Goal: Task Accomplishment & Management: Manage account settings

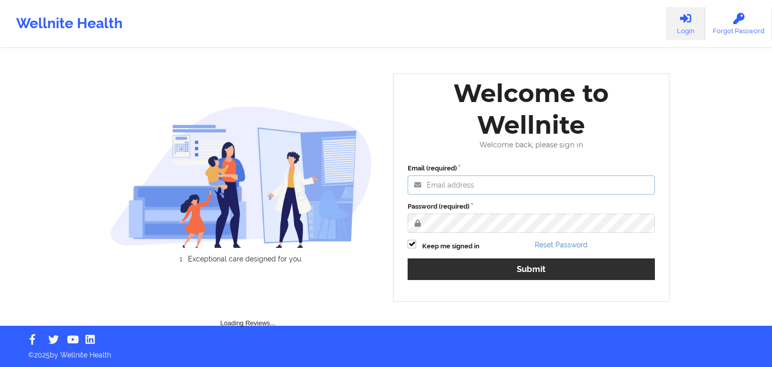
type input "[EMAIL_ADDRESS][DOMAIN_NAME]"
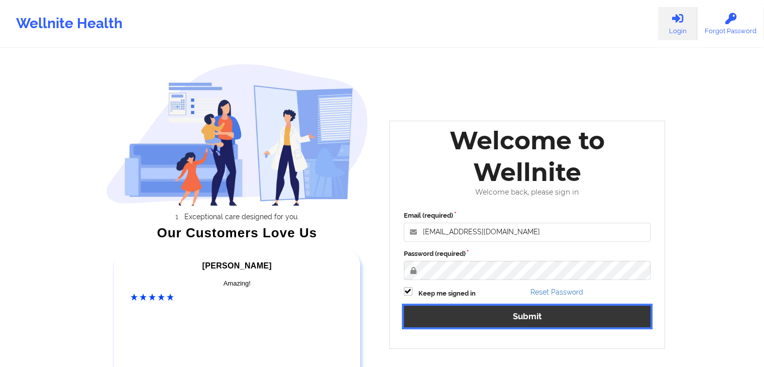
click at [576, 314] on button "Submit" at bounding box center [527, 317] width 247 height 22
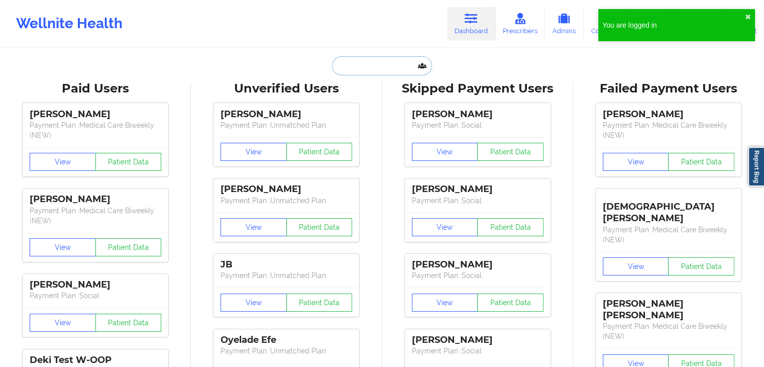
click at [363, 62] on input "text" at bounding box center [382, 65] width 100 height 19
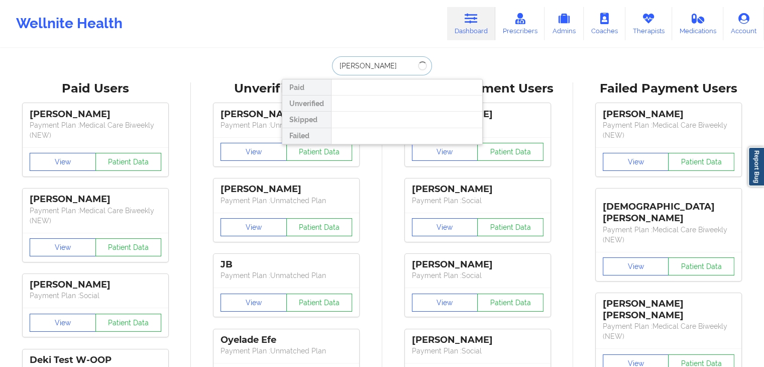
type input "[PERSON_NAME]"
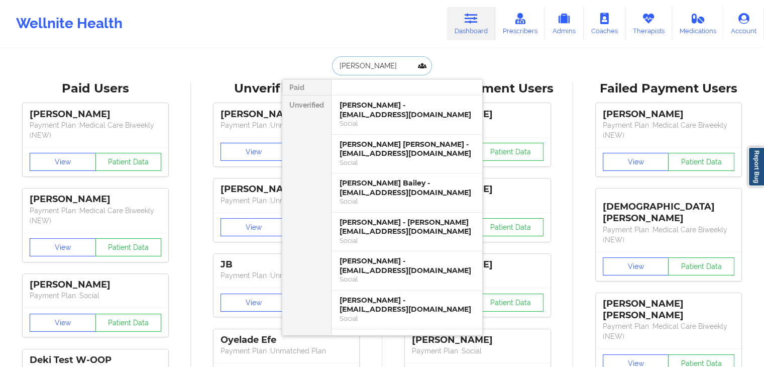
drag, startPoint x: 354, startPoint y: 64, endPoint x: 318, endPoint y: 65, distance: 35.7
click at [318, 65] on div "[PERSON_NAME] Unverified [PERSON_NAME] - [EMAIL_ADDRESS][DOMAIN_NAME] Social [P…" at bounding box center [382, 65] width 201 height 19
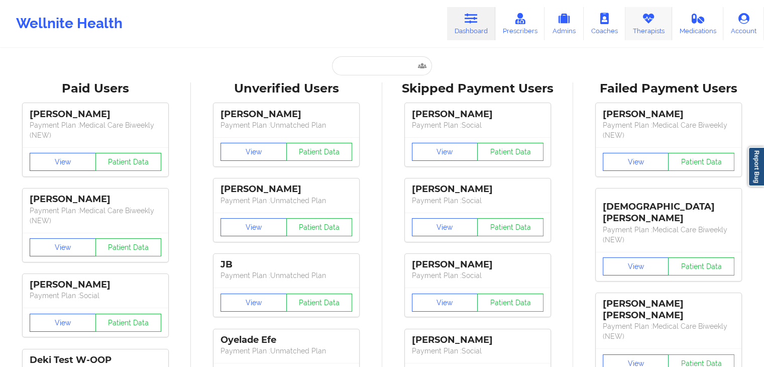
click at [652, 19] on icon at bounding box center [648, 18] width 13 height 11
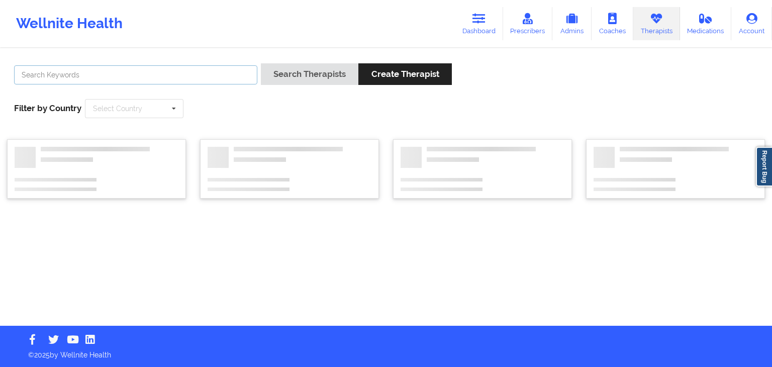
click at [157, 74] on input "text" at bounding box center [135, 74] width 243 height 19
click at [261, 63] on button "Search Therapists" at bounding box center [309, 74] width 97 height 22
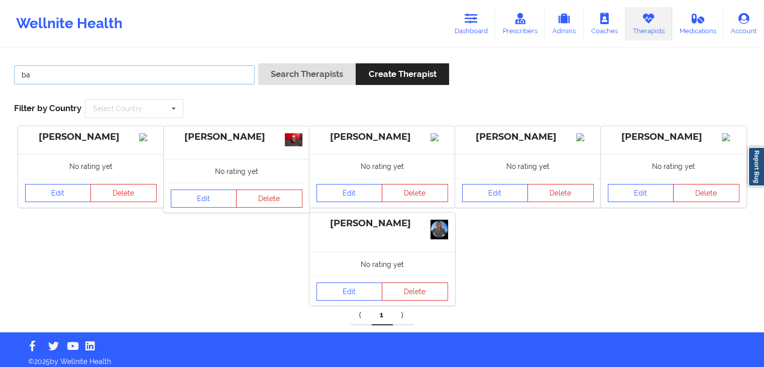
type input "b"
click at [258, 63] on button "Search Therapists" at bounding box center [306, 74] width 97 height 22
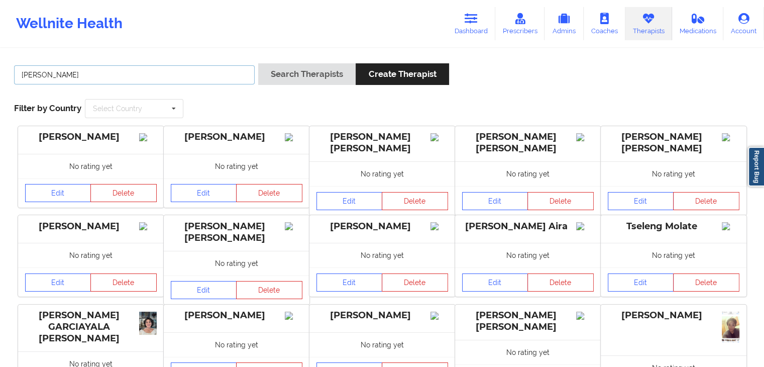
click at [258, 63] on button "Search Therapists" at bounding box center [306, 74] width 97 height 22
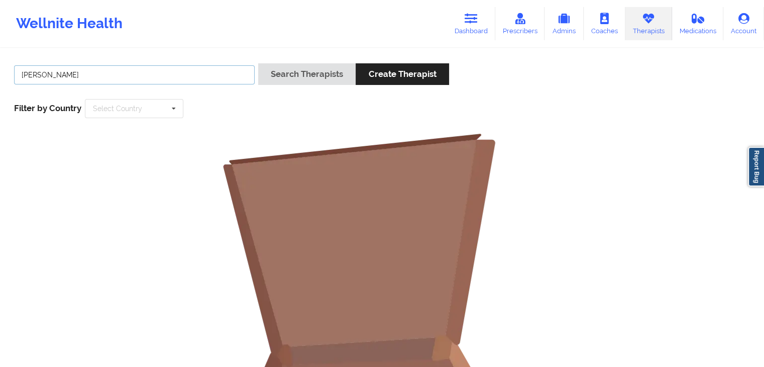
click at [258, 63] on button "Search Therapists" at bounding box center [306, 74] width 97 height 22
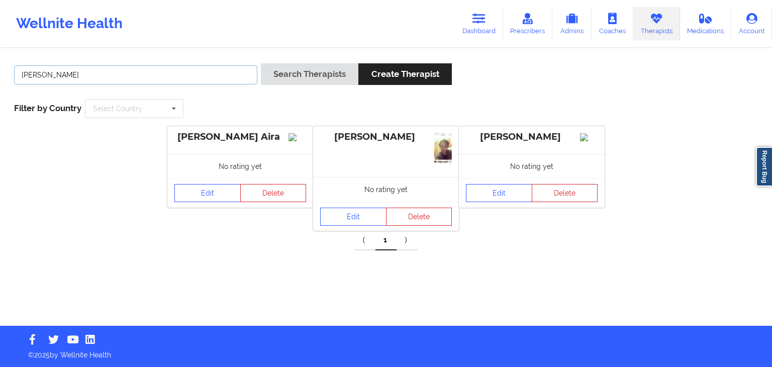
click at [165, 79] on input "[PERSON_NAME]" at bounding box center [135, 74] width 243 height 19
type input "s"
click at [261, 63] on button "Search Therapists" at bounding box center [309, 74] width 97 height 22
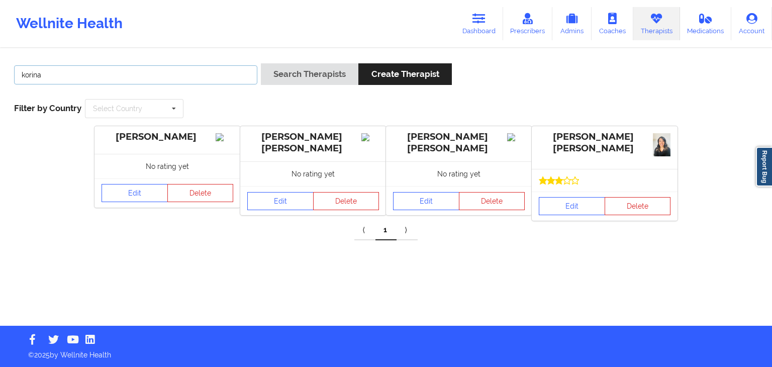
click at [130, 66] on input "korina" at bounding box center [135, 74] width 243 height 19
click at [261, 63] on button "Search Therapists" at bounding box center [309, 74] width 97 height 22
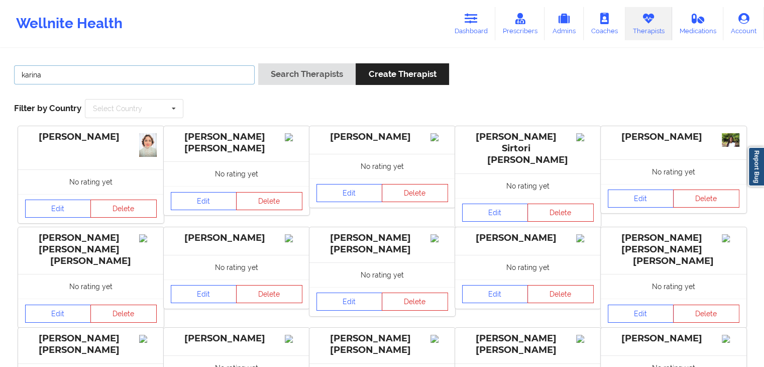
click at [163, 77] on input "karina" at bounding box center [134, 74] width 241 height 19
type input "[PERSON_NAME]"
click at [258, 63] on button "Search Therapists" at bounding box center [306, 74] width 97 height 22
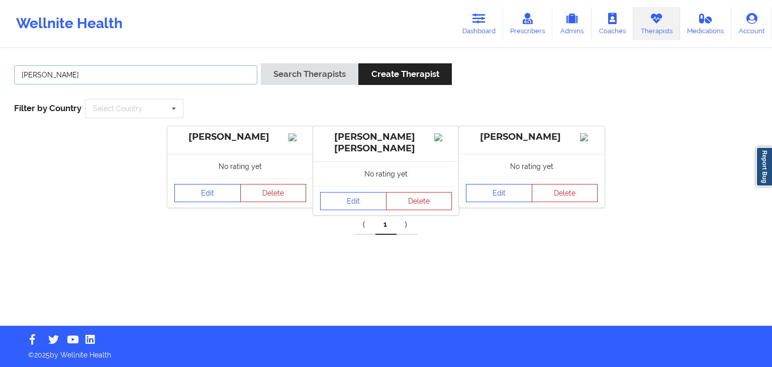
click at [209, 71] on input "[PERSON_NAME]" at bounding box center [135, 74] width 243 height 19
click at [482, 23] on icon at bounding box center [478, 18] width 13 height 11
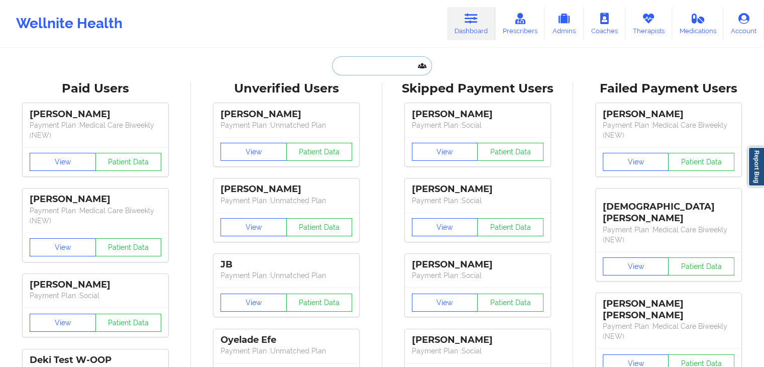
click at [367, 60] on input "text" at bounding box center [382, 65] width 100 height 19
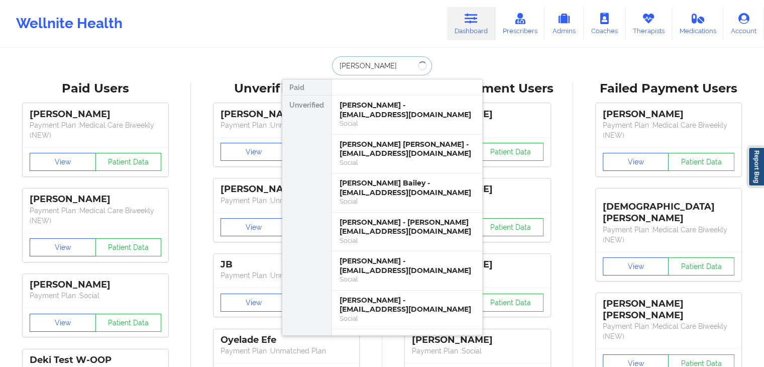
type input "[PERSON_NAME]"
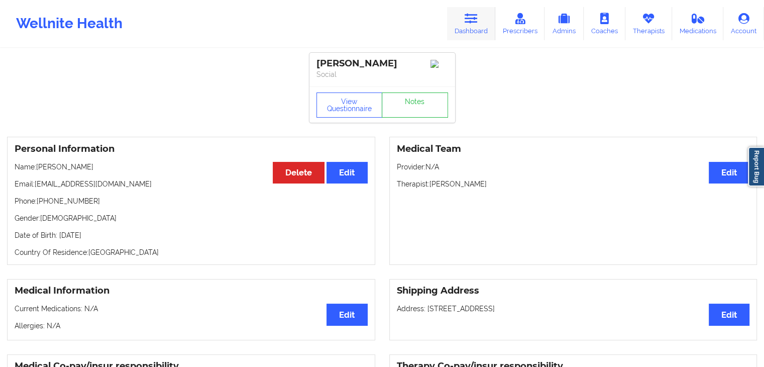
click at [472, 16] on icon at bounding box center [471, 18] width 13 height 11
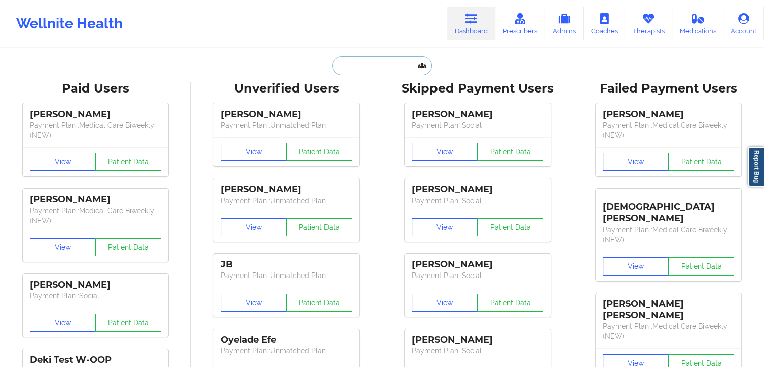
click at [352, 71] on input "text" at bounding box center [382, 65] width 100 height 19
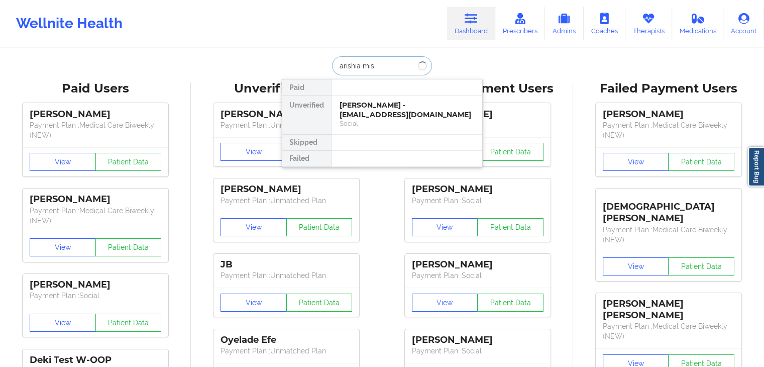
type input "[PERSON_NAME]"
click at [368, 104] on div "[PERSON_NAME] - [EMAIL_ADDRESS][DOMAIN_NAME]" at bounding box center [407, 110] width 135 height 19
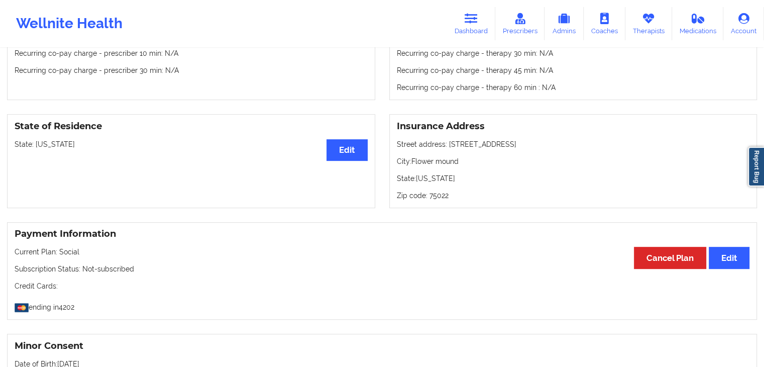
scroll to position [350, 0]
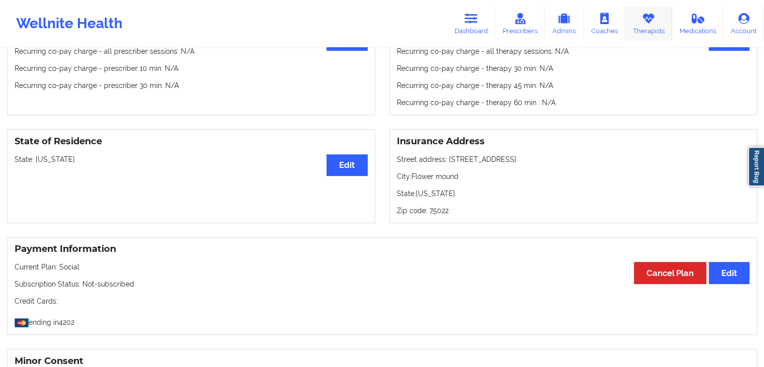
click at [641, 37] on link "Therapists" at bounding box center [649, 23] width 47 height 33
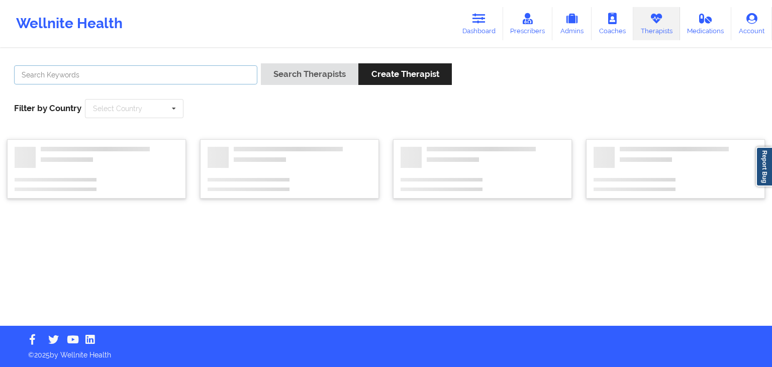
click at [211, 73] on input "text" at bounding box center [135, 74] width 243 height 19
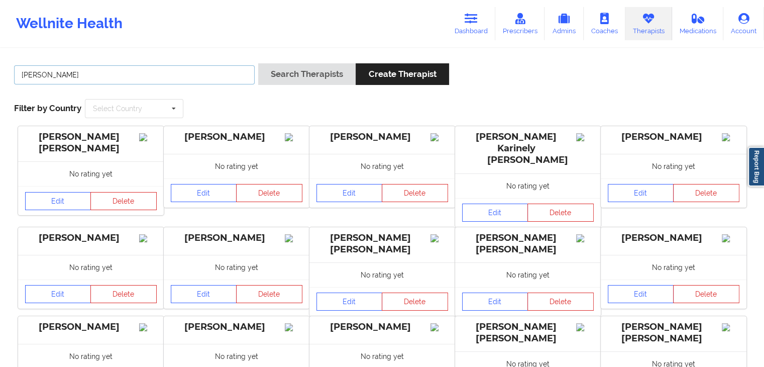
type input "[PERSON_NAME]"
click at [258, 63] on button "Search Therapists" at bounding box center [306, 74] width 97 height 22
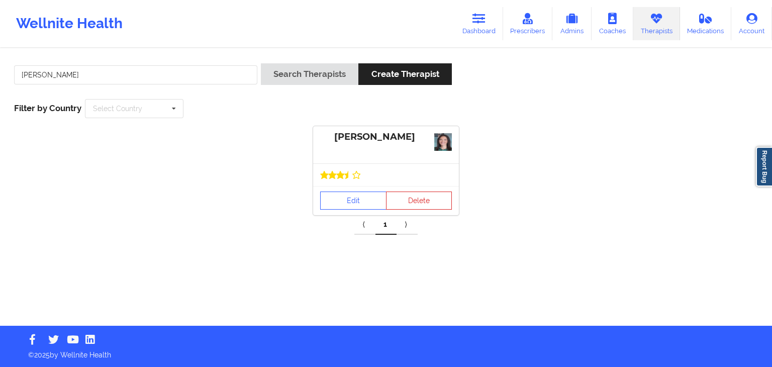
drag, startPoint x: 482, startPoint y: 27, endPoint x: 355, endPoint y: 24, distance: 127.7
click at [482, 27] on link "Dashboard" at bounding box center [479, 23] width 48 height 33
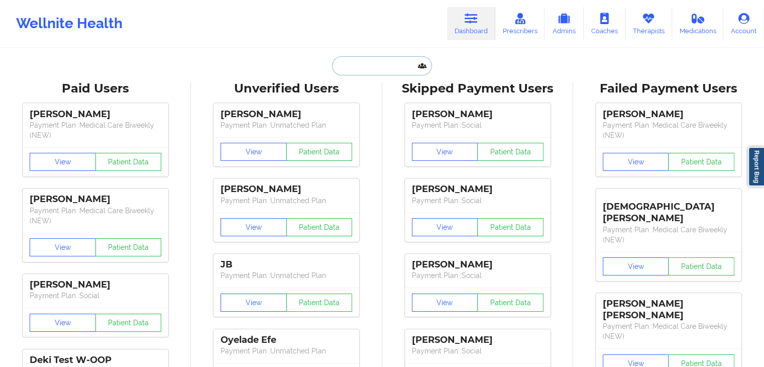
click at [374, 61] on input "text" at bounding box center [382, 65] width 100 height 19
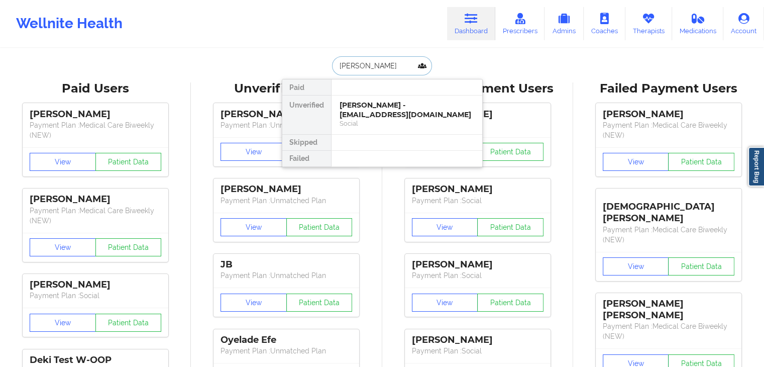
type input "[PERSON_NAME]"
click at [378, 116] on div "[PERSON_NAME] - [EMAIL_ADDRESS][DOMAIN_NAME]" at bounding box center [407, 110] width 135 height 19
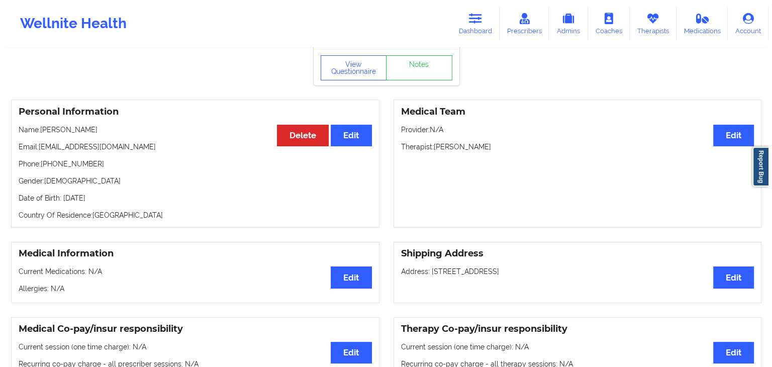
scroll to position [26, 0]
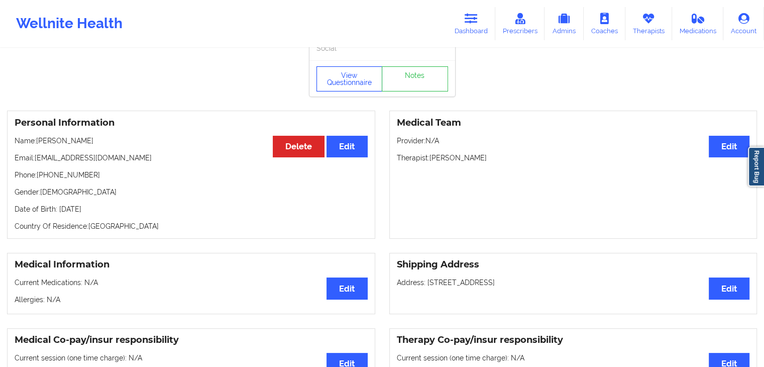
click at [353, 88] on button "View Questionnaire" at bounding box center [350, 78] width 66 height 25
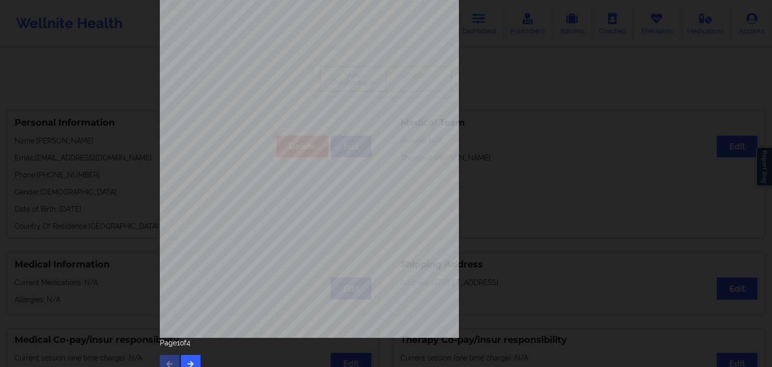
scroll to position [113, 0]
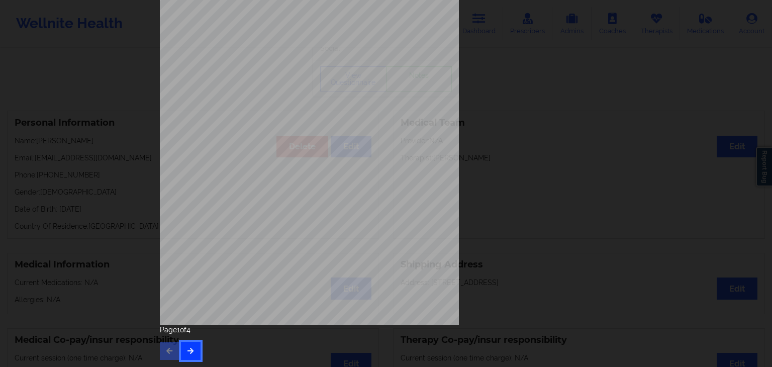
click at [191, 346] on button "button" at bounding box center [191, 351] width 20 height 18
click at [189, 349] on icon "button" at bounding box center [190, 350] width 9 height 6
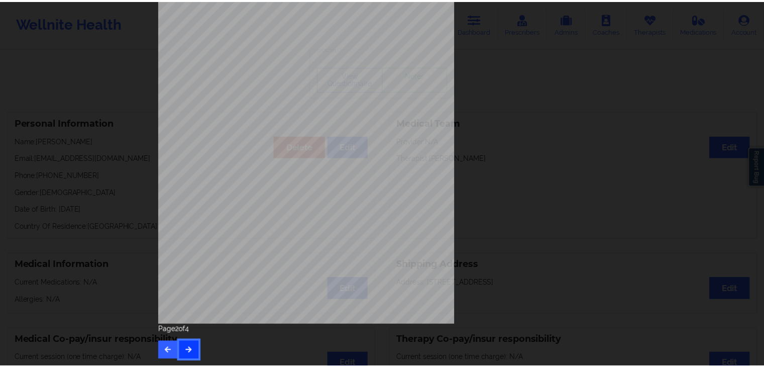
scroll to position [0, 0]
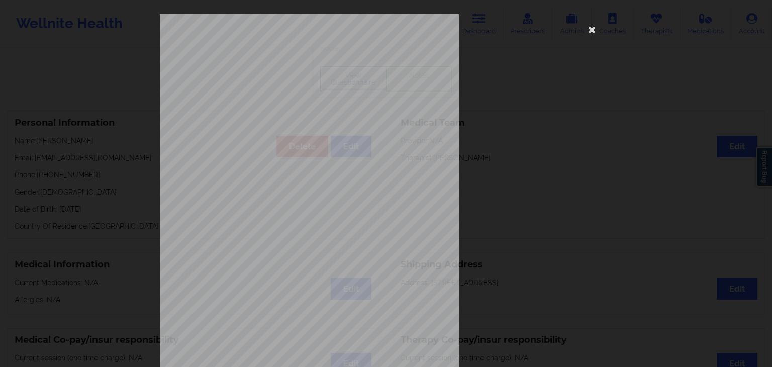
click at [580, 30] on div "commercial Insurance Member ID for patient u93205653 OI Insurance company name …" at bounding box center [386, 225] width 452 height 423
click at [586, 27] on icon at bounding box center [592, 29] width 16 height 16
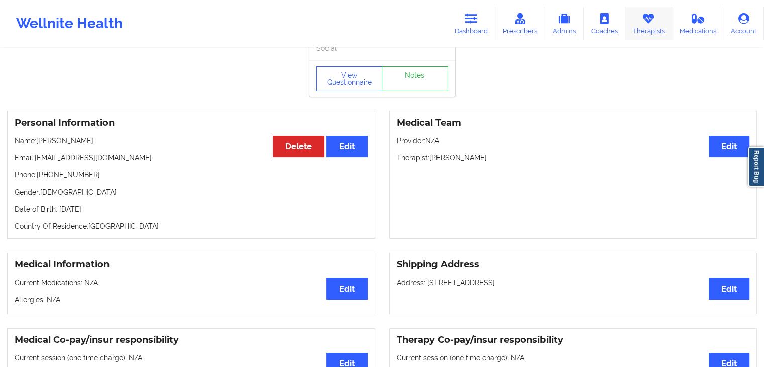
click at [650, 34] on link "Therapists" at bounding box center [649, 23] width 47 height 33
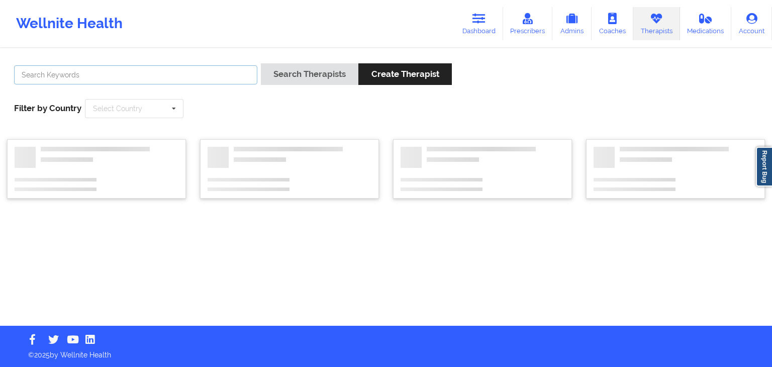
click at [187, 74] on input "text" at bounding box center [135, 74] width 243 height 19
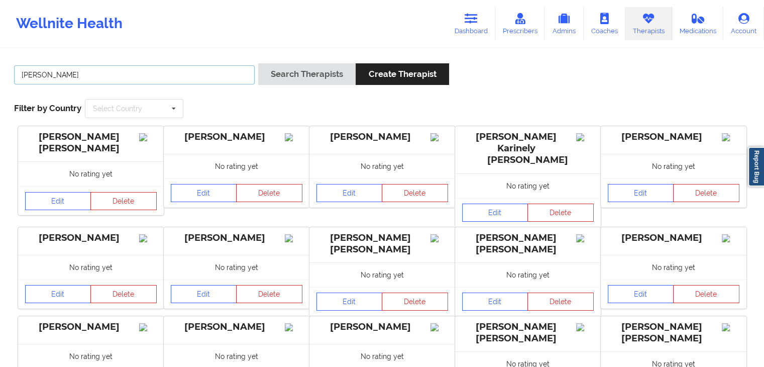
type input "[PERSON_NAME]"
click at [258, 63] on button "Search Therapists" at bounding box center [306, 74] width 97 height 22
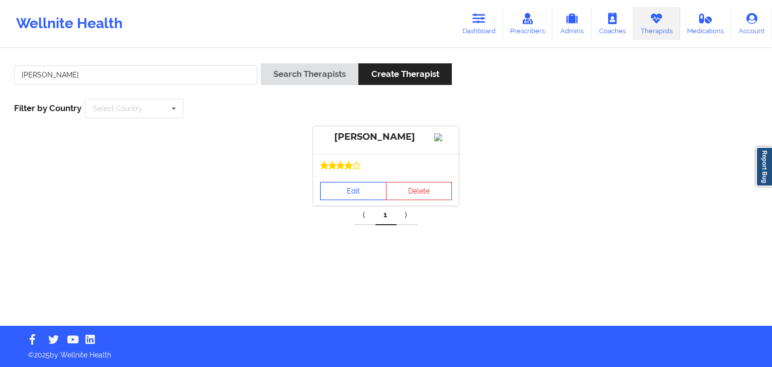
click at [360, 193] on link "Edit" at bounding box center [353, 191] width 66 height 18
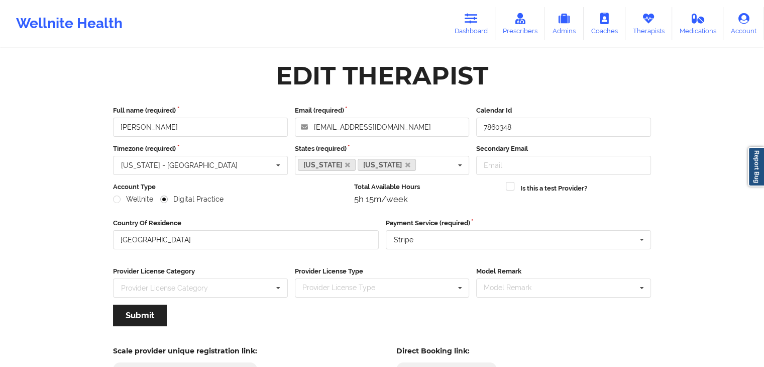
scroll to position [83, 0]
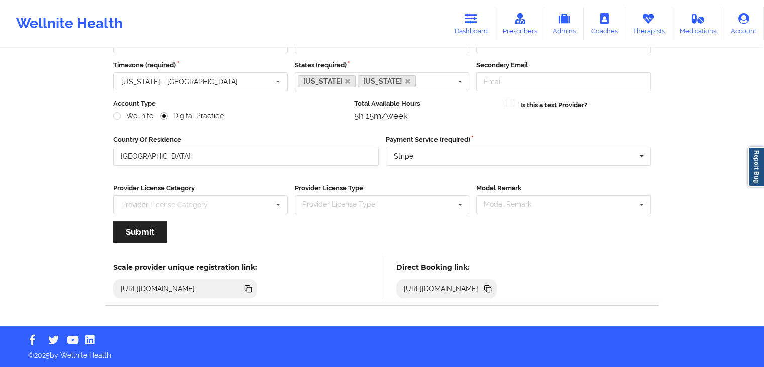
click at [491, 287] on icon at bounding box center [488, 289] width 5 height 5
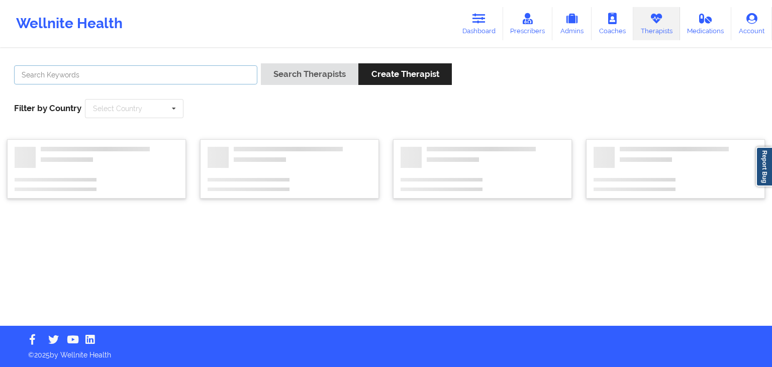
click at [160, 74] on input "text" at bounding box center [135, 74] width 243 height 19
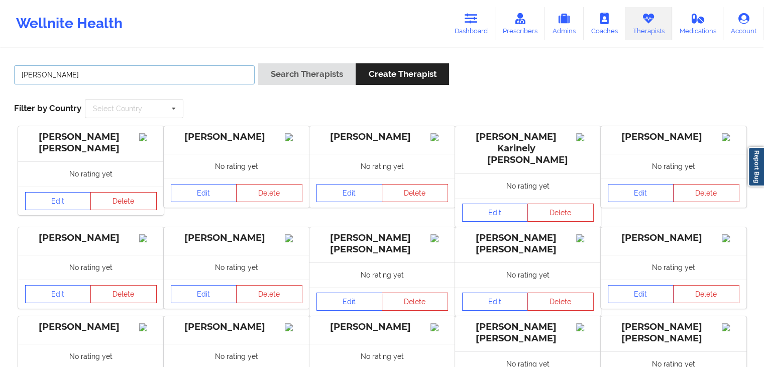
click at [258, 63] on button "Search Therapists" at bounding box center [306, 74] width 97 height 22
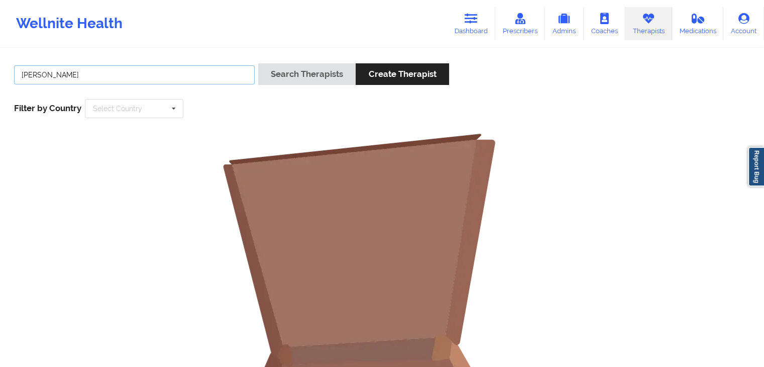
click at [172, 75] on input "[PERSON_NAME]" at bounding box center [134, 74] width 241 height 19
type input "[PERSON_NAME]"
click at [258, 63] on button "Search Therapists" at bounding box center [306, 74] width 97 height 22
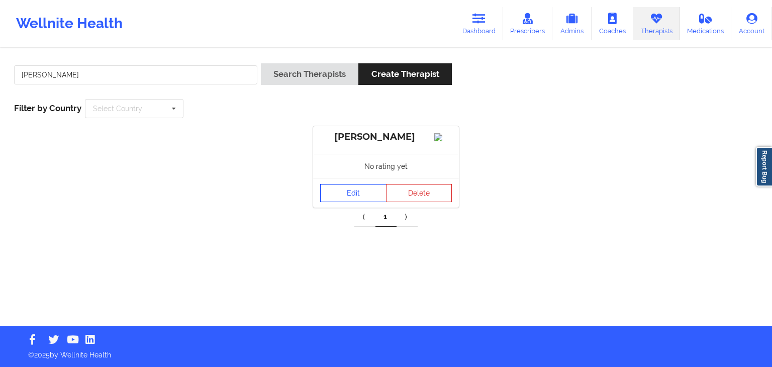
click at [356, 202] on link "Edit" at bounding box center [353, 193] width 66 height 18
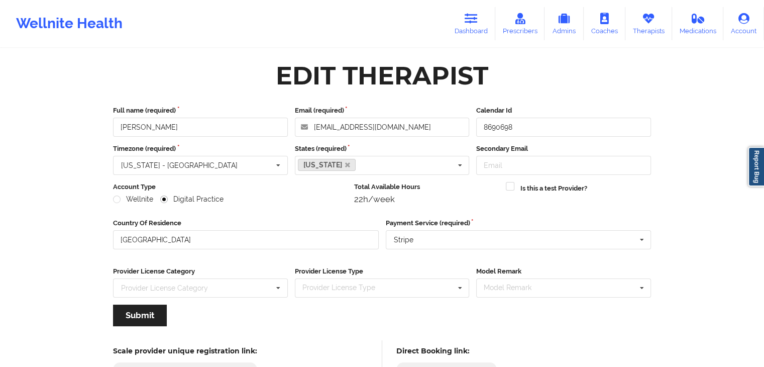
scroll to position [83, 0]
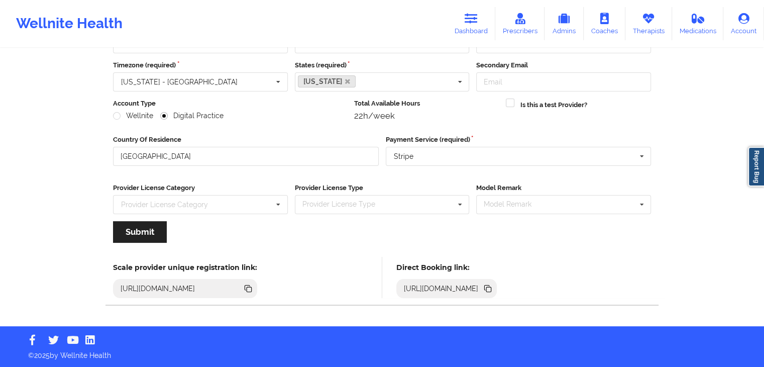
click at [494, 284] on icon at bounding box center [487, 288] width 11 height 11
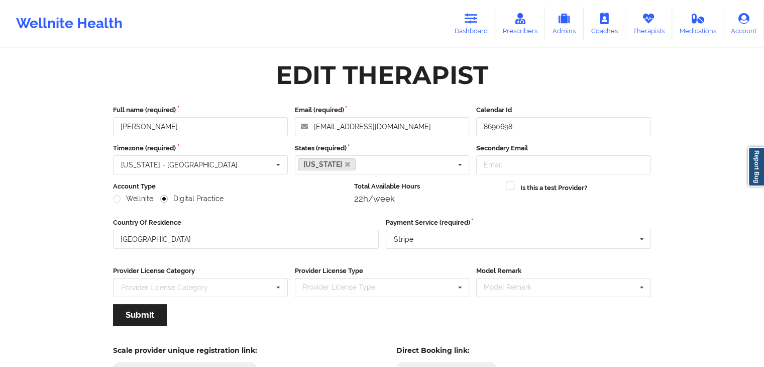
scroll to position [2, 0]
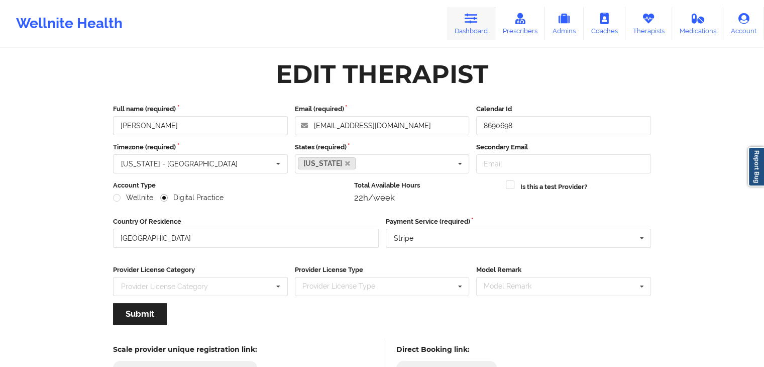
click at [463, 26] on link "Dashboard" at bounding box center [471, 23] width 48 height 33
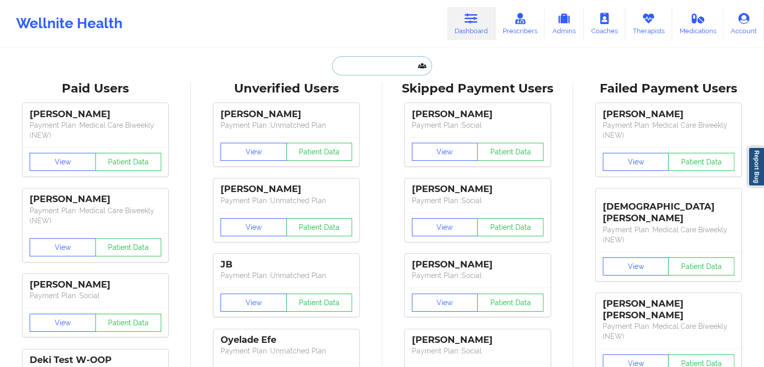
click at [362, 63] on input "text" at bounding box center [382, 65] width 100 height 19
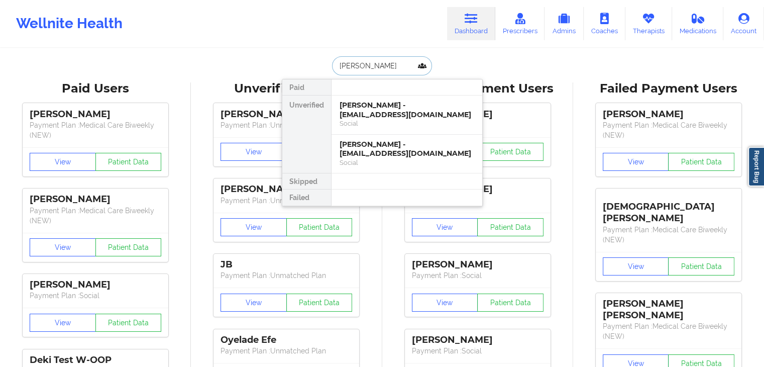
type input "[PERSON_NAME]"
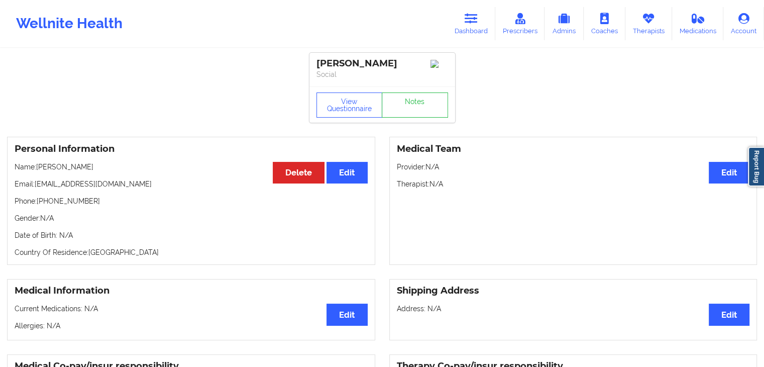
click at [185, 155] on h3 "Personal Information" at bounding box center [191, 149] width 353 height 12
click at [483, 17] on link "Dashboard" at bounding box center [471, 23] width 48 height 33
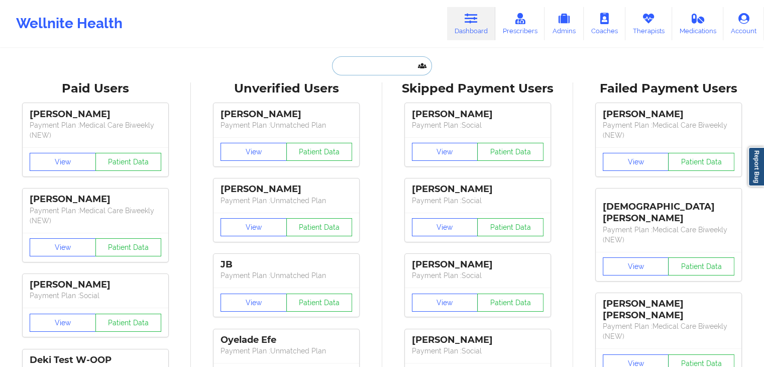
click at [358, 63] on input "text" at bounding box center [382, 65] width 100 height 19
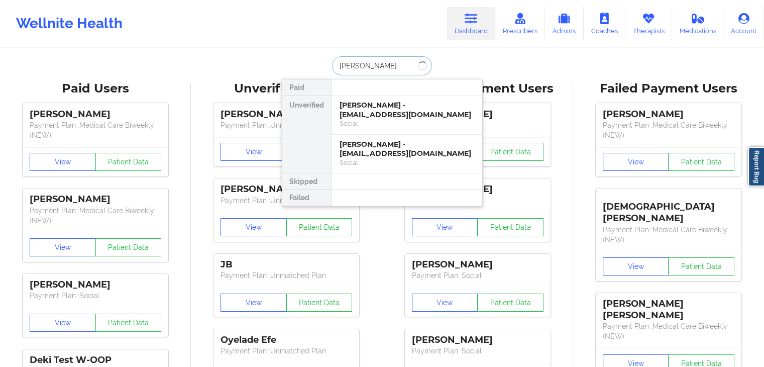
type input "[PERSON_NAME]"
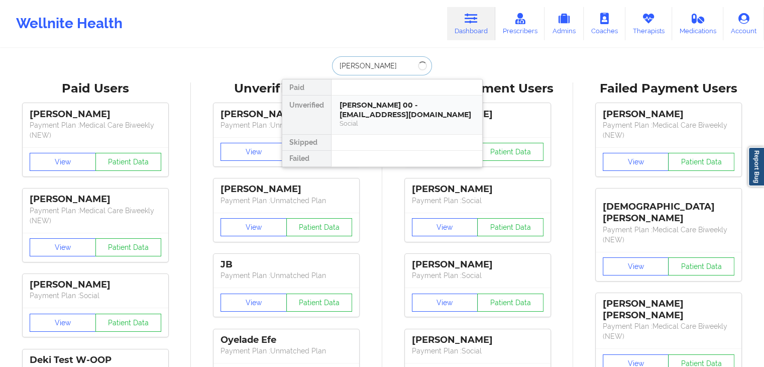
click at [379, 118] on div "[PERSON_NAME] 00 - [EMAIL_ADDRESS][DOMAIN_NAME]" at bounding box center [407, 110] width 135 height 19
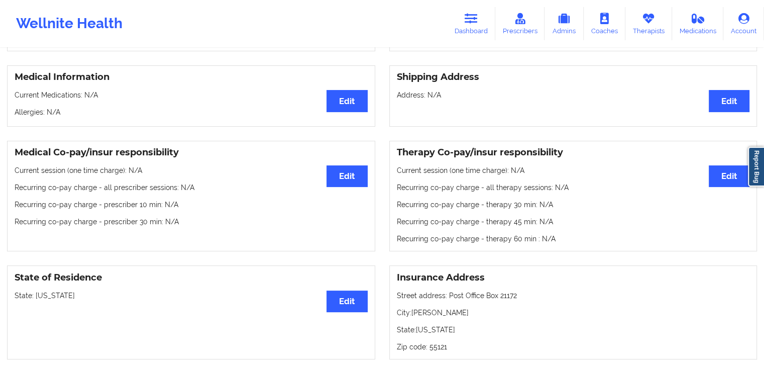
scroll to position [203, 0]
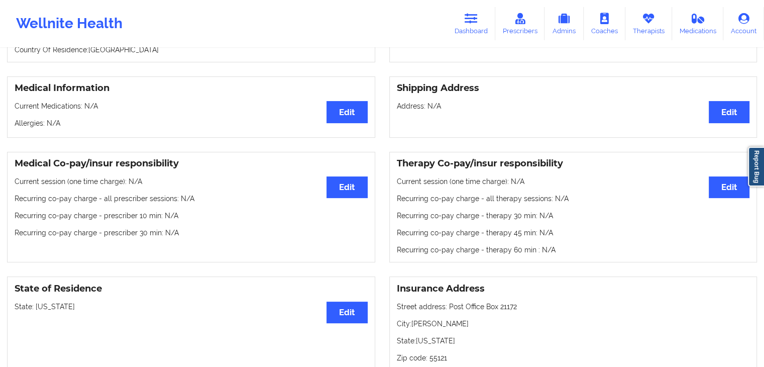
drag, startPoint x: 631, startPoint y: 16, endPoint x: 370, endPoint y: 27, distance: 261.6
click at [631, 16] on link "Therapists" at bounding box center [649, 23] width 47 height 33
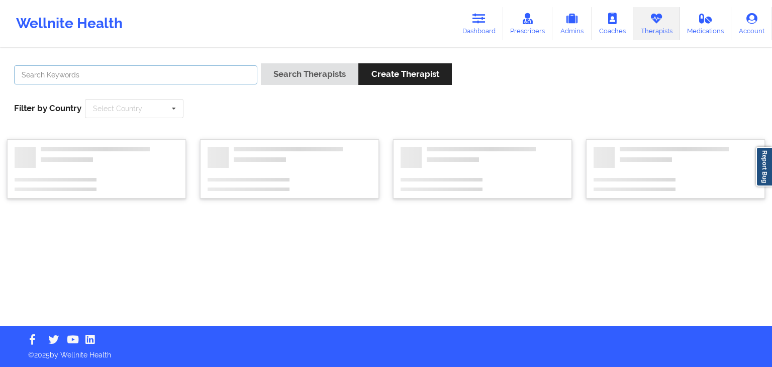
click at [154, 78] on input "text" at bounding box center [135, 74] width 243 height 19
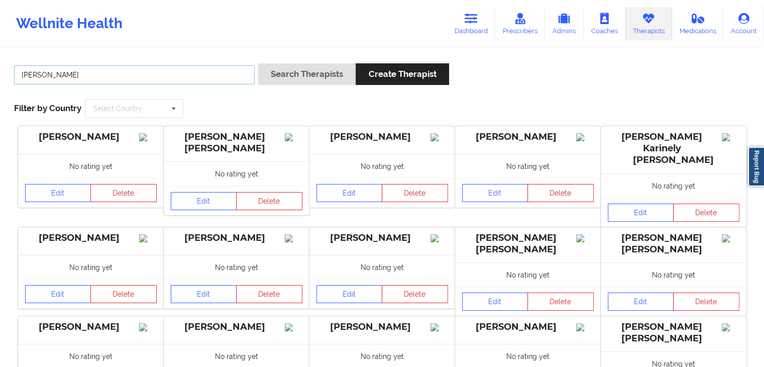
type input "[PERSON_NAME]"
click at [258, 63] on button "Search Therapists" at bounding box center [306, 74] width 97 height 22
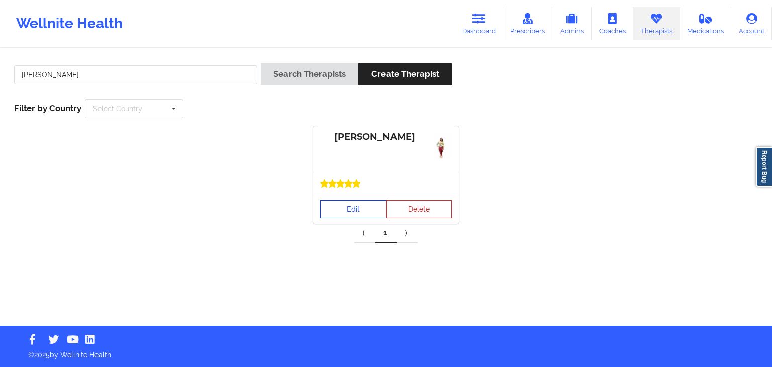
click at [354, 210] on link "Edit" at bounding box center [353, 209] width 66 height 18
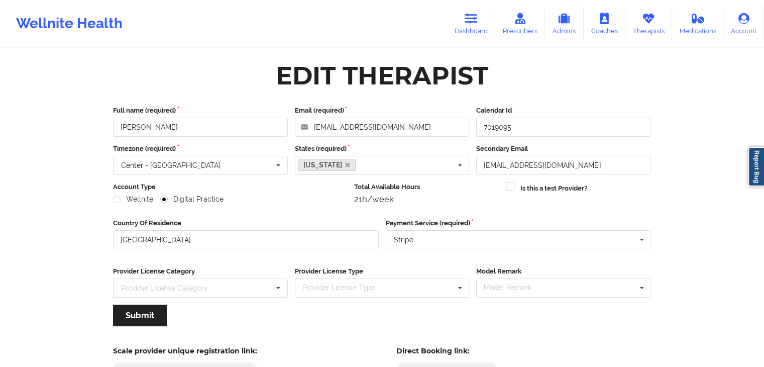
scroll to position [83, 0]
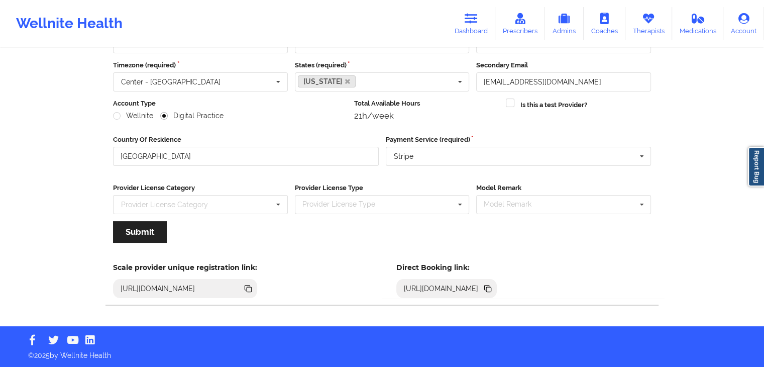
click at [491, 287] on icon at bounding box center [488, 289] width 5 height 5
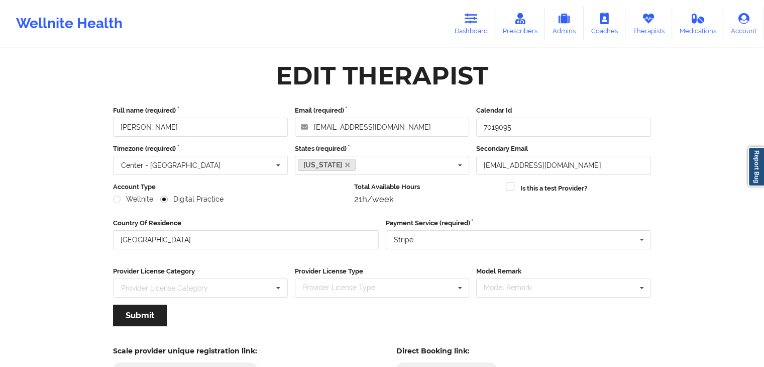
scroll to position [0, 0]
drag, startPoint x: 661, startPoint y: 18, endPoint x: 495, endPoint y: 35, distance: 167.2
click at [661, 18] on link "Therapists" at bounding box center [649, 23] width 47 height 33
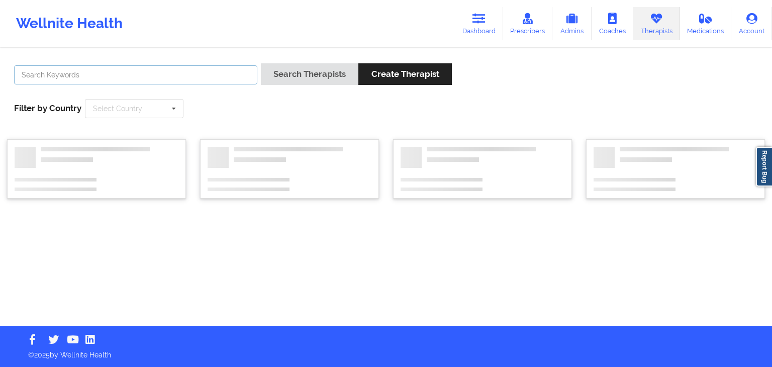
click at [185, 78] on input "text" at bounding box center [135, 74] width 243 height 19
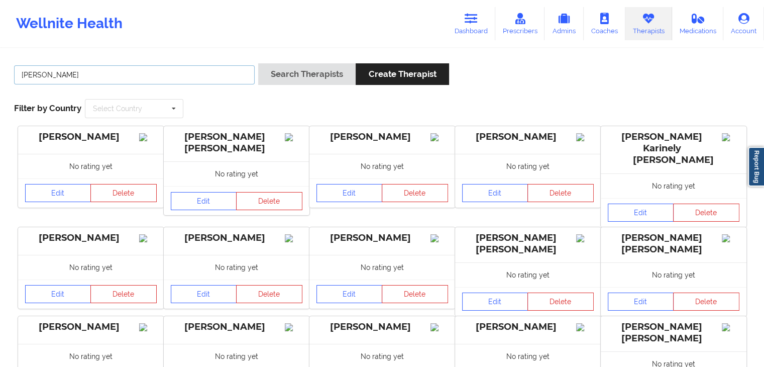
type input "[PERSON_NAME]"
click at [317, 72] on button "Search Therapists" at bounding box center [306, 74] width 97 height 22
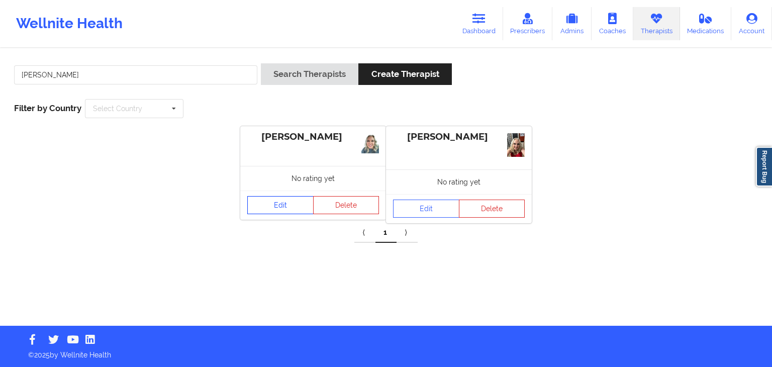
click at [273, 199] on link "Edit" at bounding box center [280, 205] width 66 height 18
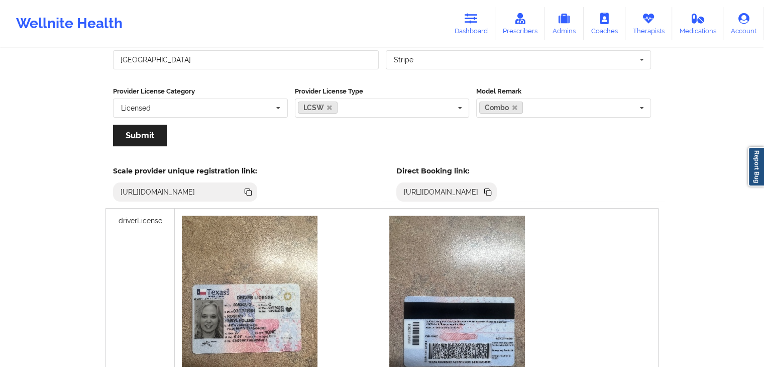
scroll to position [196, 0]
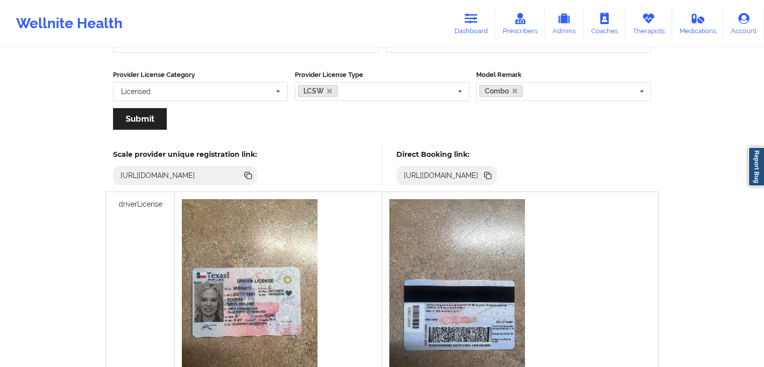
click at [494, 179] on icon at bounding box center [487, 175] width 11 height 11
click at [655, 29] on link "Therapists" at bounding box center [649, 23] width 47 height 33
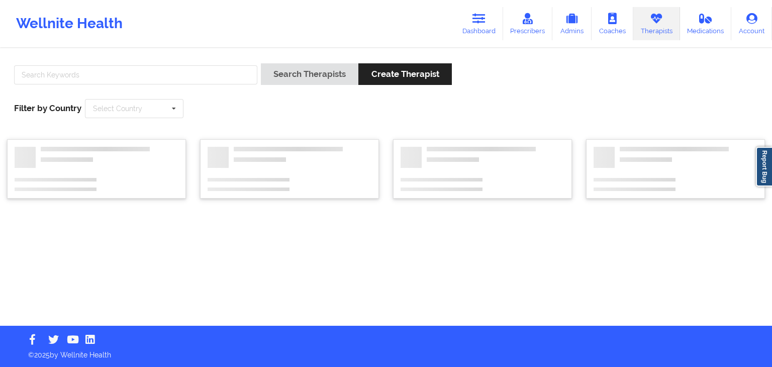
click at [227, 58] on div "Search Therapists Create Therapist Filter by Country Select Country [GEOGRAPHIC…" at bounding box center [386, 90] width 758 height 69
drag, startPoint x: 227, startPoint y: 57, endPoint x: 228, endPoint y: 64, distance: 6.6
click at [228, 64] on div "Search Therapists Create Therapist Filter by Country Select Country [GEOGRAPHIC…" at bounding box center [386, 90] width 758 height 69
click at [231, 75] on input "text" at bounding box center [135, 74] width 243 height 19
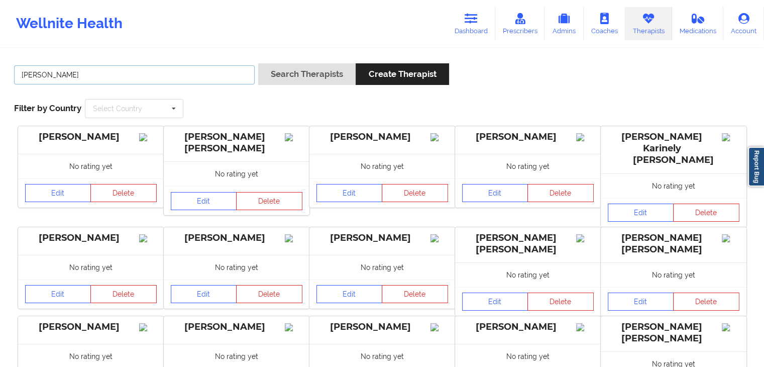
click at [258, 63] on button "Search Therapists" at bounding box center [306, 74] width 97 height 22
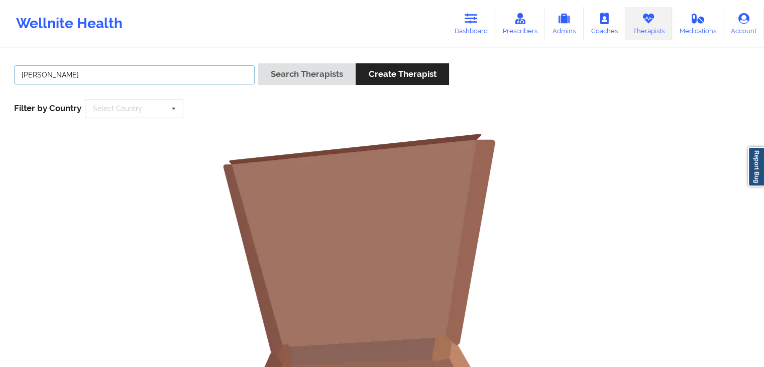
click at [258, 63] on button "Search Therapists" at bounding box center [306, 74] width 97 height 22
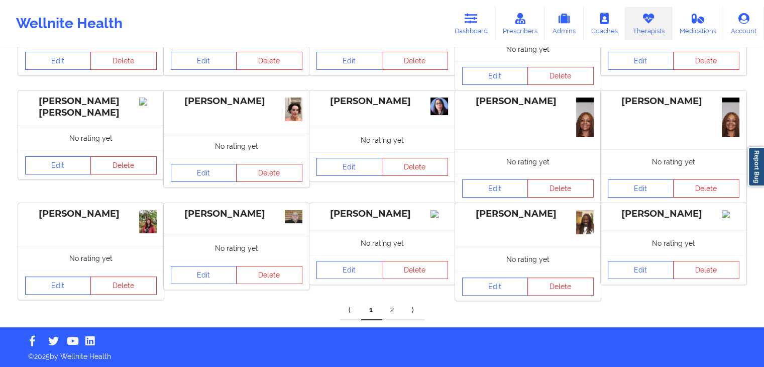
scroll to position [230, 0]
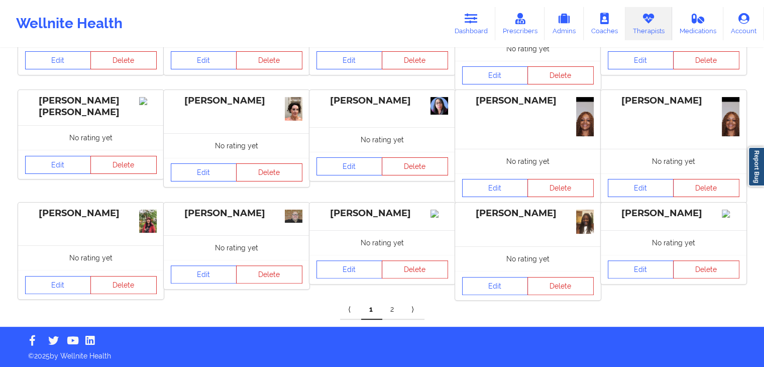
click at [392, 311] on link "2" at bounding box center [392, 310] width 21 height 20
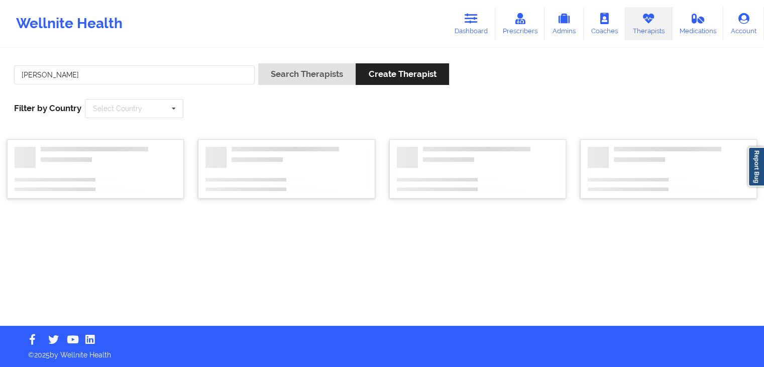
scroll to position [0, 0]
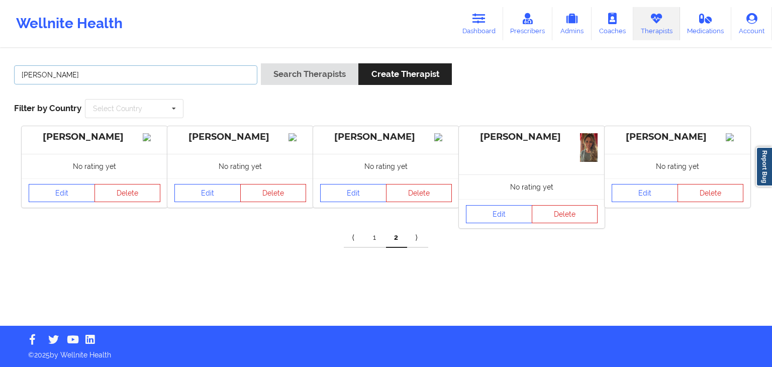
click at [130, 80] on input "[PERSON_NAME]" at bounding box center [135, 74] width 243 height 19
click at [124, 75] on input "[PERSON_NAME]" at bounding box center [135, 74] width 243 height 19
type input "t"
click at [261, 63] on button "Search Therapists" at bounding box center [309, 74] width 97 height 22
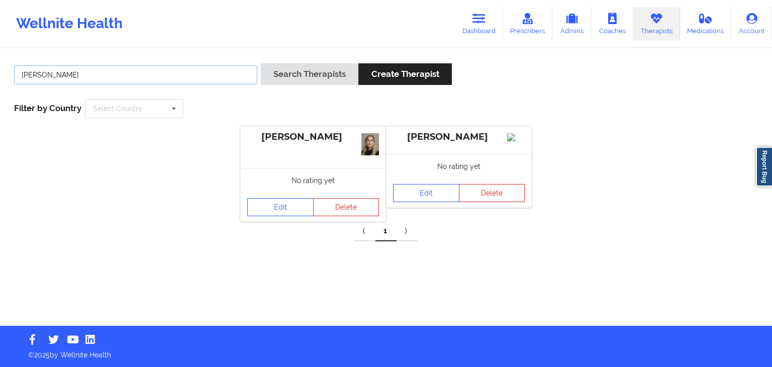
click at [141, 67] on input "[PERSON_NAME]" at bounding box center [135, 74] width 243 height 19
type input "j"
type input "[PERSON_NAME]"
click at [261, 63] on button "Search Therapists" at bounding box center [309, 74] width 97 height 22
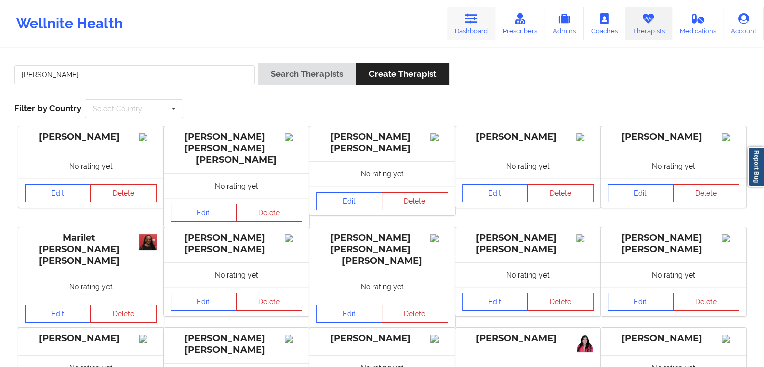
click at [470, 32] on link "Dashboard" at bounding box center [471, 23] width 48 height 33
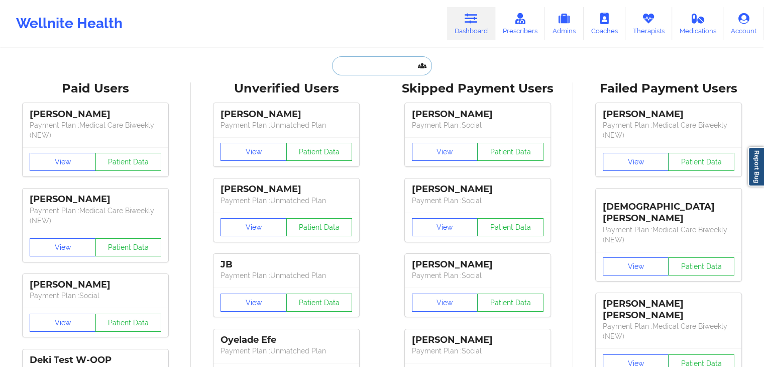
click at [356, 71] on input "text" at bounding box center [382, 65] width 100 height 19
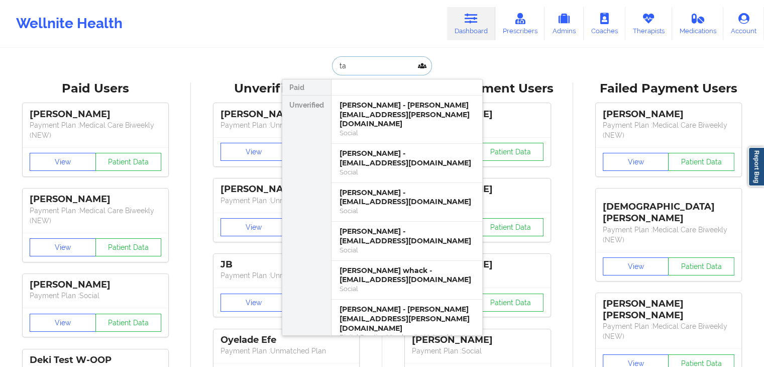
type input "t"
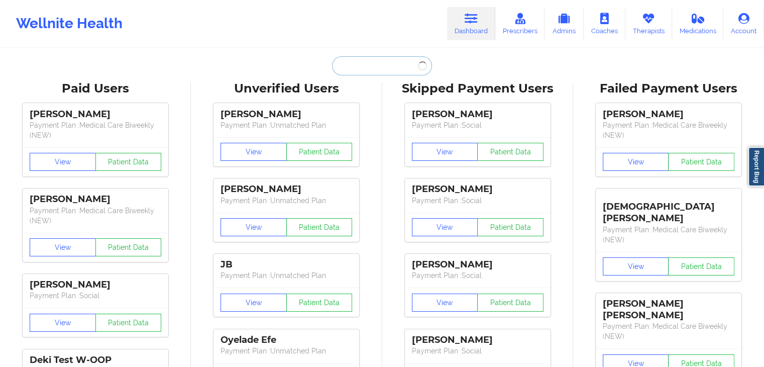
paste input "[PERSON_NAME] [PERSON_NAME]"
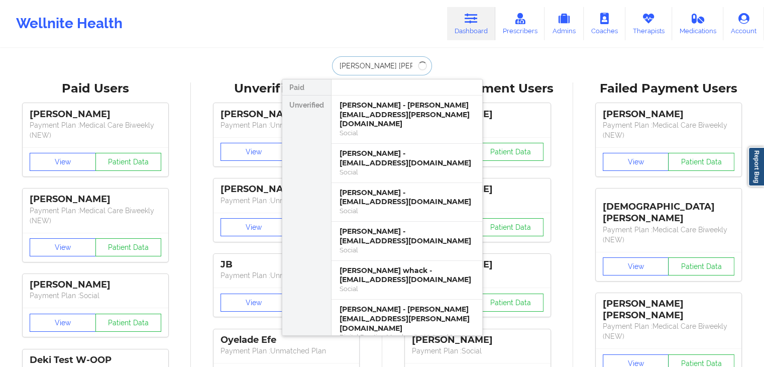
type input "[PERSON_NAME] [PERSON_NAME]"
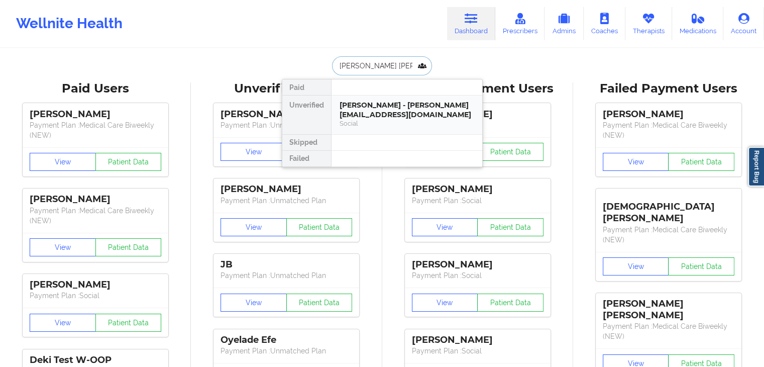
click at [380, 105] on div "[PERSON_NAME] - [PERSON_NAME][EMAIL_ADDRESS][DOMAIN_NAME]" at bounding box center [407, 110] width 135 height 19
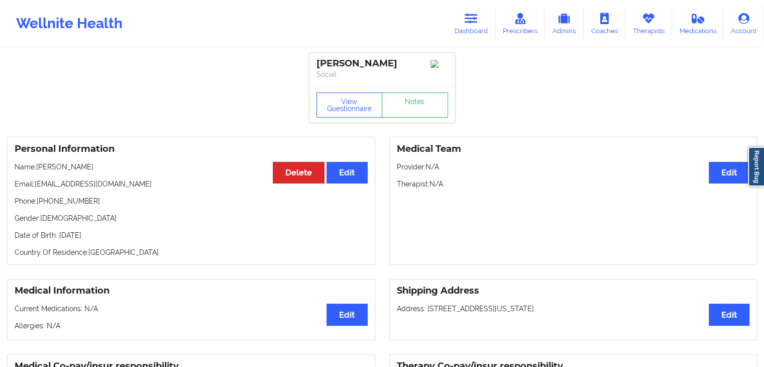
click at [450, 213] on div "Medical Team Edit Provider: N/A Therapist: N/A" at bounding box center [573, 201] width 368 height 128
click at [347, 109] on button "View Questionnaire" at bounding box center [350, 104] width 66 height 25
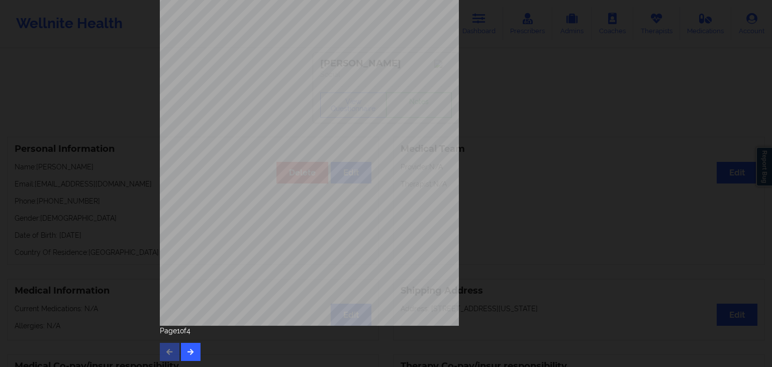
scroll to position [113, 0]
click at [189, 349] on button "button" at bounding box center [191, 351] width 20 height 18
click at [191, 348] on icon "button" at bounding box center [190, 350] width 9 height 6
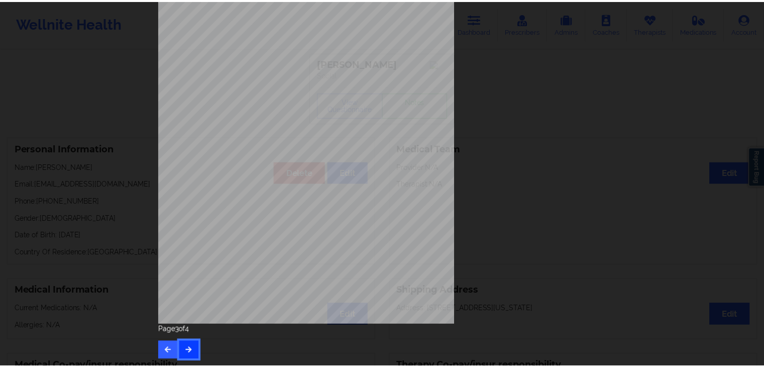
scroll to position [0, 0]
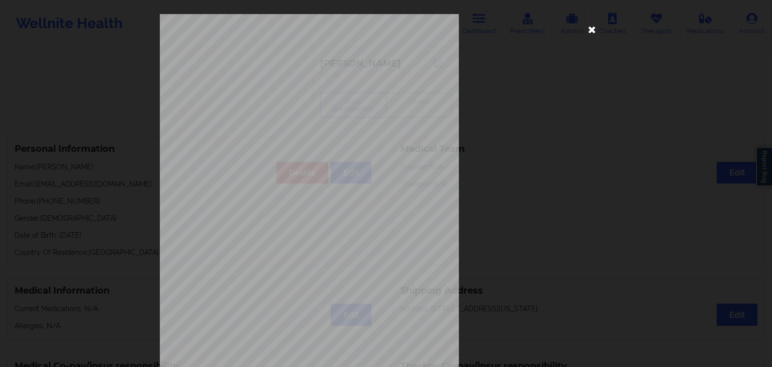
click at [592, 33] on icon at bounding box center [592, 29] width 16 height 16
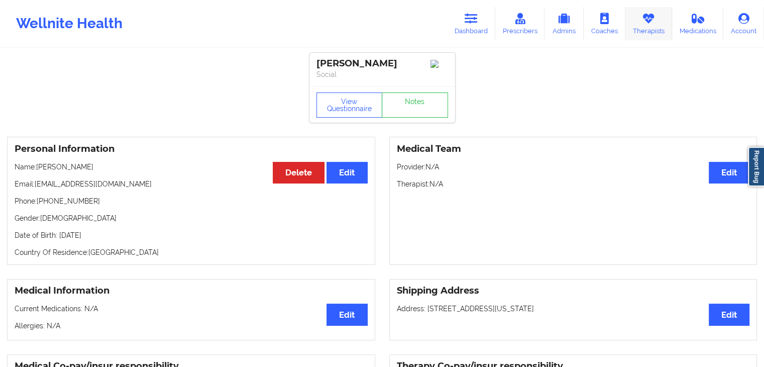
click at [662, 37] on link "Therapists" at bounding box center [649, 23] width 47 height 33
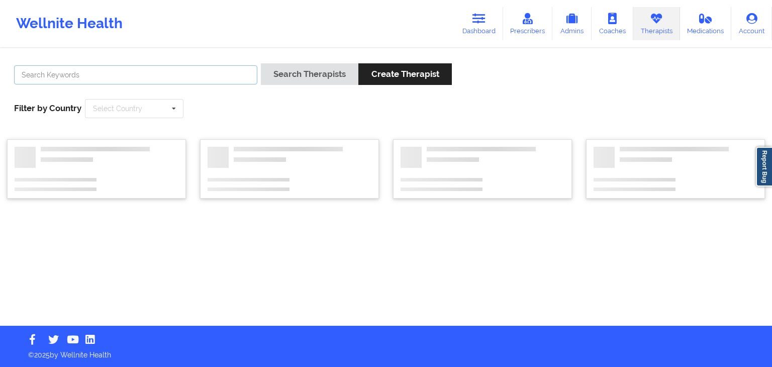
click at [129, 75] on input "text" at bounding box center [135, 74] width 243 height 19
type input "[PERSON_NAME]"
click at [261, 63] on button "Search Therapists" at bounding box center [309, 74] width 97 height 22
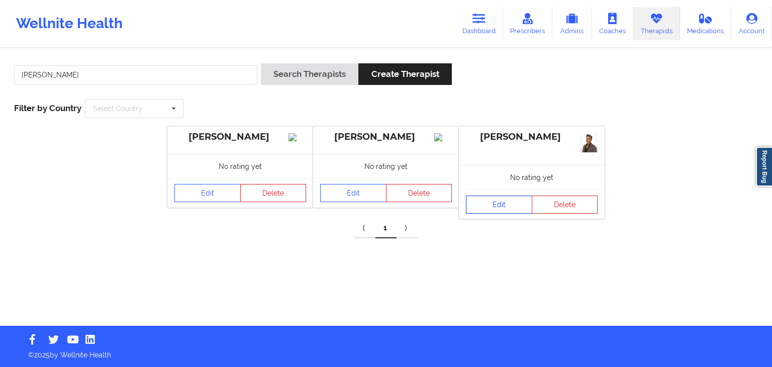
click at [482, 207] on link "Edit" at bounding box center [499, 204] width 66 height 18
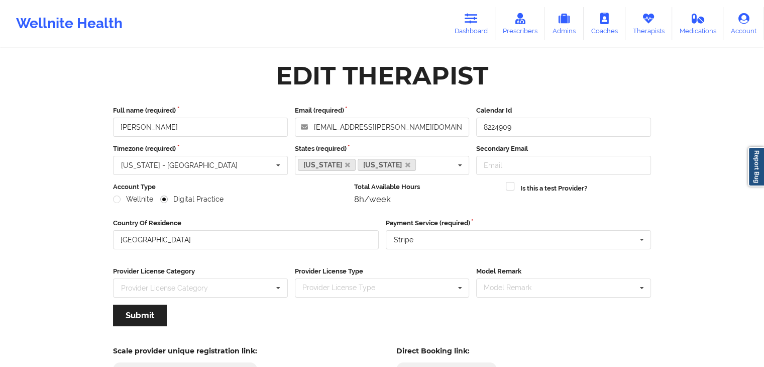
scroll to position [83, 0]
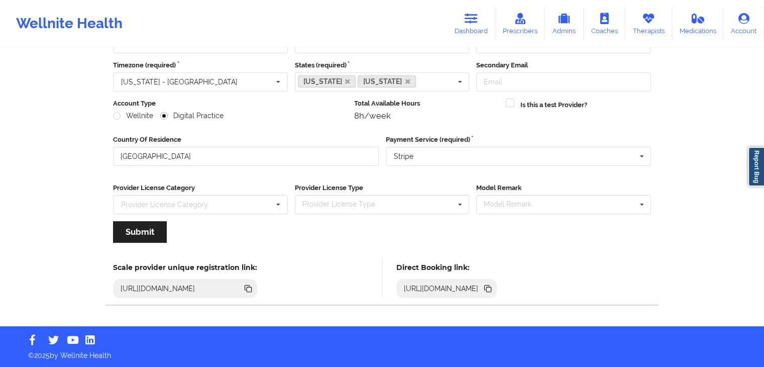
click at [491, 289] on icon at bounding box center [488, 289] width 5 height 5
click at [494, 284] on icon at bounding box center [487, 288] width 11 height 11
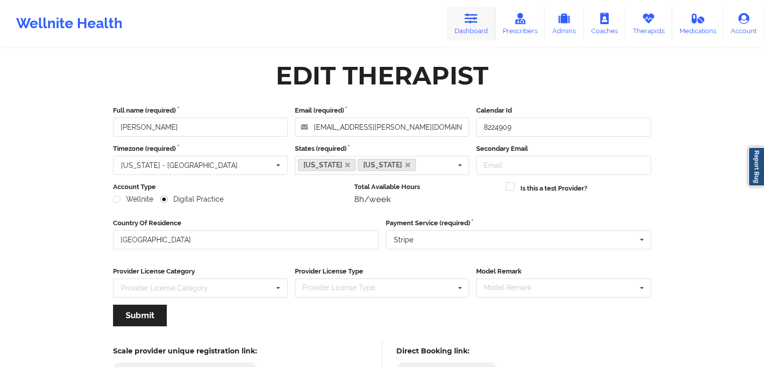
click at [468, 21] on icon at bounding box center [471, 18] width 13 height 11
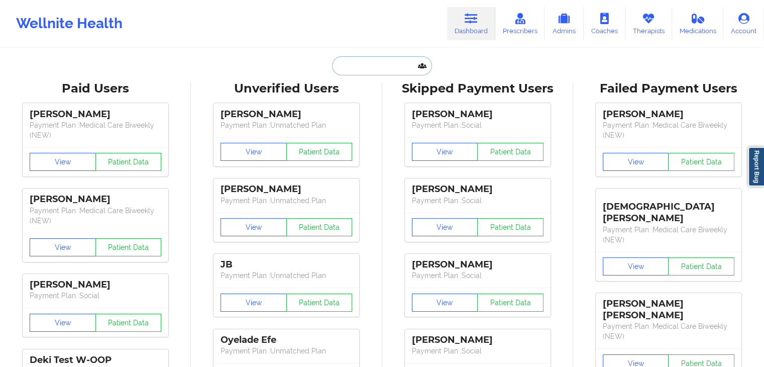
click at [340, 62] on input "text" at bounding box center [382, 65] width 100 height 19
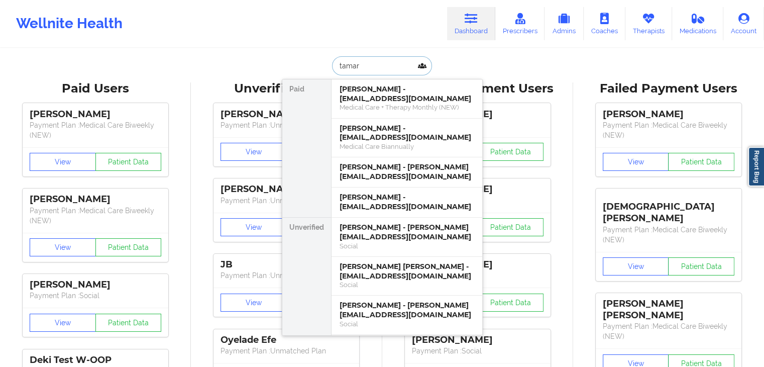
type input "[PERSON_NAME]"
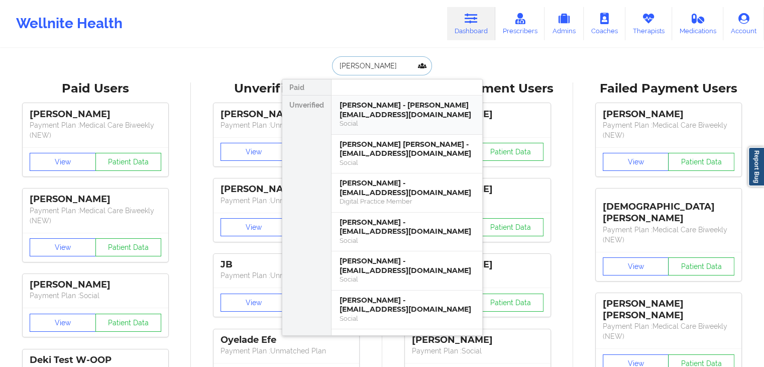
click at [377, 114] on div "[PERSON_NAME] - [PERSON_NAME][EMAIL_ADDRESS][DOMAIN_NAME]" at bounding box center [407, 110] width 135 height 19
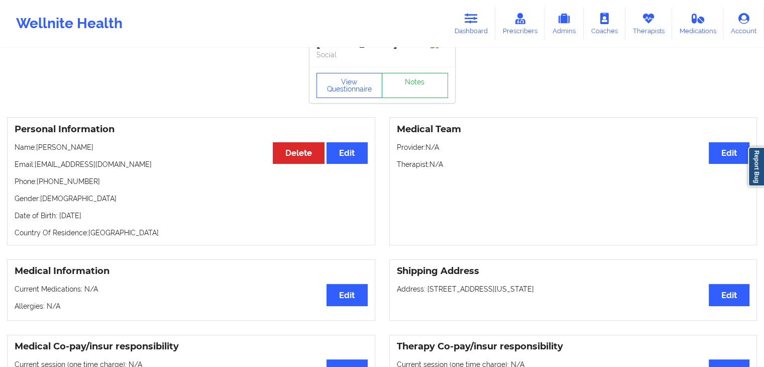
scroll to position [20, 0]
drag, startPoint x: 14, startPoint y: 191, endPoint x: 92, endPoint y: 192, distance: 77.9
click at [92, 192] on div "Personal Information Edit Delete Name: [PERSON_NAME] Email: [PERSON_NAME][EMAIL…" at bounding box center [191, 181] width 368 height 128
copy p "Phone: [PHONE_NUMBER]"
drag, startPoint x: 466, startPoint y: 23, endPoint x: 378, endPoint y: 41, distance: 90.3
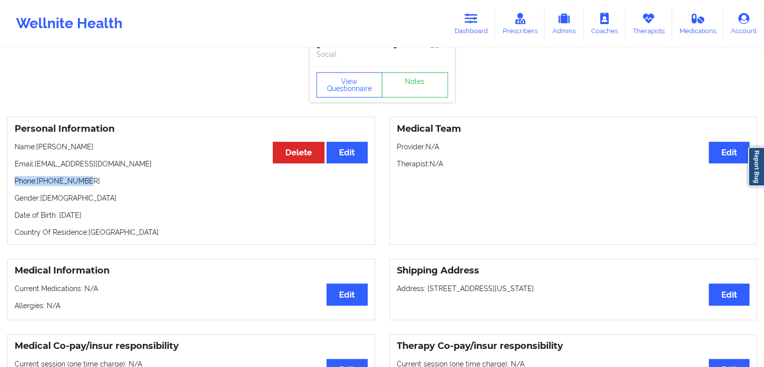
click at [466, 23] on icon at bounding box center [471, 18] width 13 height 11
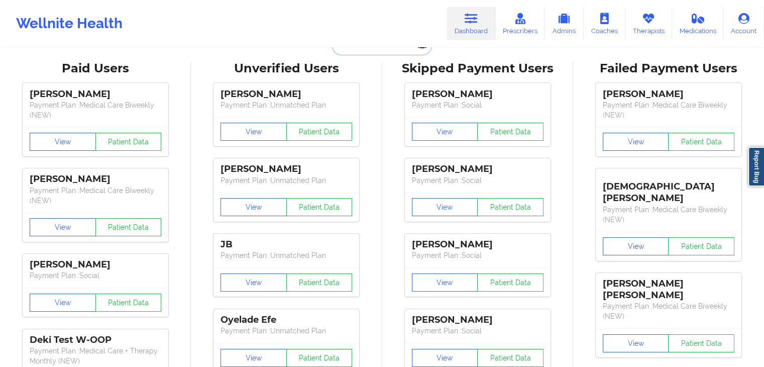
click at [388, 47] on input "text" at bounding box center [382, 45] width 100 height 19
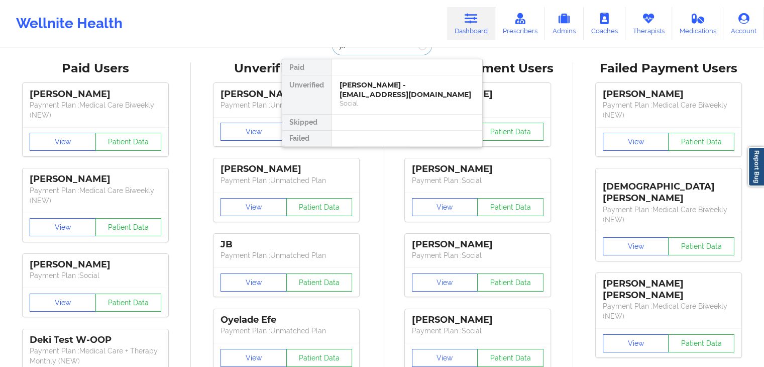
type input "j"
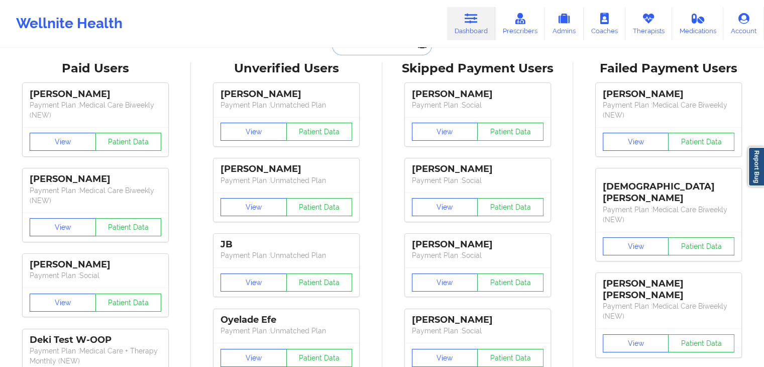
paste input "[PERSON_NAME][EMAIL_ADDRESS][DOMAIN_NAME]"
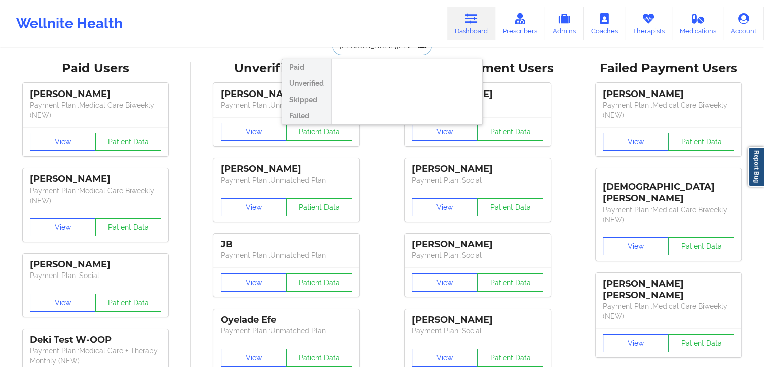
type input "[PERSON_NAME][EMAIL_ADDRESS][DOMAIN_NAME]"
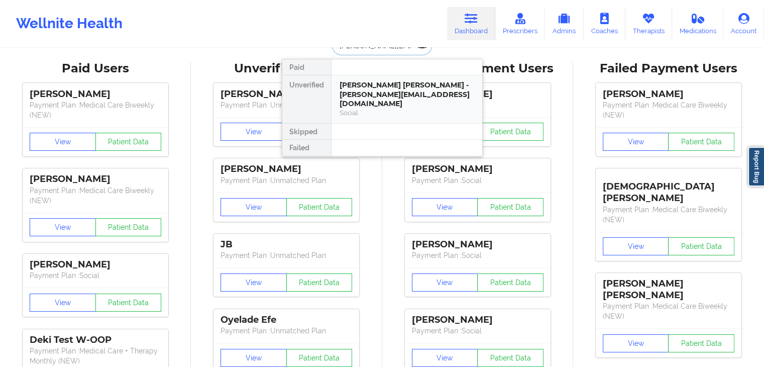
click at [368, 91] on div "[PERSON_NAME] [PERSON_NAME] - [PERSON_NAME][EMAIL_ADDRESS][DOMAIN_NAME]" at bounding box center [407, 94] width 135 height 28
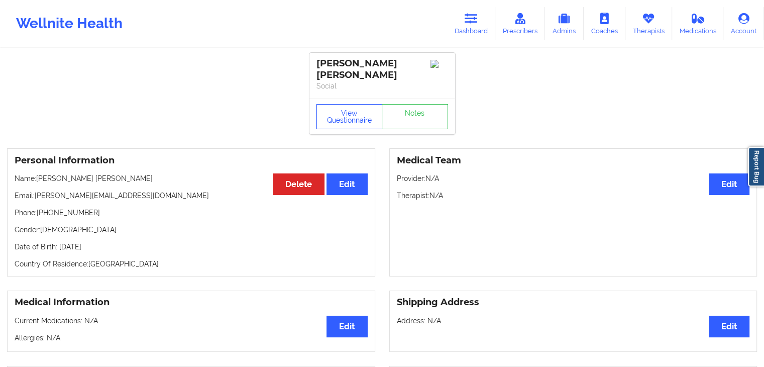
click at [345, 109] on button "View Questionnaire" at bounding box center [350, 116] width 66 height 25
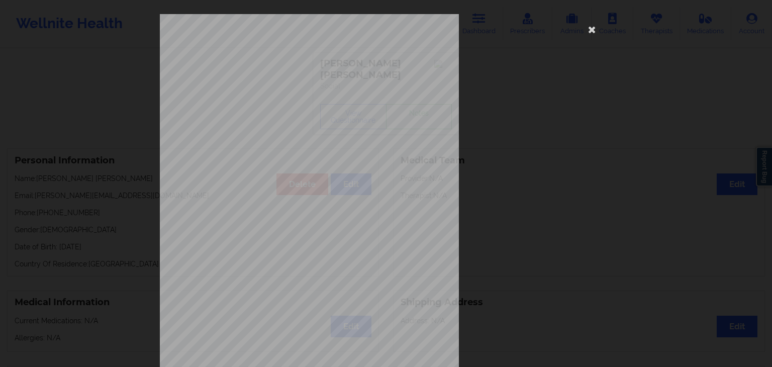
scroll to position [113, 0]
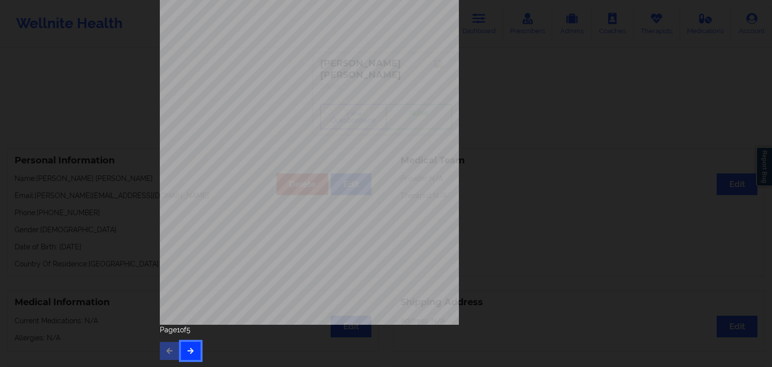
click at [195, 349] on button "button" at bounding box center [191, 351] width 20 height 18
click at [190, 349] on button "button" at bounding box center [191, 351] width 20 height 18
click at [187, 344] on button "button" at bounding box center [191, 351] width 20 height 18
click at [545, 111] on div "Insurance company type details by patient commercial Insurance Member ID for pa…" at bounding box center [386, 112] width 452 height 423
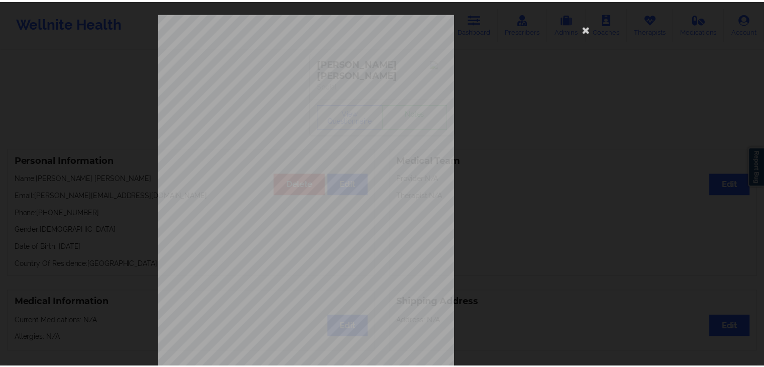
scroll to position [0, 0]
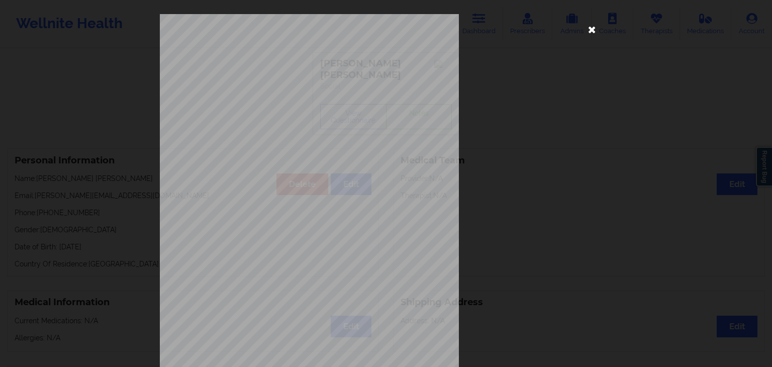
click at [586, 34] on icon at bounding box center [592, 29] width 16 height 16
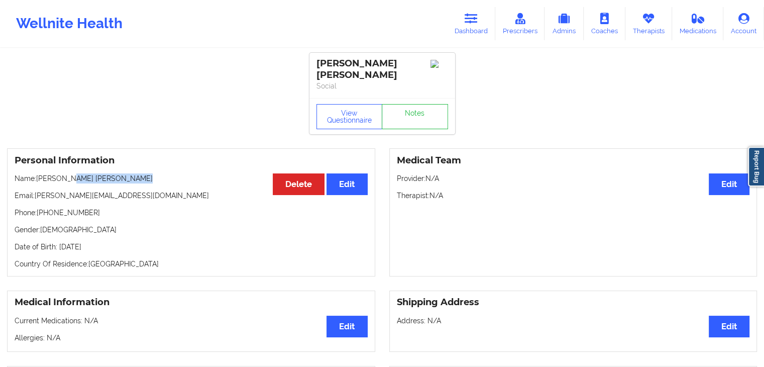
drag, startPoint x: 64, startPoint y: 176, endPoint x: 146, endPoint y: 178, distance: 82.4
click at [146, 178] on p "Name: [PERSON_NAME] [PERSON_NAME]" at bounding box center [191, 178] width 353 height 10
copy p "[PERSON_NAME] [PERSON_NAME]"
drag, startPoint x: 16, startPoint y: 212, endPoint x: 86, endPoint y: 212, distance: 70.4
click at [86, 212] on p "Phone: [PHONE_NUMBER]" at bounding box center [191, 213] width 353 height 10
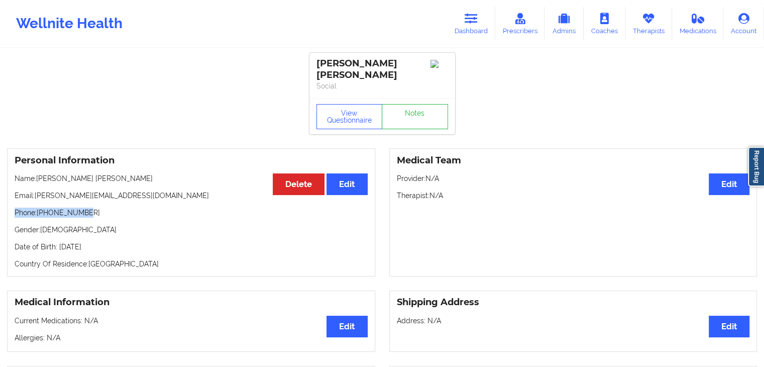
copy p "Phone: [PHONE_NUMBER]"
drag, startPoint x: 37, startPoint y: 178, endPoint x: 133, endPoint y: 177, distance: 96.0
click at [133, 177] on p "Name: [PERSON_NAME] [PERSON_NAME]" at bounding box center [191, 178] width 353 height 10
copy p "[PERSON_NAME] [PERSON_NAME]"
click at [479, 26] on link "Dashboard" at bounding box center [471, 23] width 48 height 33
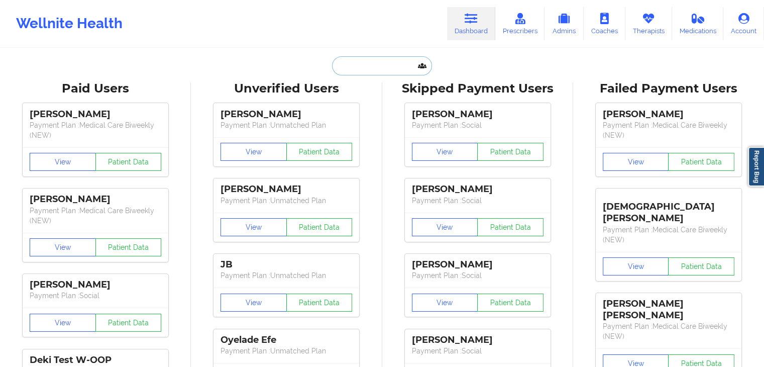
click at [357, 63] on input "text" at bounding box center [382, 65] width 100 height 19
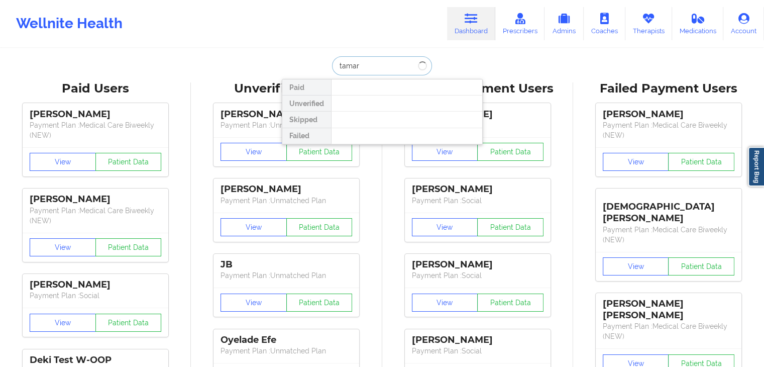
type input "[PERSON_NAME]"
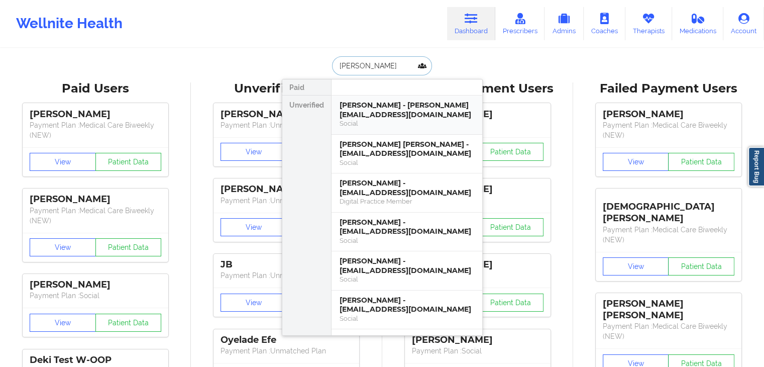
click at [372, 114] on div "[PERSON_NAME] - [PERSON_NAME][EMAIL_ADDRESS][DOMAIN_NAME]" at bounding box center [407, 110] width 135 height 19
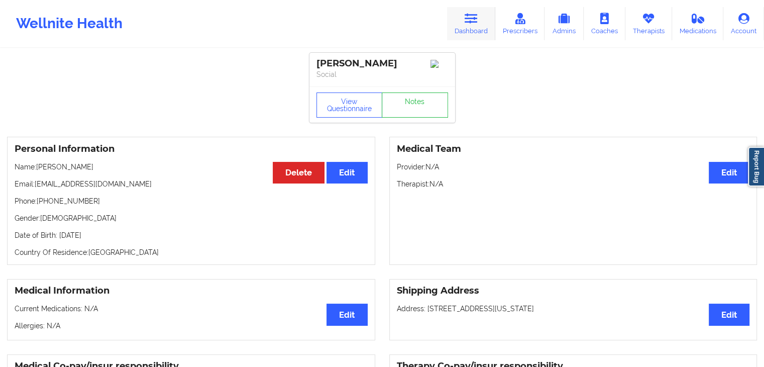
click at [461, 21] on link "Dashboard" at bounding box center [471, 23] width 48 height 33
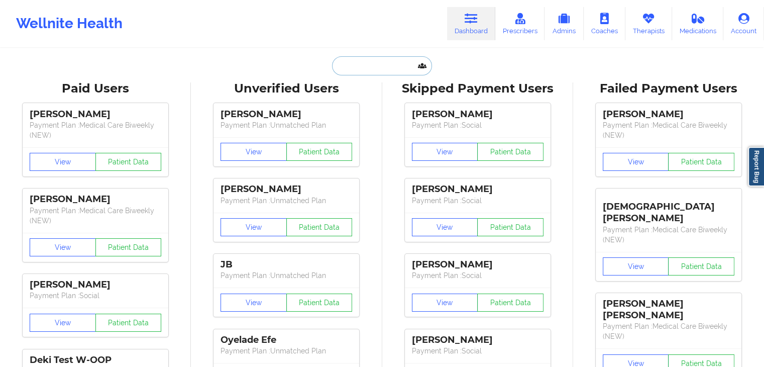
click at [358, 61] on input "text" at bounding box center [382, 65] width 100 height 19
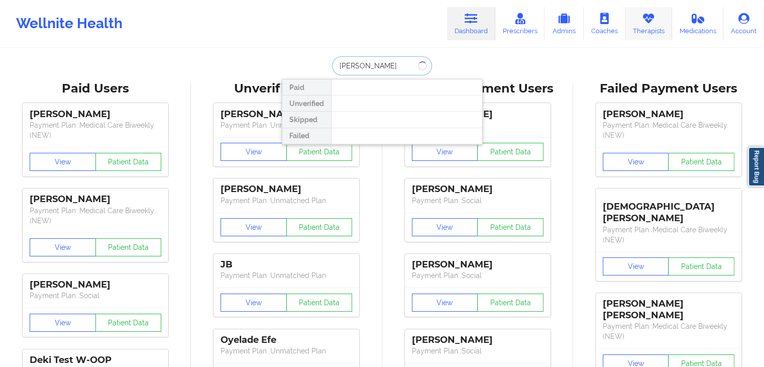
type input "[PERSON_NAME]"
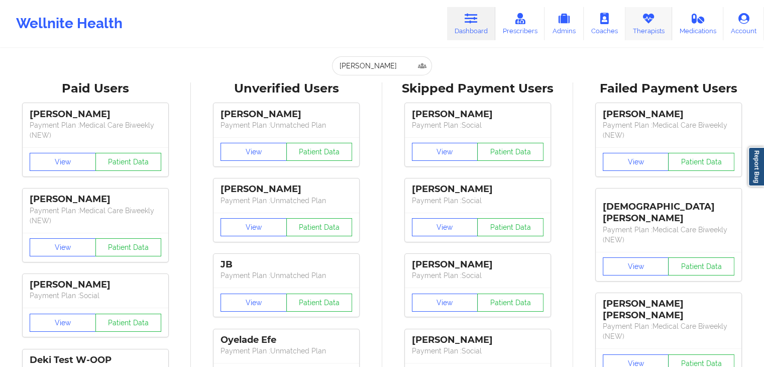
click at [650, 23] on icon at bounding box center [648, 18] width 13 height 11
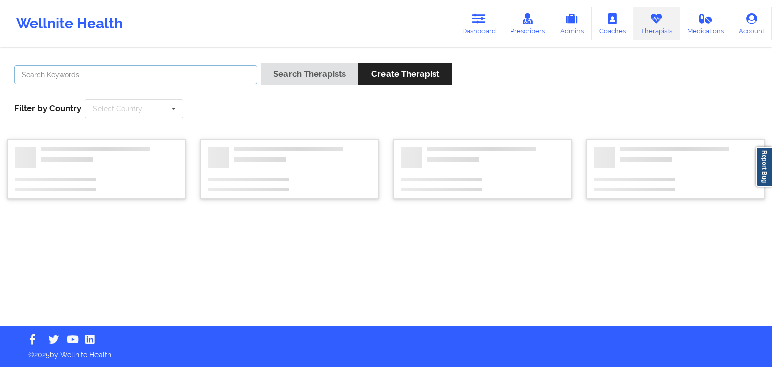
click at [159, 75] on input "text" at bounding box center [135, 74] width 243 height 19
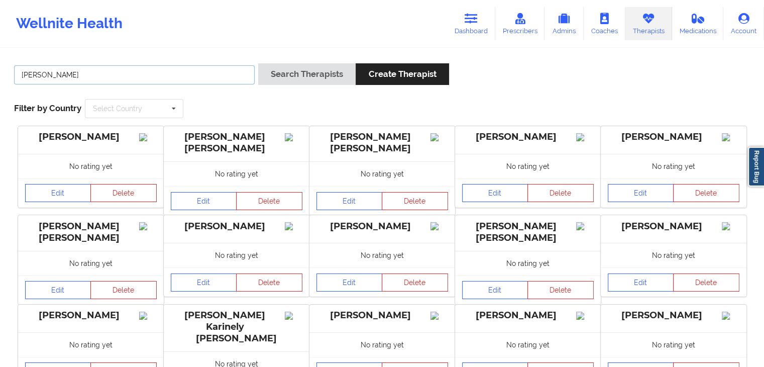
click at [258, 63] on button "Search Therapists" at bounding box center [306, 74] width 97 height 22
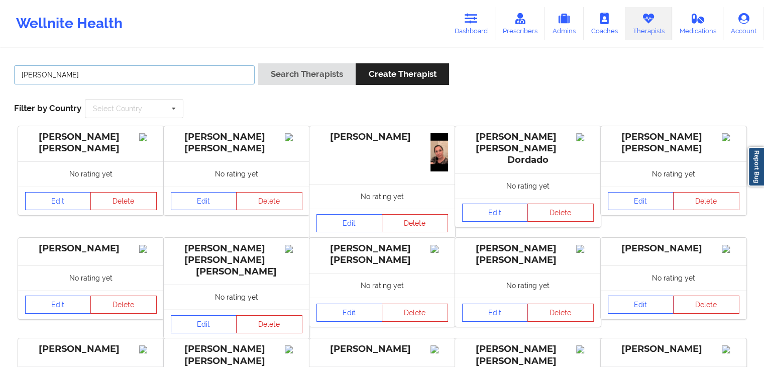
click at [149, 77] on input "[PERSON_NAME]" at bounding box center [134, 74] width 241 height 19
type input "[PERSON_NAME]"
click at [258, 63] on button "Search Therapists" at bounding box center [306, 74] width 97 height 22
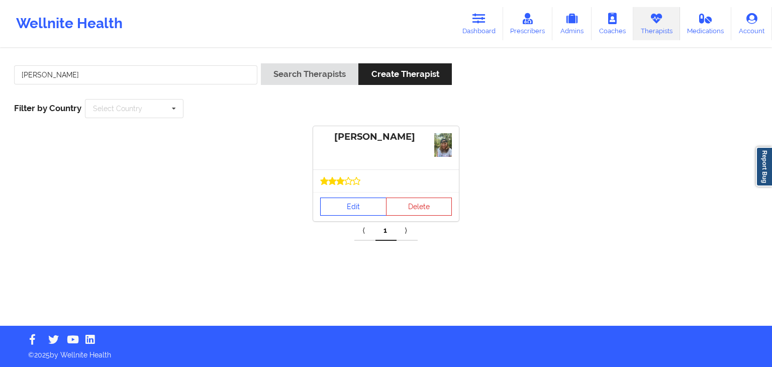
click at [351, 210] on link "Edit" at bounding box center [353, 207] width 66 height 18
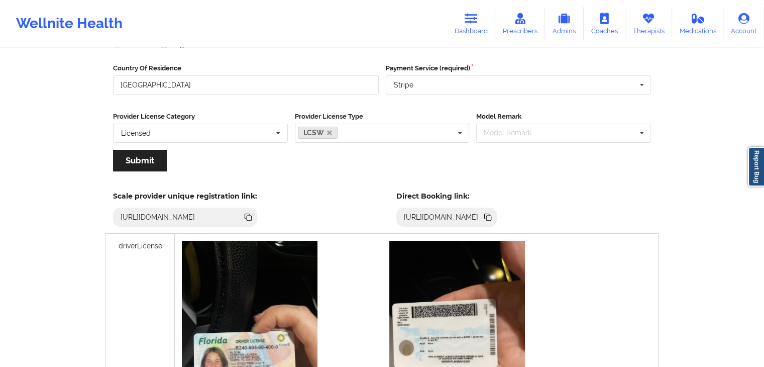
scroll to position [144, 0]
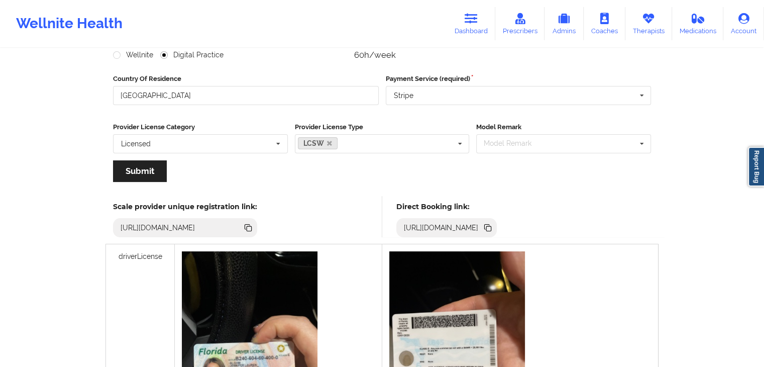
click at [491, 228] on icon at bounding box center [488, 228] width 5 height 5
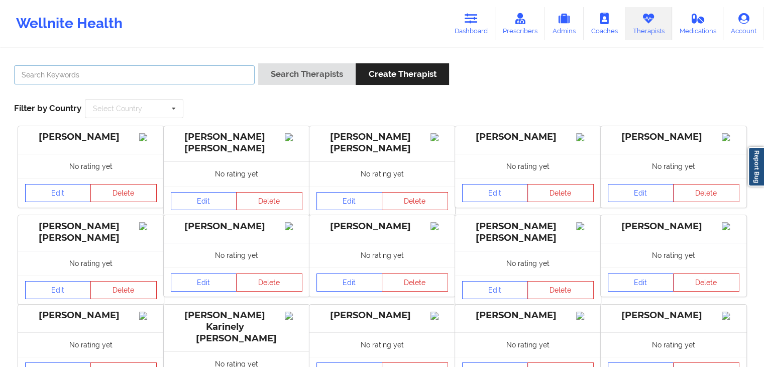
click at [180, 77] on input "text" at bounding box center [134, 74] width 241 height 19
type input "[PERSON_NAME]"
click at [258, 63] on button "Search Therapists" at bounding box center [306, 74] width 97 height 22
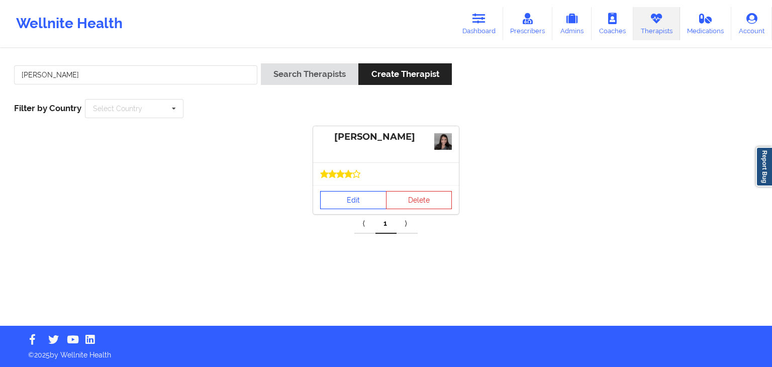
click at [353, 198] on link "Edit" at bounding box center [353, 200] width 66 height 18
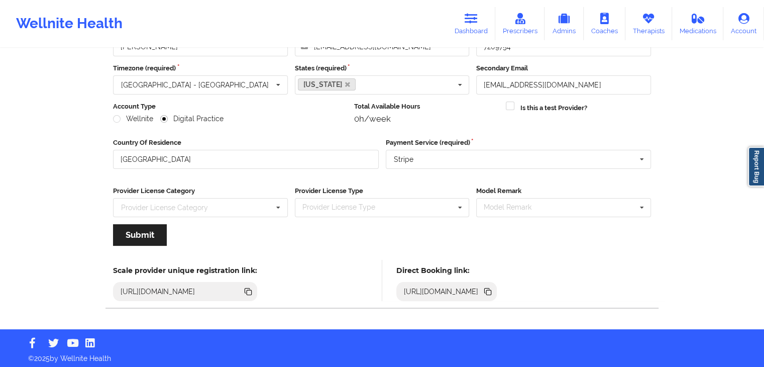
scroll to position [83, 0]
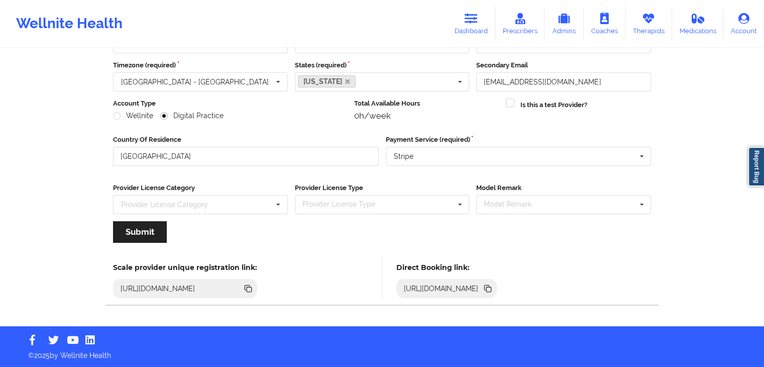
click at [490, 285] on icon at bounding box center [487, 287] width 5 height 5
click at [652, 26] on link "Therapists" at bounding box center [649, 23] width 47 height 33
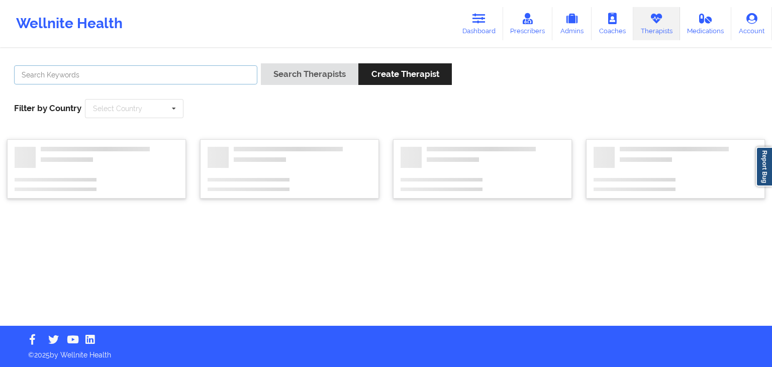
click at [167, 83] on input "text" at bounding box center [135, 74] width 243 height 19
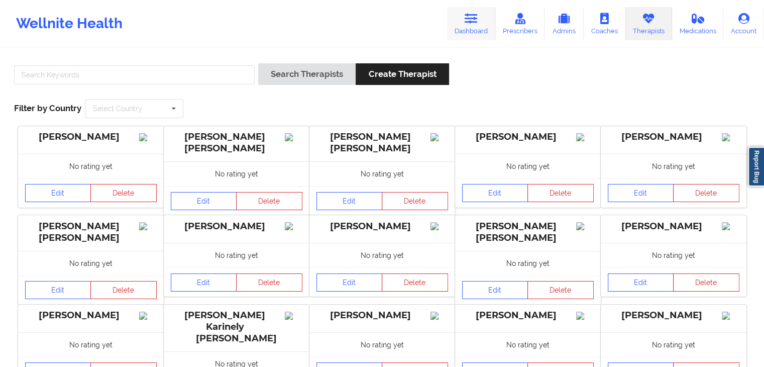
click at [475, 30] on link "Dashboard" at bounding box center [471, 23] width 48 height 33
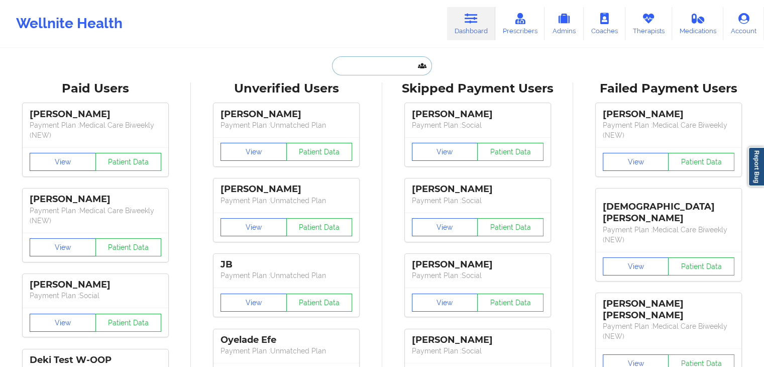
click at [358, 64] on input "text" at bounding box center [382, 65] width 100 height 19
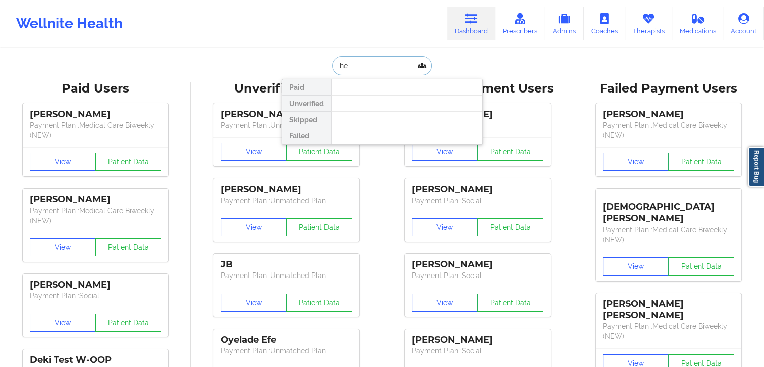
type input "h"
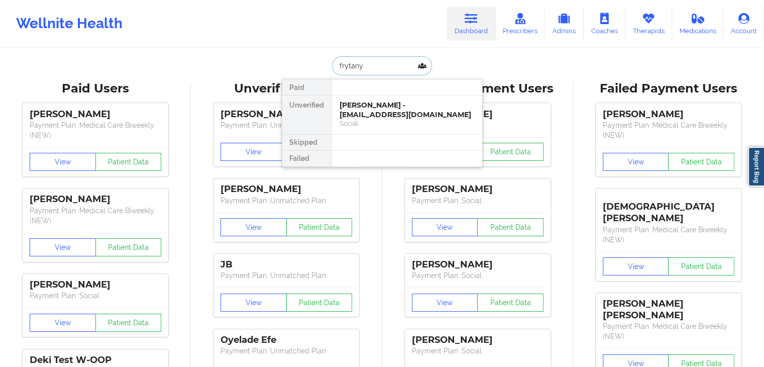
type input "frytanya"
click at [367, 121] on div "Social" at bounding box center [407, 123] width 135 height 9
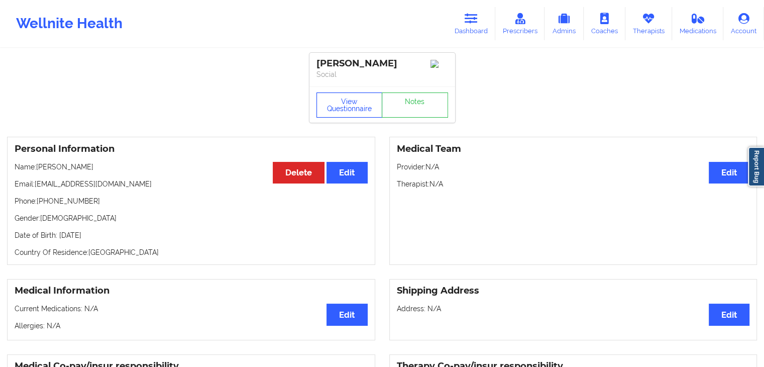
click at [363, 105] on button "View Questionnaire" at bounding box center [350, 104] width 66 height 25
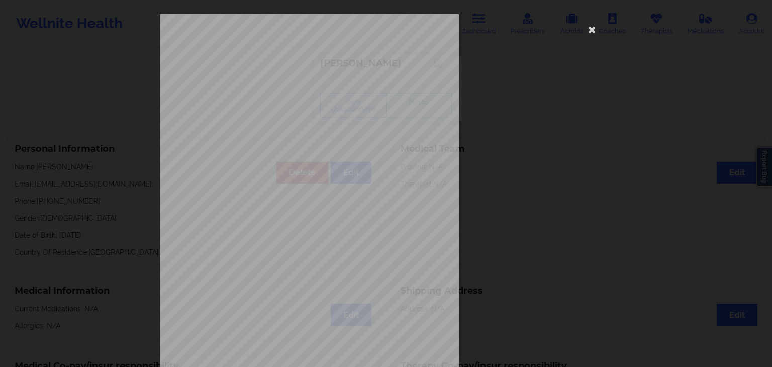
scroll to position [113, 0]
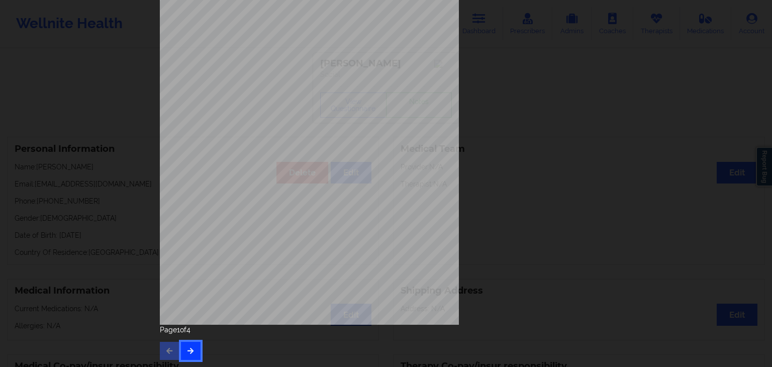
click at [197, 345] on button "button" at bounding box center [191, 351] width 20 height 18
click at [191, 349] on icon "button" at bounding box center [190, 350] width 9 height 6
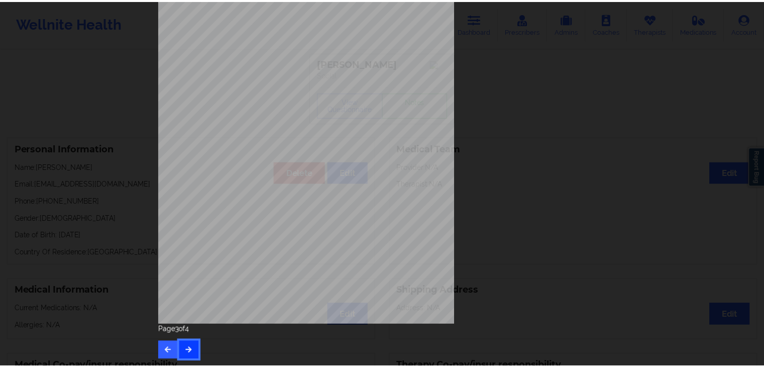
scroll to position [0, 0]
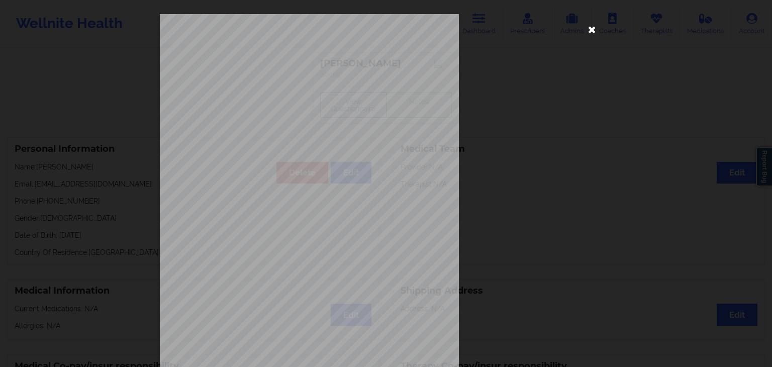
click at [589, 35] on icon at bounding box center [592, 29] width 16 height 16
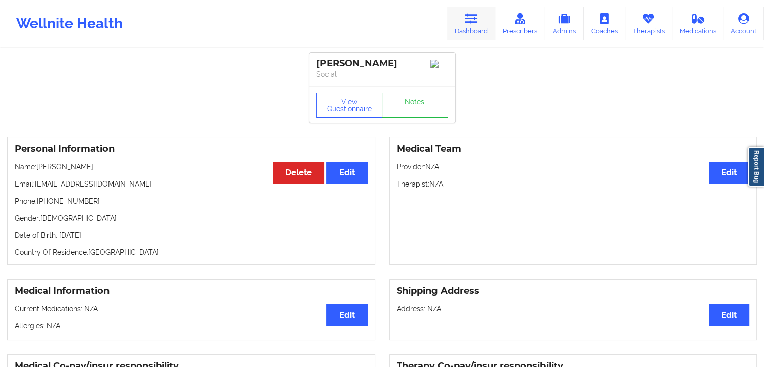
click at [477, 22] on icon at bounding box center [471, 18] width 13 height 11
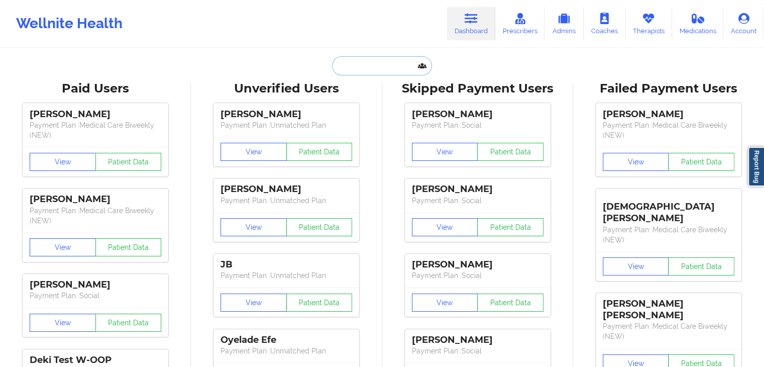
click at [338, 64] on input "text" at bounding box center [382, 65] width 100 height 19
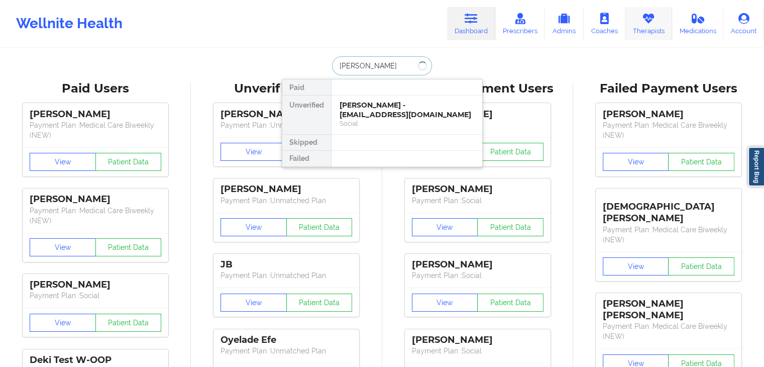
type input "[PERSON_NAME]"
click at [658, 33] on link "Therapists" at bounding box center [649, 23] width 47 height 33
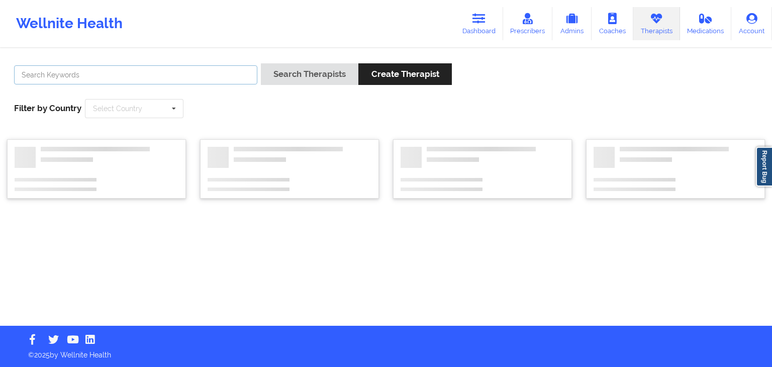
click at [197, 81] on input "text" at bounding box center [135, 74] width 243 height 19
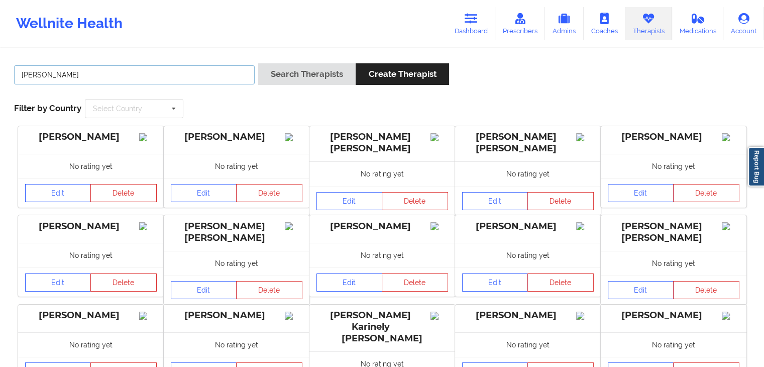
type input "[PERSON_NAME]"
click at [258, 63] on button "Search Therapists" at bounding box center [306, 74] width 97 height 22
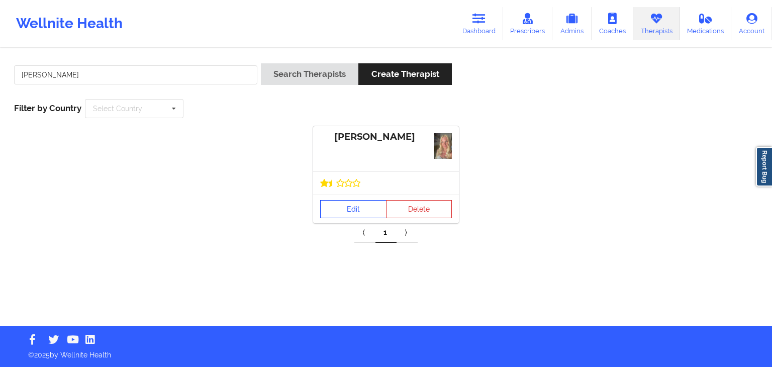
click at [340, 213] on link "Edit" at bounding box center [353, 209] width 66 height 18
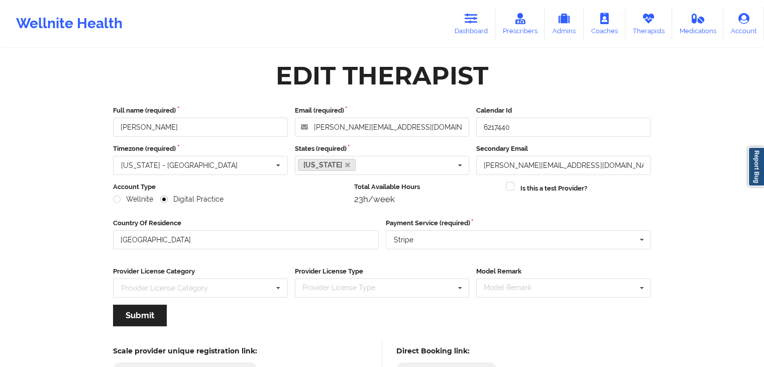
scroll to position [83, 0]
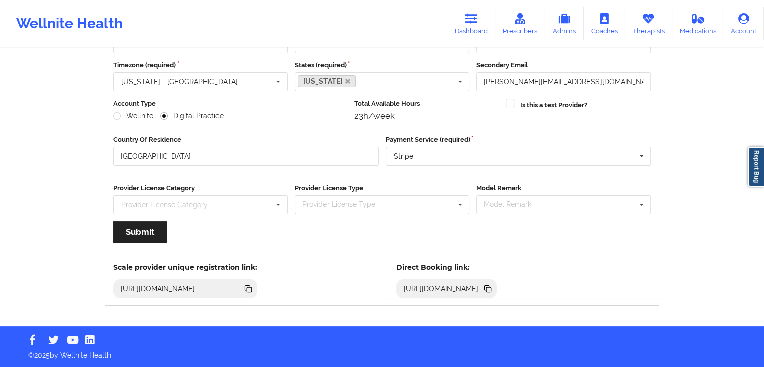
click at [491, 288] on icon at bounding box center [488, 289] width 5 height 5
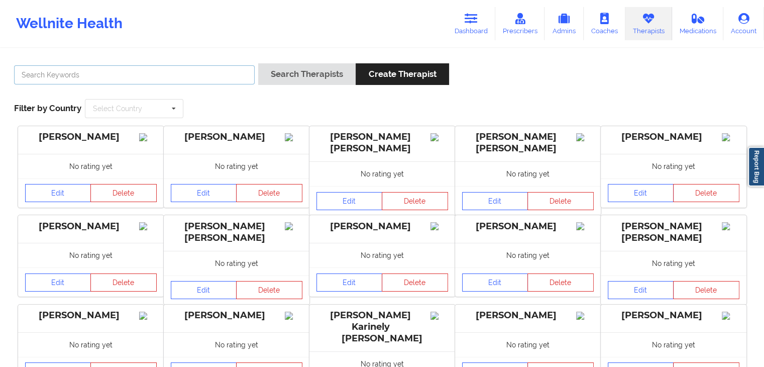
click at [222, 74] on input "text" at bounding box center [134, 74] width 241 height 19
type input "dashima green"
click at [258, 63] on button "Search Therapists" at bounding box center [306, 74] width 97 height 22
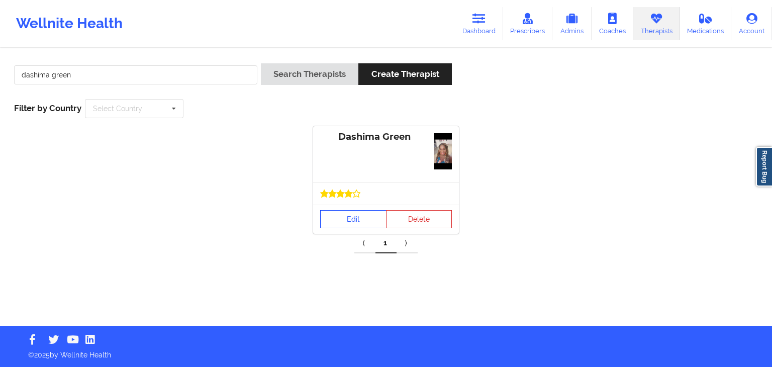
click at [340, 220] on link "Edit" at bounding box center [353, 219] width 66 height 18
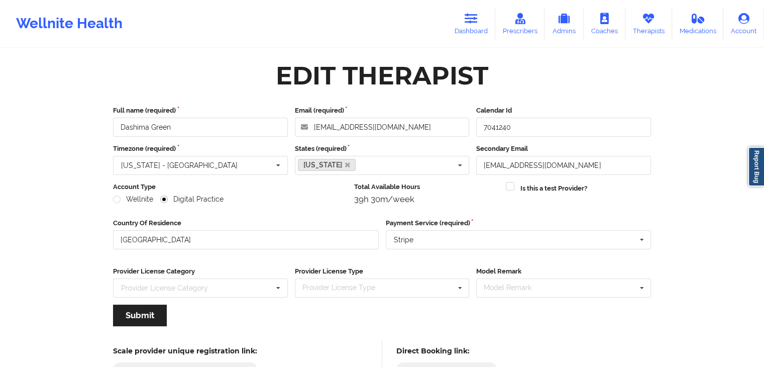
scroll to position [83, 0]
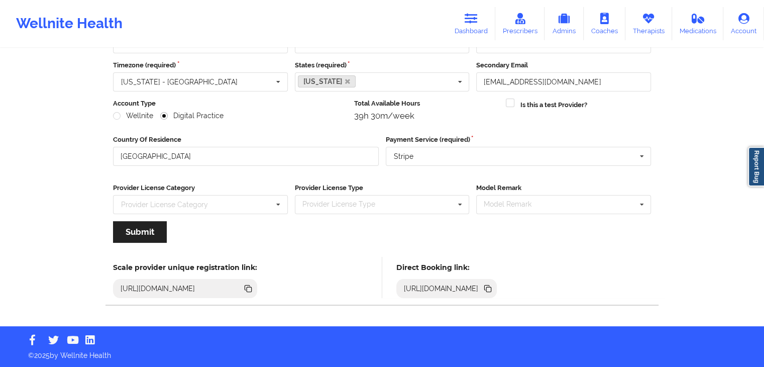
click at [491, 287] on icon at bounding box center [488, 289] width 5 height 5
click at [475, 23] on icon at bounding box center [471, 18] width 13 height 11
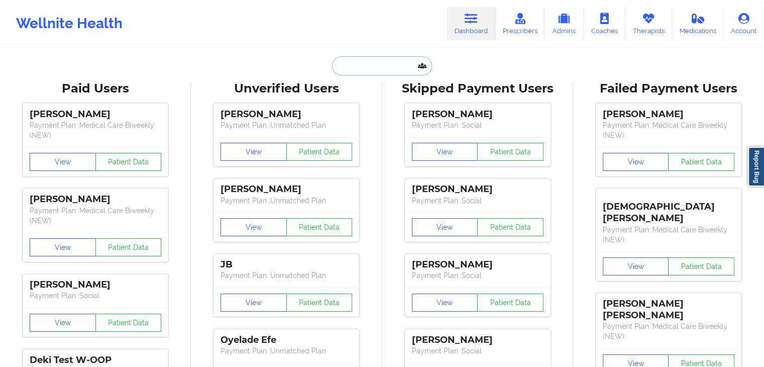
click at [403, 66] on input "text" at bounding box center [382, 65] width 100 height 19
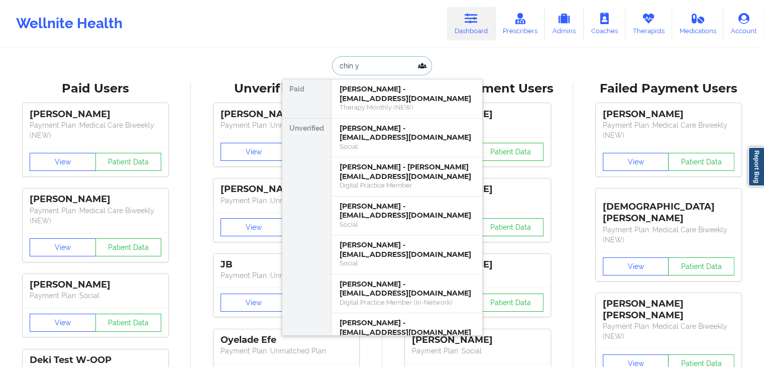
type input "[PERSON_NAME]"
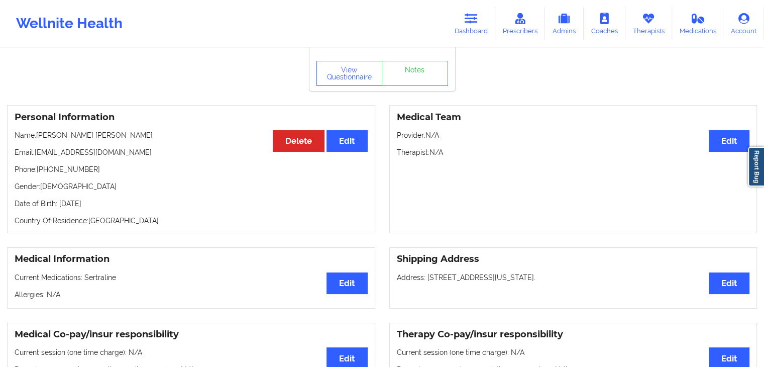
scroll to position [17, 0]
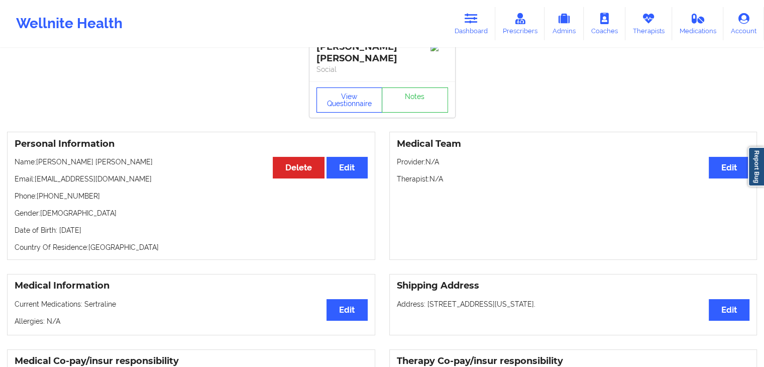
click at [318, 93] on button "View Questionnaire" at bounding box center [350, 99] width 66 height 25
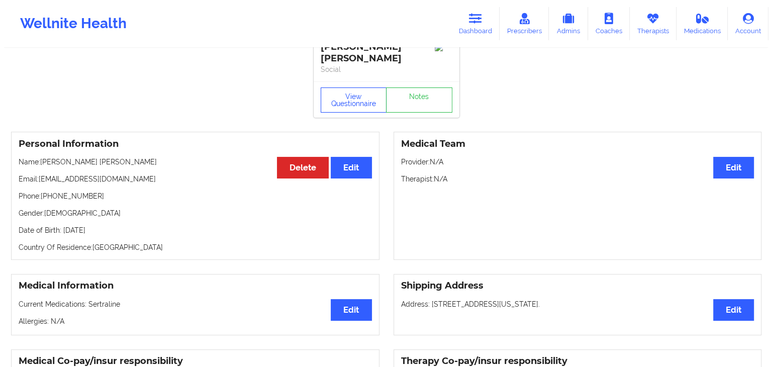
scroll to position [18, 0]
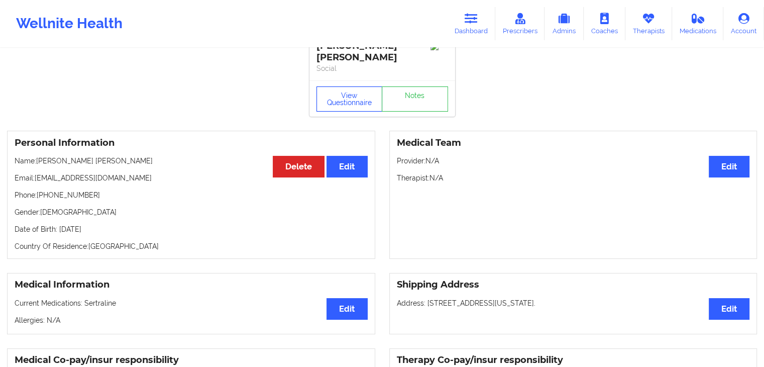
click at [344, 91] on button "View Questionnaire" at bounding box center [350, 98] width 66 height 25
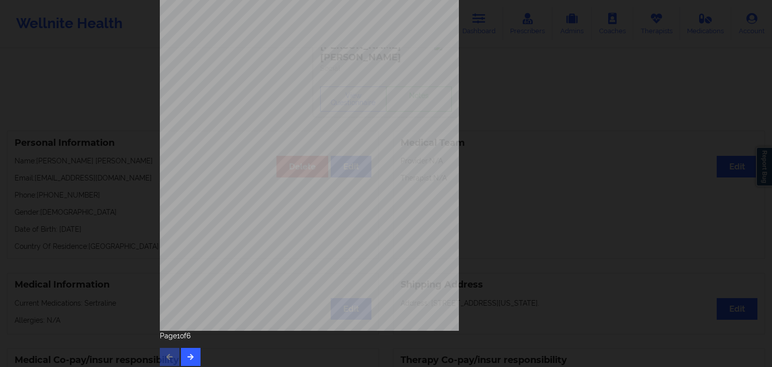
scroll to position [113, 0]
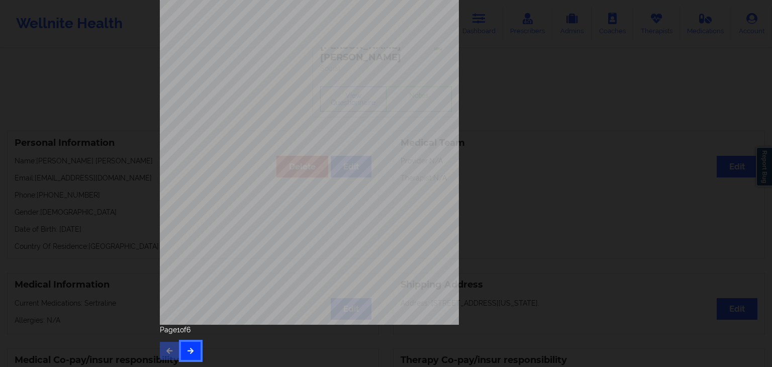
click at [196, 345] on button "button" at bounding box center [191, 351] width 20 height 18
click at [187, 348] on icon "button" at bounding box center [190, 350] width 9 height 6
click at [181, 347] on button "button" at bounding box center [191, 351] width 20 height 18
click at [191, 349] on icon "button" at bounding box center [190, 350] width 9 height 6
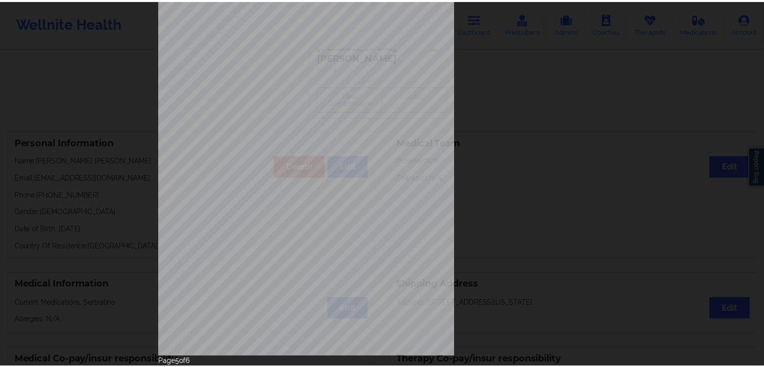
scroll to position [0, 0]
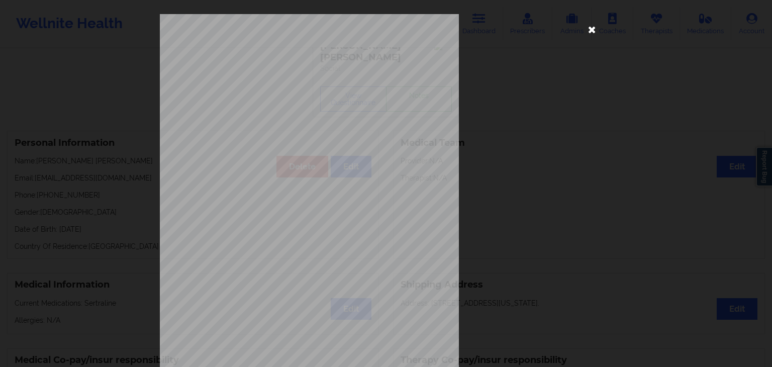
click at [587, 28] on icon at bounding box center [592, 29] width 16 height 16
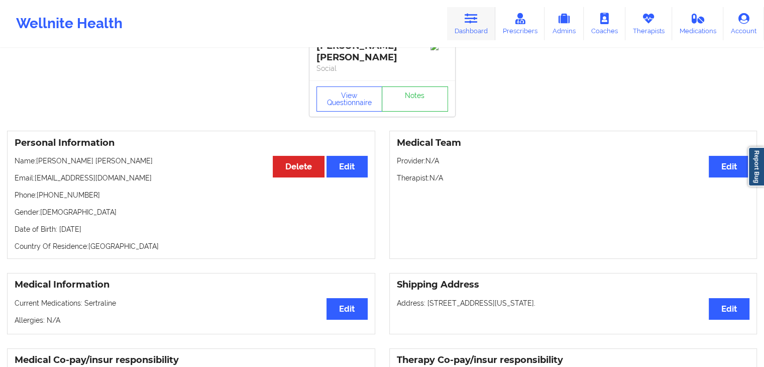
click at [478, 27] on link "Dashboard" at bounding box center [471, 23] width 48 height 33
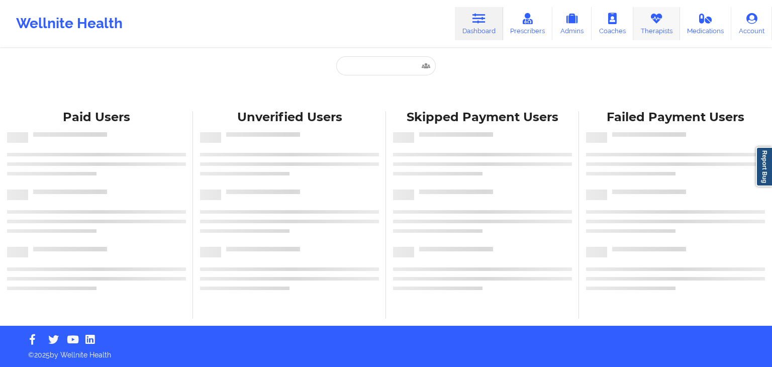
click at [665, 26] on link "Therapists" at bounding box center [656, 23] width 47 height 33
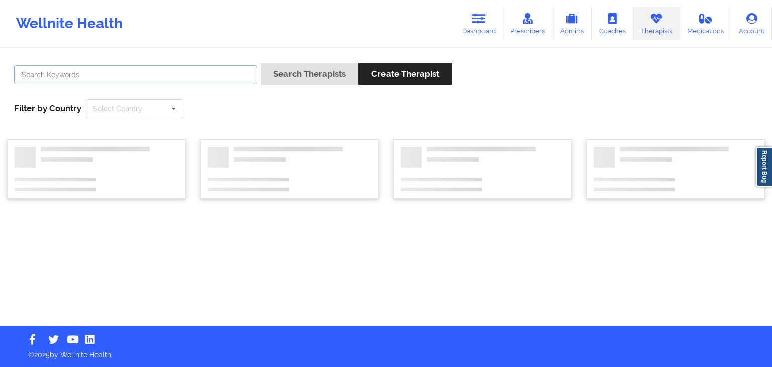
click at [221, 79] on input "text" at bounding box center [135, 74] width 243 height 19
click at [261, 63] on button "Search Therapists" at bounding box center [309, 74] width 97 height 22
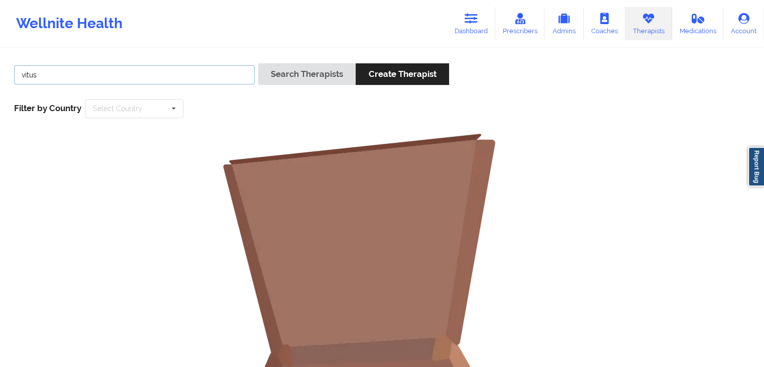
type input "vitus"
click at [258, 63] on button "Search Therapists" at bounding box center [306, 74] width 97 height 22
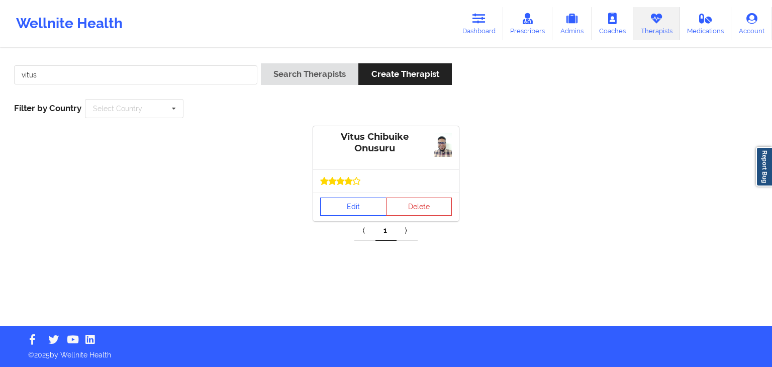
click at [336, 211] on link "Edit" at bounding box center [353, 207] width 66 height 18
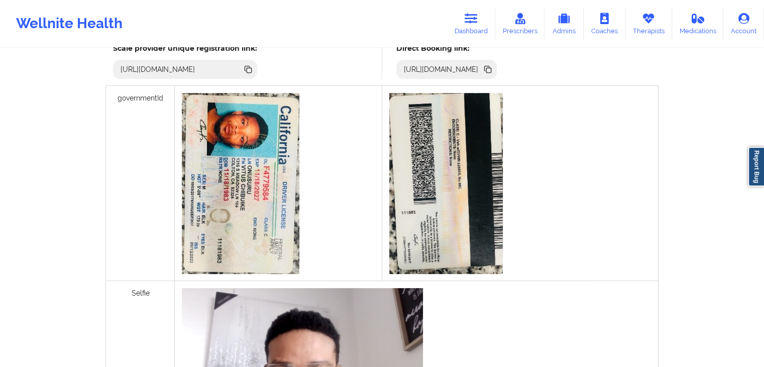
scroll to position [211, 0]
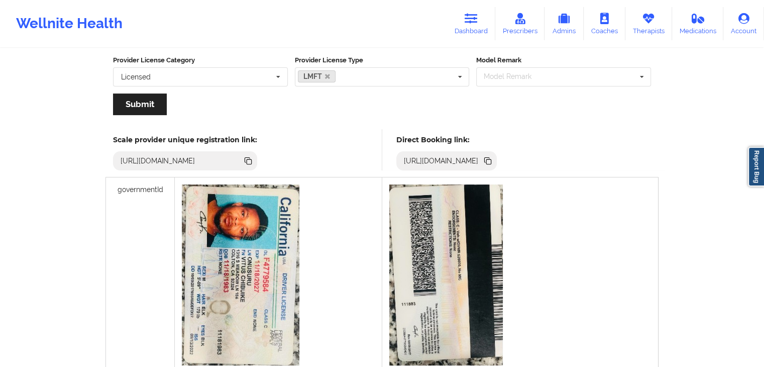
click at [491, 161] on icon at bounding box center [488, 161] width 5 height 5
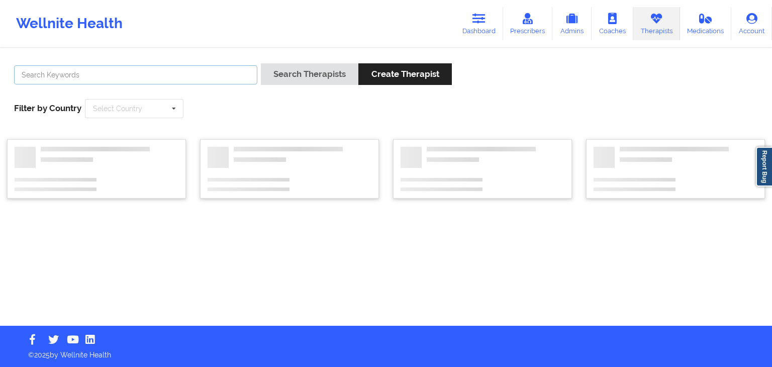
click at [75, 80] on input "text" at bounding box center [135, 74] width 243 height 19
type input "kim salter"
click at [261, 63] on button "Search Therapists" at bounding box center [309, 74] width 97 height 22
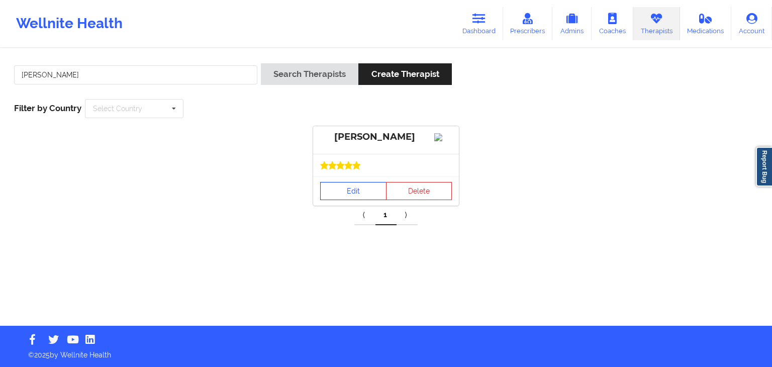
click at [345, 200] on link "Edit" at bounding box center [353, 191] width 66 height 18
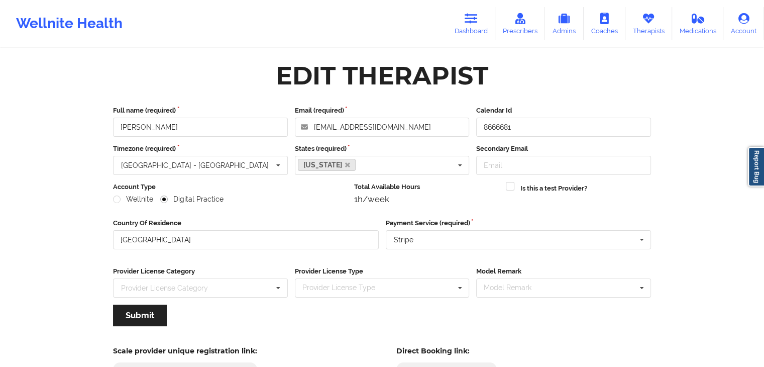
scroll to position [83, 0]
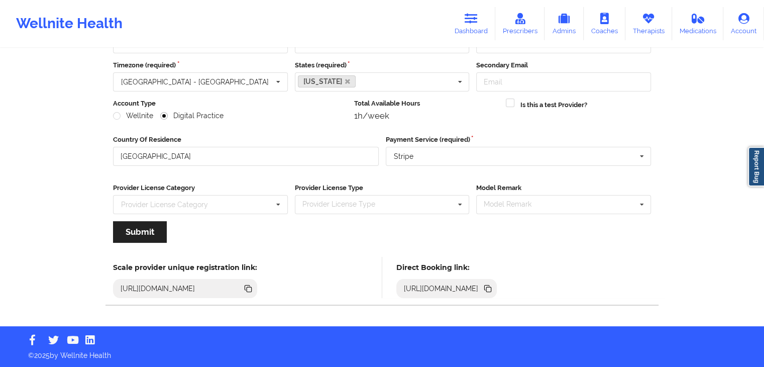
click at [491, 287] on icon at bounding box center [488, 289] width 5 height 5
click at [470, 17] on icon at bounding box center [471, 18] width 13 height 11
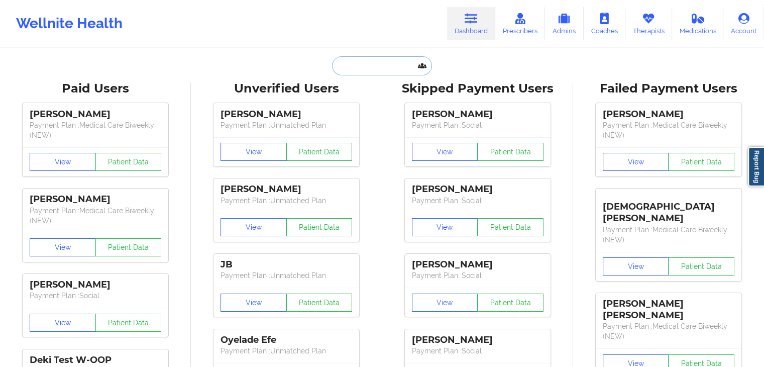
click at [362, 68] on input "text" at bounding box center [382, 65] width 100 height 19
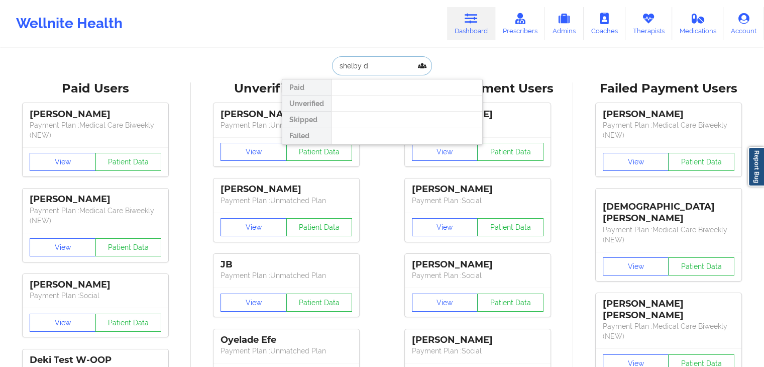
type input "shelby d"
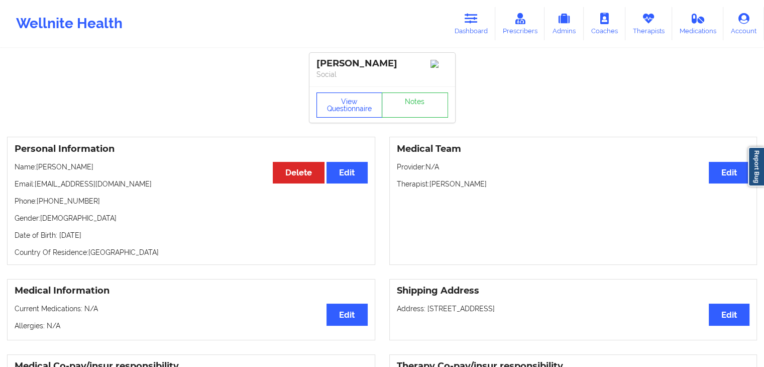
click at [359, 117] on button "View Questionnaire" at bounding box center [350, 104] width 66 height 25
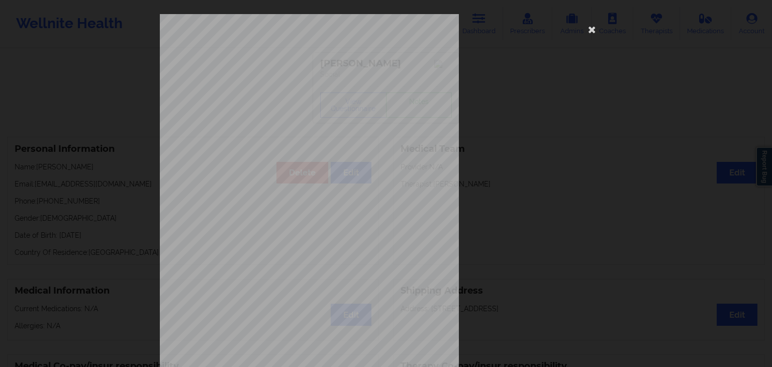
click at [499, 192] on div "1161 Mission St San Francisco, CA, 94103 What state do you live in ? Texas Full…" at bounding box center [386, 225] width 452 height 423
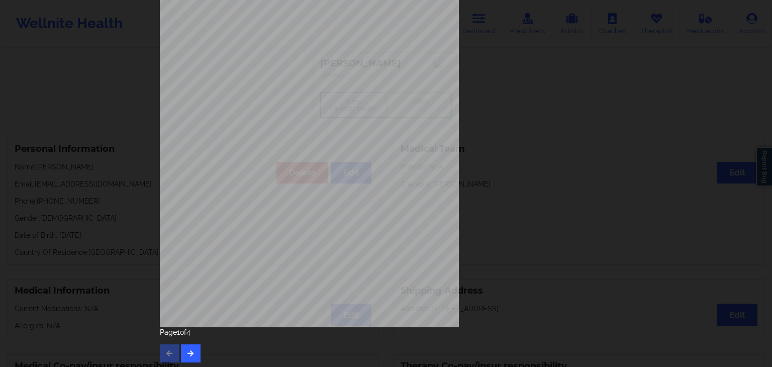
scroll to position [113, 0]
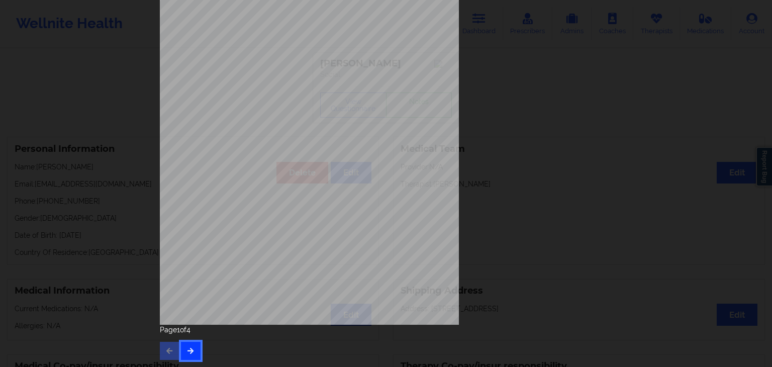
click at [191, 344] on button "button" at bounding box center [191, 351] width 20 height 18
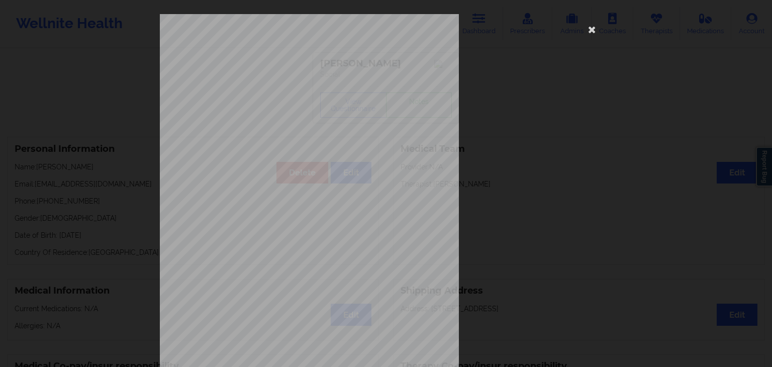
click at [428, 259] on span "Trouble concentrating on things, such as reading the newspaper or watching tele…" at bounding box center [368, 262] width 202 height 6
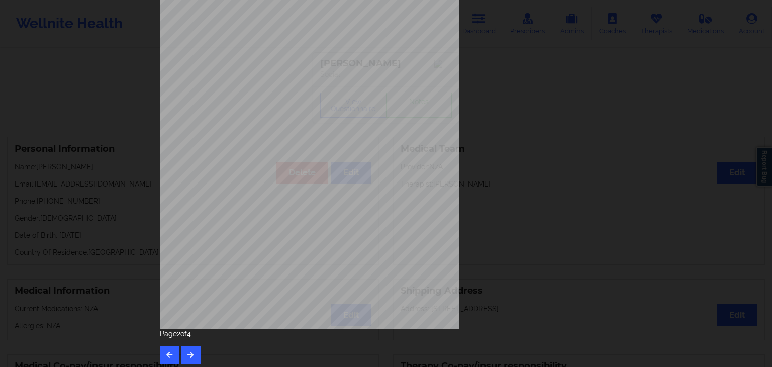
scroll to position [113, 0]
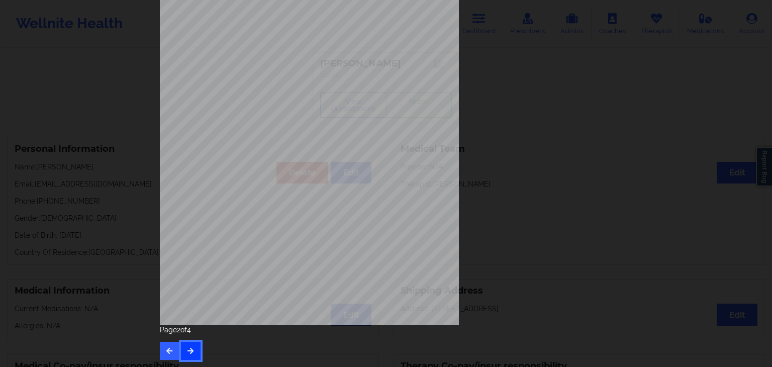
click at [191, 349] on icon "button" at bounding box center [190, 350] width 9 height 6
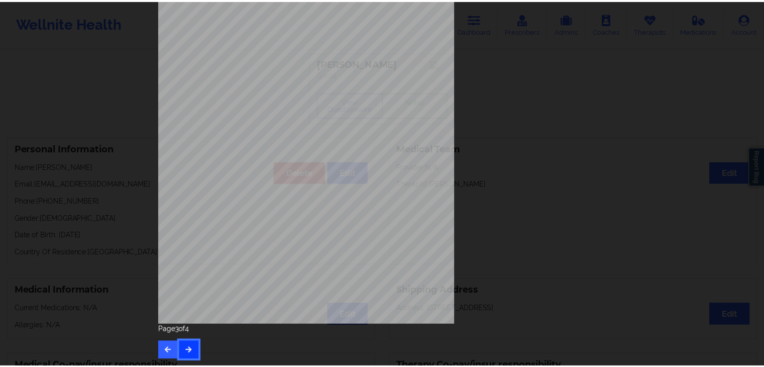
scroll to position [0, 0]
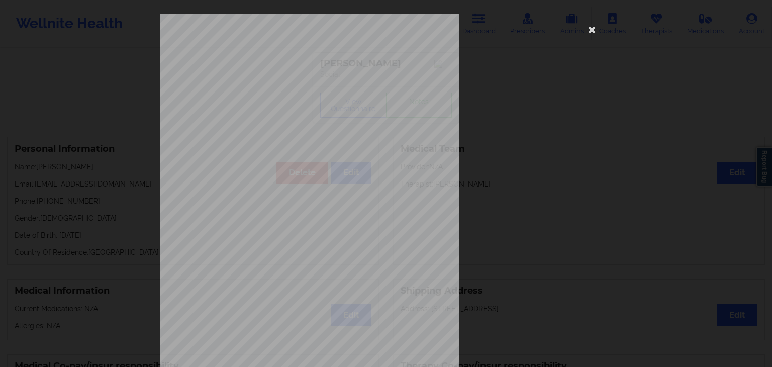
click at [483, 212] on div "commercial Insurance Member ID for patient 819894371 Insurance company name det…" at bounding box center [386, 225] width 452 height 423
click at [585, 24] on icon at bounding box center [592, 29] width 16 height 16
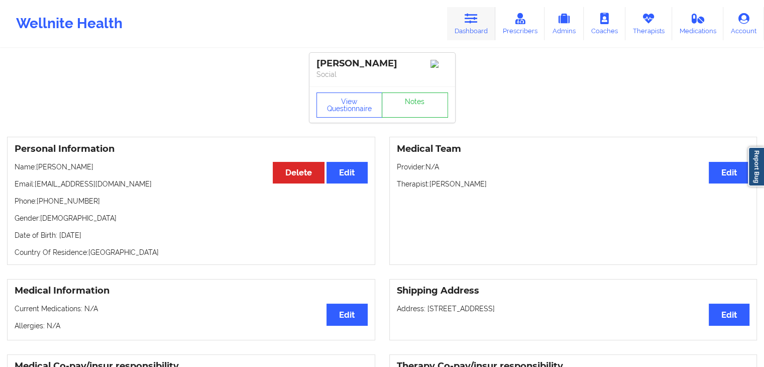
click at [468, 17] on icon at bounding box center [471, 18] width 13 height 11
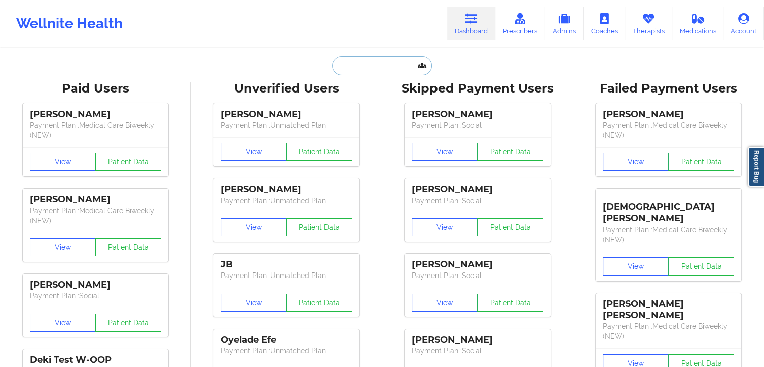
click at [358, 65] on input "text" at bounding box center [382, 65] width 100 height 19
click at [649, 23] on icon at bounding box center [648, 18] width 13 height 11
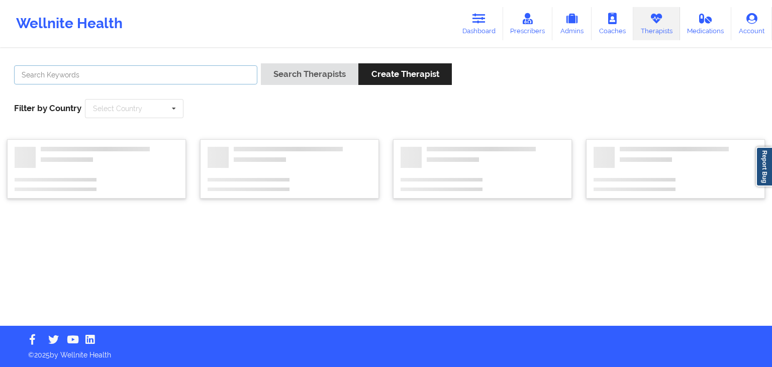
click at [171, 69] on input "text" at bounding box center [135, 74] width 243 height 19
type input "shamshad haider"
click at [261, 63] on button "Search Therapists" at bounding box center [309, 74] width 97 height 22
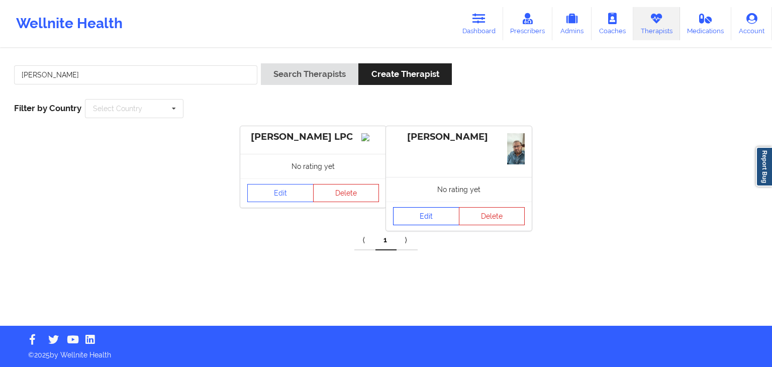
click at [432, 218] on link "Edit" at bounding box center [426, 216] width 66 height 18
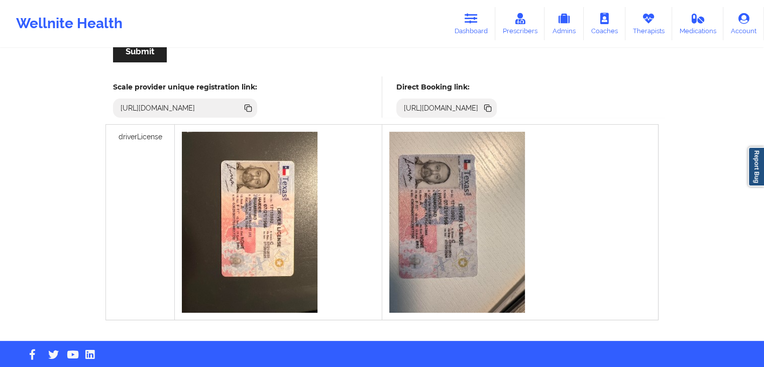
scroll to position [278, 0]
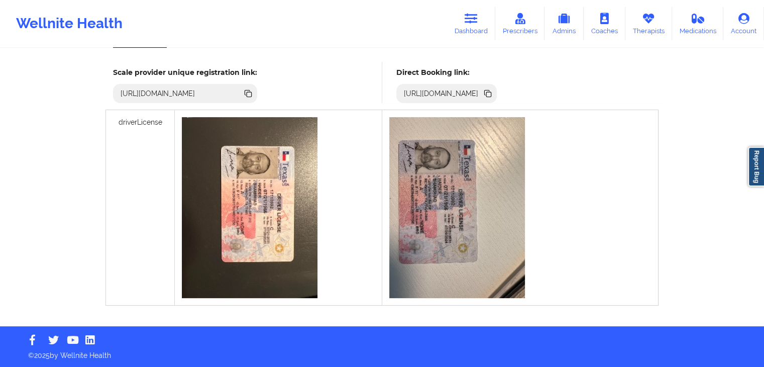
click at [491, 93] on icon at bounding box center [488, 94] width 5 height 5
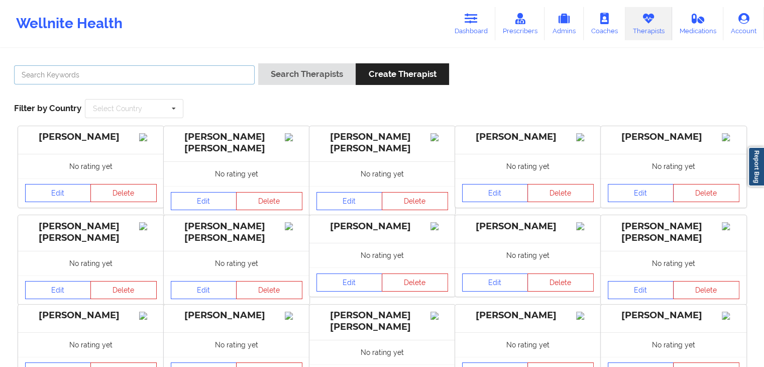
click at [177, 74] on input "text" at bounding box center [134, 74] width 241 height 19
type input "shannon jones"
click at [258, 63] on button "Search Therapists" at bounding box center [306, 74] width 97 height 22
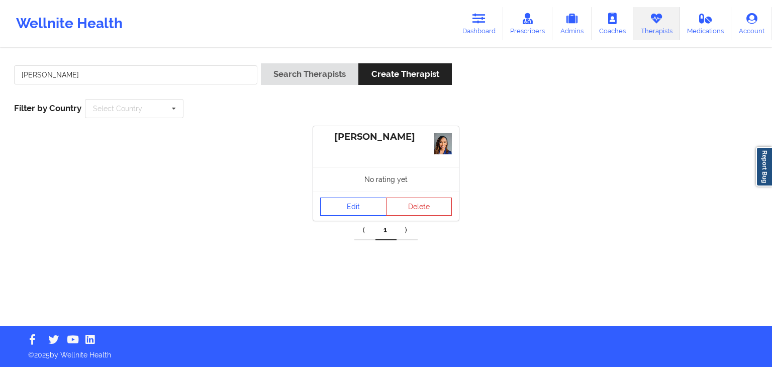
click at [341, 215] on link "Edit" at bounding box center [353, 207] width 66 height 18
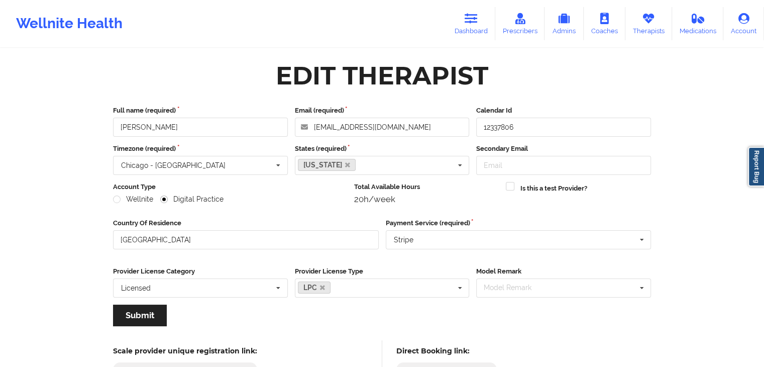
scroll to position [303, 0]
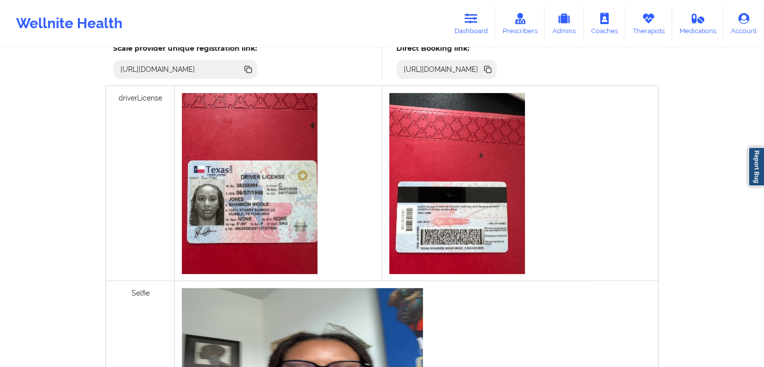
click at [490, 67] on icon at bounding box center [487, 68] width 5 height 5
click at [476, 15] on icon at bounding box center [471, 18] width 13 height 11
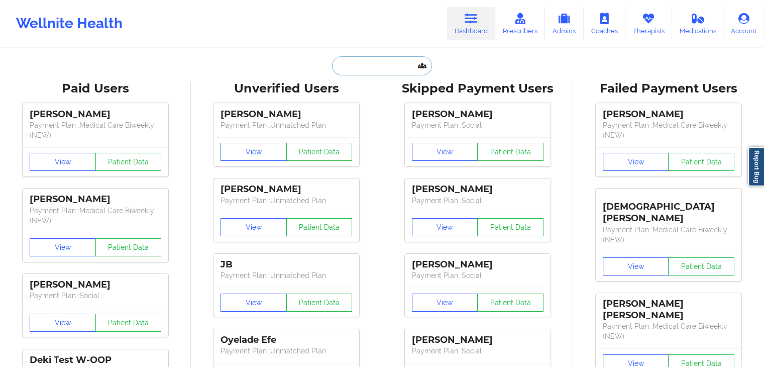
click at [344, 70] on input "text" at bounding box center [382, 65] width 100 height 19
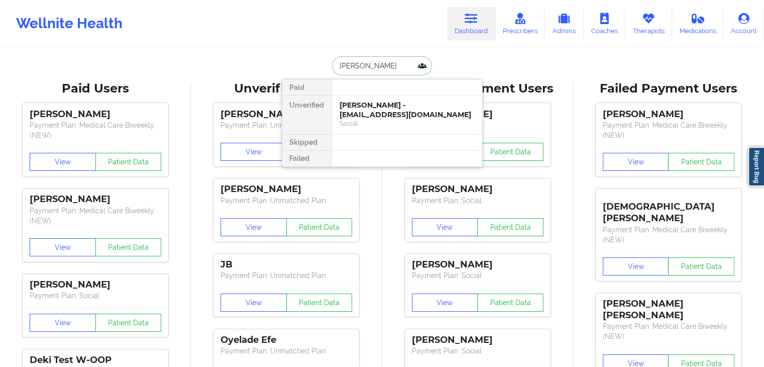
type input "margaret palms"
click at [367, 116] on div "[PERSON_NAME] - [EMAIL_ADDRESS][DOMAIN_NAME]" at bounding box center [407, 110] width 135 height 19
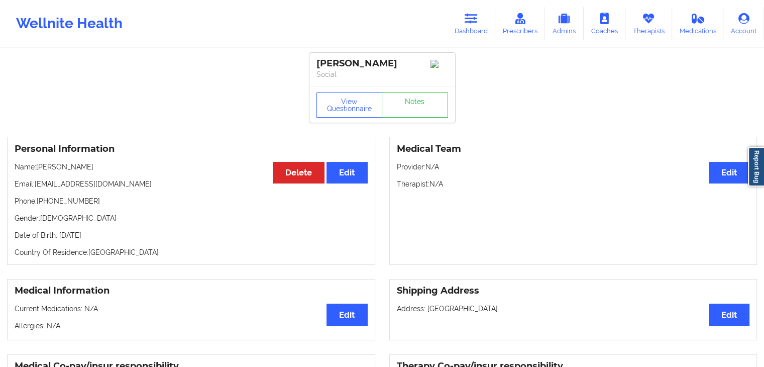
drag, startPoint x: 761, startPoint y: 68, endPoint x: 771, endPoint y: 113, distance: 46.4
click at [764, 113] on html "Wellnite Health Dashboard Prescribers Admins Coaches Therapists Medications Acc…" at bounding box center [382, 183] width 764 height 367
click at [352, 115] on button "View Questionnaire" at bounding box center [350, 104] width 66 height 25
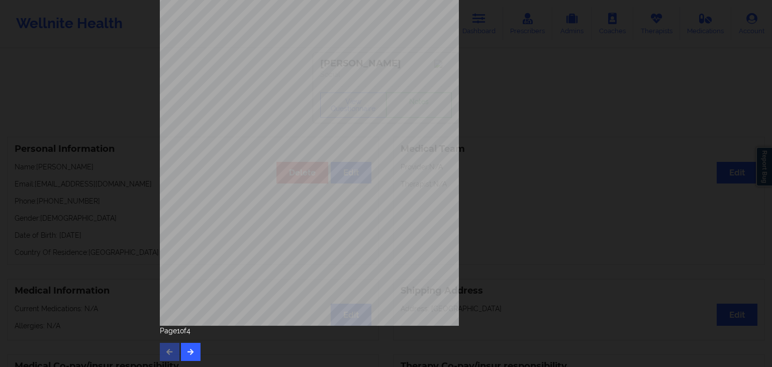
scroll to position [113, 0]
click at [186, 349] on icon "button" at bounding box center [190, 350] width 9 height 6
click at [189, 345] on button "button" at bounding box center [191, 351] width 20 height 18
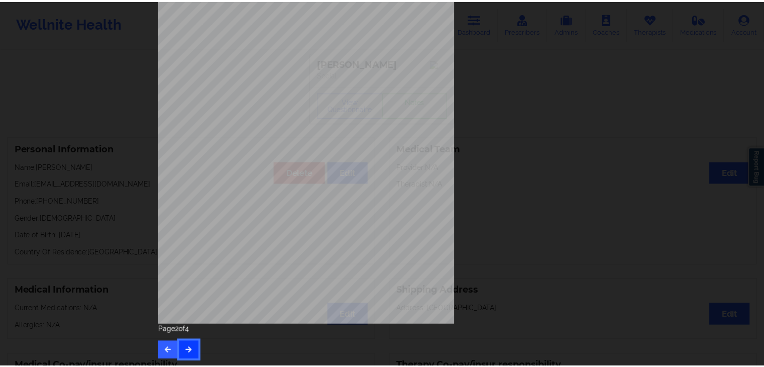
scroll to position [0, 0]
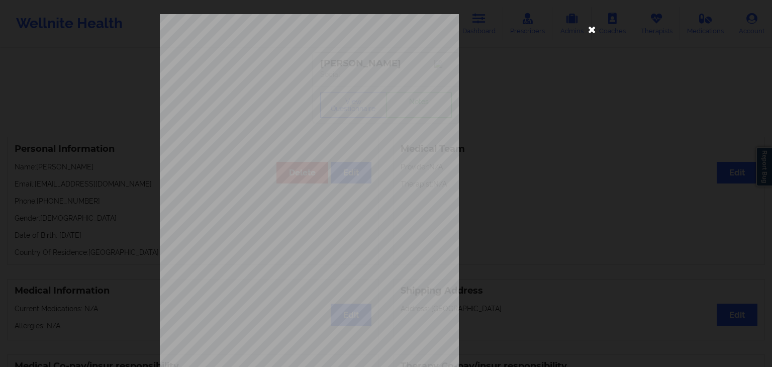
click at [597, 31] on icon at bounding box center [592, 29] width 16 height 16
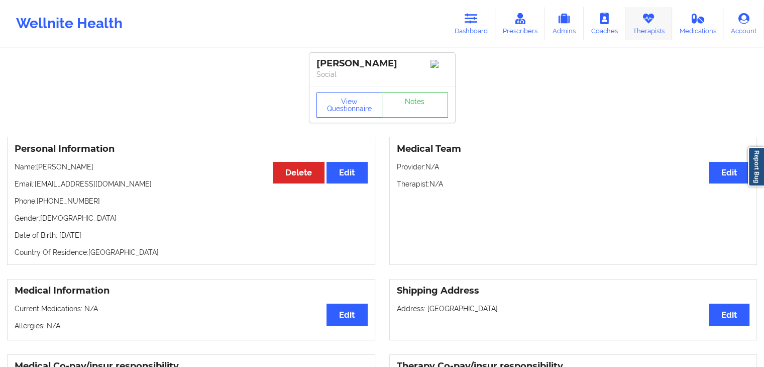
click at [657, 13] on link "Therapists" at bounding box center [649, 23] width 47 height 33
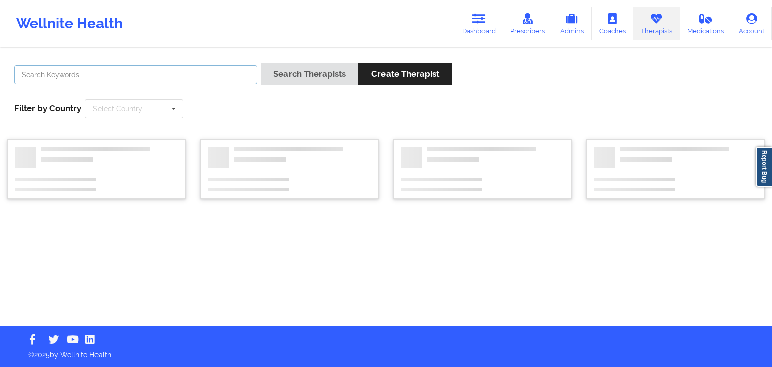
click at [169, 79] on input "text" at bounding box center [135, 74] width 243 height 19
type input "stacy loftus"
click at [261, 63] on button "Search Therapists" at bounding box center [309, 74] width 97 height 22
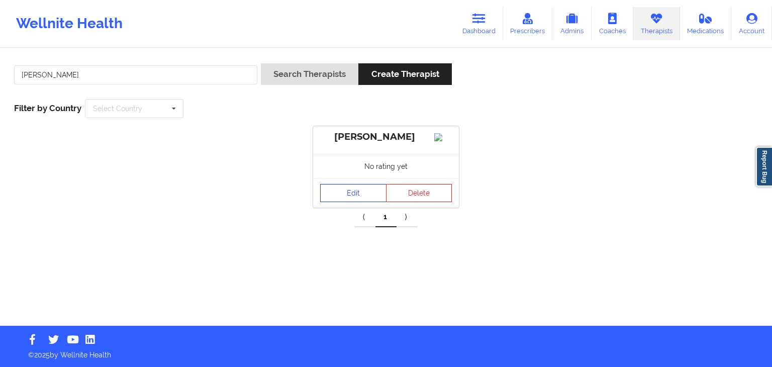
click at [365, 202] on link "Edit" at bounding box center [353, 193] width 66 height 18
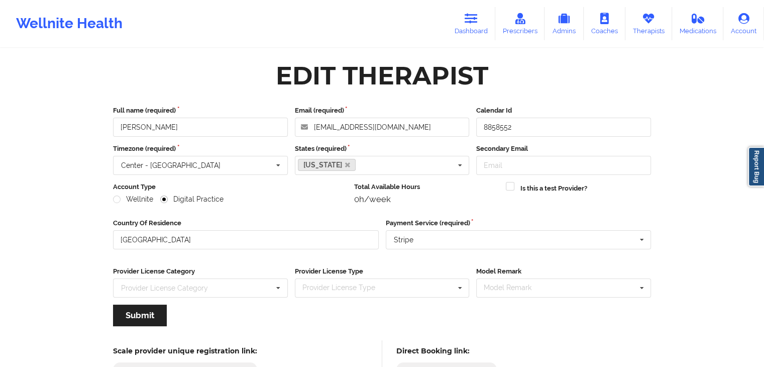
scroll to position [83, 0]
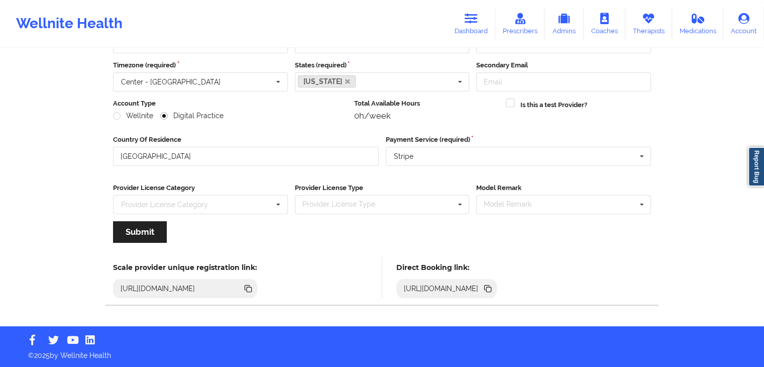
click at [491, 288] on icon at bounding box center [488, 289] width 5 height 5
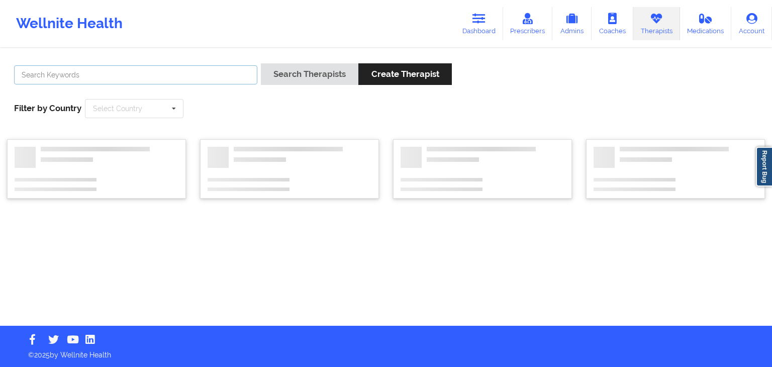
click at [217, 75] on input "text" at bounding box center [135, 74] width 243 height 19
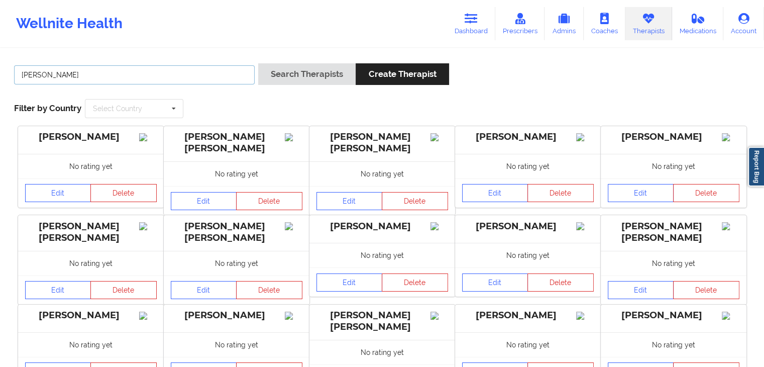
click at [258, 63] on button "Search Therapists" at bounding box center [306, 74] width 97 height 22
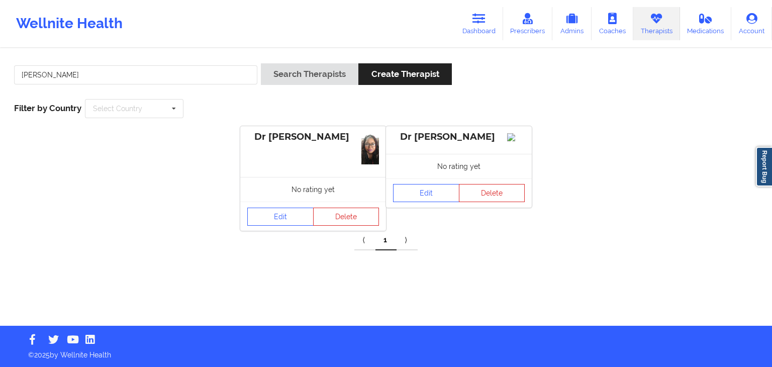
click at [218, 64] on div "kimberly ath" at bounding box center [136, 77] width 250 height 29
click at [218, 67] on input "kimberly ath" at bounding box center [135, 74] width 243 height 19
type input "k"
click at [261, 63] on button "Search Therapists" at bounding box center [309, 74] width 97 height 22
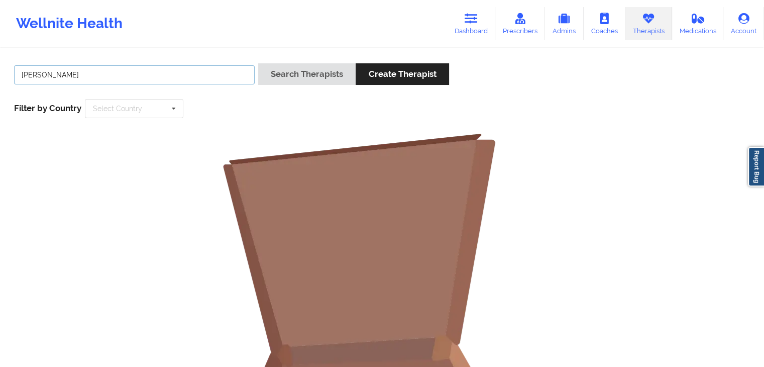
type input "detra"
click at [258, 63] on button "Search Therapists" at bounding box center [306, 74] width 97 height 22
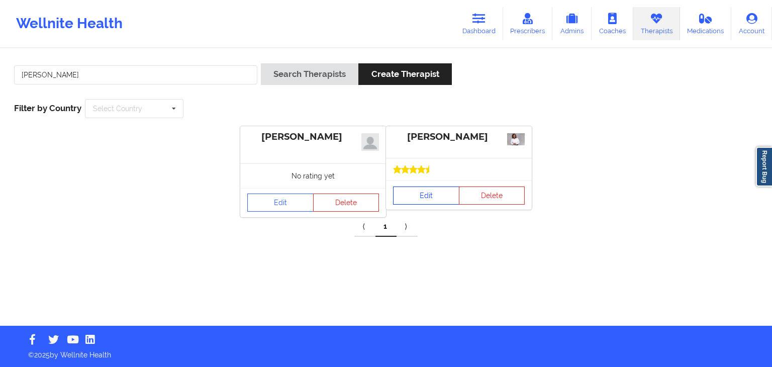
click at [427, 191] on link "Edit" at bounding box center [426, 195] width 66 height 18
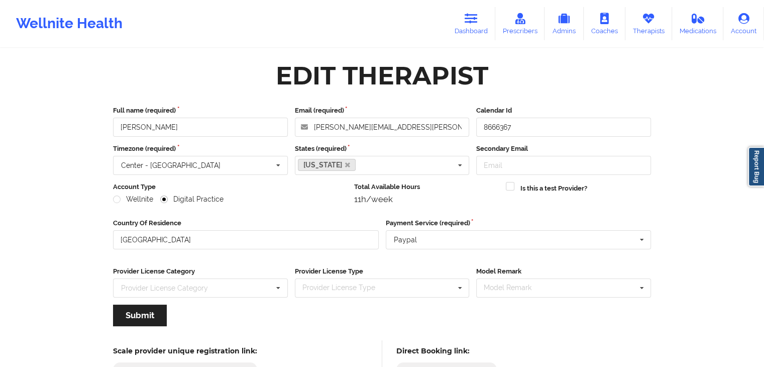
scroll to position [83, 0]
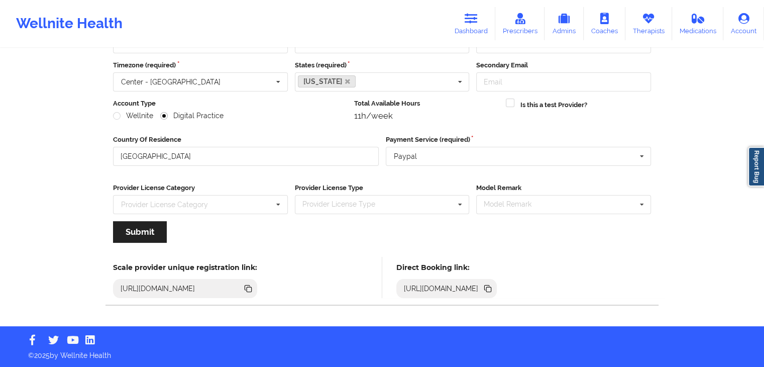
click at [491, 290] on icon at bounding box center [488, 289] width 5 height 5
click at [467, 17] on icon at bounding box center [471, 18] width 13 height 11
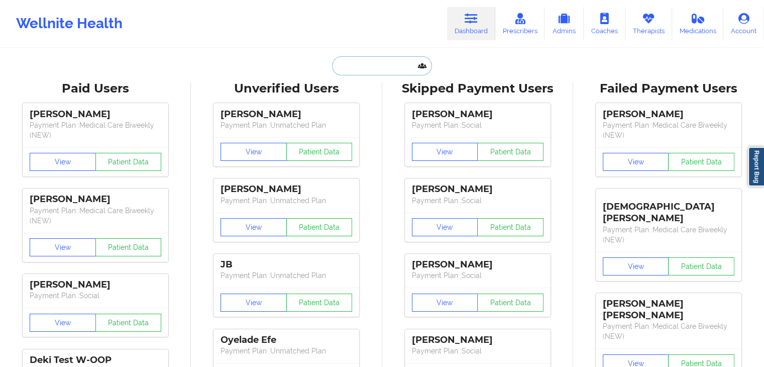
click at [370, 68] on input "text" at bounding box center [382, 65] width 100 height 19
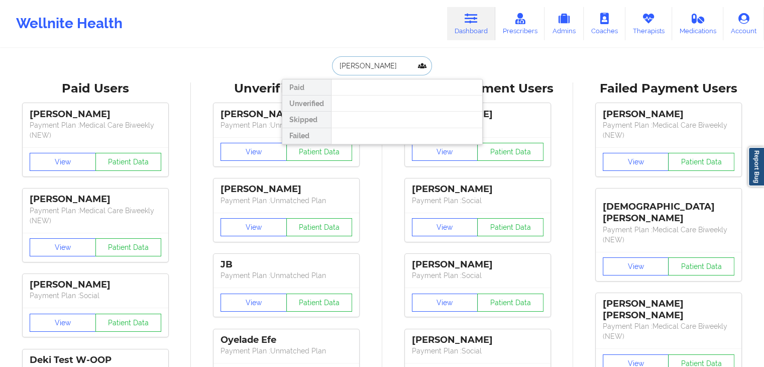
type input "jessica sheehan"
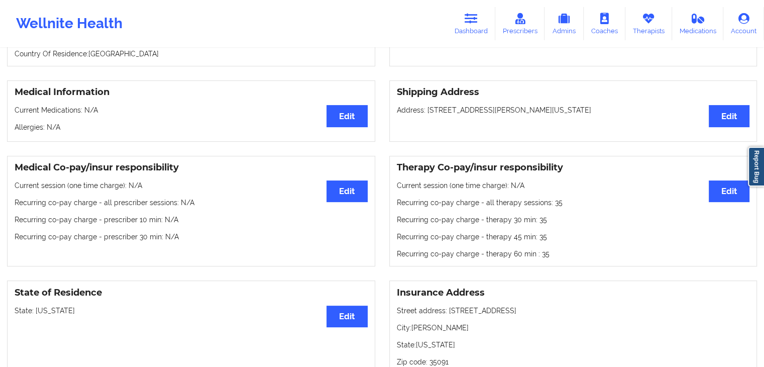
scroll to position [90, 0]
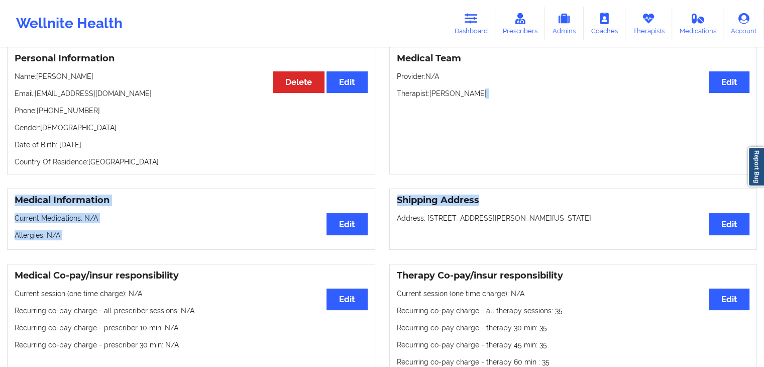
drag, startPoint x: 761, startPoint y: 115, endPoint x: 771, endPoint y: 185, distance: 71.6
click at [764, 185] on html "Wellnite Health Dashboard Prescribers Admins Coaches Therapists Medications Acc…" at bounding box center [382, 93] width 764 height 367
click at [557, 160] on div "Medical Team Edit Provider: N/A Therapist: Amanda Reed" at bounding box center [573, 110] width 368 height 128
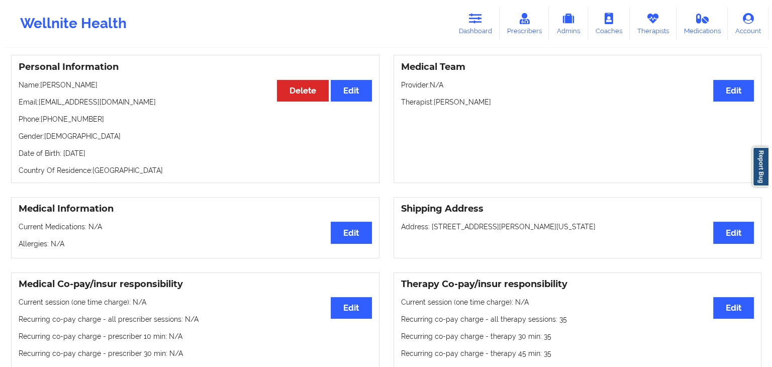
scroll to position [0, 0]
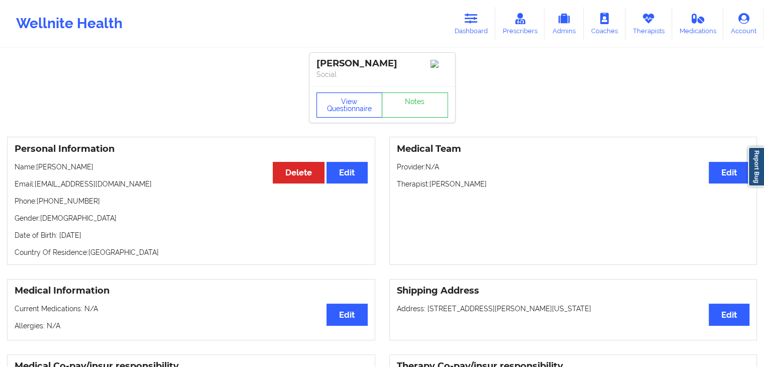
click at [334, 116] on button "View Questionnaire" at bounding box center [350, 104] width 66 height 25
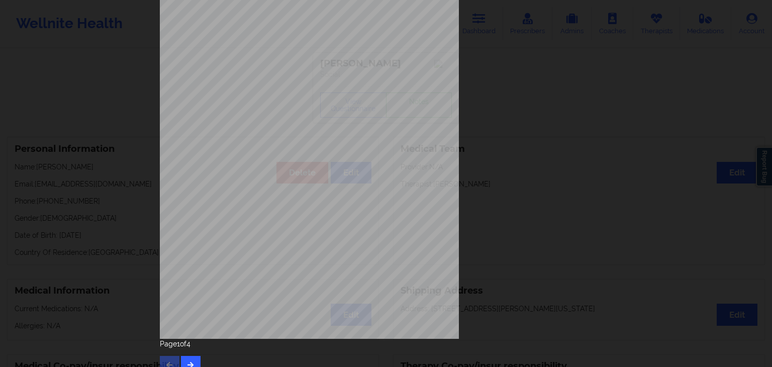
scroll to position [113, 0]
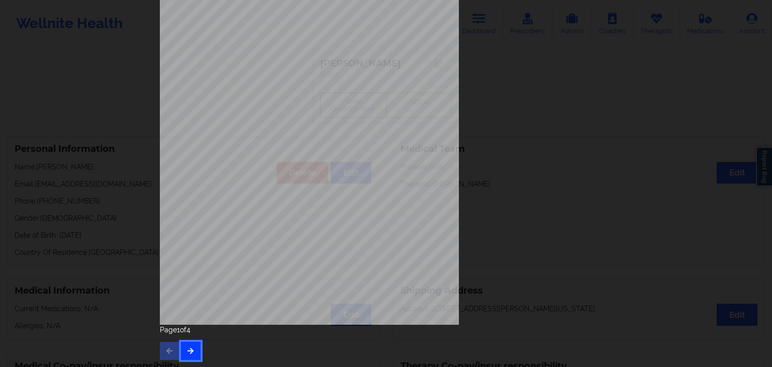
click at [195, 347] on button "button" at bounding box center [191, 351] width 20 height 18
click at [182, 345] on button "button" at bounding box center [191, 351] width 20 height 18
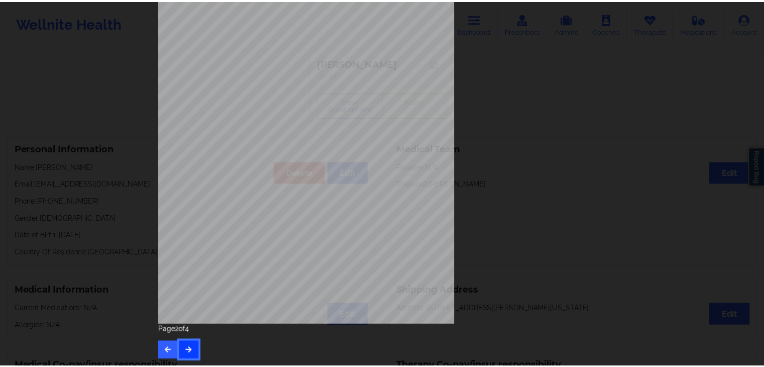
scroll to position [0, 0]
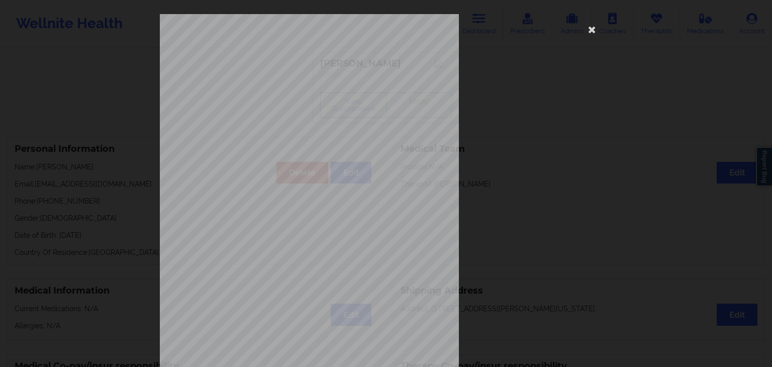
click at [578, 33] on div "commercial Insurance Member ID for patient U8440556502 Insurance company name d…" at bounding box center [386, 225] width 452 height 423
click at [592, 28] on icon at bounding box center [592, 29] width 16 height 16
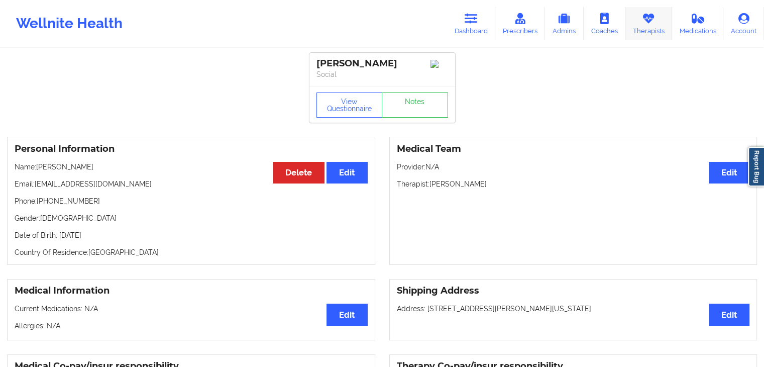
click at [641, 36] on link "Therapists" at bounding box center [649, 23] width 47 height 33
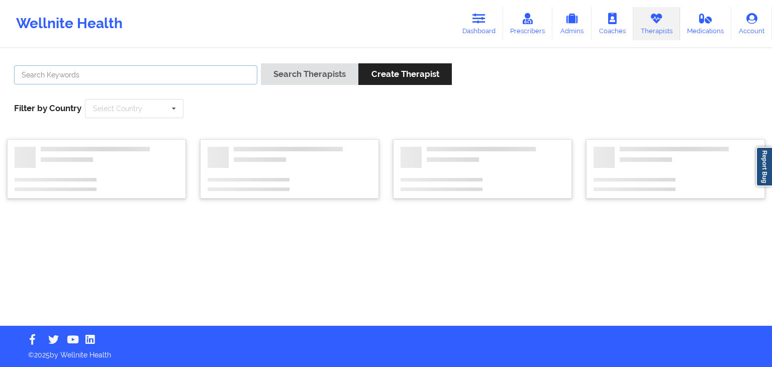
click at [180, 67] on input "text" at bounding box center [135, 74] width 243 height 19
click at [261, 63] on button "Search Therapists" at bounding box center [309, 74] width 97 height 22
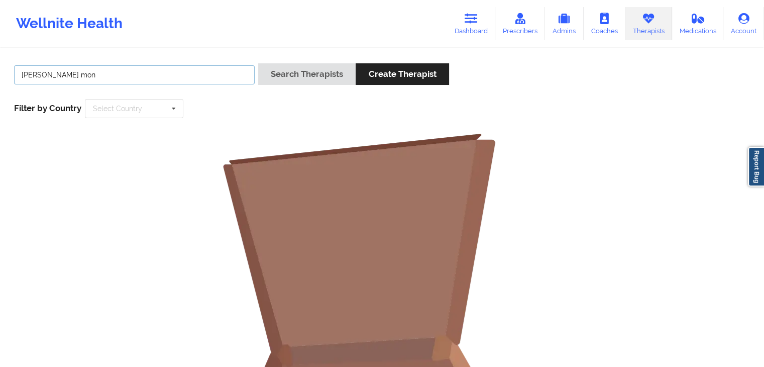
click at [163, 81] on input "tanika mon" at bounding box center [134, 74] width 241 height 19
type input "tanika"
click at [258, 63] on button "Search Therapists" at bounding box center [306, 74] width 97 height 22
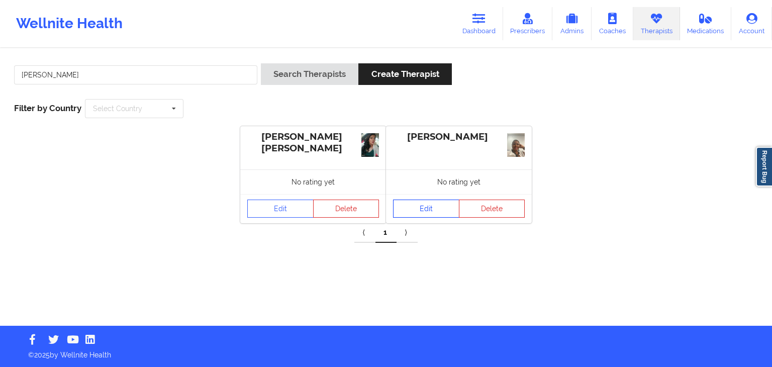
click at [409, 213] on link "Edit" at bounding box center [426, 209] width 66 height 18
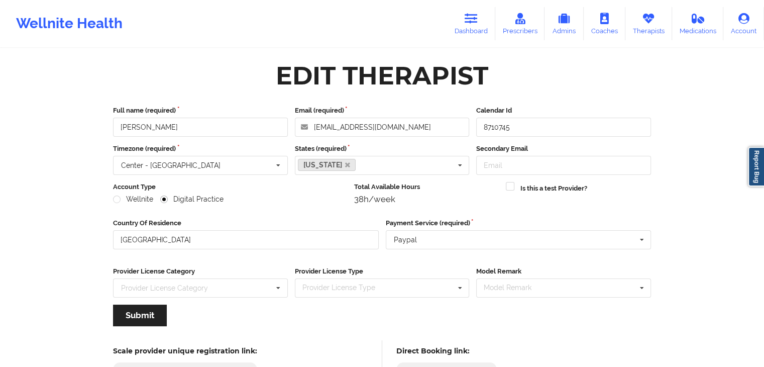
scroll to position [83, 0]
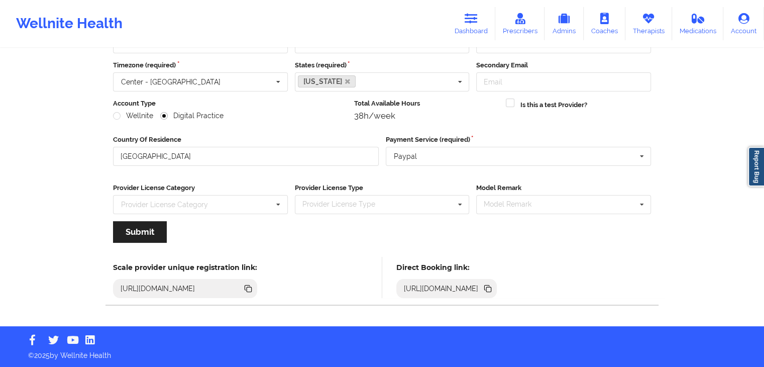
click at [491, 287] on icon at bounding box center [488, 289] width 5 height 5
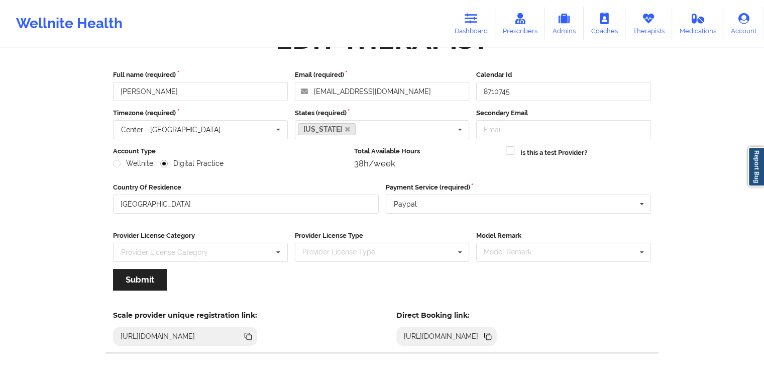
scroll to position [0, 0]
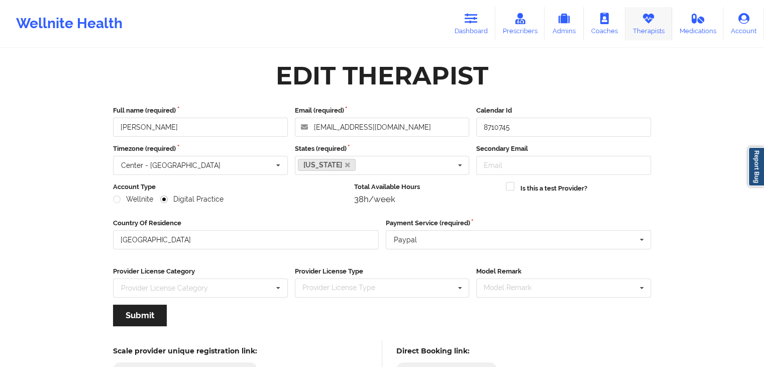
click at [652, 25] on link "Therapists" at bounding box center [649, 23] width 47 height 33
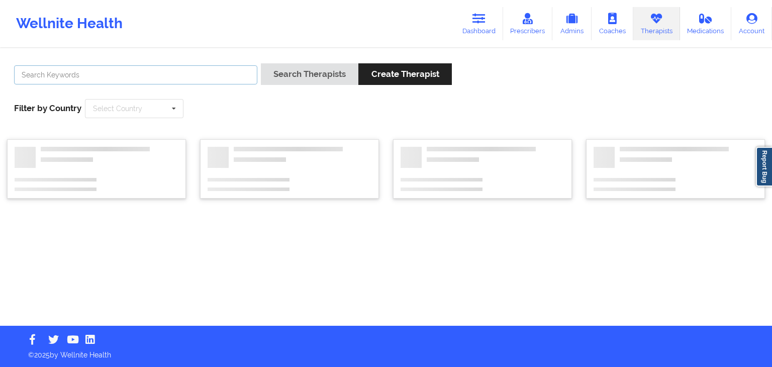
click at [228, 76] on input "text" at bounding box center [135, 74] width 243 height 19
type input "detra"
click at [261, 63] on button "Search Therapists" at bounding box center [309, 74] width 97 height 22
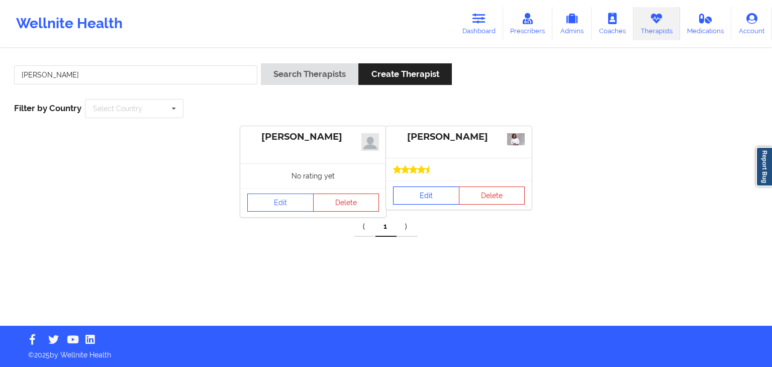
click at [432, 192] on link "Edit" at bounding box center [426, 195] width 66 height 18
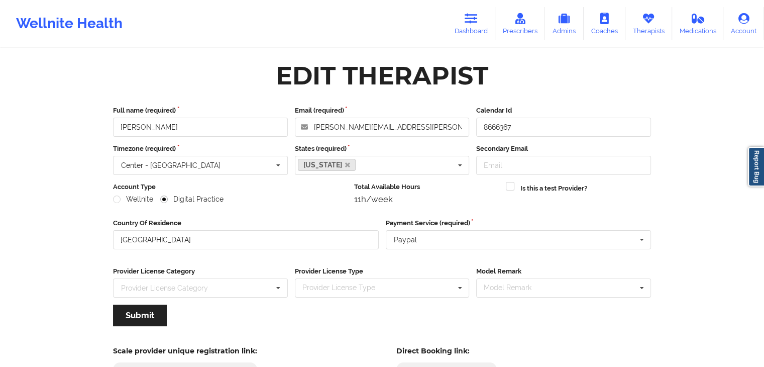
scroll to position [83, 0]
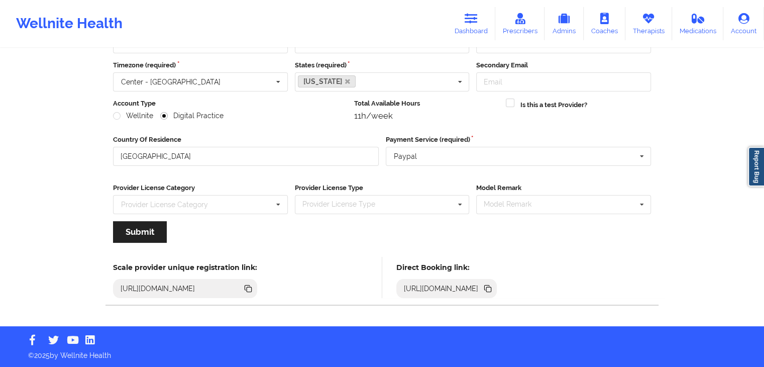
click at [494, 284] on icon at bounding box center [487, 288] width 11 height 11
click at [471, 23] on icon at bounding box center [471, 18] width 13 height 11
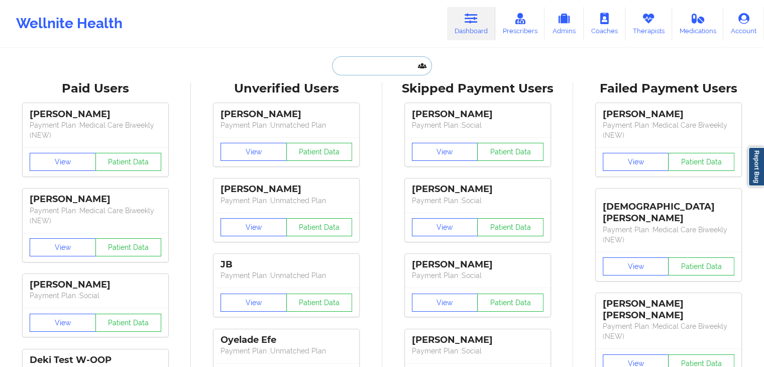
click at [406, 61] on input "text" at bounding box center [382, 65] width 100 height 19
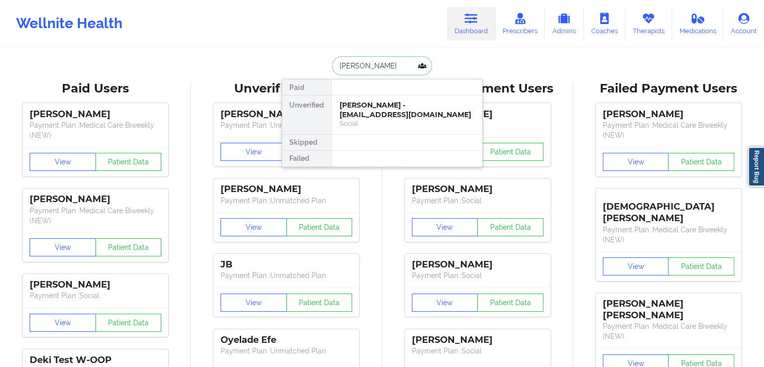
type input "lauren zito"
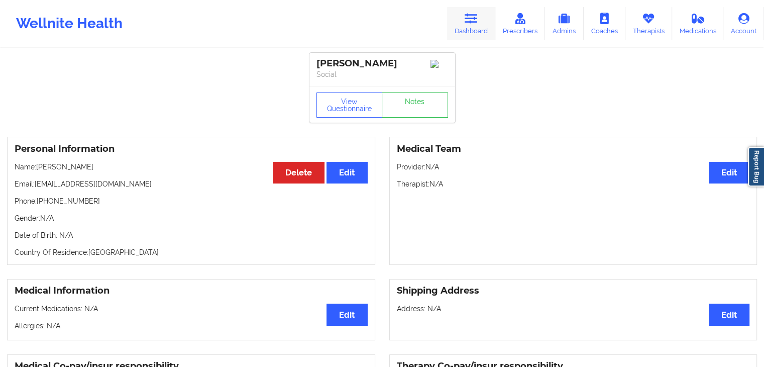
click at [473, 22] on icon at bounding box center [471, 18] width 13 height 11
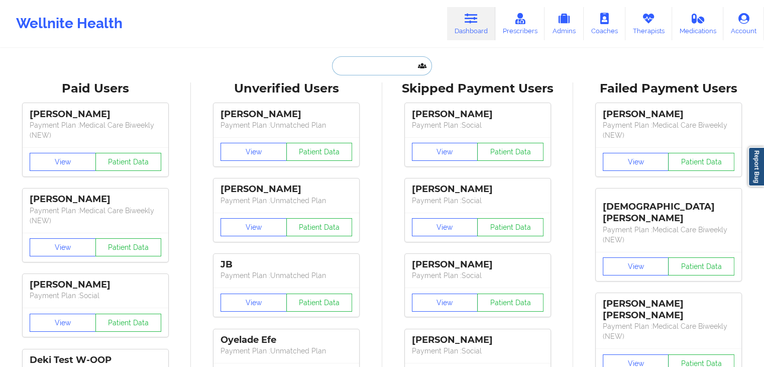
click at [340, 67] on input "text" at bounding box center [382, 65] width 100 height 19
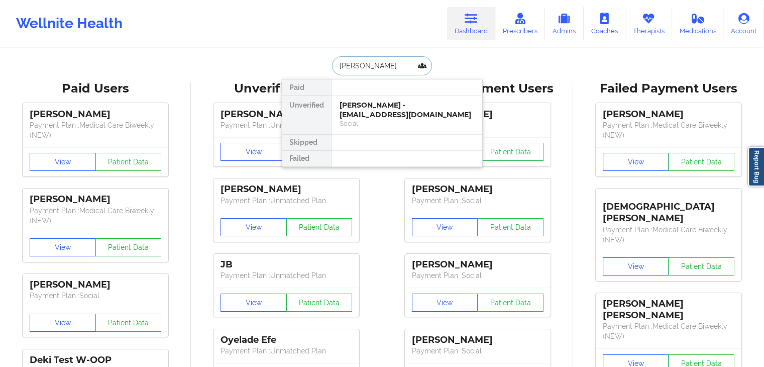
type input "alvi abdul"
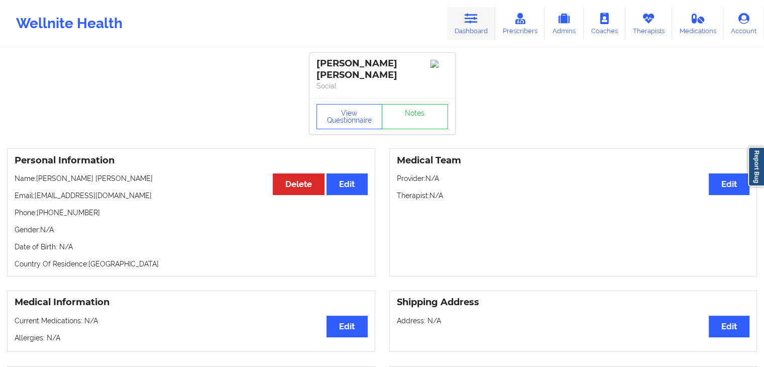
click at [473, 25] on link "Dashboard" at bounding box center [471, 23] width 48 height 33
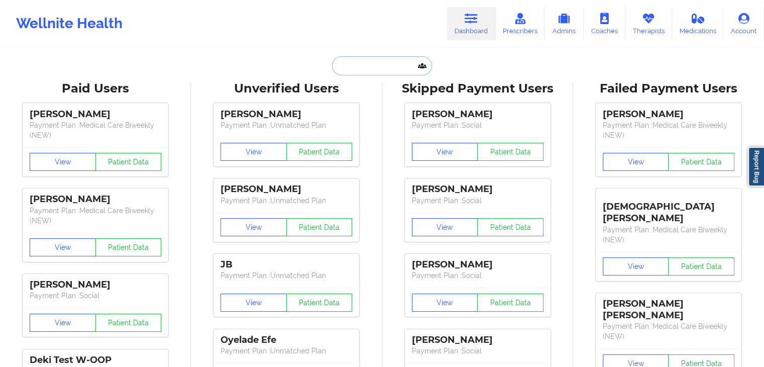
click at [350, 64] on input "text" at bounding box center [382, 65] width 100 height 19
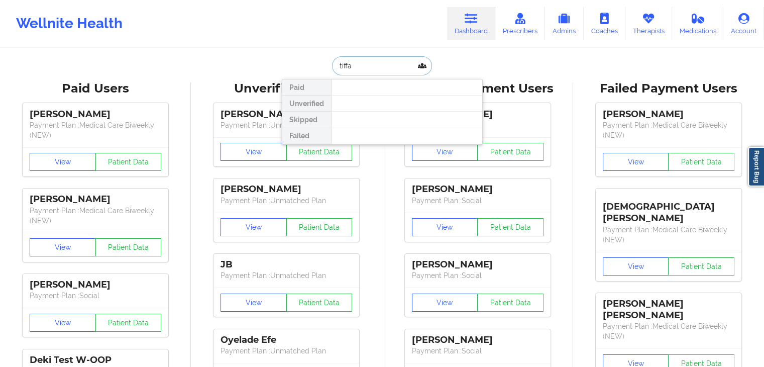
type input "tiffan"
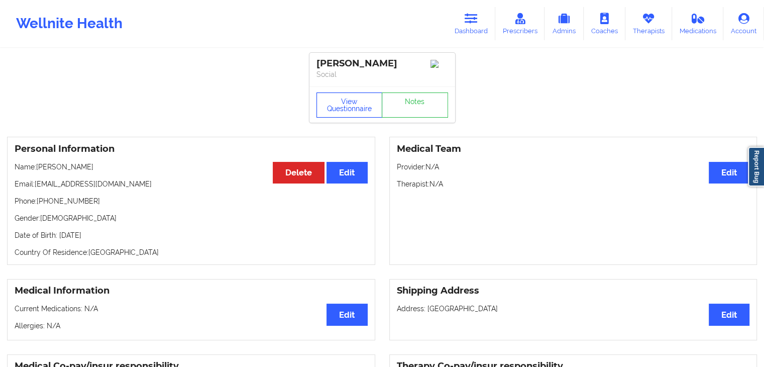
click at [351, 105] on button "View Questionnaire" at bounding box center [350, 104] width 66 height 25
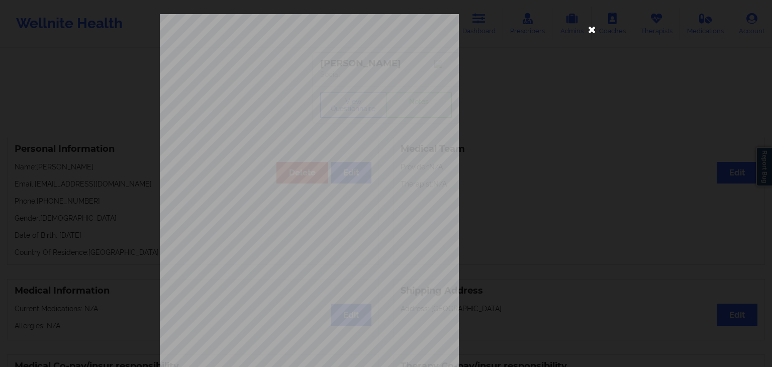
click at [588, 29] on icon at bounding box center [592, 29] width 16 height 16
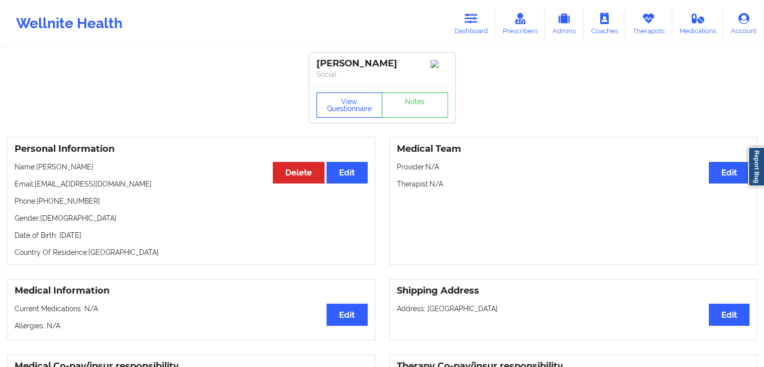
click at [352, 103] on button "View Questionnaire" at bounding box center [350, 104] width 66 height 25
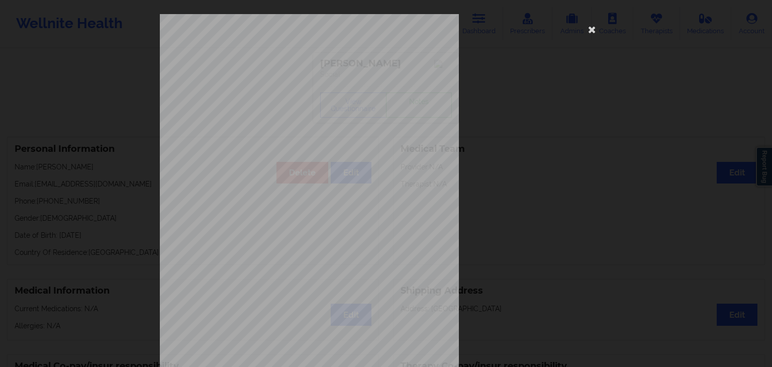
click at [542, 135] on div "1161 Mission St San Francisco, CA, 94103 What state do you live in ? Florida Fu…" at bounding box center [386, 225] width 452 height 423
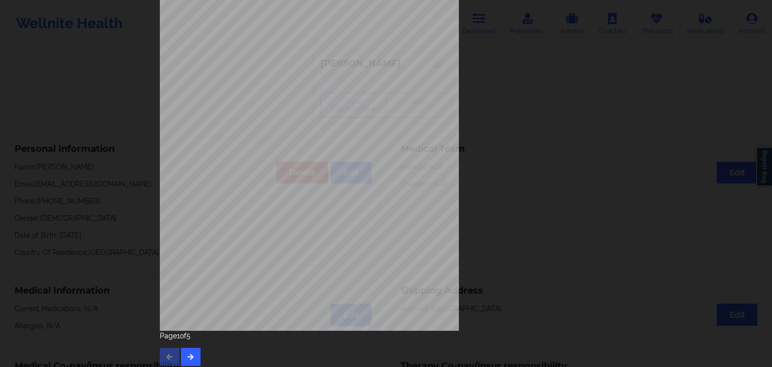
scroll to position [113, 0]
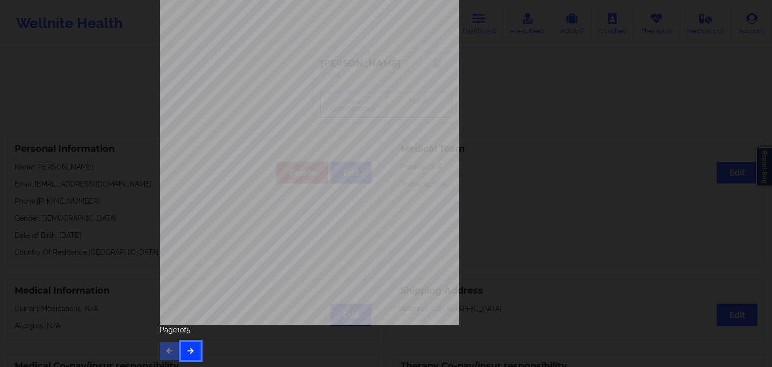
click at [189, 349] on icon "button" at bounding box center [190, 350] width 9 height 6
click at [195, 348] on button "button" at bounding box center [191, 351] width 20 height 18
click at [191, 349] on icon "button" at bounding box center [190, 350] width 9 height 6
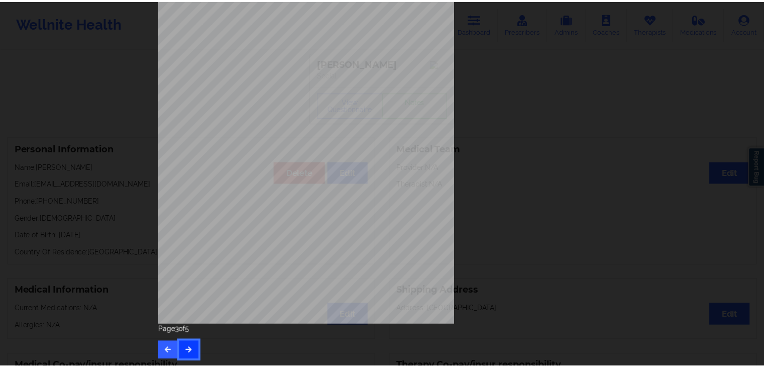
scroll to position [0, 0]
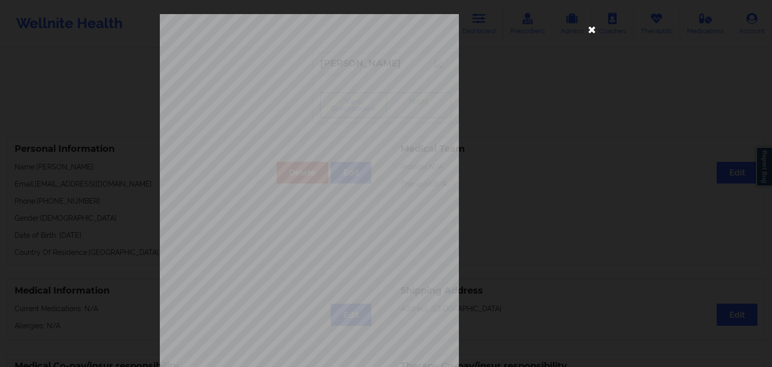
click at [584, 31] on icon at bounding box center [592, 29] width 16 height 16
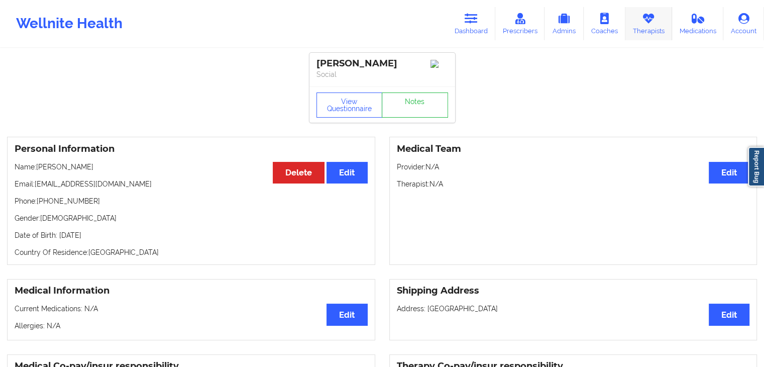
click at [649, 21] on icon at bounding box center [648, 18] width 13 height 11
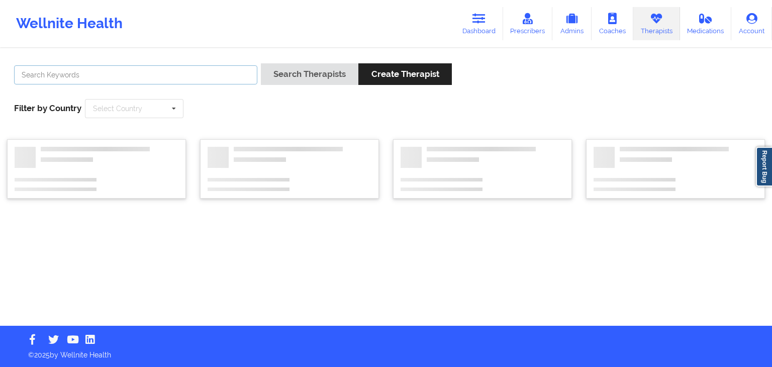
click at [201, 73] on input "text" at bounding box center [135, 74] width 243 height 19
click at [261, 63] on button "Search Therapists" at bounding box center [309, 74] width 97 height 22
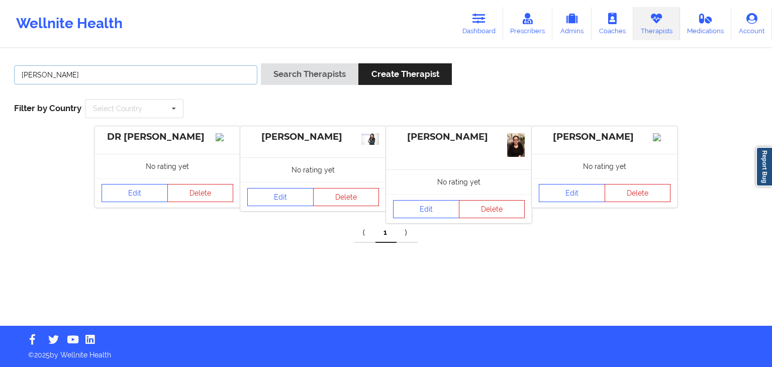
type input "alethea"
click at [261, 63] on button "Search Therapists" at bounding box center [309, 74] width 97 height 22
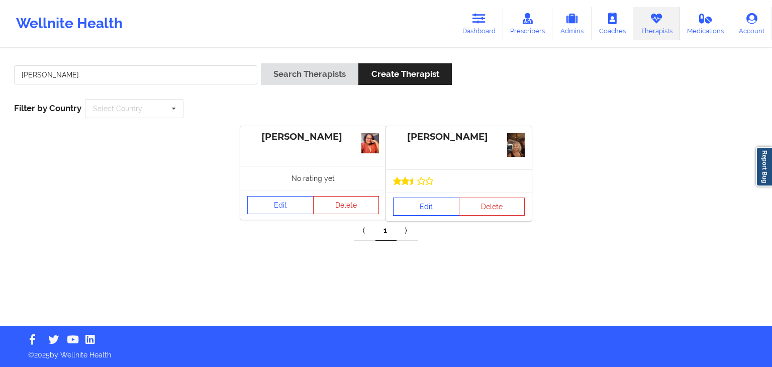
click at [445, 208] on link "Edit" at bounding box center [426, 207] width 66 height 18
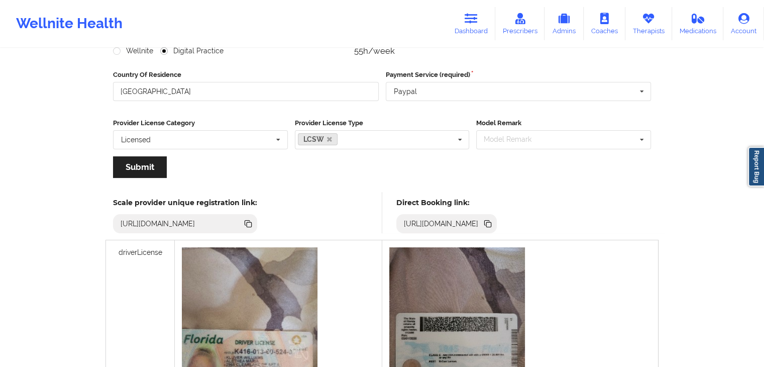
scroll to position [158, 0]
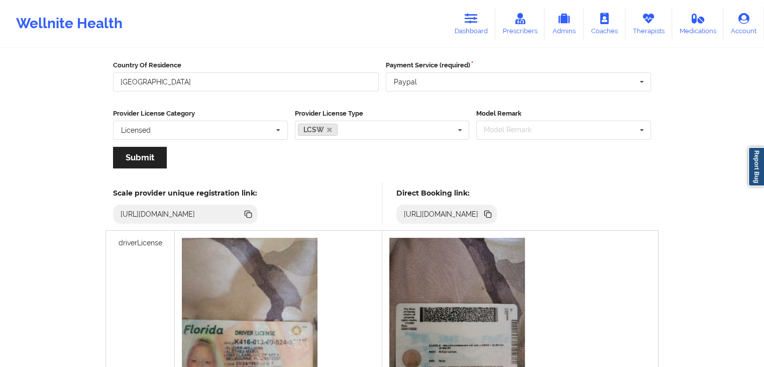
click at [494, 210] on icon at bounding box center [487, 214] width 11 height 11
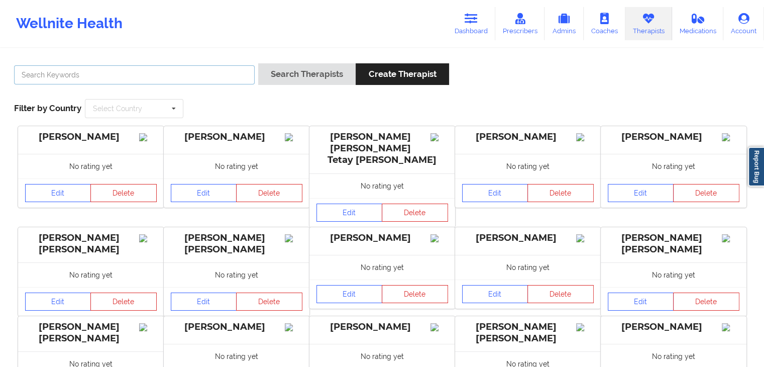
click at [190, 72] on input "text" at bounding box center [134, 74] width 241 height 19
type input "cletus"
click at [258, 63] on button "Search Therapists" at bounding box center [306, 74] width 97 height 22
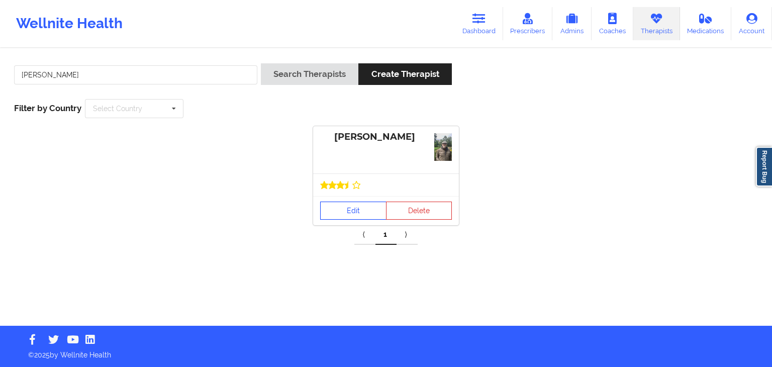
click at [338, 211] on link "Edit" at bounding box center [353, 211] width 66 height 18
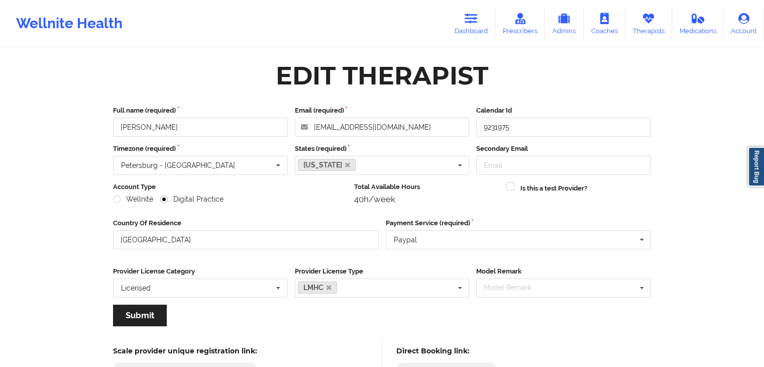
scroll to position [83, 0]
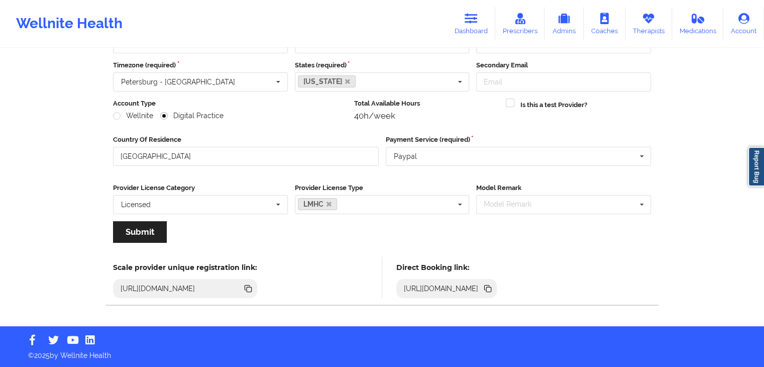
click at [491, 290] on icon at bounding box center [488, 289] width 5 height 5
click at [468, 26] on link "Dashboard" at bounding box center [471, 23] width 48 height 33
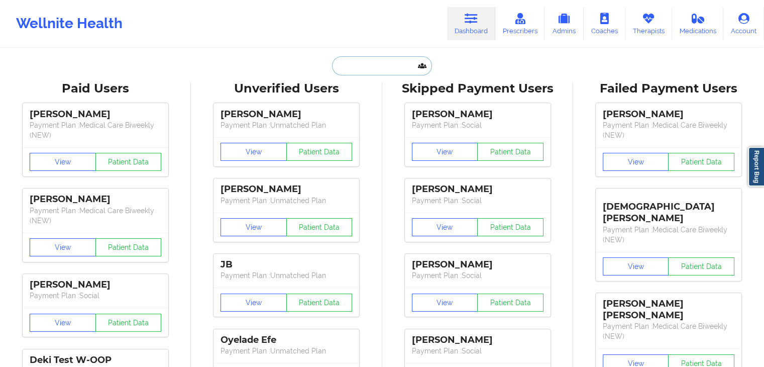
click at [344, 63] on input "text" at bounding box center [382, 65] width 100 height 19
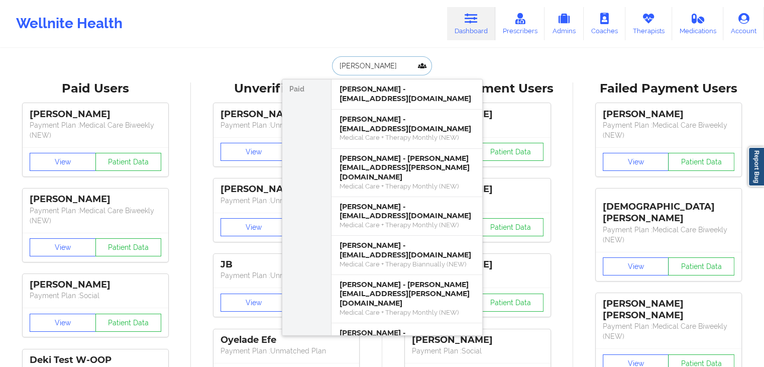
type input "anna lee"
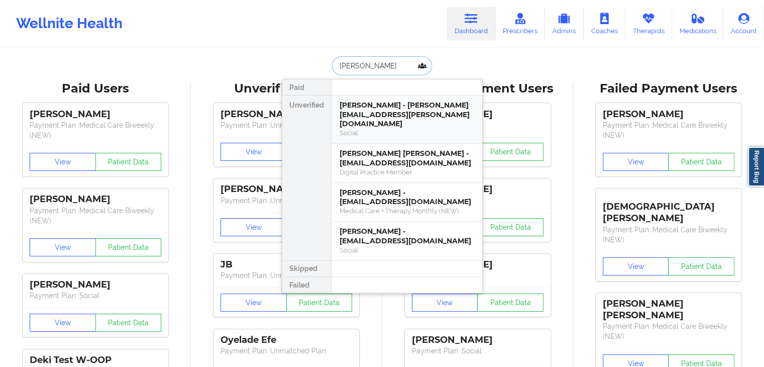
click at [383, 107] on div "Anna Lee - anna.lee.ny@gmail.com" at bounding box center [407, 115] width 135 height 28
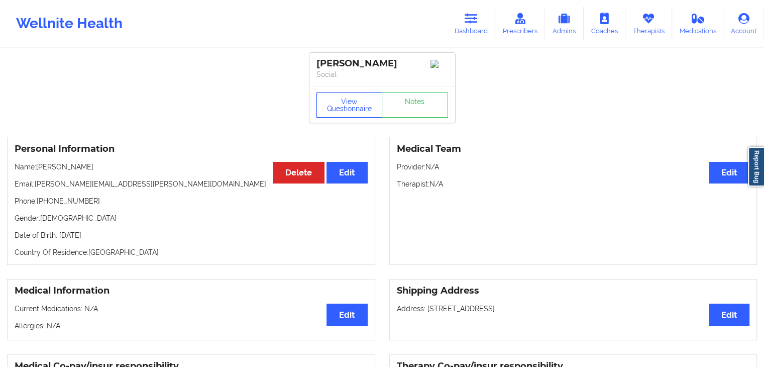
click at [350, 100] on button "View Questionnaire" at bounding box center [350, 104] width 66 height 25
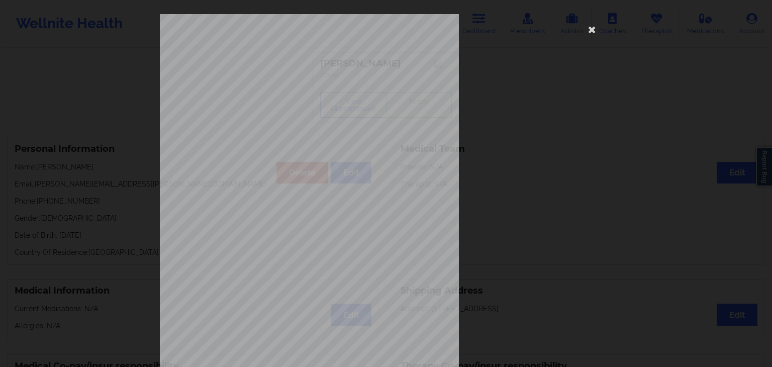
click at [588, 151] on div "1161 Mission St San Francisco, CA, 94103 What state do you live in ? New York F…" at bounding box center [386, 225] width 452 height 423
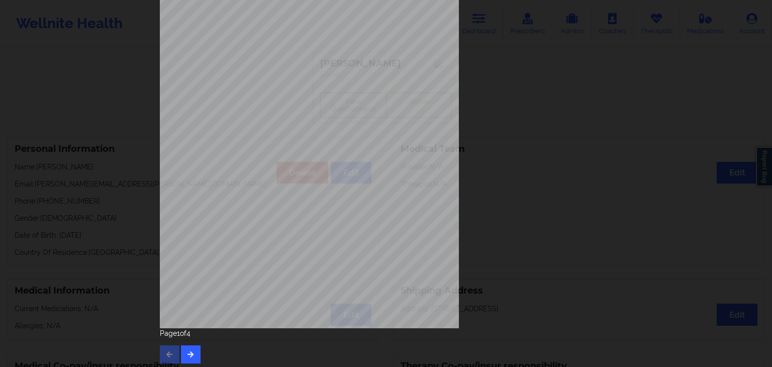
scroll to position [113, 0]
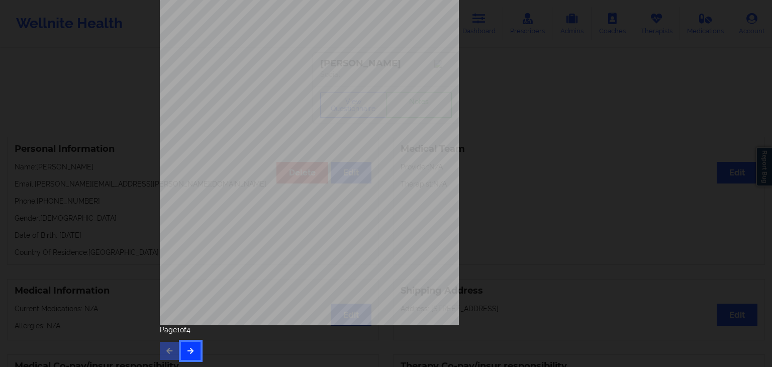
click at [186, 349] on icon "button" at bounding box center [190, 350] width 9 height 6
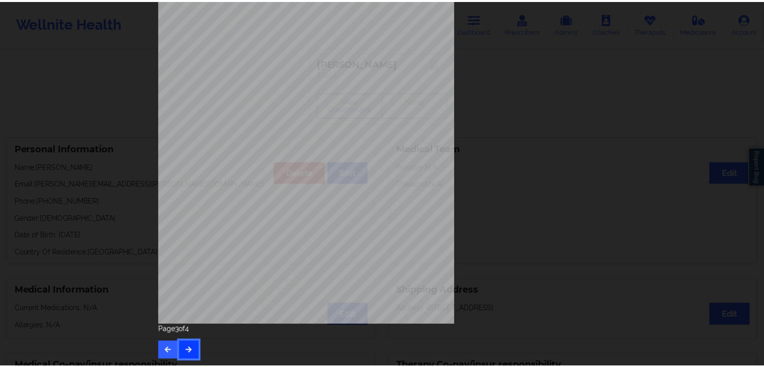
scroll to position [0, 0]
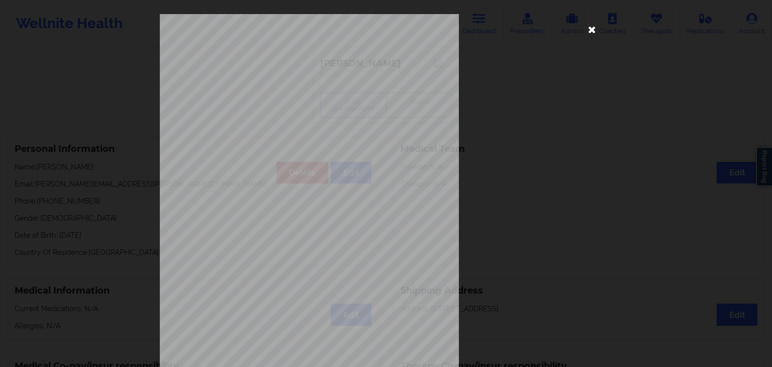
click at [595, 29] on icon at bounding box center [592, 29] width 16 height 16
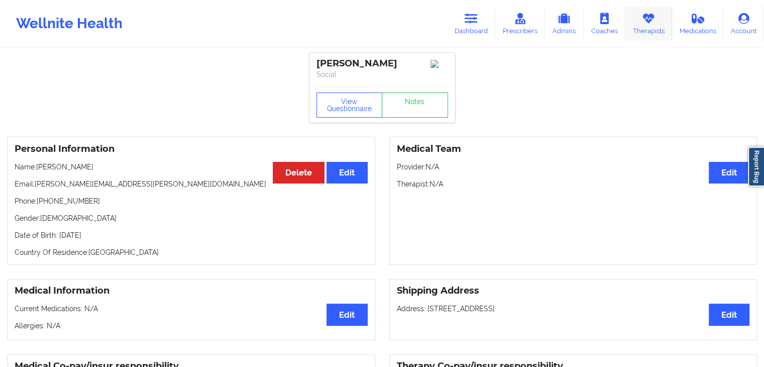
click at [633, 28] on link "Therapists" at bounding box center [649, 23] width 47 height 33
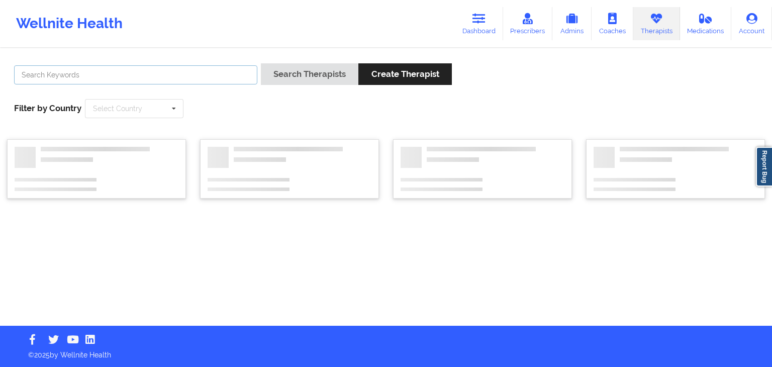
click at [229, 72] on input "text" at bounding box center [135, 74] width 243 height 19
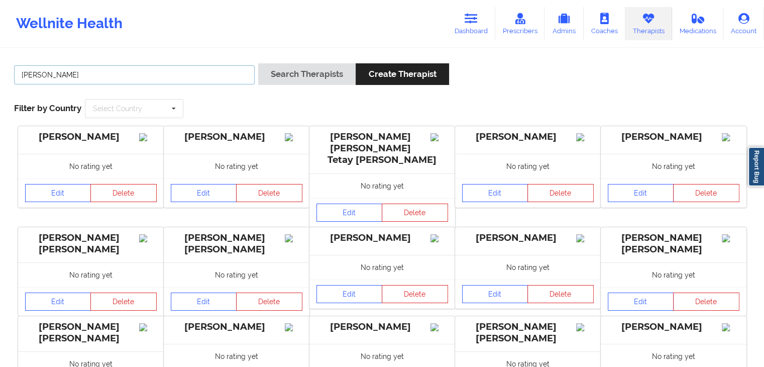
click at [258, 63] on button "Search Therapists" at bounding box center [306, 74] width 97 height 22
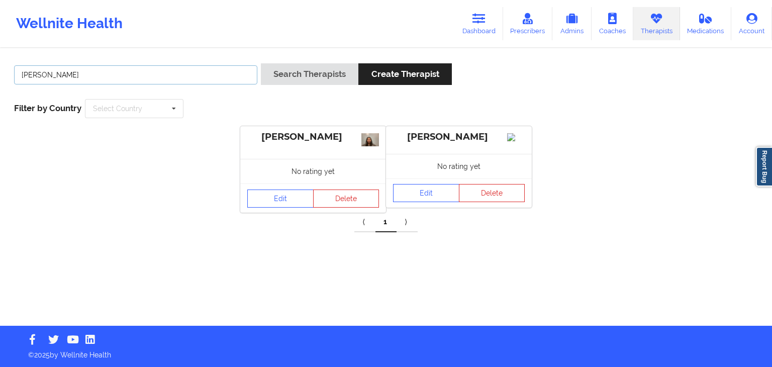
click at [213, 67] on input "jennifer woods" at bounding box center [135, 74] width 243 height 19
type input "j"
type input "donna sobers"
click at [261, 63] on button "Search Therapists" at bounding box center [309, 74] width 97 height 22
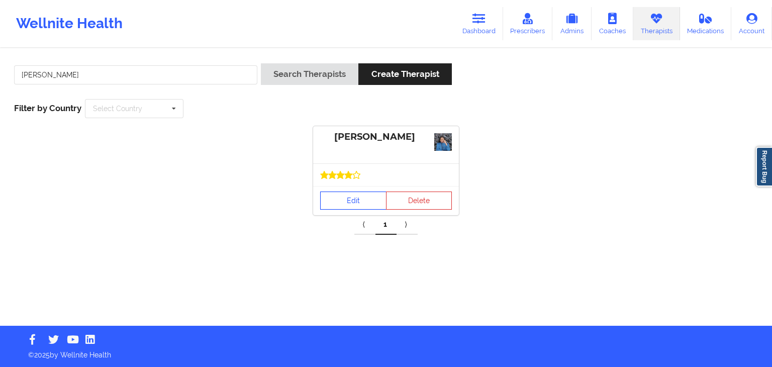
click at [342, 201] on link "Edit" at bounding box center [353, 200] width 66 height 18
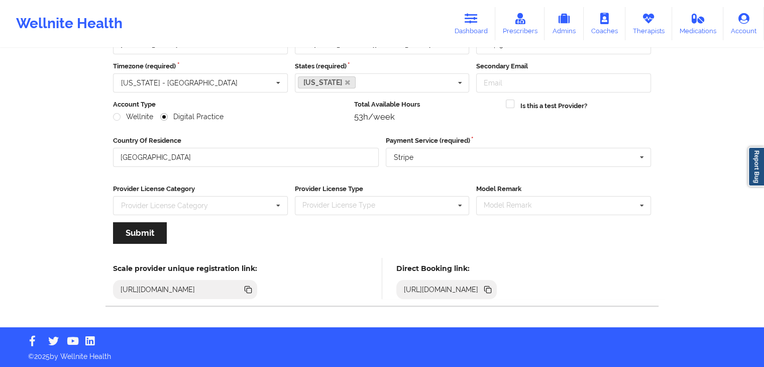
scroll to position [83, 0]
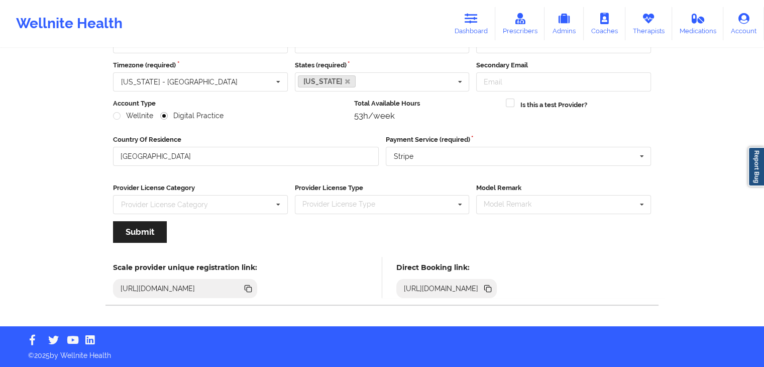
click at [491, 288] on icon at bounding box center [488, 289] width 5 height 5
click at [636, 33] on link "Therapists" at bounding box center [649, 23] width 47 height 33
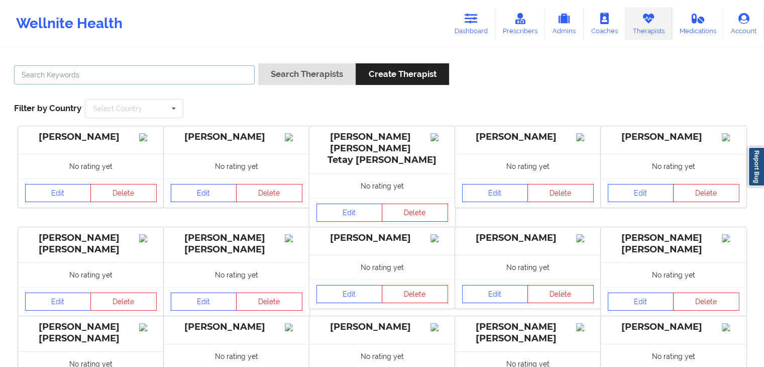
click at [212, 80] on input "text" at bounding box center [134, 74] width 241 height 19
click at [258, 63] on button "Search Therapists" at bounding box center [306, 74] width 97 height 22
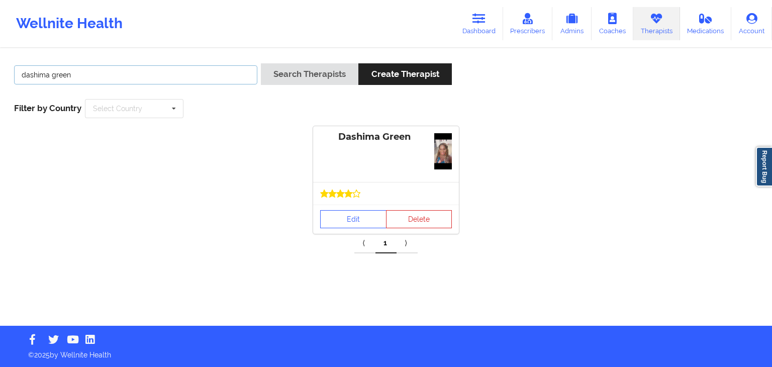
click at [204, 65] on input "dashima green" at bounding box center [135, 74] width 243 height 19
type input "d"
type input "alexis stevens"
click at [261, 63] on button "Search Therapists" at bounding box center [309, 74] width 97 height 22
click at [349, 208] on link "Edit" at bounding box center [353, 215] width 66 height 18
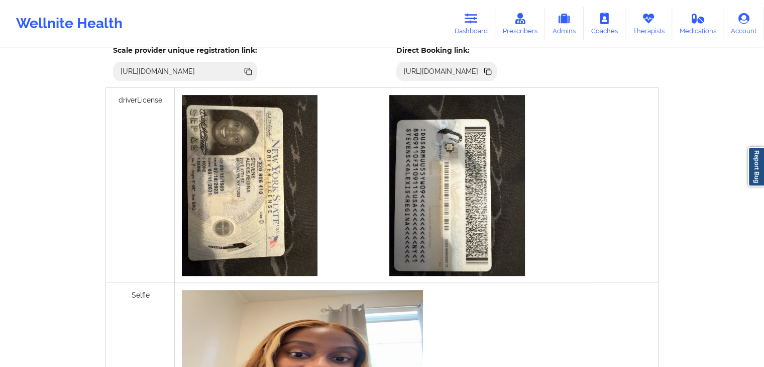
scroll to position [323, 0]
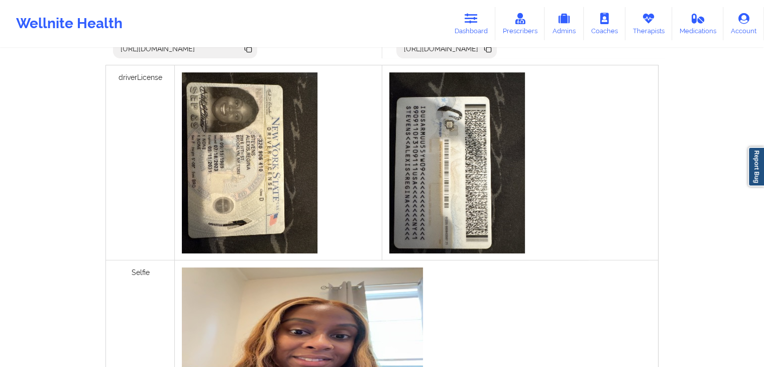
click at [491, 51] on icon at bounding box center [488, 49] width 5 height 5
click at [472, 22] on icon at bounding box center [471, 18] width 13 height 11
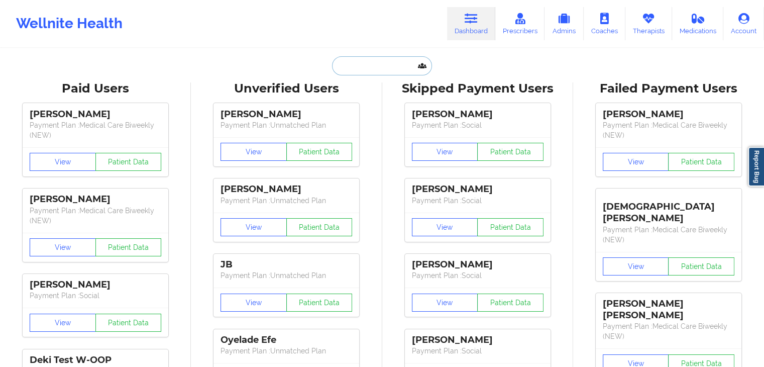
click at [354, 62] on input "text" at bounding box center [382, 65] width 100 height 19
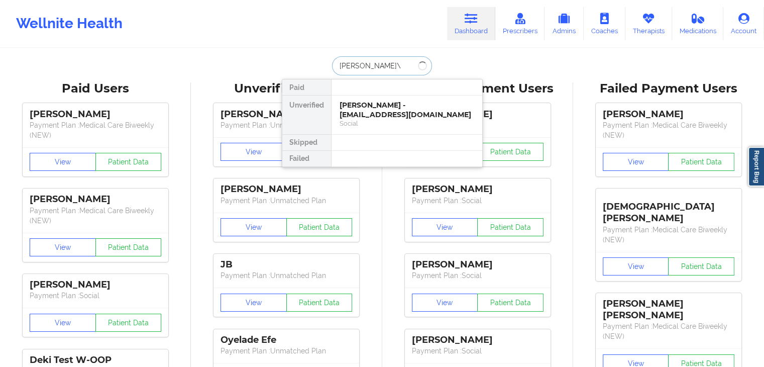
type input "yanan mel"
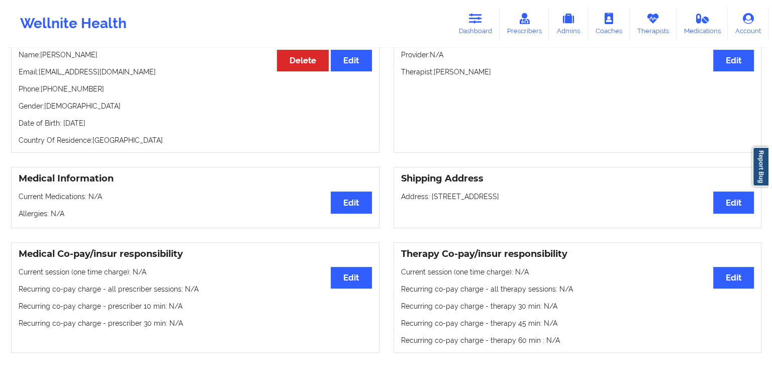
scroll to position [34, 0]
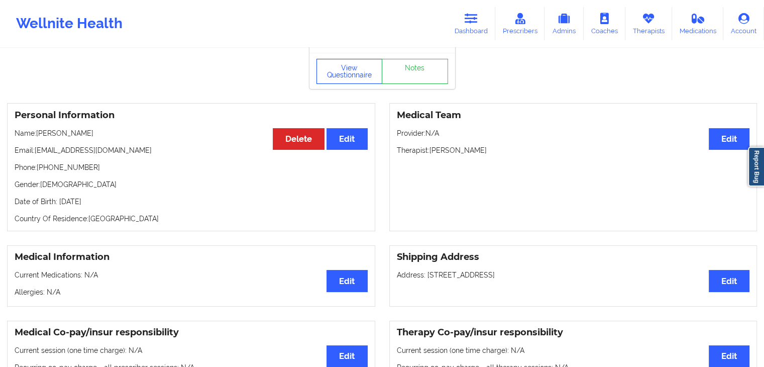
click at [339, 79] on button "View Questionnaire" at bounding box center [350, 71] width 66 height 25
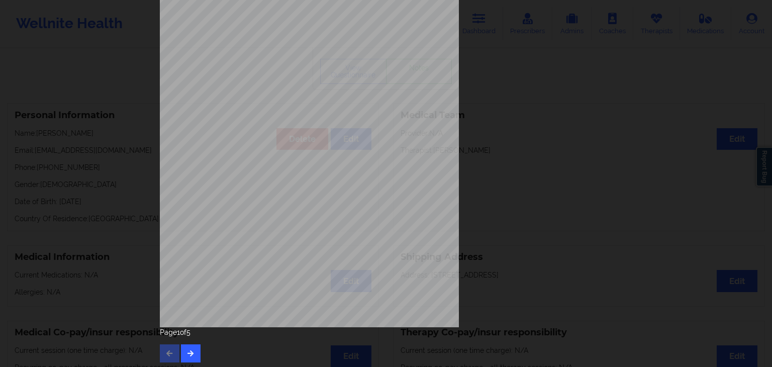
scroll to position [113, 0]
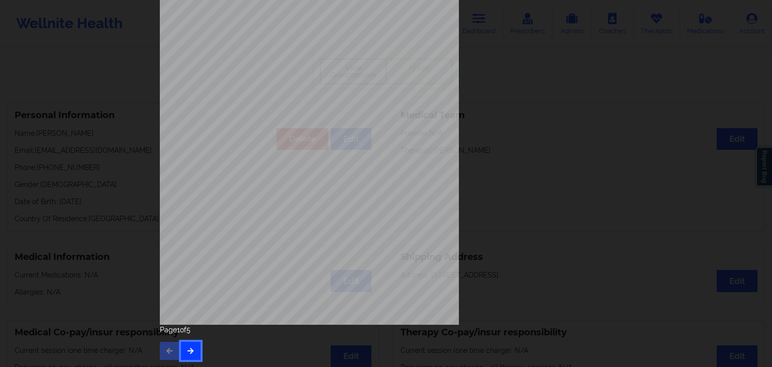
click at [193, 346] on button "button" at bounding box center [191, 351] width 20 height 18
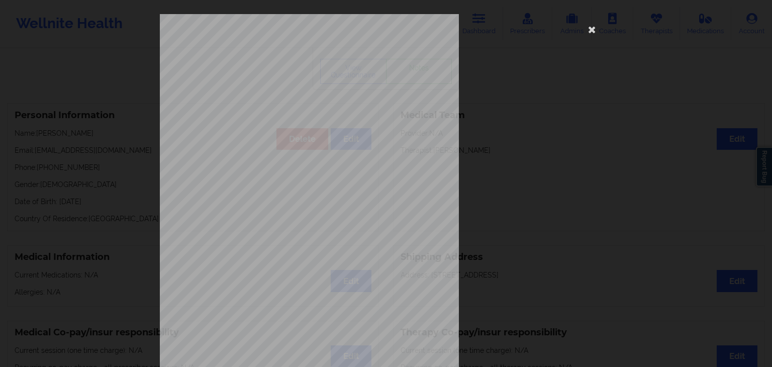
click at [470, 200] on div "Feeling nervous, anxious, or on edge Not being able to stop or control worrying…" at bounding box center [386, 225] width 452 height 423
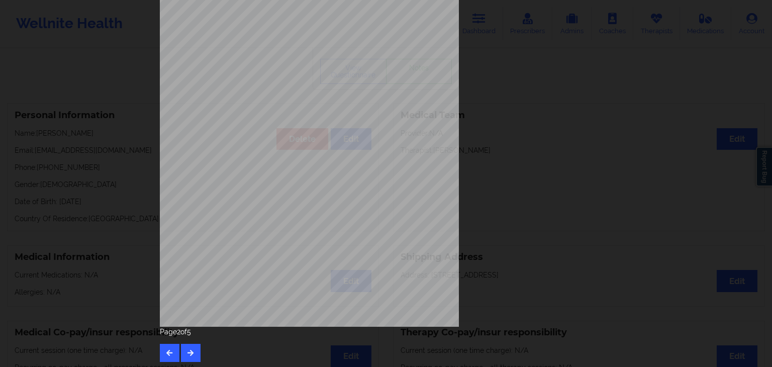
scroll to position [113, 0]
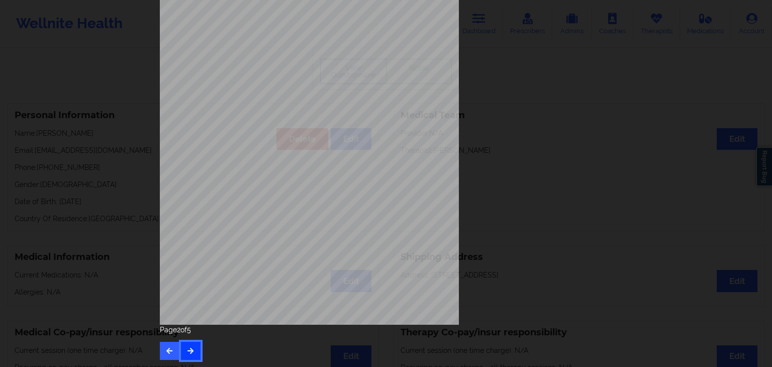
click at [193, 349] on button "button" at bounding box center [191, 351] width 20 height 18
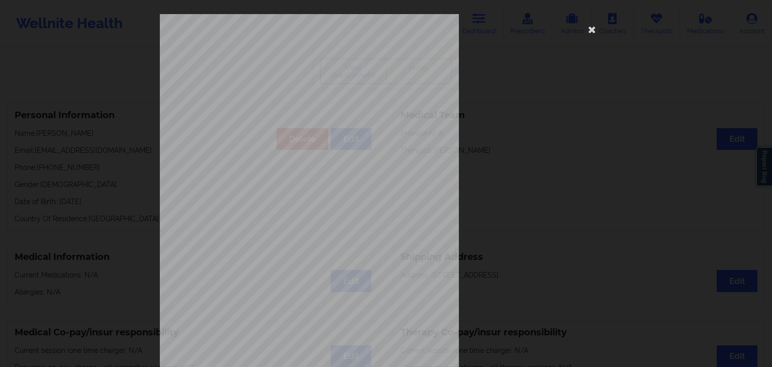
click at [480, 182] on div "Back cover of insurance image" at bounding box center [386, 225] width 452 height 423
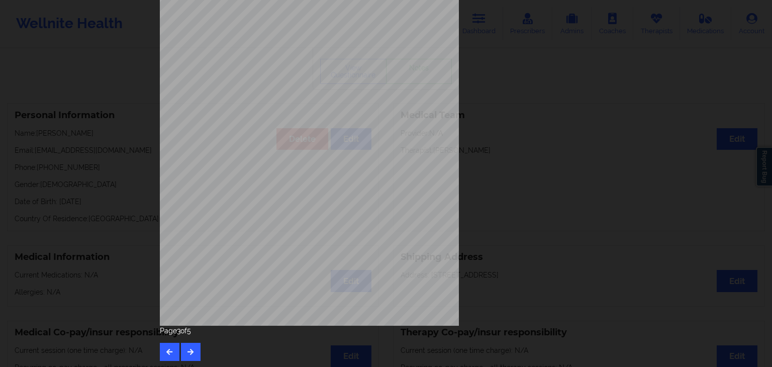
scroll to position [113, 0]
click at [183, 349] on button "button" at bounding box center [191, 351] width 20 height 18
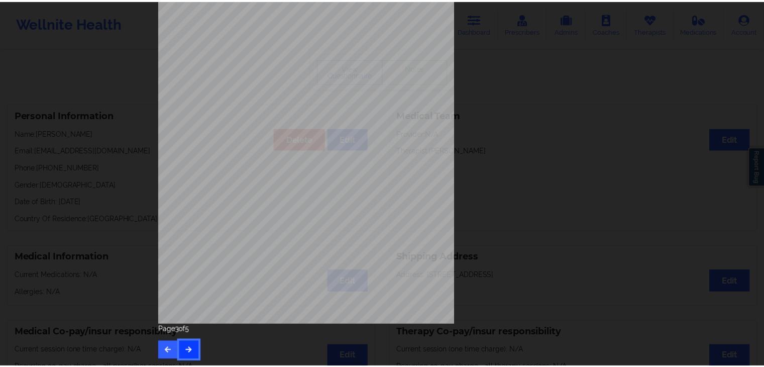
scroll to position [0, 0]
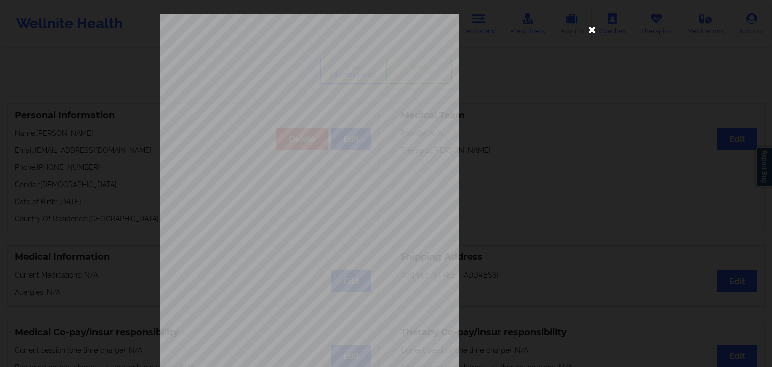
click at [586, 31] on icon at bounding box center [592, 29] width 16 height 16
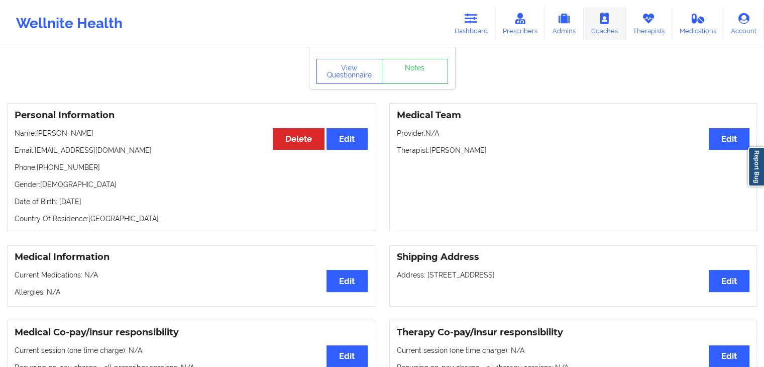
click at [605, 25] on link "Coaches" at bounding box center [605, 23] width 42 height 33
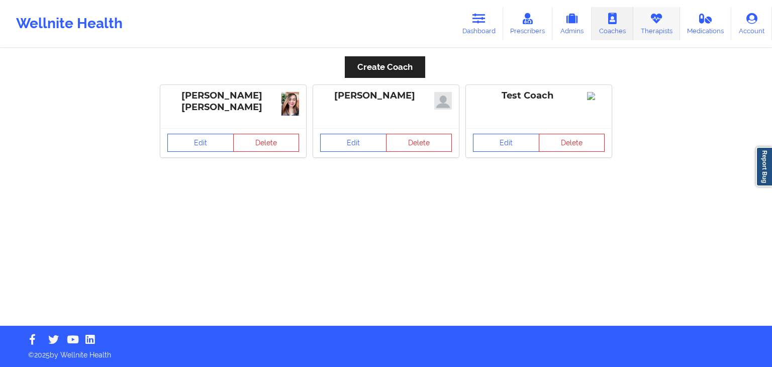
click at [645, 32] on link "Therapists" at bounding box center [656, 23] width 47 height 33
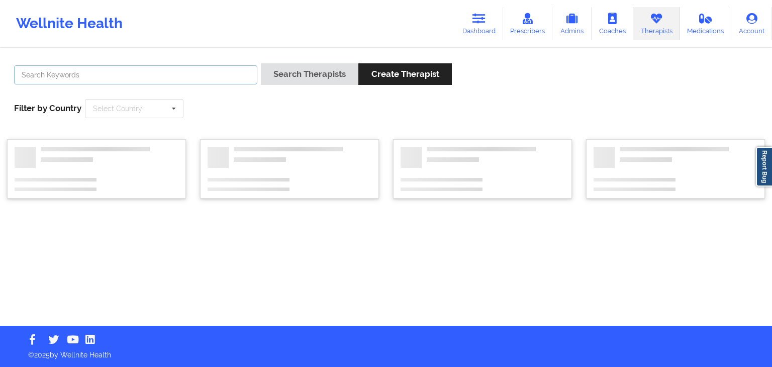
click at [49, 68] on input "text" at bounding box center [135, 74] width 243 height 19
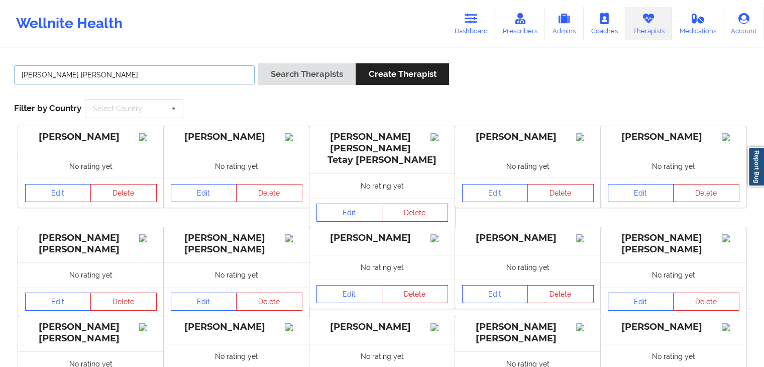
type input "melissa glen"
click at [258, 63] on button "Search Therapists" at bounding box center [306, 74] width 97 height 22
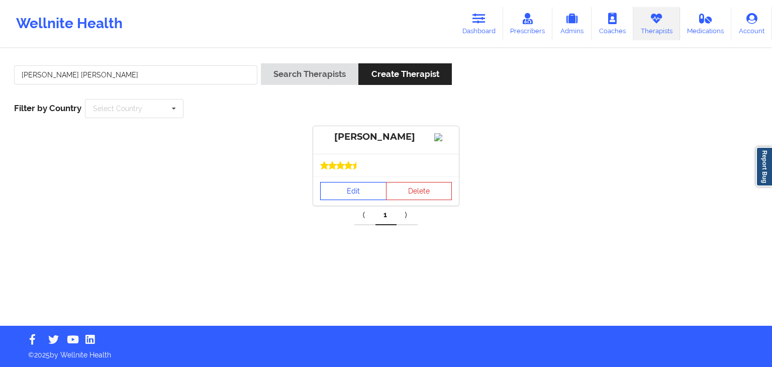
click at [358, 195] on link "Edit" at bounding box center [353, 191] width 66 height 18
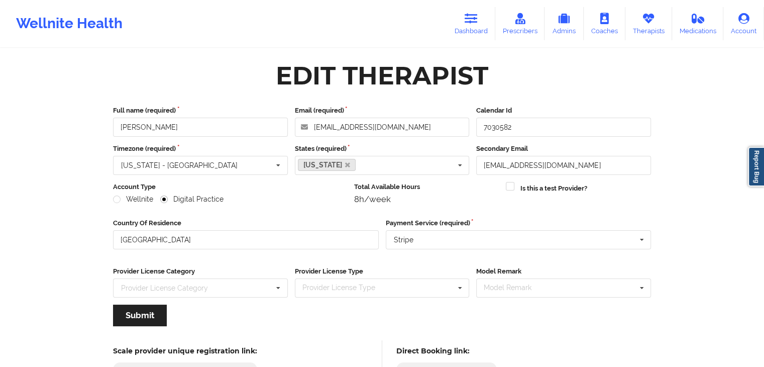
scroll to position [83, 0]
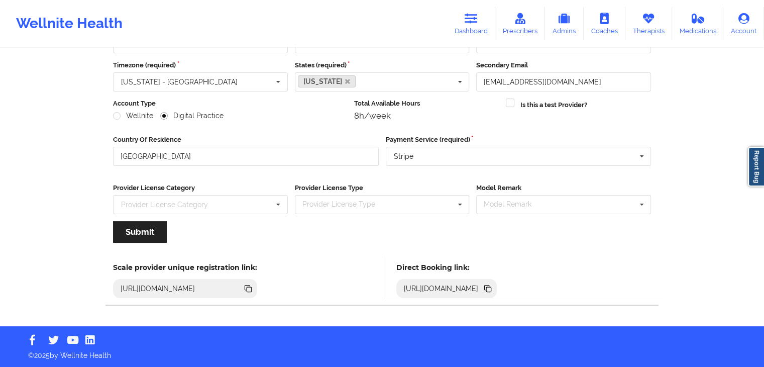
click at [491, 288] on icon at bounding box center [488, 289] width 5 height 5
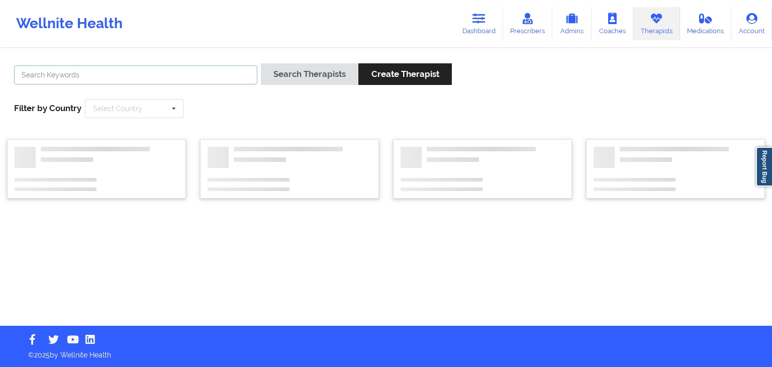
click at [191, 75] on input "text" at bounding box center [135, 74] width 243 height 19
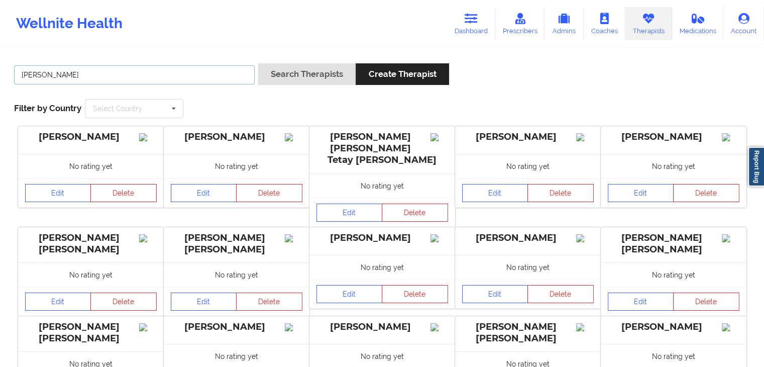
type input "brianne gia"
click at [258, 63] on button "Search Therapists" at bounding box center [306, 74] width 97 height 22
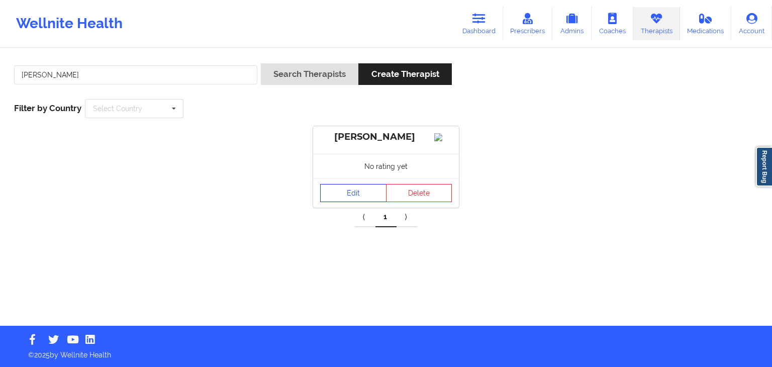
click at [360, 202] on link "Edit" at bounding box center [353, 193] width 66 height 18
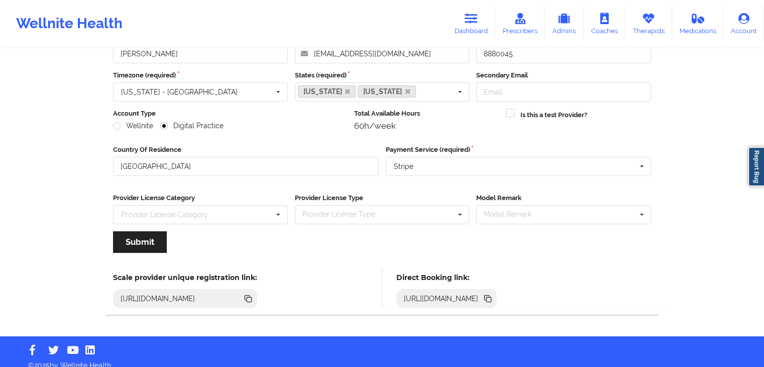
scroll to position [83, 0]
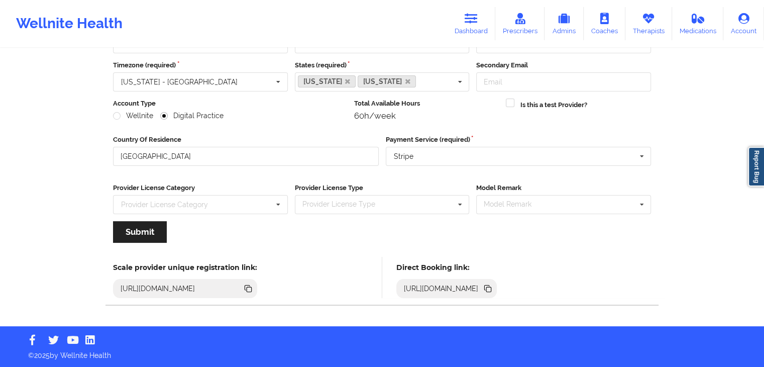
click at [494, 283] on icon at bounding box center [487, 288] width 11 height 11
click at [650, 30] on link "Therapists" at bounding box center [649, 23] width 47 height 33
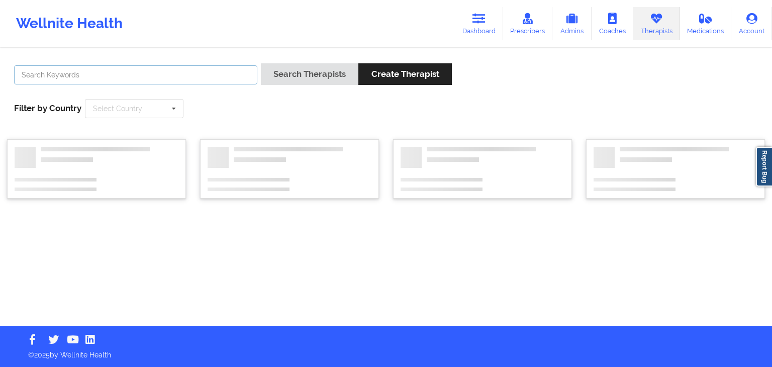
click at [101, 80] on input "text" at bounding box center [135, 74] width 243 height 19
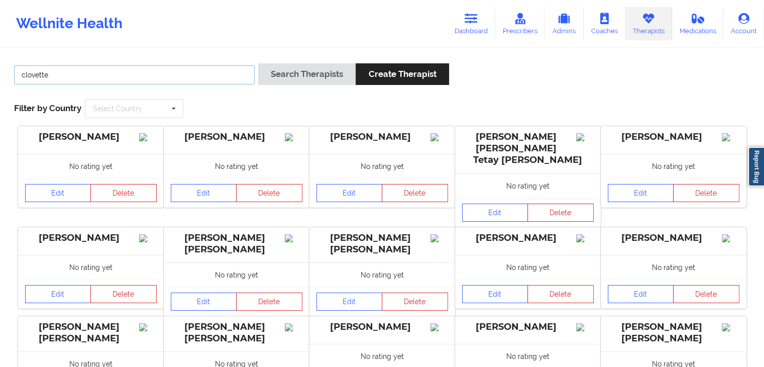
click at [258, 63] on button "Search Therapists" at bounding box center [306, 74] width 97 height 22
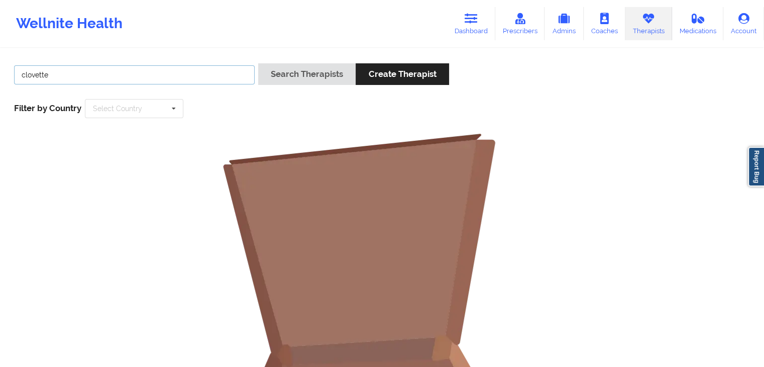
click at [91, 69] on input "clovette" at bounding box center [134, 74] width 241 height 19
click at [225, 74] on input "clovette" at bounding box center [134, 74] width 241 height 19
type input "c"
click at [258, 63] on button "Search Therapists" at bounding box center [306, 74] width 97 height 22
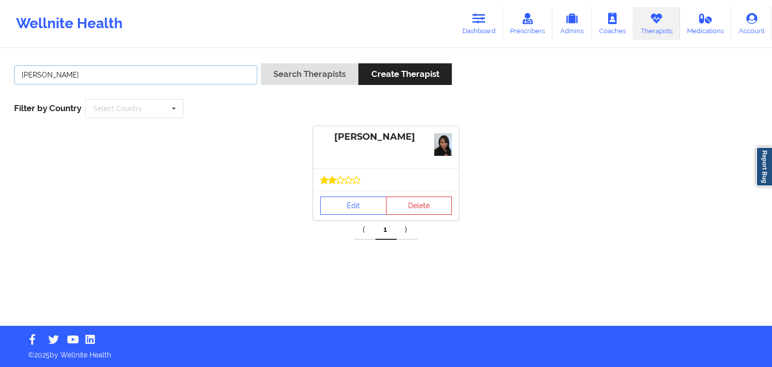
click at [261, 63] on button "Search Therapists" at bounding box center [309, 74] width 97 height 22
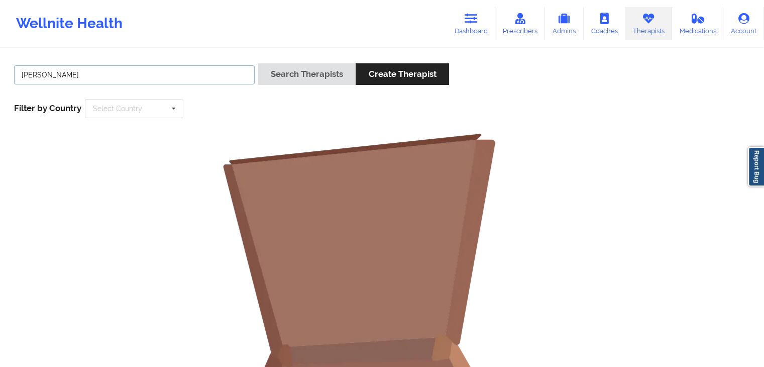
type input "tihesha"
click at [258, 63] on button "Search Therapists" at bounding box center [306, 74] width 97 height 22
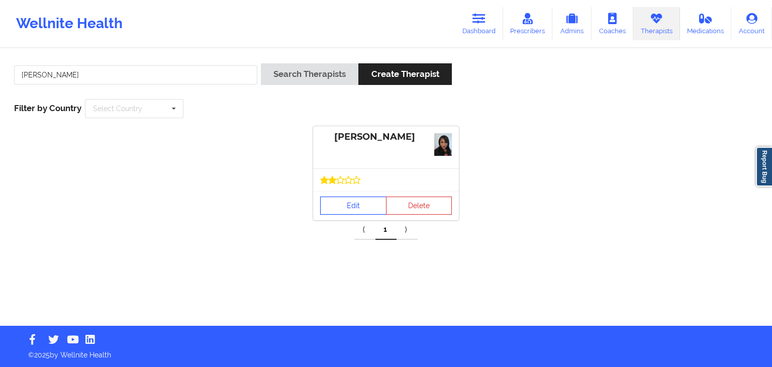
click at [354, 204] on link "Edit" at bounding box center [353, 205] width 66 height 18
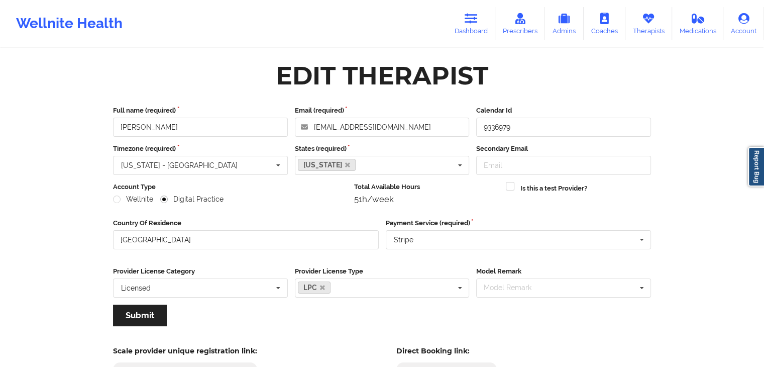
scroll to position [83, 0]
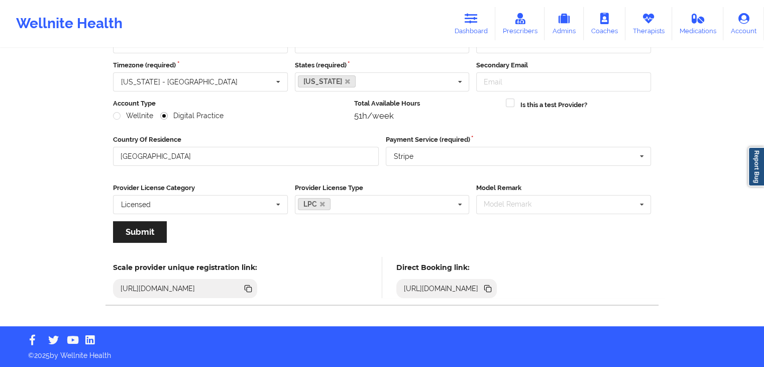
click at [494, 292] on icon at bounding box center [487, 288] width 11 height 11
click at [484, 16] on link "Dashboard" at bounding box center [471, 23] width 48 height 33
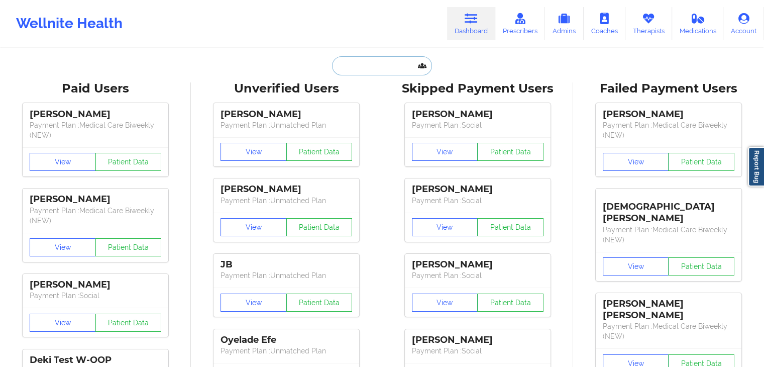
click at [373, 61] on input "text" at bounding box center [382, 65] width 100 height 19
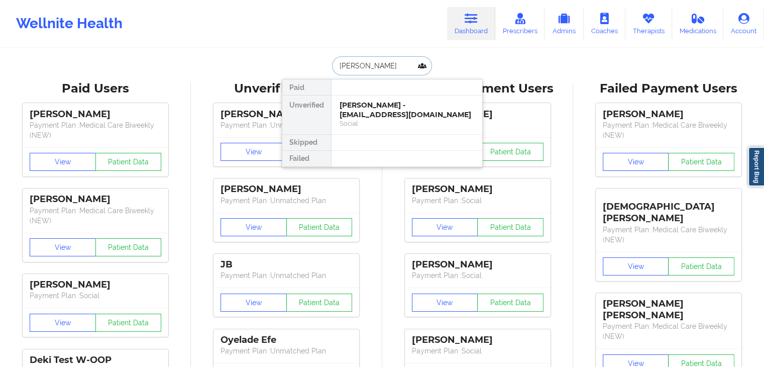
type input "sarina silvers"
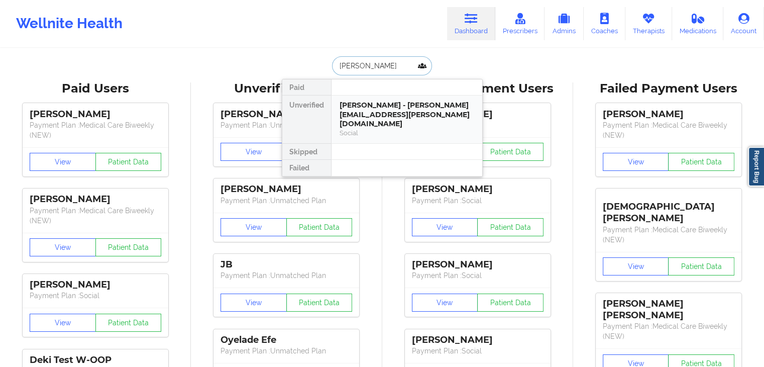
click at [375, 110] on div "Sarina Silvers - sarina.silvers@yahoo.com" at bounding box center [407, 115] width 135 height 28
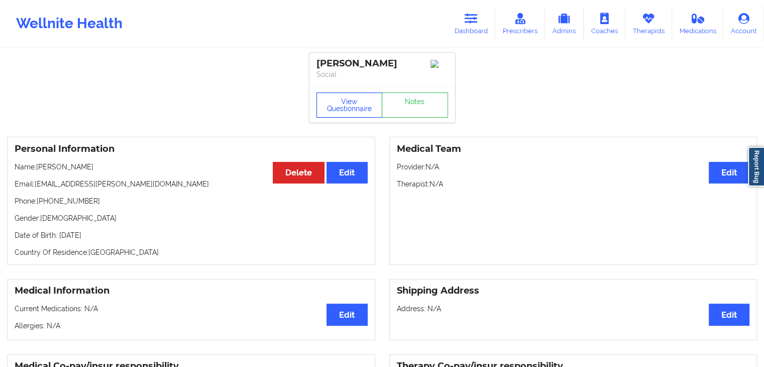
click at [350, 101] on button "View Questionnaire" at bounding box center [350, 104] width 66 height 25
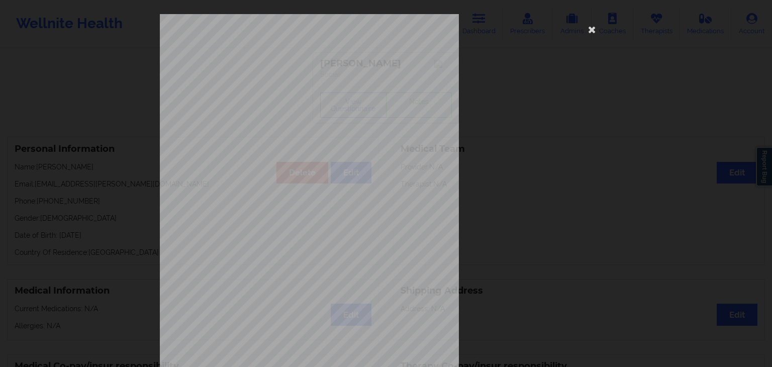
scroll to position [113, 0]
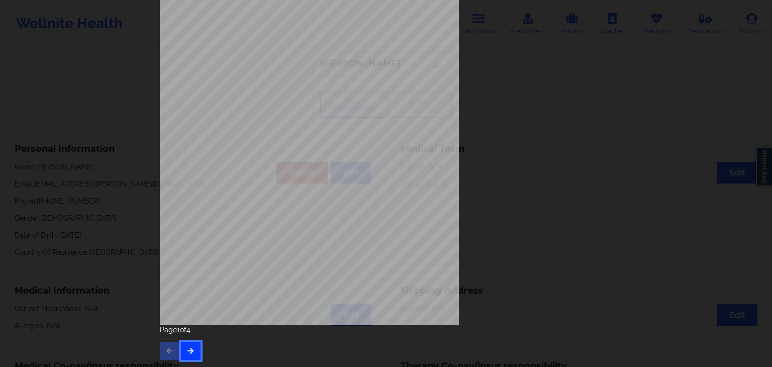
click at [189, 347] on icon "button" at bounding box center [190, 350] width 9 height 6
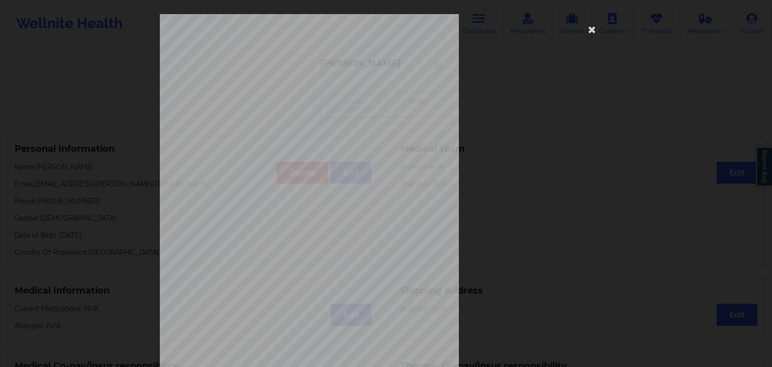
click at [338, 272] on span "Moving or speaking so slowly that other people could have noticed? Or so fidget…" at bounding box center [385, 275] width 236 height 6
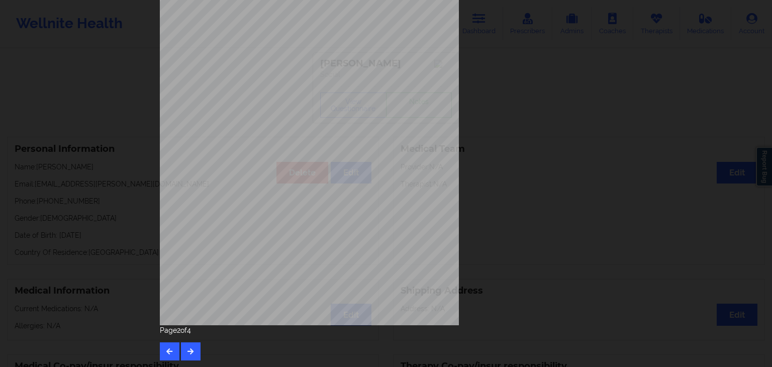
scroll to position [113, 0]
click at [191, 349] on button "button" at bounding box center [191, 351] width 20 height 18
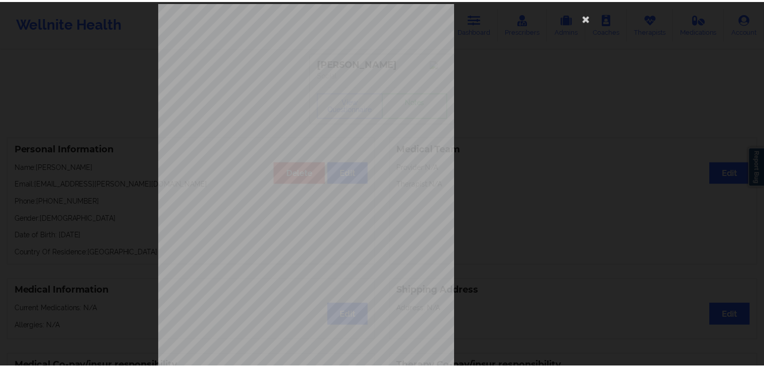
scroll to position [0, 0]
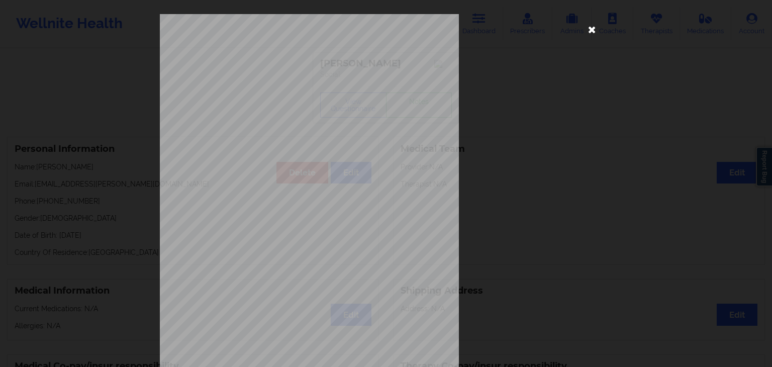
click at [590, 26] on icon at bounding box center [592, 29] width 16 height 16
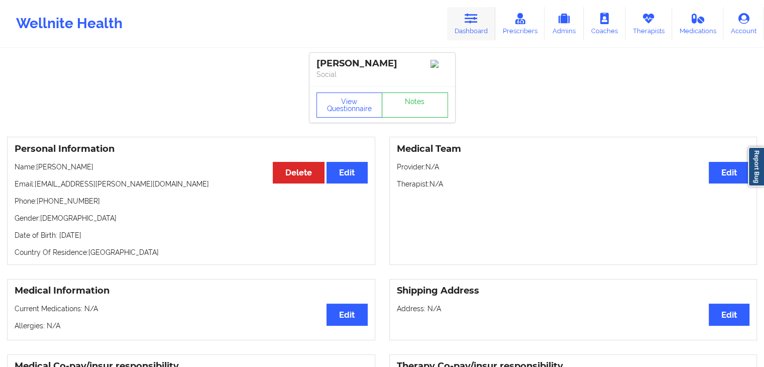
click at [476, 18] on icon at bounding box center [471, 18] width 13 height 11
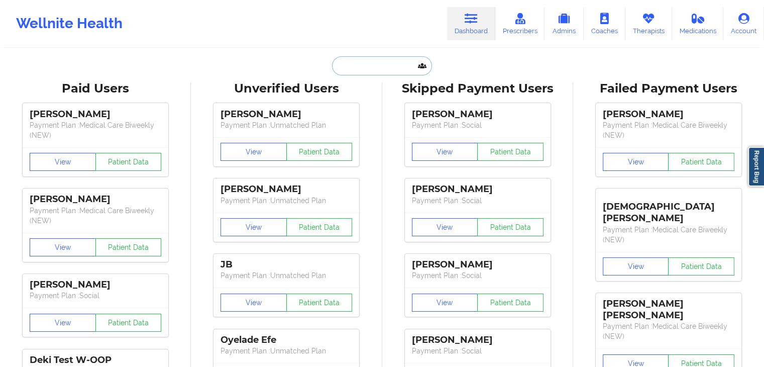
click at [374, 68] on input "text" at bounding box center [382, 65] width 100 height 19
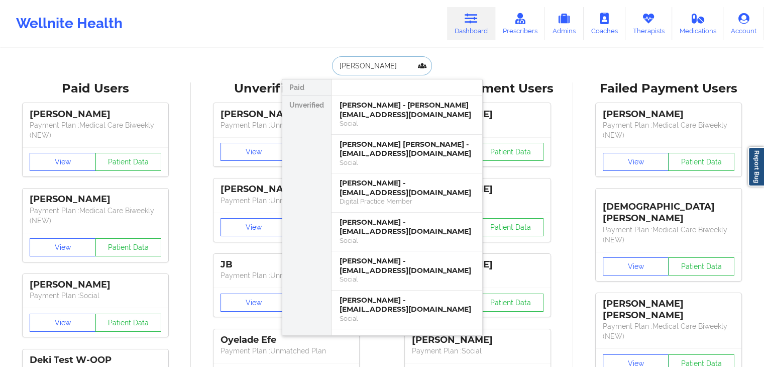
type input "tamara michelle"
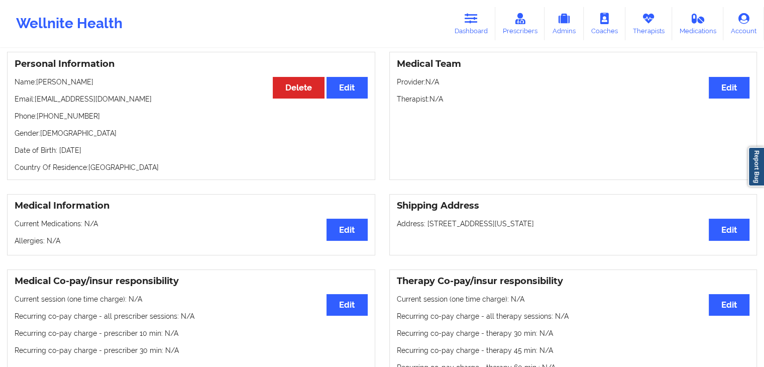
scroll to position [13, 0]
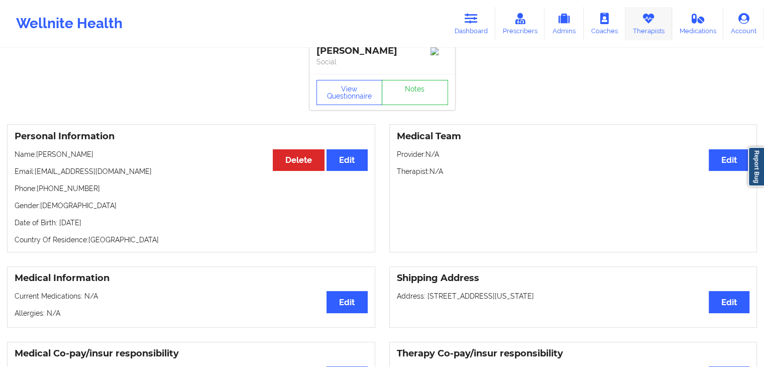
click at [651, 34] on link "Therapists" at bounding box center [649, 23] width 47 height 33
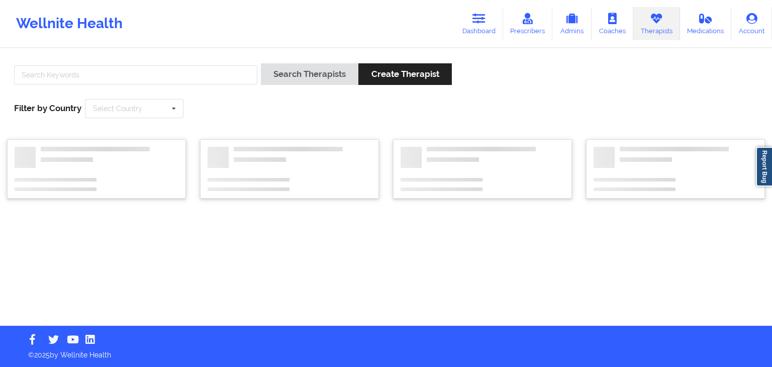
click at [146, 85] on div at bounding box center [136, 77] width 250 height 29
click at [127, 71] on input "text" at bounding box center [135, 74] width 243 height 19
type input "y"
click at [261, 63] on button "Search Therapists" at bounding box center [309, 74] width 97 height 22
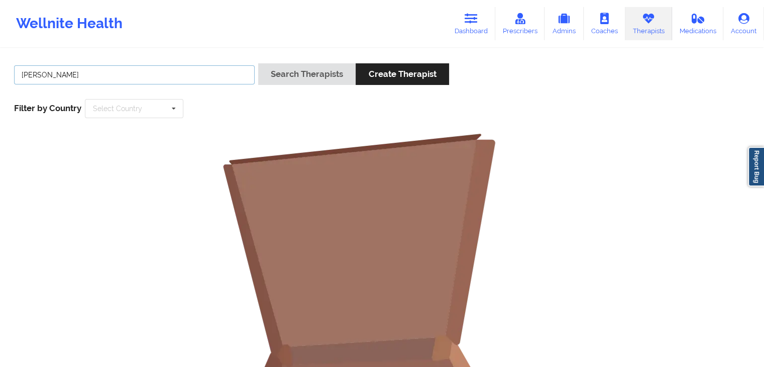
click at [127, 71] on input "cortis" at bounding box center [134, 74] width 241 height 19
type input "c"
click at [258, 63] on button "Search Therapists" at bounding box center [306, 74] width 97 height 22
click at [160, 87] on div "yanera" at bounding box center [135, 77] width 248 height 29
click at [173, 73] on input "yanera" at bounding box center [134, 74] width 241 height 19
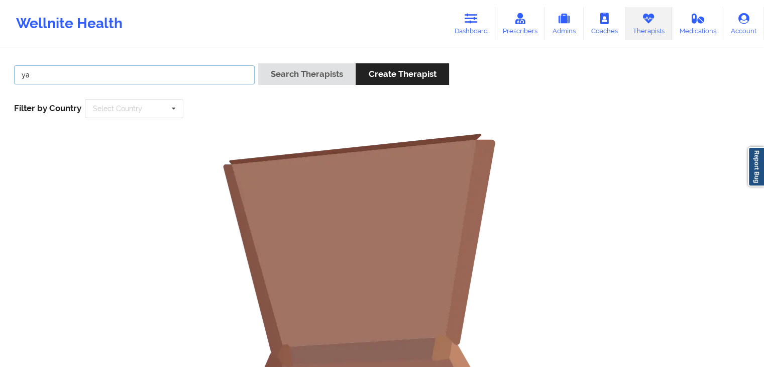
type input "y"
click at [258, 63] on button "Search Therapists" at bounding box center [306, 74] width 97 height 22
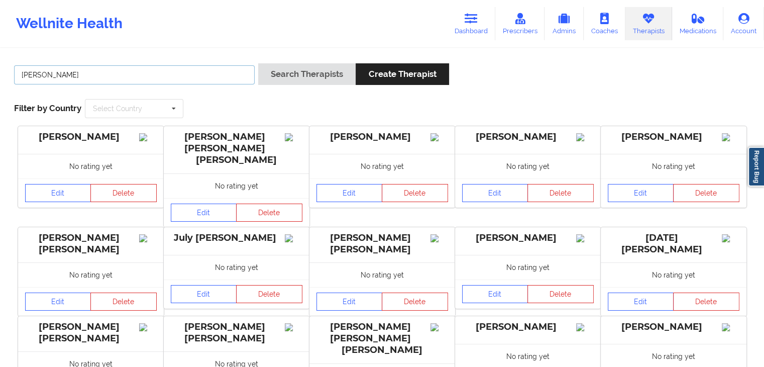
click at [23, 72] on input "cortes" at bounding box center [134, 74] width 241 height 19
click at [258, 63] on button "Search Therapists" at bounding box center [306, 74] width 97 height 22
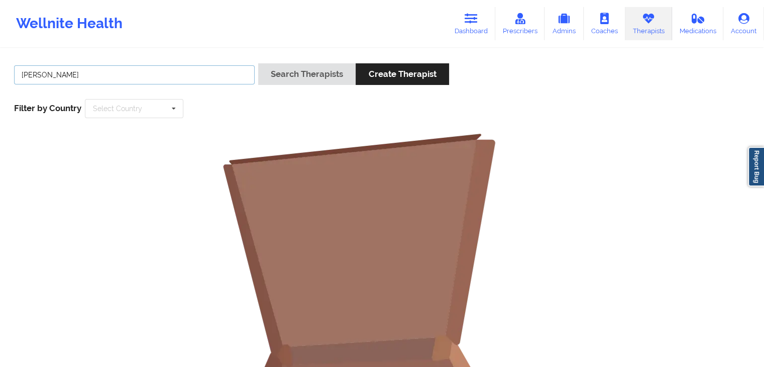
click at [44, 73] on input "yanera cortes" at bounding box center [134, 74] width 241 height 19
click at [258, 63] on button "Search Therapists" at bounding box center [306, 74] width 97 height 22
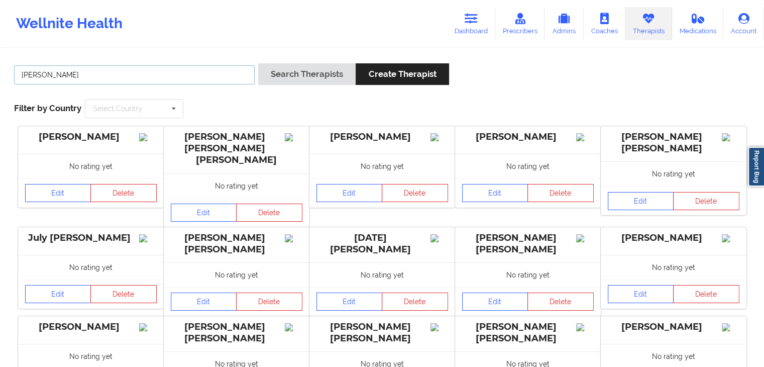
scroll to position [195, 0]
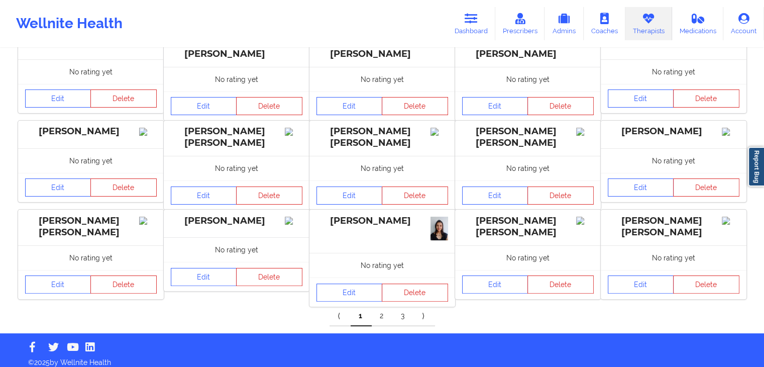
click at [380, 313] on link "2" at bounding box center [382, 316] width 21 height 20
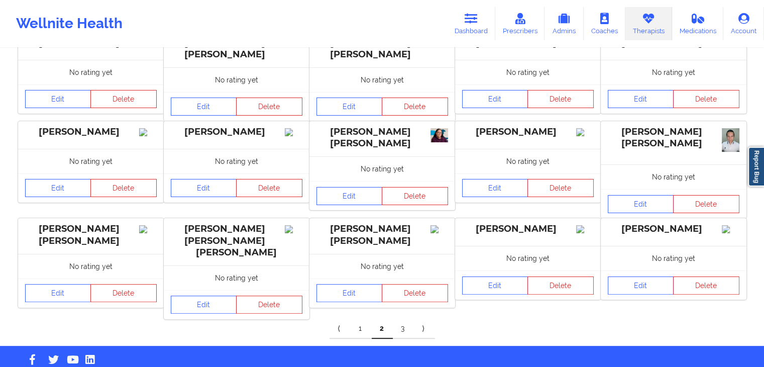
scroll to position [196, 0]
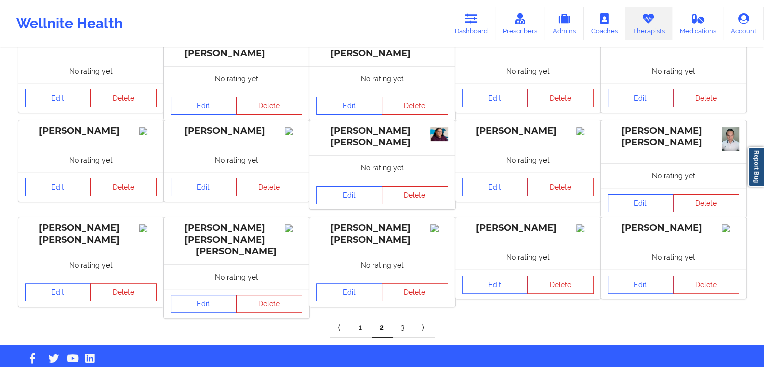
click at [403, 318] on link "3" at bounding box center [403, 328] width 21 height 20
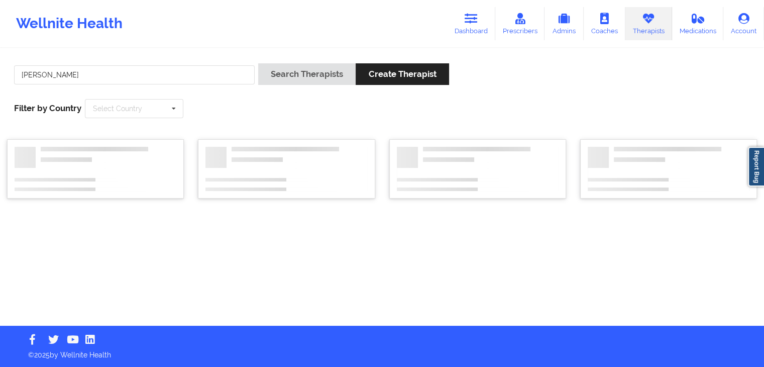
scroll to position [0, 0]
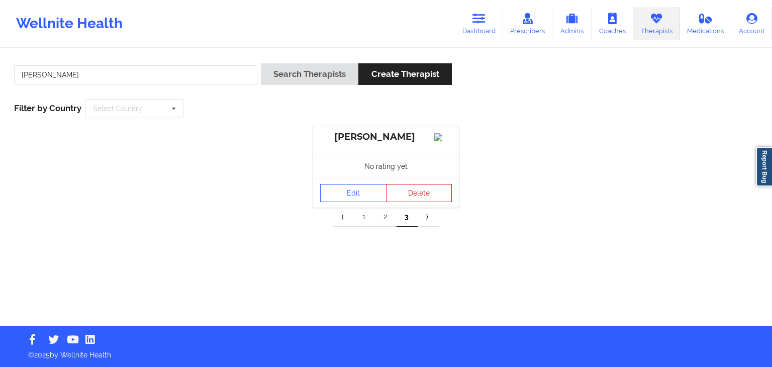
click at [382, 227] on link "2" at bounding box center [385, 217] width 21 height 20
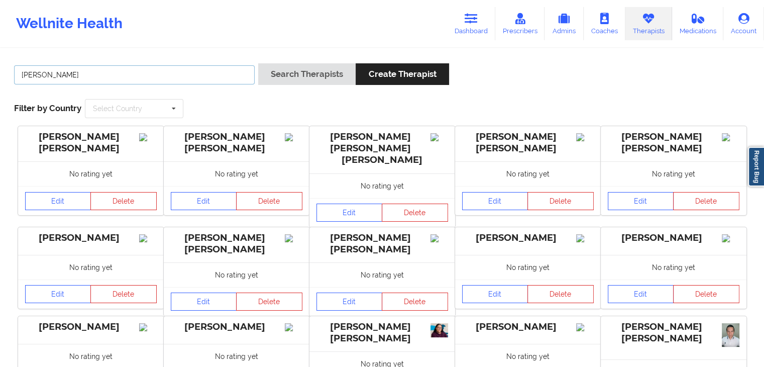
click at [223, 77] on input "cortes" at bounding box center [134, 74] width 241 height 19
type input "c"
click at [258, 63] on button "Search Therapists" at bounding box center [306, 74] width 97 height 22
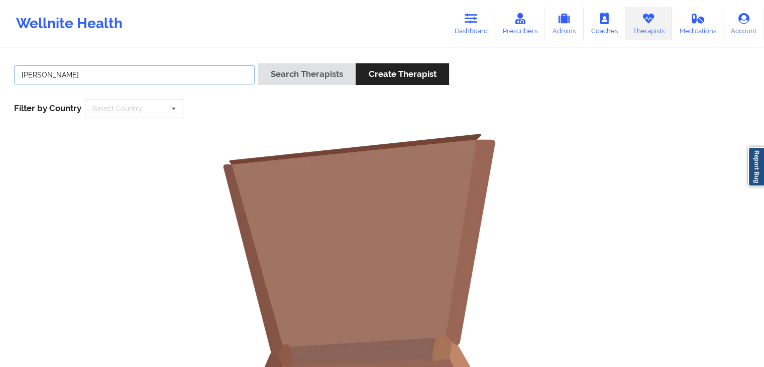
type input "toni"
click at [258, 63] on button "Search Therapists" at bounding box center [306, 74] width 97 height 22
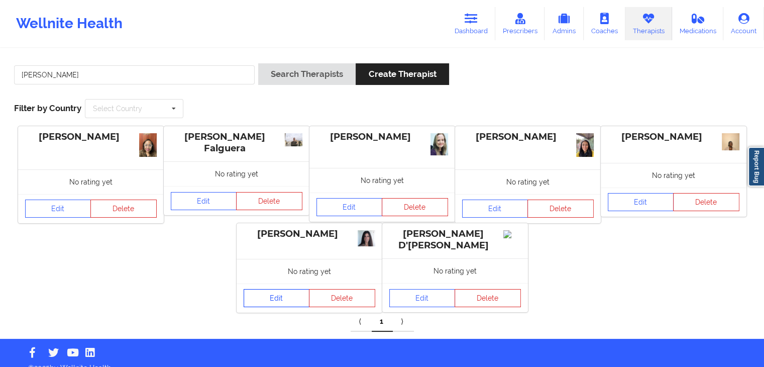
click at [271, 298] on link "Edit" at bounding box center [277, 298] width 66 height 18
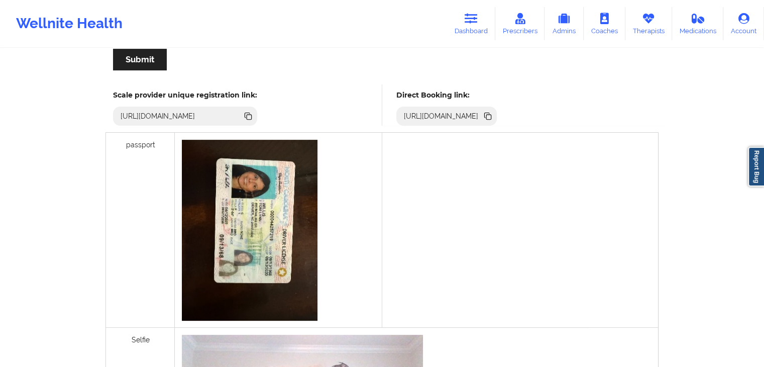
scroll to position [257, 0]
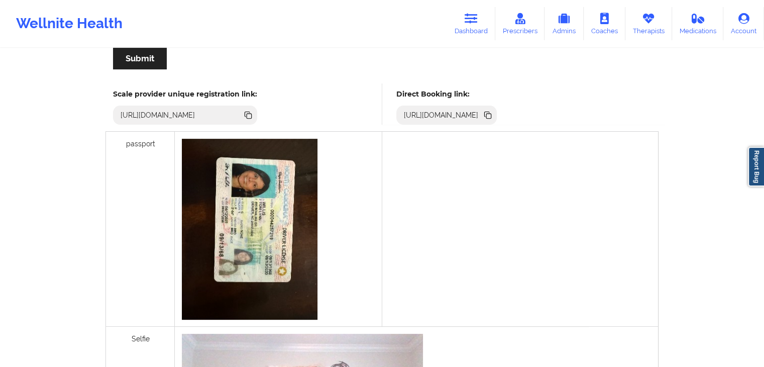
click at [490, 112] on icon at bounding box center [487, 114] width 5 height 5
click at [470, 30] on link "Dashboard" at bounding box center [471, 23] width 48 height 33
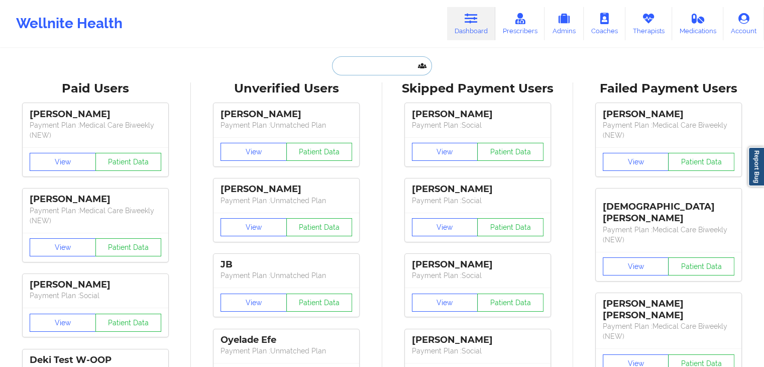
click at [384, 65] on input "text" at bounding box center [382, 65] width 100 height 19
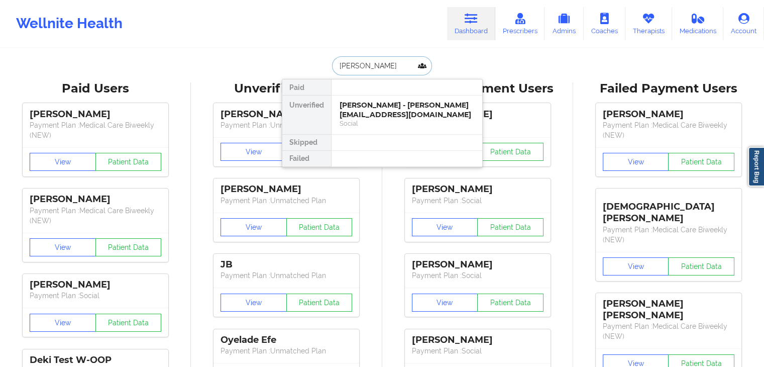
type input "anna lee"
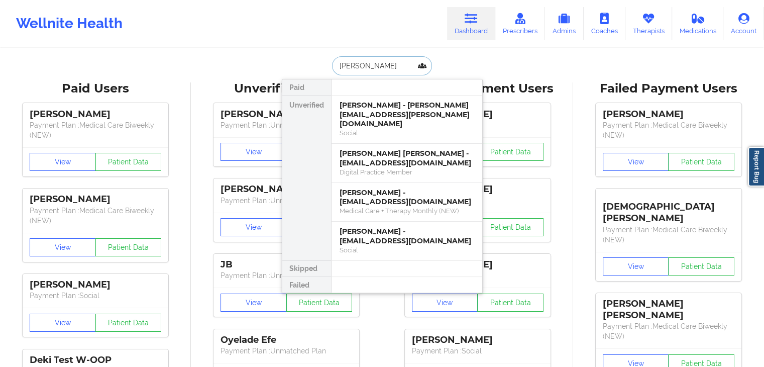
click at [390, 129] on div "Social" at bounding box center [407, 133] width 135 height 9
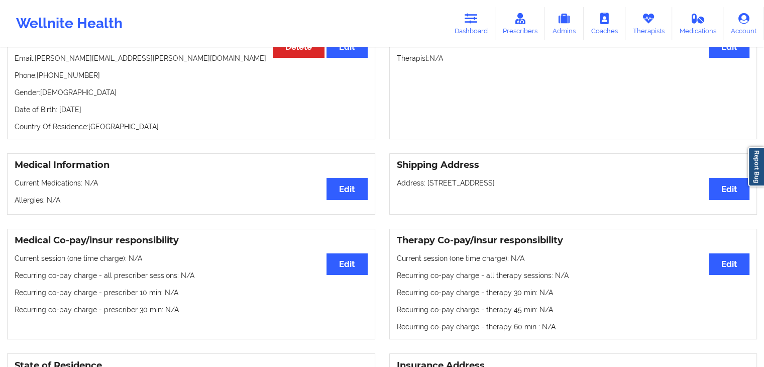
scroll to position [129, 0]
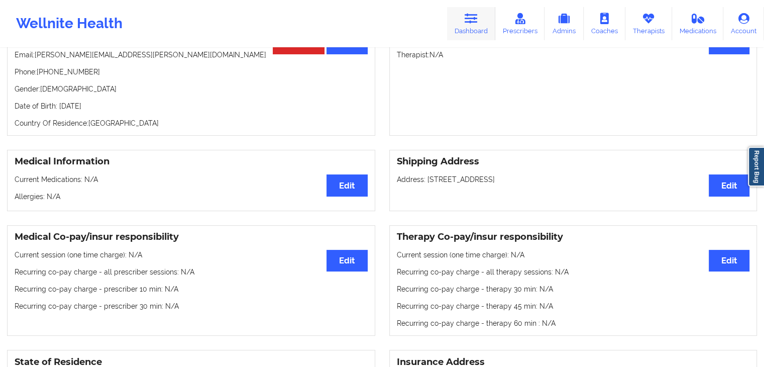
click at [464, 19] on link "Dashboard" at bounding box center [471, 23] width 48 height 33
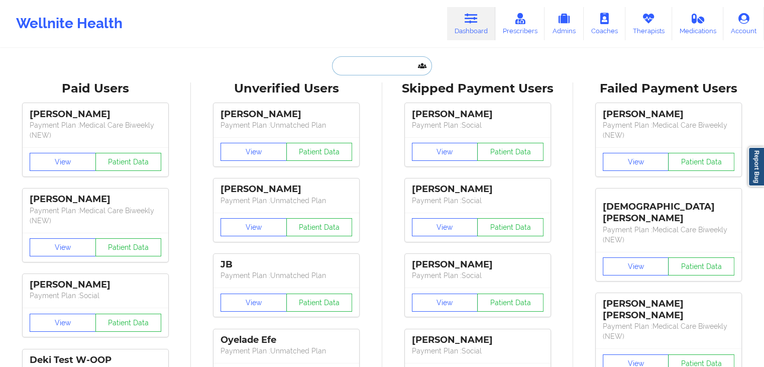
click at [403, 63] on input "text" at bounding box center [382, 65] width 100 height 19
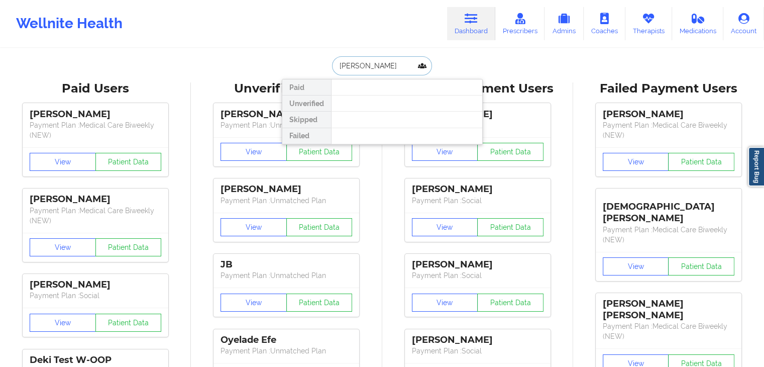
type input "jennifer L"
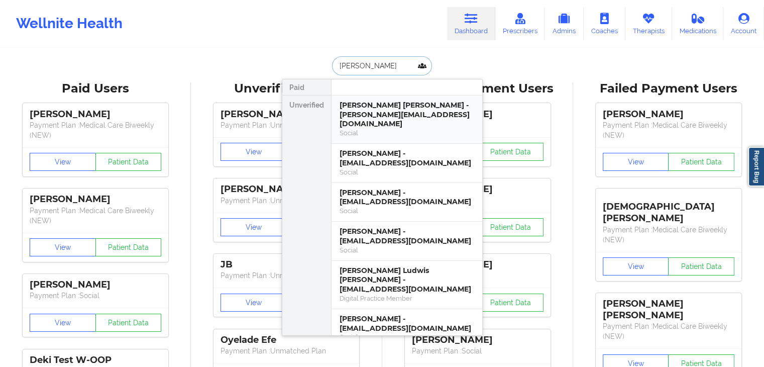
click at [410, 106] on div "[PERSON_NAME] [PERSON_NAME] - [PERSON_NAME][EMAIL_ADDRESS][DOMAIN_NAME]" at bounding box center [407, 115] width 135 height 28
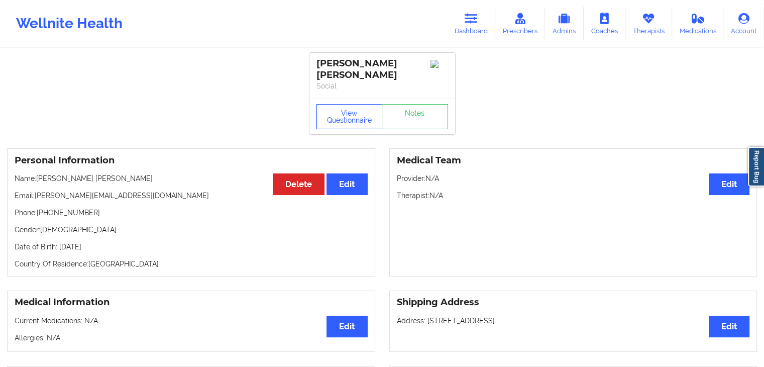
click at [363, 113] on button "View Questionnaire" at bounding box center [350, 116] width 66 height 25
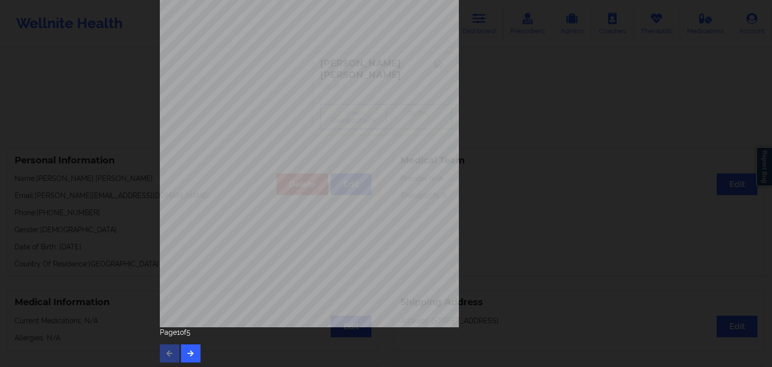
scroll to position [113, 0]
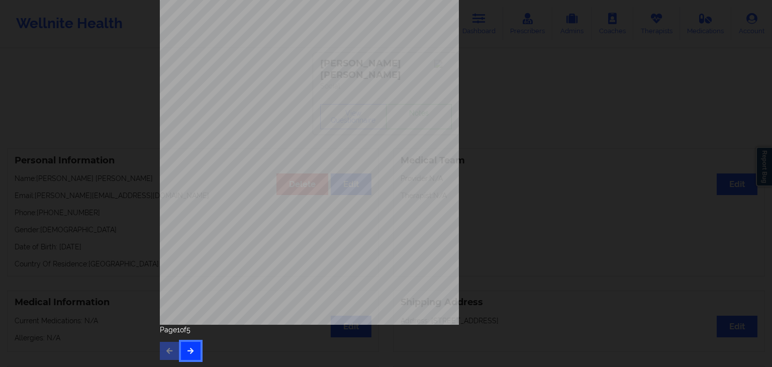
click at [191, 349] on icon "button" at bounding box center [190, 350] width 9 height 6
click at [186, 349] on button "button" at bounding box center [191, 351] width 20 height 18
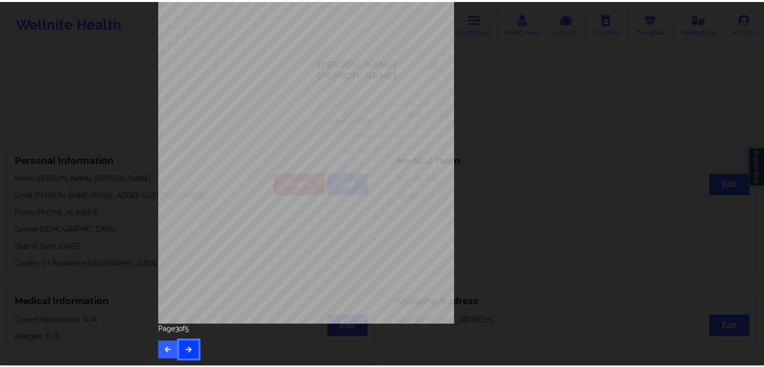
scroll to position [0, 0]
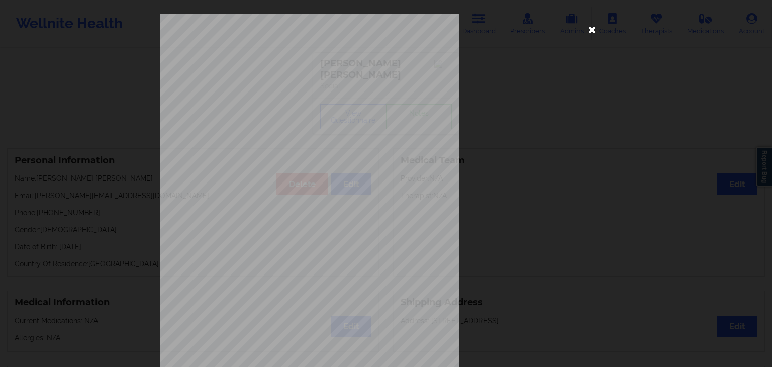
click at [585, 26] on icon at bounding box center [592, 29] width 16 height 16
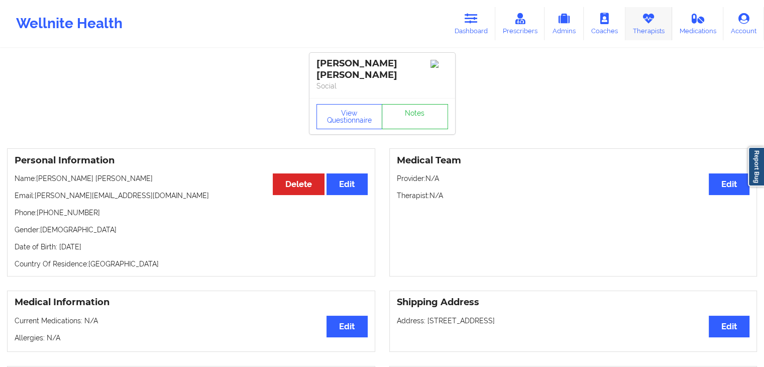
click at [649, 33] on link "Therapists" at bounding box center [649, 23] width 47 height 33
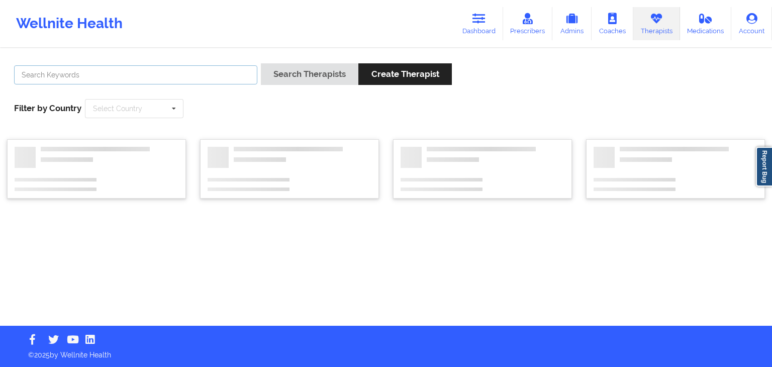
click at [145, 71] on input "text" at bounding box center [135, 74] width 243 height 19
type input "warren"
click at [261, 63] on button "Search Therapists" at bounding box center [309, 74] width 97 height 22
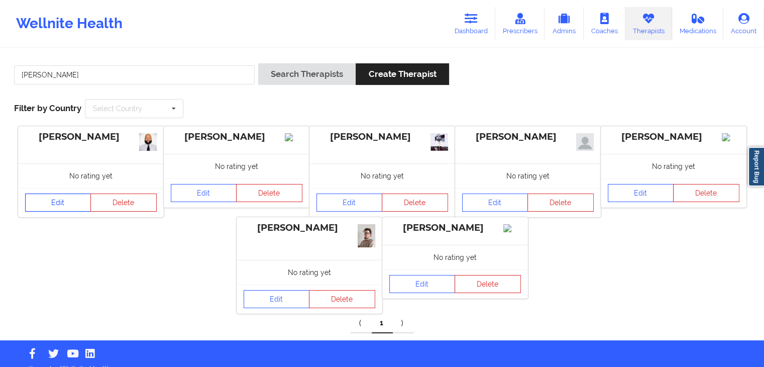
click at [34, 203] on link "Edit" at bounding box center [58, 202] width 66 height 18
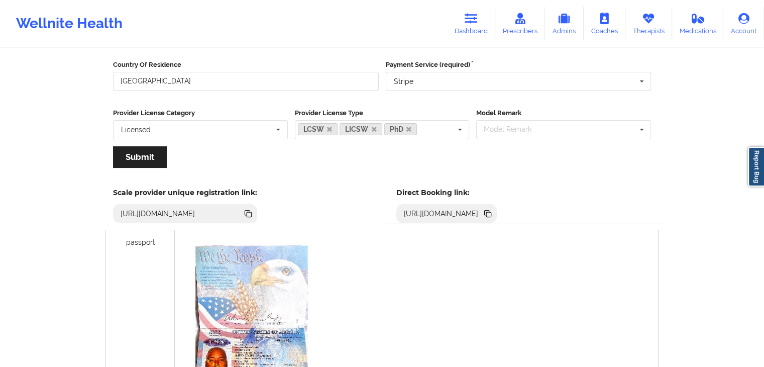
scroll to position [180, 0]
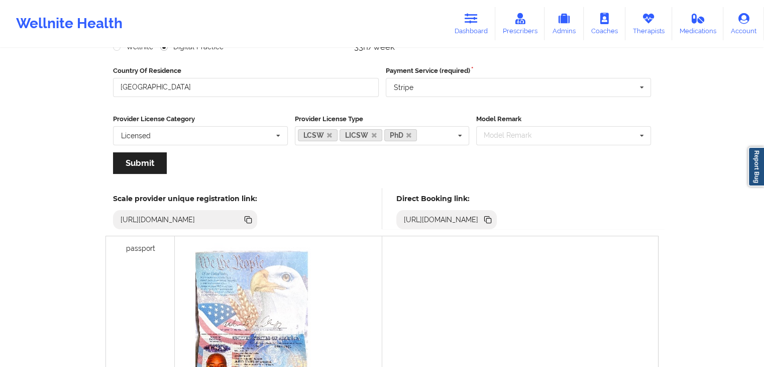
click at [491, 218] on icon at bounding box center [488, 220] width 5 height 5
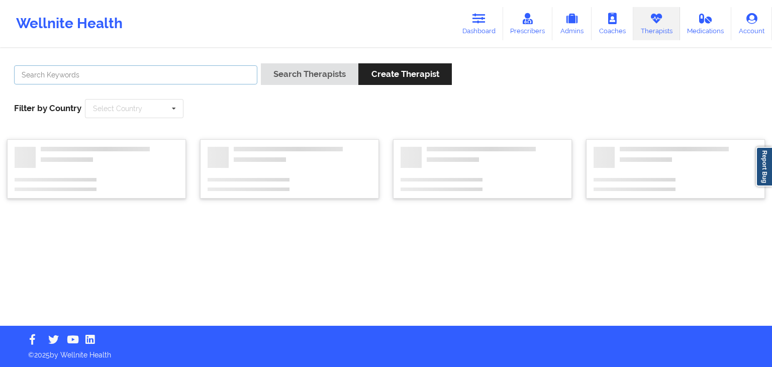
click at [175, 78] on input "text" at bounding box center [135, 74] width 243 height 19
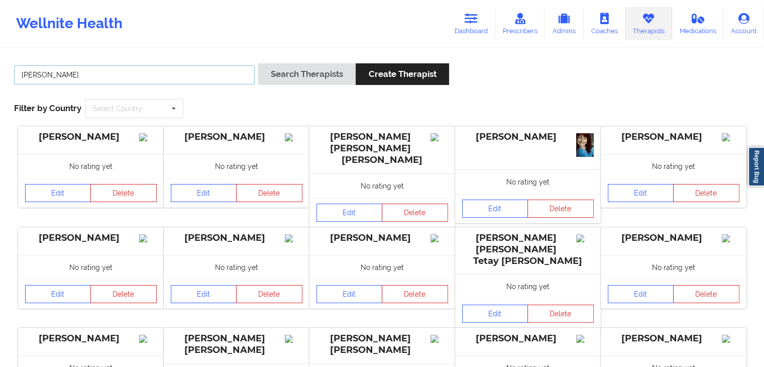
click at [258, 63] on button "Search Therapists" at bounding box center [306, 74] width 97 height 22
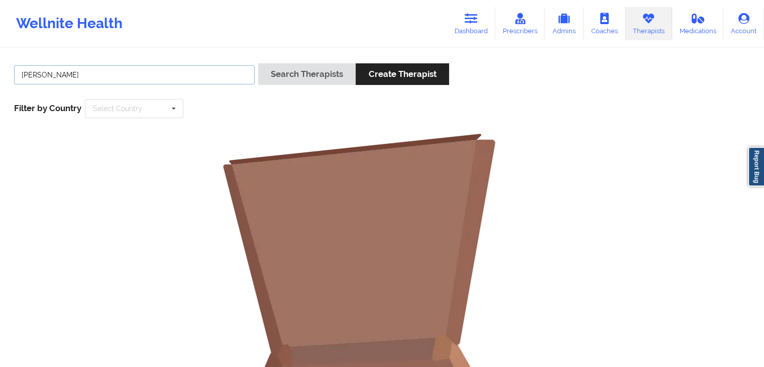
click at [258, 63] on button "Search Therapists" at bounding box center [306, 74] width 97 height 22
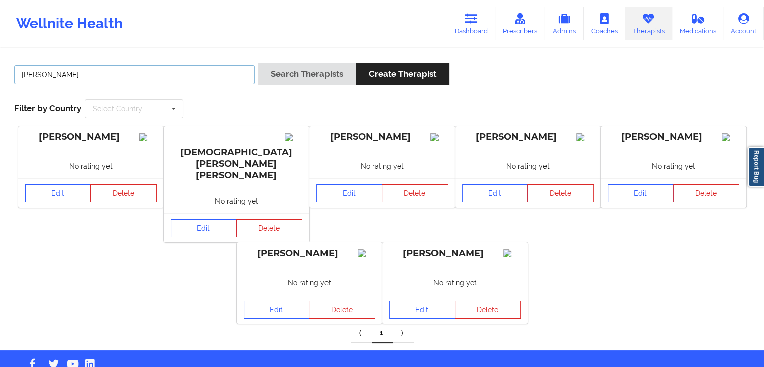
click at [258, 63] on button "Search Therapists" at bounding box center [306, 74] width 97 height 22
type input "f"
click at [258, 63] on button "Search Therapists" at bounding box center [306, 74] width 97 height 22
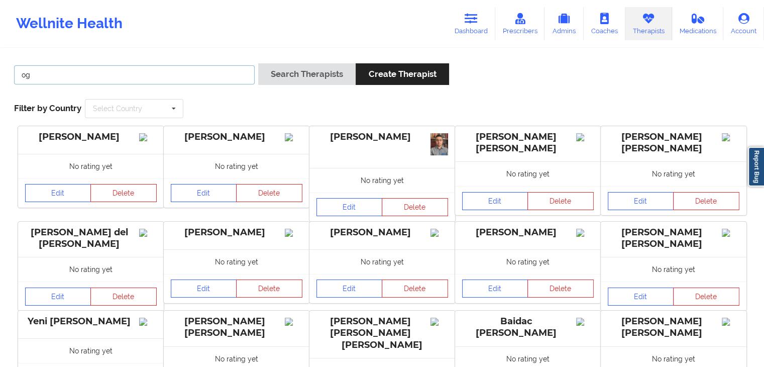
type input "o"
click at [258, 63] on button "Search Therapists" at bounding box center [306, 74] width 97 height 22
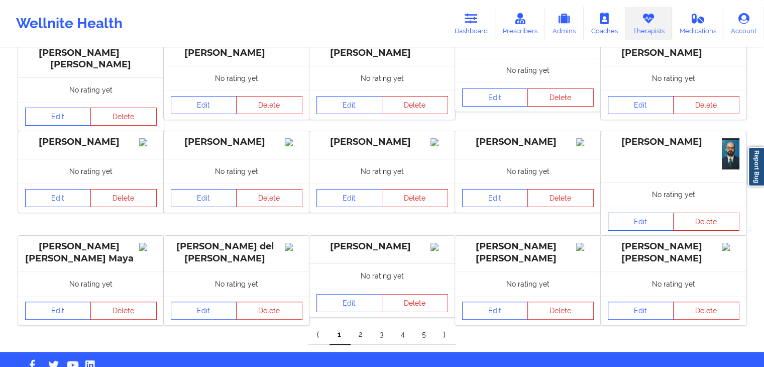
scroll to position [214, 0]
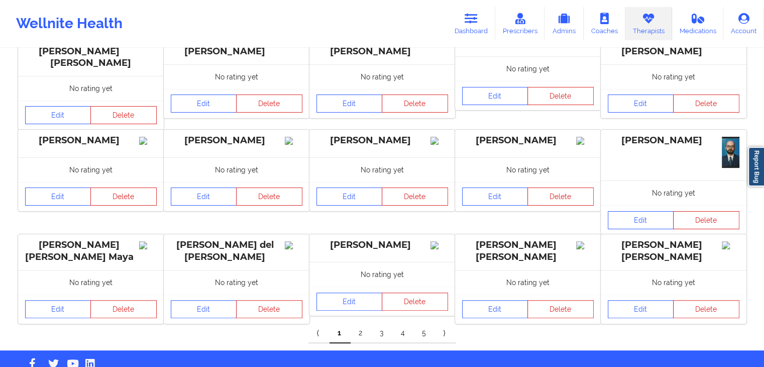
click at [359, 323] on link "2" at bounding box center [361, 333] width 21 height 20
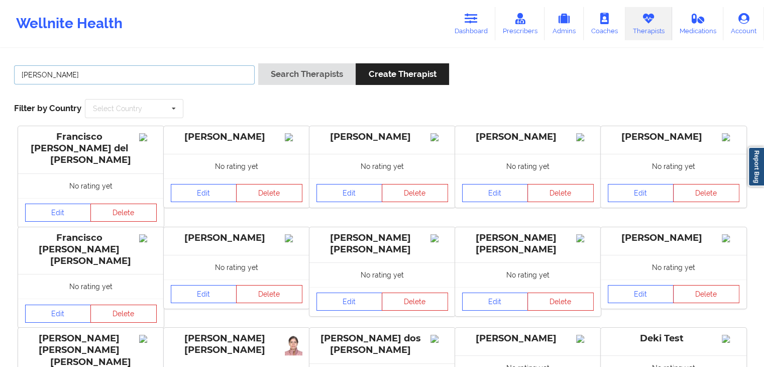
click at [197, 70] on input "franci" at bounding box center [134, 74] width 241 height 19
type input "f"
paste input "Francisca Ogu"
type input "Francisca Ogu"
click at [258, 63] on button "Search Therapists" at bounding box center [306, 74] width 97 height 22
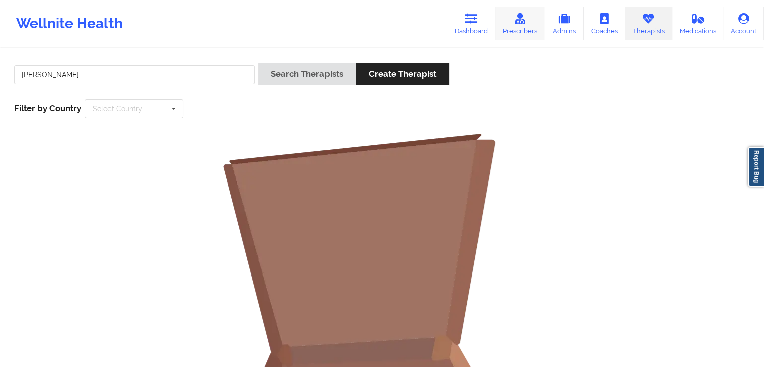
click at [535, 19] on link "Prescribers" at bounding box center [521, 23] width 50 height 33
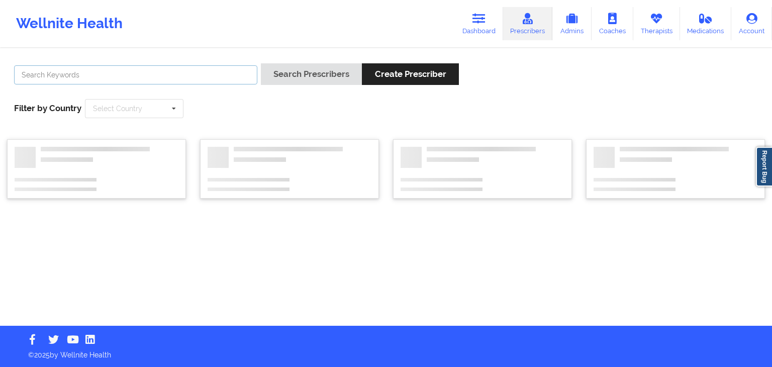
click at [185, 74] on input "text" at bounding box center [135, 74] width 243 height 19
paste input "Francisca Ogu"
type input "Francisca Ogu"
click at [261, 63] on button "Search Prescribers" at bounding box center [311, 74] width 101 height 22
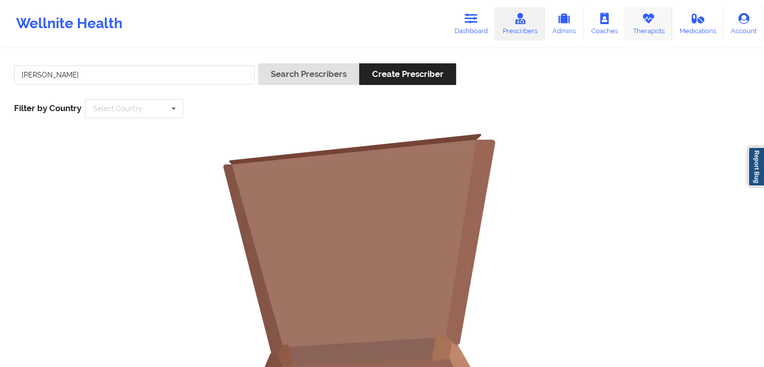
click at [661, 22] on link "Therapists" at bounding box center [649, 23] width 47 height 33
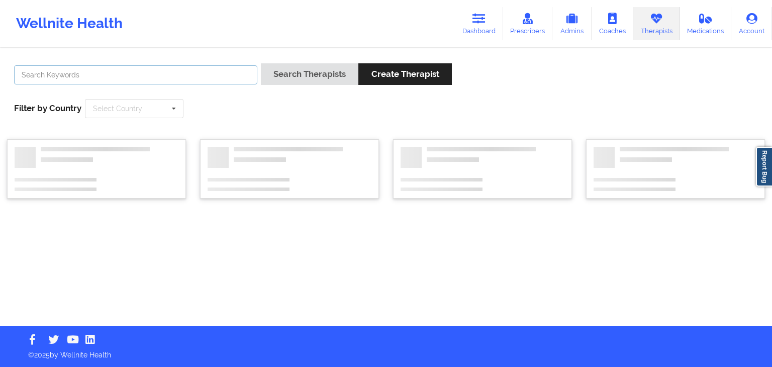
click at [67, 79] on input "text" at bounding box center [135, 74] width 243 height 19
paste input "Francisca Ogu"
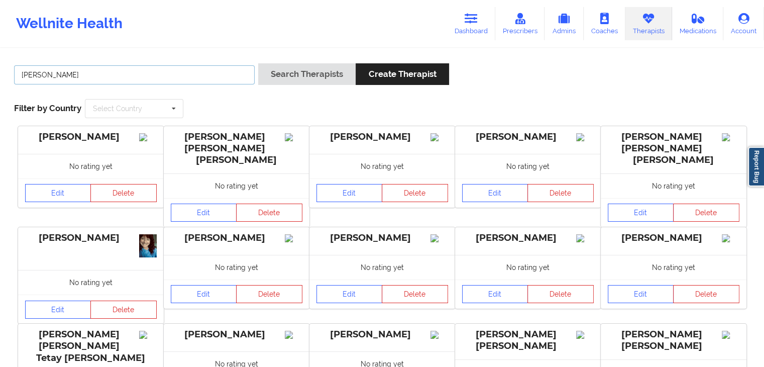
click at [258, 63] on button "Search Therapists" at bounding box center [306, 74] width 97 height 22
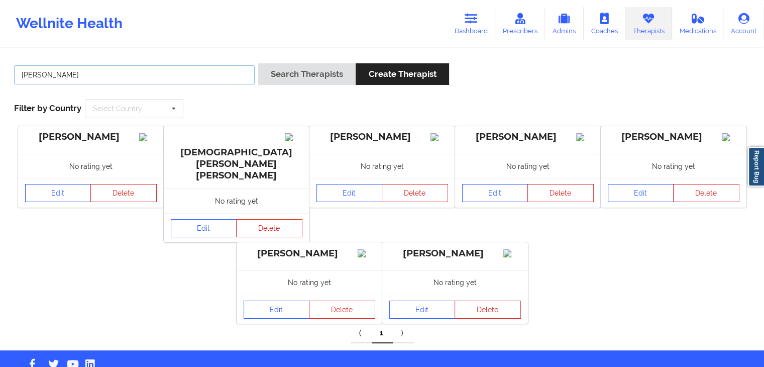
click at [125, 73] on input "Francisca" at bounding box center [134, 74] width 241 height 19
type input "F"
click at [258, 63] on button "Search Therapists" at bounding box center [306, 74] width 97 height 22
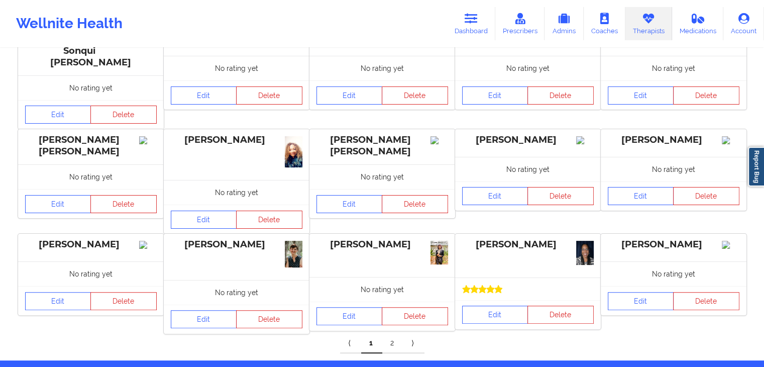
scroll to position [185, 0]
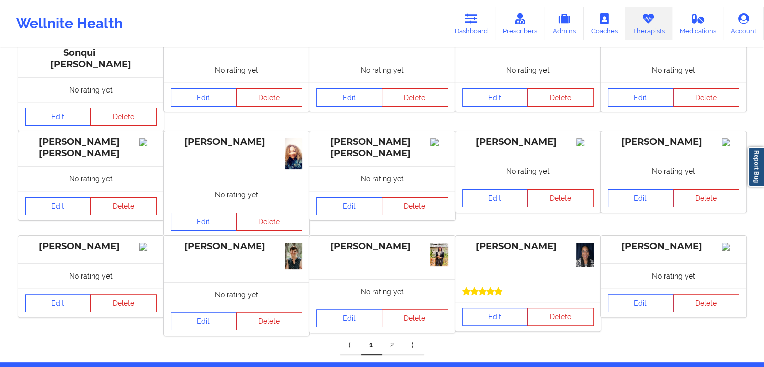
click at [391, 338] on link "2" at bounding box center [392, 345] width 21 height 20
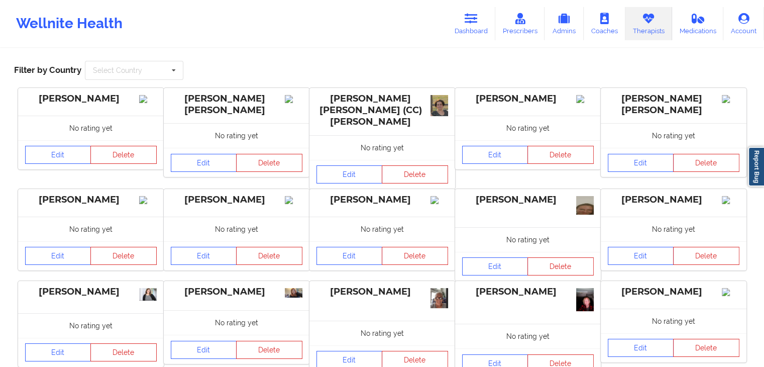
scroll to position [0, 0]
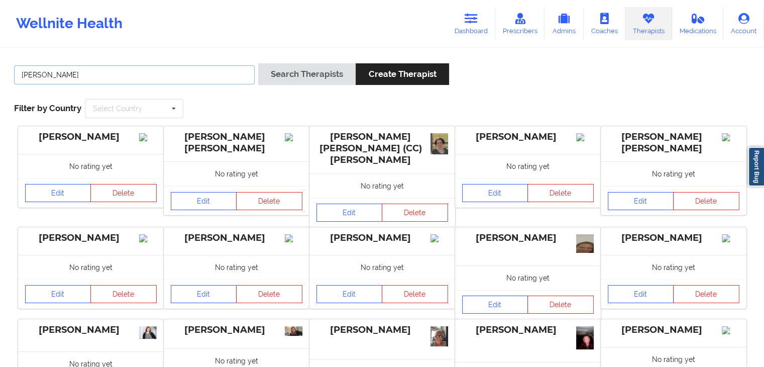
click at [164, 76] on input "cynthia" at bounding box center [134, 74] width 241 height 19
click at [258, 63] on button "Search Therapists" at bounding box center [306, 74] width 97 height 22
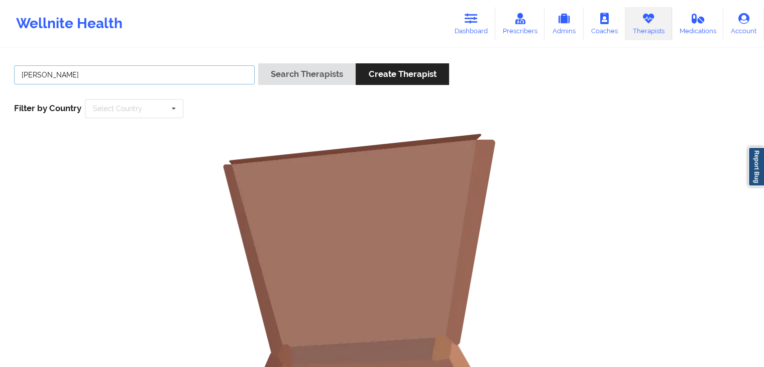
click at [47, 72] on input "cynthia cisuentes" at bounding box center [134, 74] width 241 height 19
click at [258, 63] on button "Search Therapists" at bounding box center [306, 74] width 97 height 22
click at [133, 71] on input "synthia cisuentes" at bounding box center [134, 74] width 241 height 19
type input "s"
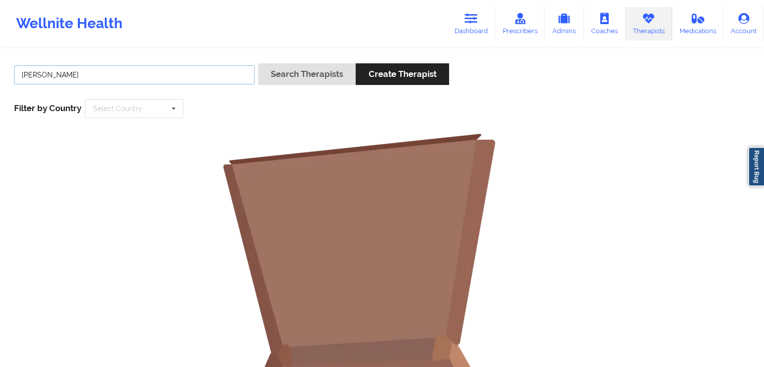
click at [258, 63] on button "Search Therapists" at bounding box center [306, 74] width 97 height 22
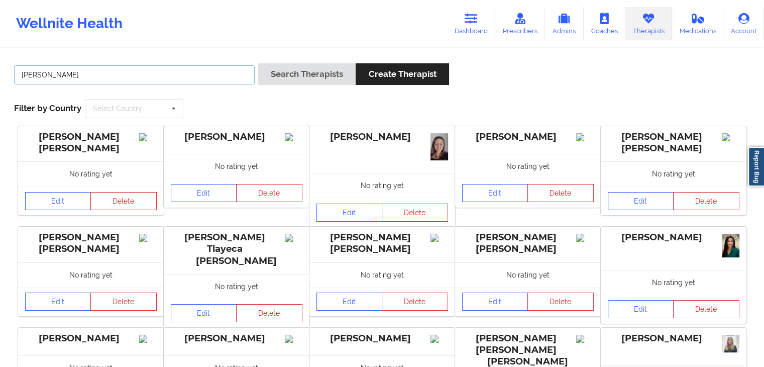
click at [258, 63] on button "Search Therapists" at bounding box center [306, 74] width 97 height 22
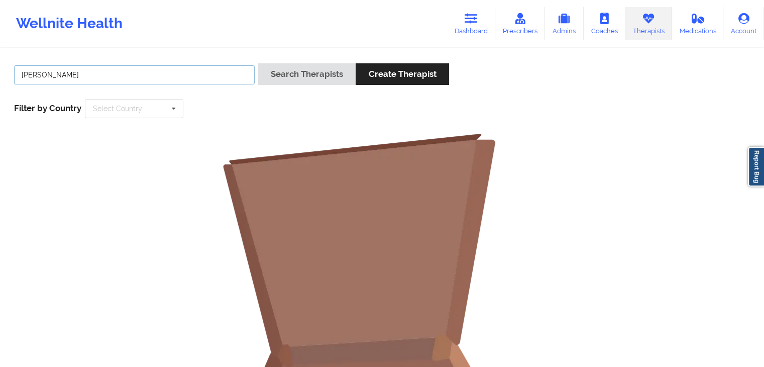
click at [258, 63] on button "Search Therapists" at bounding box center [306, 74] width 97 height 22
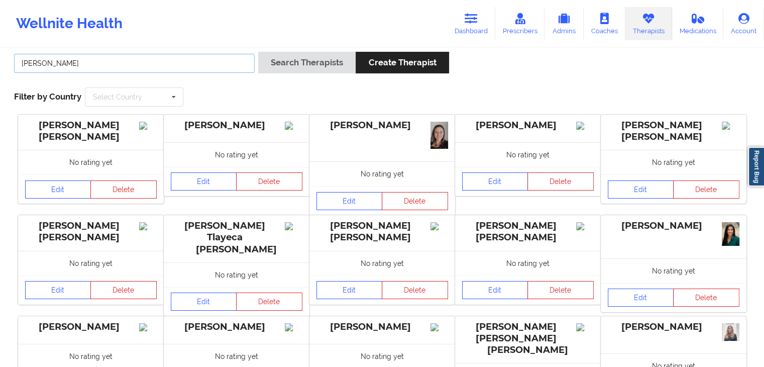
scroll to position [1, 0]
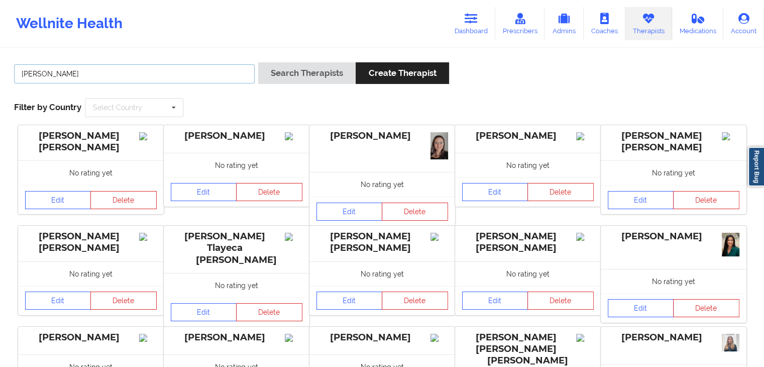
click at [149, 75] on input "anne" at bounding box center [134, 73] width 241 height 19
click at [258, 62] on button "Search Therapists" at bounding box center [306, 73] width 97 height 22
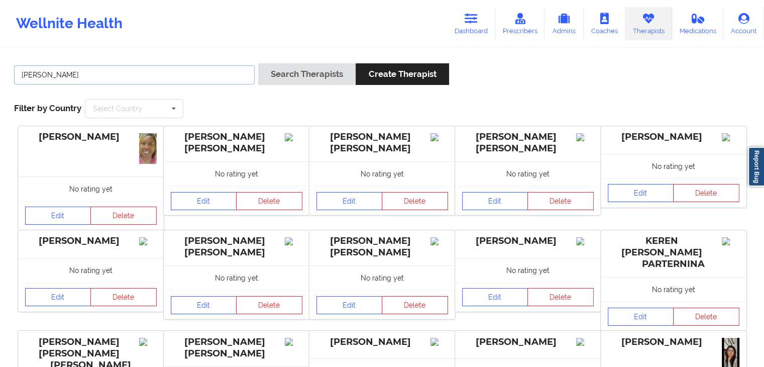
type input "angela blocker"
click at [258, 63] on button "Search Therapists" at bounding box center [306, 74] width 97 height 22
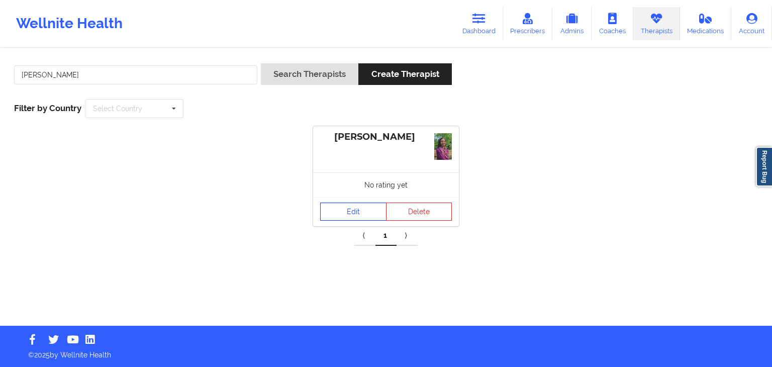
click at [352, 212] on link "Edit" at bounding box center [353, 212] width 66 height 18
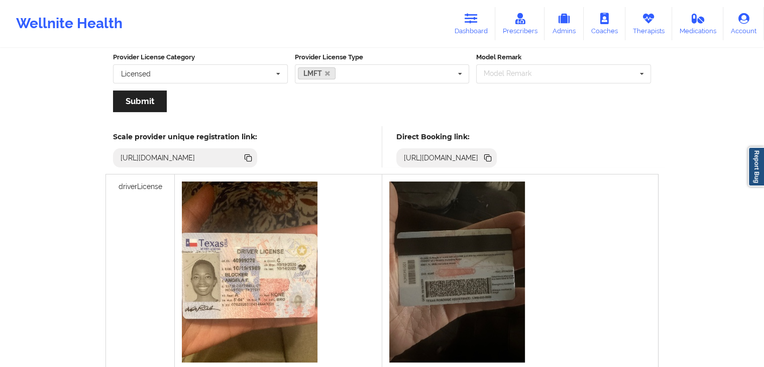
scroll to position [222, 0]
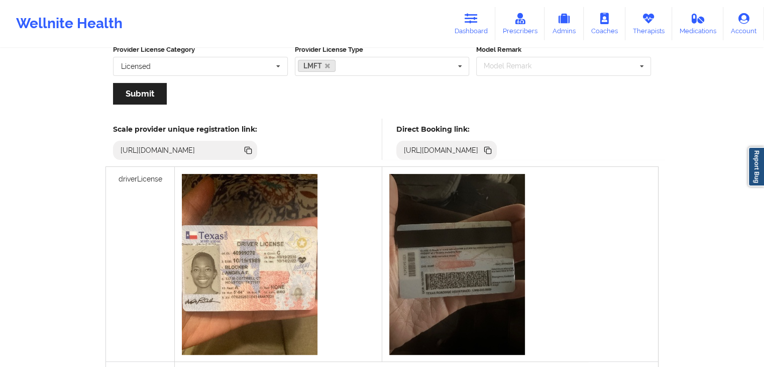
click at [491, 151] on icon at bounding box center [488, 151] width 5 height 5
click at [472, 24] on link "Dashboard" at bounding box center [471, 23] width 48 height 33
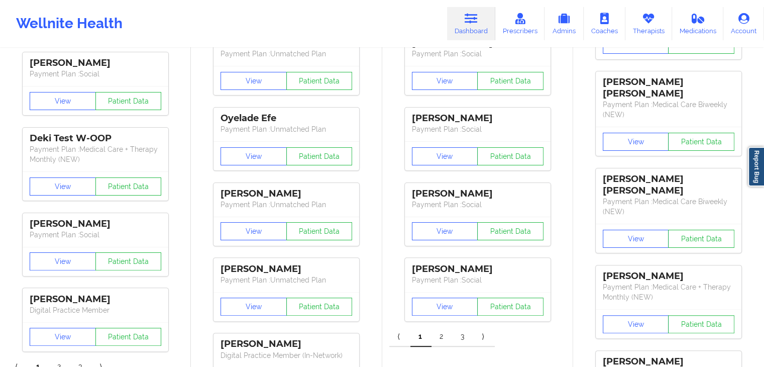
click at [472, 24] on link "Dashboard" at bounding box center [471, 23] width 48 height 33
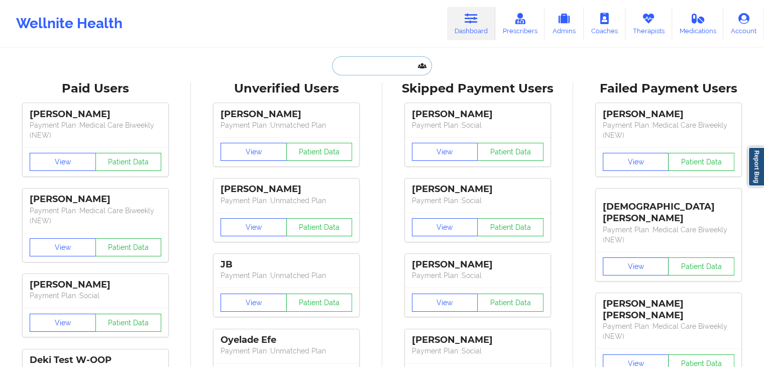
click at [381, 69] on input "text" at bounding box center [382, 65] width 100 height 19
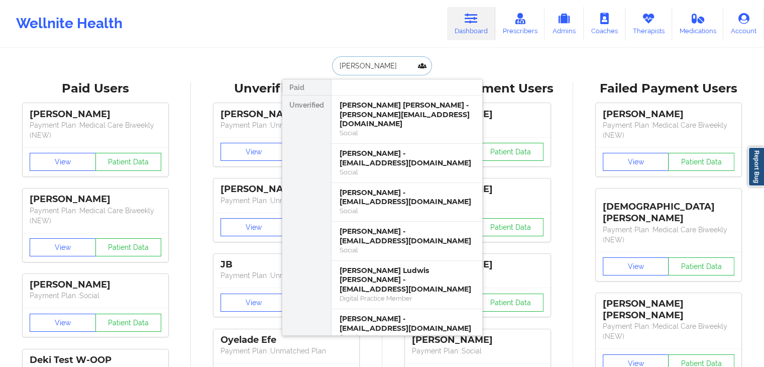
type input "ross wullen"
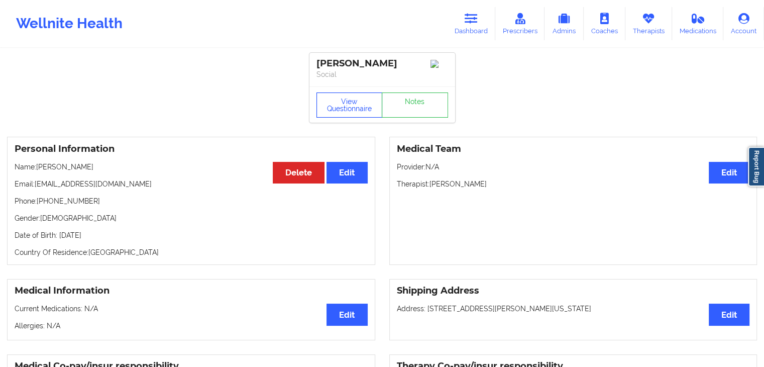
click at [342, 105] on button "View Questionnaire" at bounding box center [350, 104] width 66 height 25
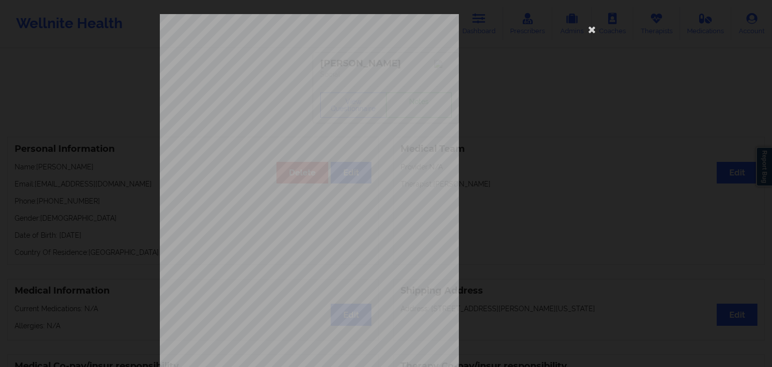
scroll to position [113, 0]
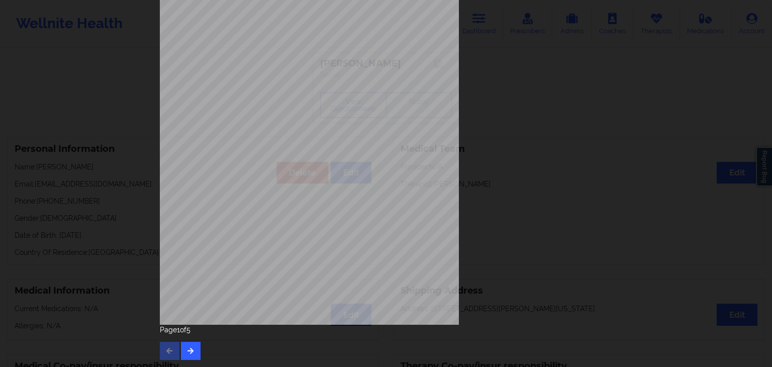
click at [196, 339] on div "Page 1 of 5" at bounding box center [386, 342] width 452 height 35
click at [193, 349] on button "button" at bounding box center [191, 351] width 20 height 18
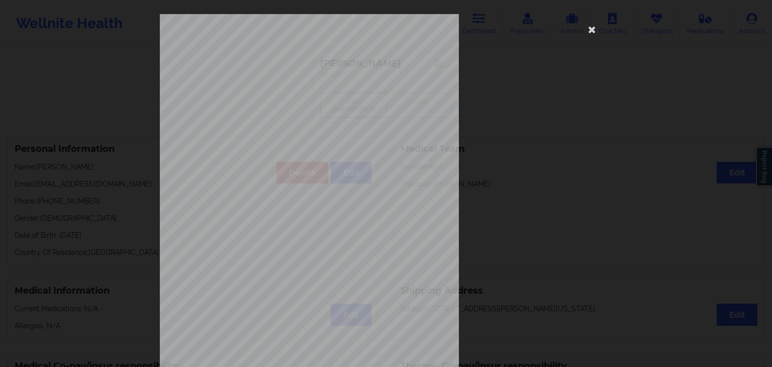
click at [415, 260] on span "Trouble concentrating on things, such as reading the newspaper or watching tele…" at bounding box center [368, 262] width 202 height 6
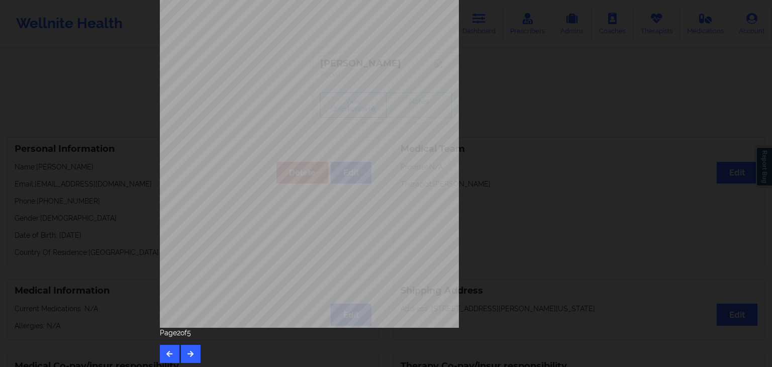
scroll to position [113, 0]
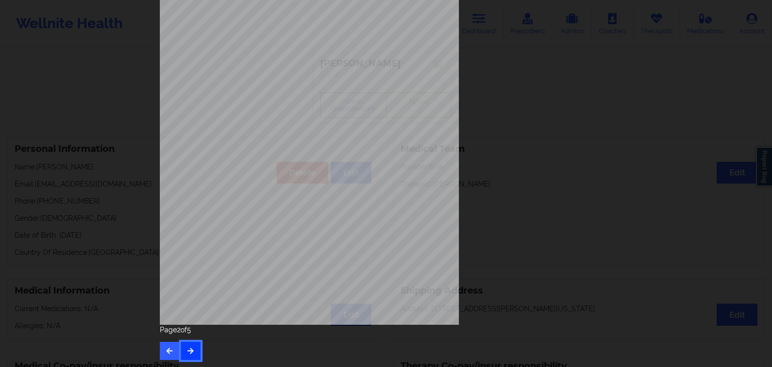
click at [181, 349] on button "button" at bounding box center [191, 351] width 20 height 18
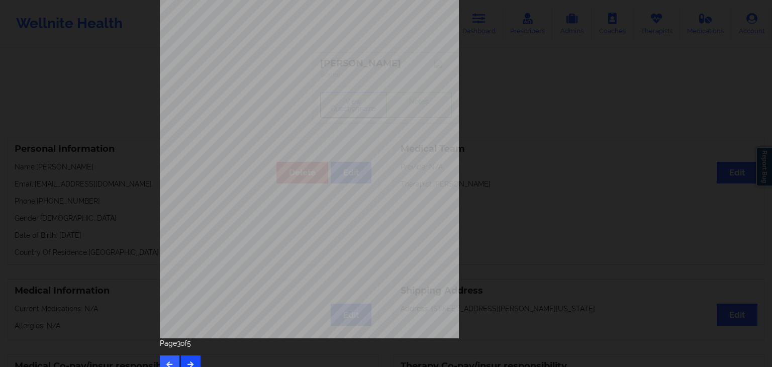
scroll to position [101, 0]
click at [190, 349] on icon "button" at bounding box center [190, 362] width 9 height 6
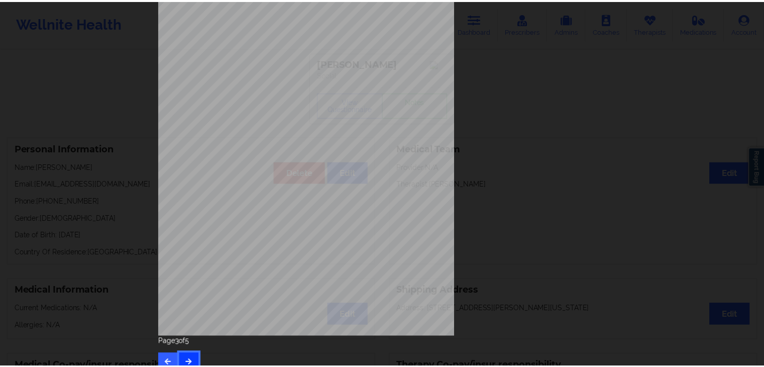
scroll to position [0, 0]
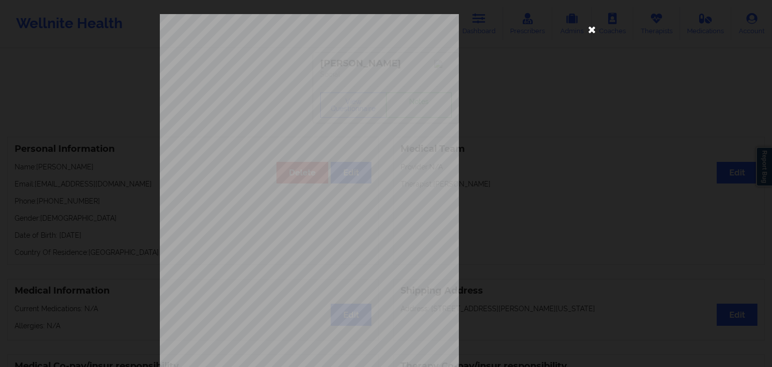
click at [592, 27] on icon at bounding box center [592, 29] width 16 height 16
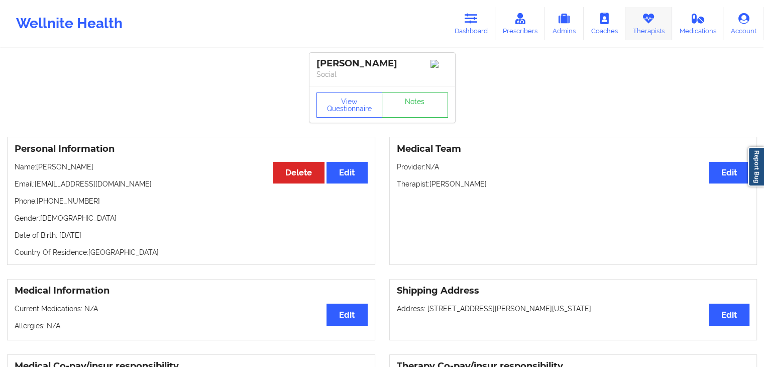
click at [630, 26] on link "Therapists" at bounding box center [649, 23] width 47 height 33
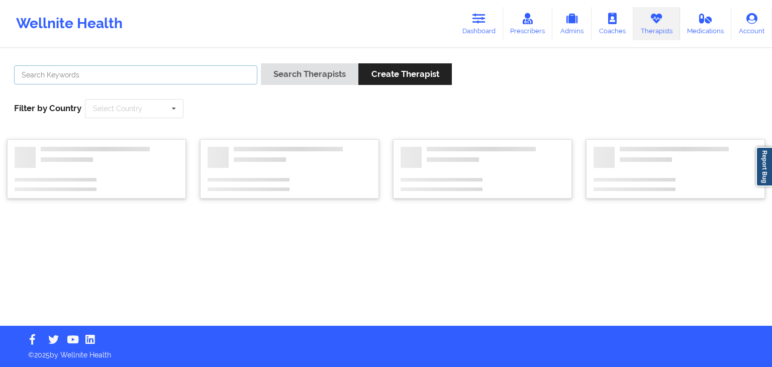
click at [164, 74] on input "text" at bounding box center [135, 74] width 243 height 19
click at [261, 63] on button "Search Therapists" at bounding box center [309, 74] width 97 height 22
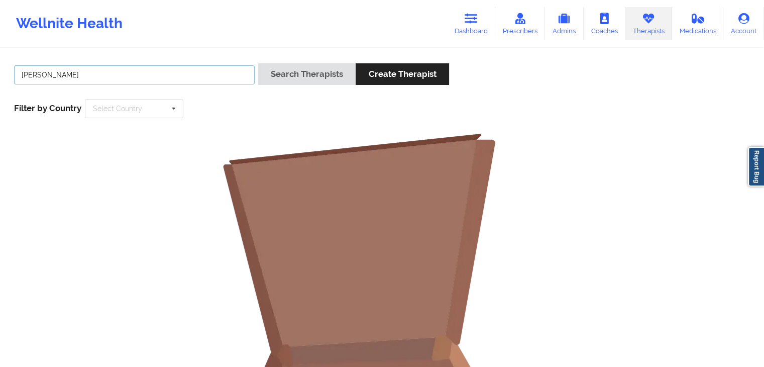
type input "shamshad haider"
click at [258, 63] on button "Search Therapists" at bounding box center [306, 74] width 97 height 22
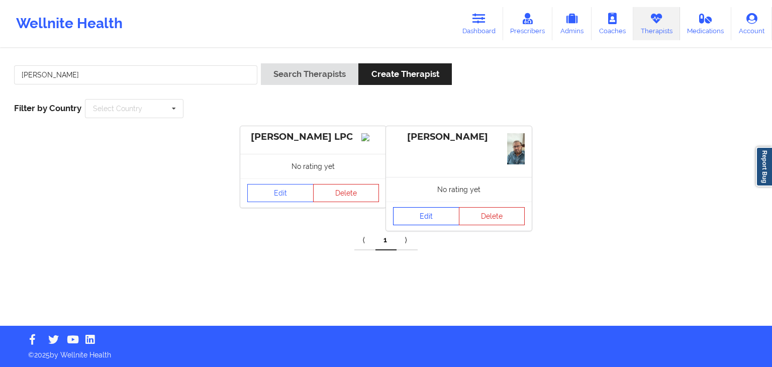
click at [417, 216] on link "Edit" at bounding box center [426, 216] width 66 height 18
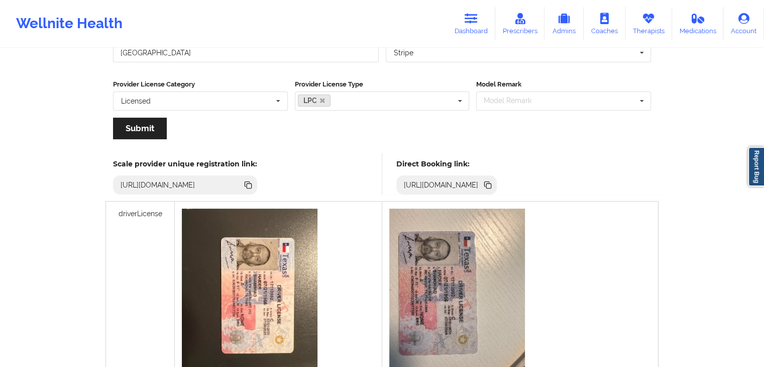
scroll to position [278, 0]
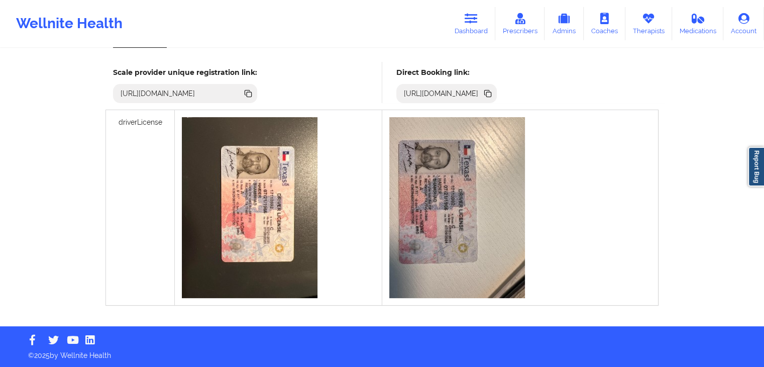
click at [491, 92] on icon at bounding box center [488, 94] width 5 height 5
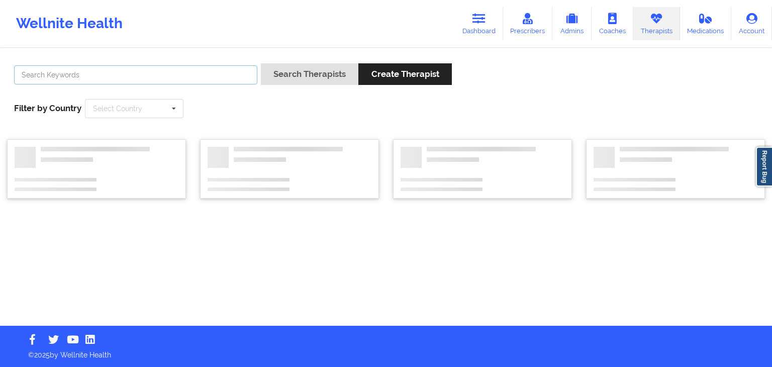
click at [212, 76] on input "text" at bounding box center [135, 74] width 243 height 19
click at [261, 63] on button "Search Therapists" at bounding box center [309, 74] width 97 height 22
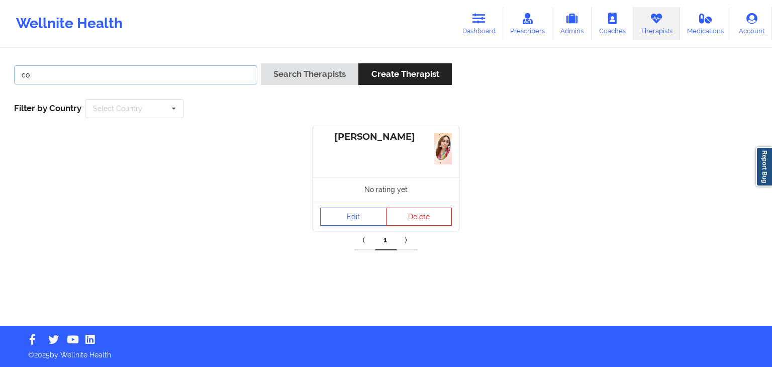
type input "c"
click at [36, 72] on input "brittany petty" at bounding box center [135, 74] width 243 height 19
type input "britteny petty"
click at [261, 63] on button "Search Therapists" at bounding box center [309, 74] width 97 height 22
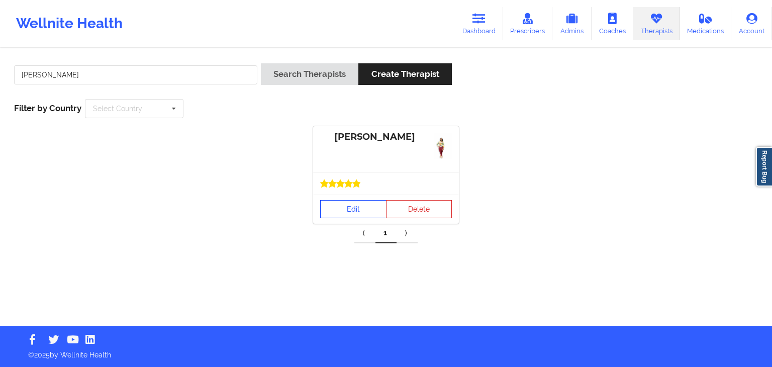
click at [352, 216] on link "Edit" at bounding box center [353, 209] width 66 height 18
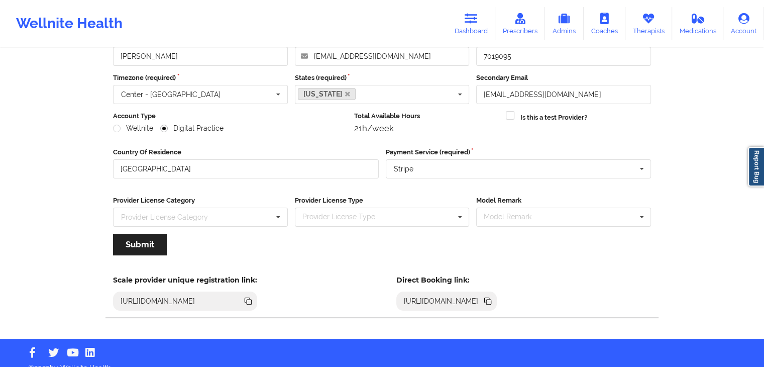
scroll to position [83, 0]
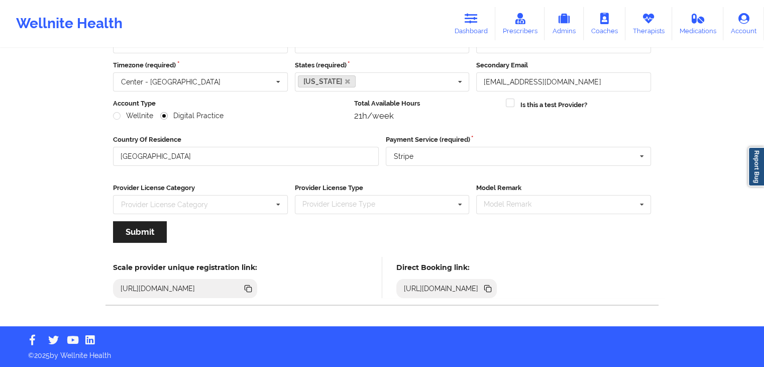
click at [494, 284] on icon at bounding box center [487, 288] width 11 height 11
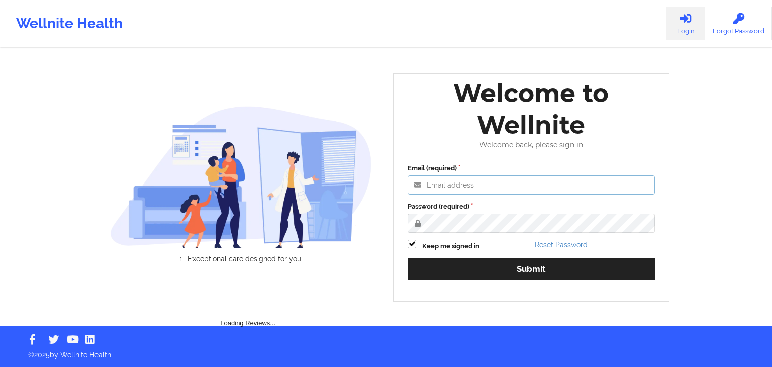
type input "[EMAIL_ADDRESS][DOMAIN_NAME]"
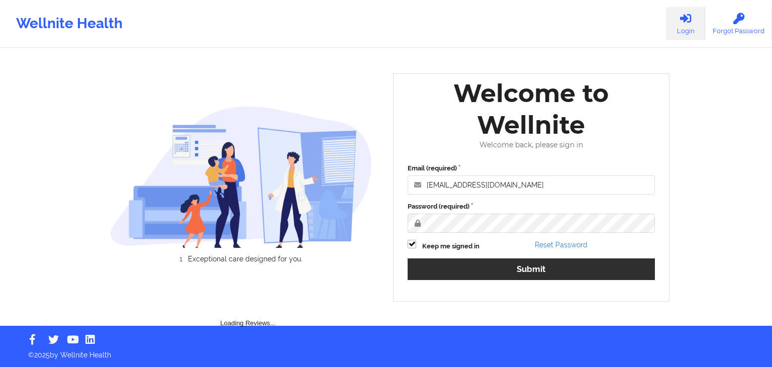
drag, startPoint x: 500, startPoint y: 280, endPoint x: 495, endPoint y: 263, distance: 18.0
click at [495, 263] on div "Email (required) fariha@wellnite.com Password (required) Keep me signed in Rese…" at bounding box center [531, 225] width 261 height 138
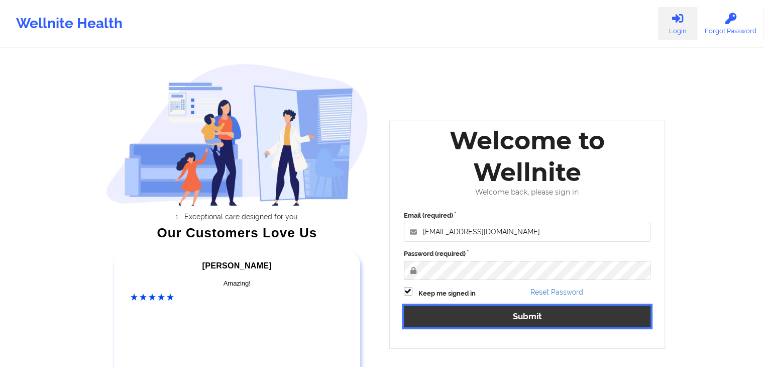
click at [436, 320] on button "Submit" at bounding box center [527, 317] width 247 height 22
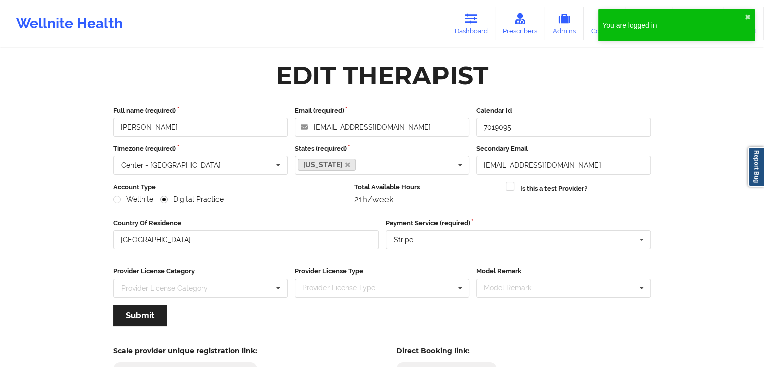
click at [674, 85] on div "Wellnite Health Dashboard Prescribers Admins Coaches Therapists Medications Acc…" at bounding box center [382, 205] width 764 height 410
click at [752, 21] on div "You are logged in ✖︎" at bounding box center [677, 25] width 157 height 32
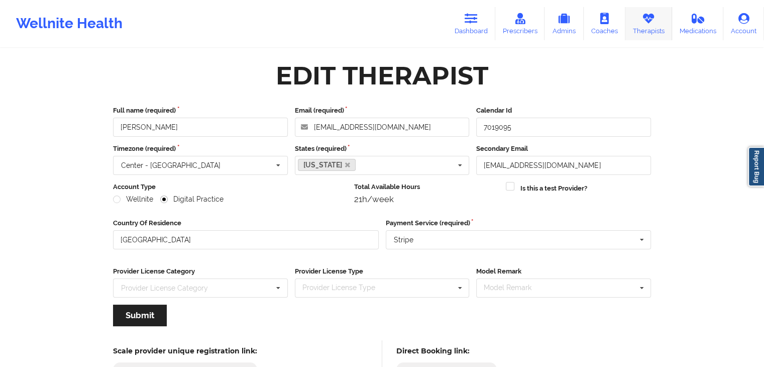
click at [653, 25] on link "Therapists" at bounding box center [649, 23] width 47 height 33
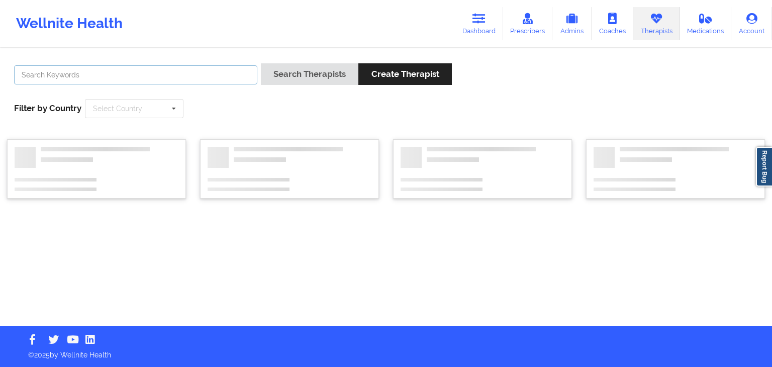
click at [185, 76] on input "text" at bounding box center [135, 74] width 243 height 19
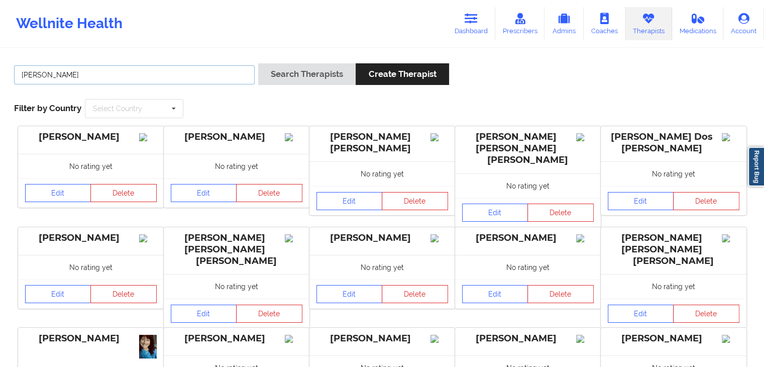
click at [258, 63] on button "Search Therapists" at bounding box center [306, 74] width 97 height 22
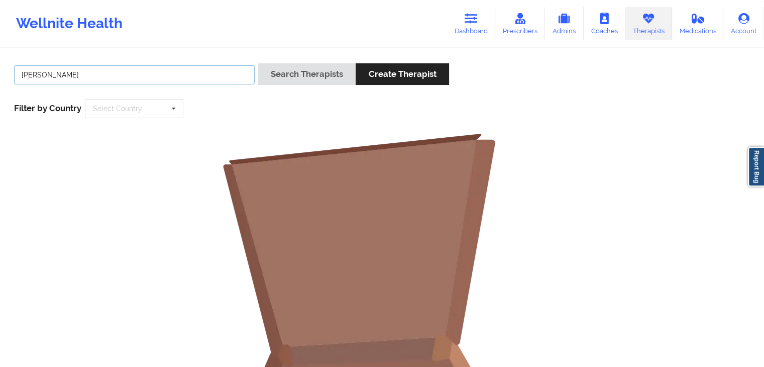
click at [258, 63] on button "Search Therapists" at bounding box center [306, 74] width 97 height 22
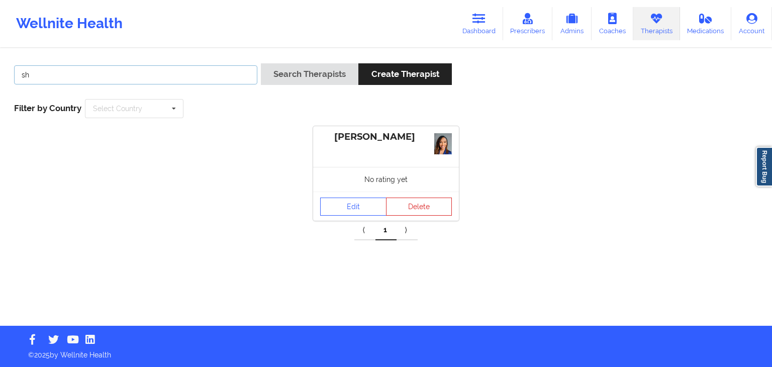
type input "s"
click at [261, 63] on button "Search Therapists" at bounding box center [309, 74] width 97 height 22
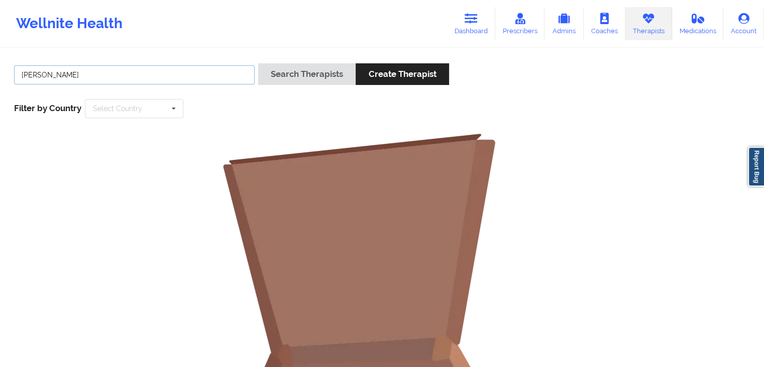
type input "mashonda"
click at [258, 63] on button "Search Therapists" at bounding box center [306, 74] width 97 height 22
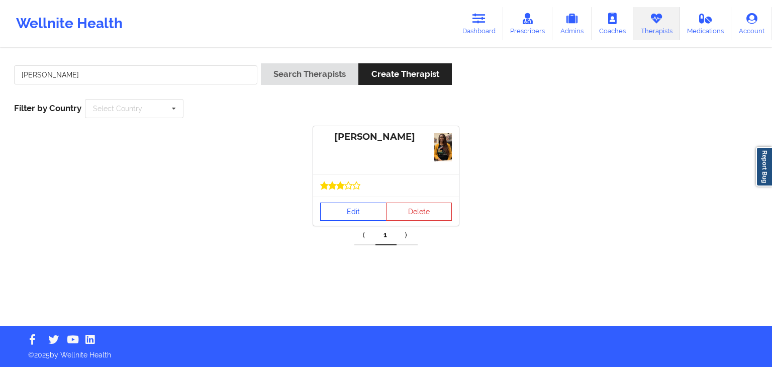
click at [367, 209] on link "Edit" at bounding box center [353, 212] width 66 height 18
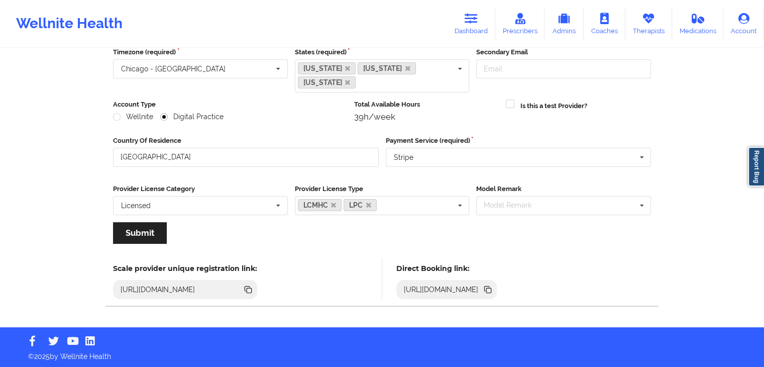
scroll to position [97, 0]
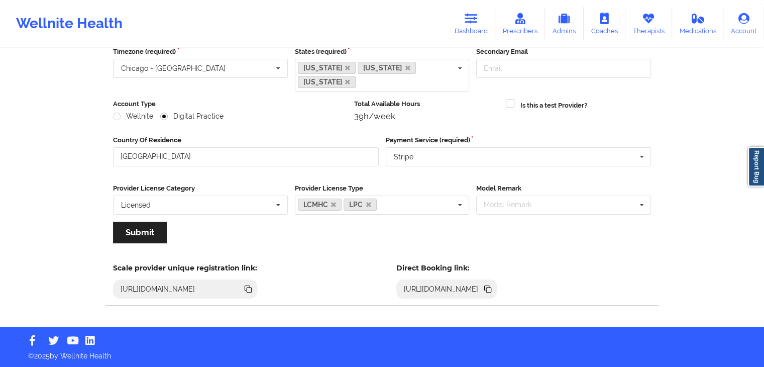
click at [491, 289] on icon at bounding box center [488, 289] width 5 height 5
click at [644, 19] on icon at bounding box center [648, 18] width 13 height 11
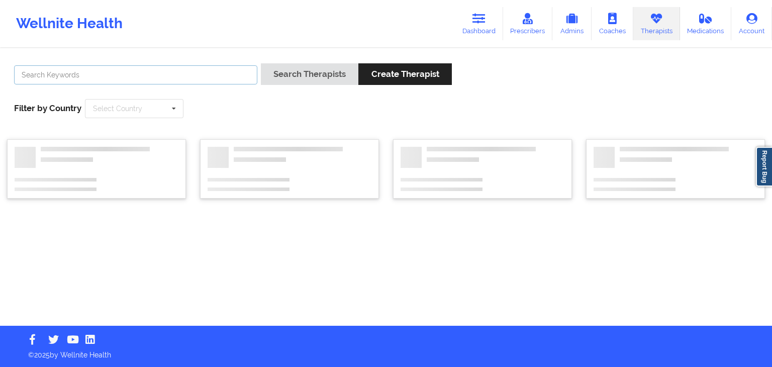
click at [124, 71] on input "text" at bounding box center [135, 74] width 243 height 19
click at [261, 63] on button "Search Therapists" at bounding box center [309, 74] width 97 height 22
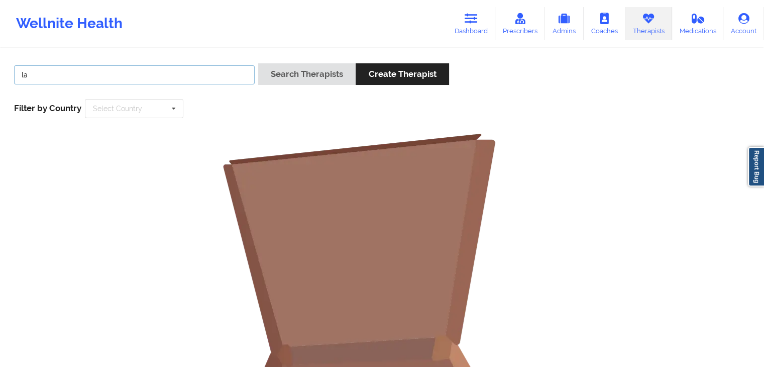
type input "l"
click at [258, 63] on button "Search Therapists" at bounding box center [306, 74] width 97 height 22
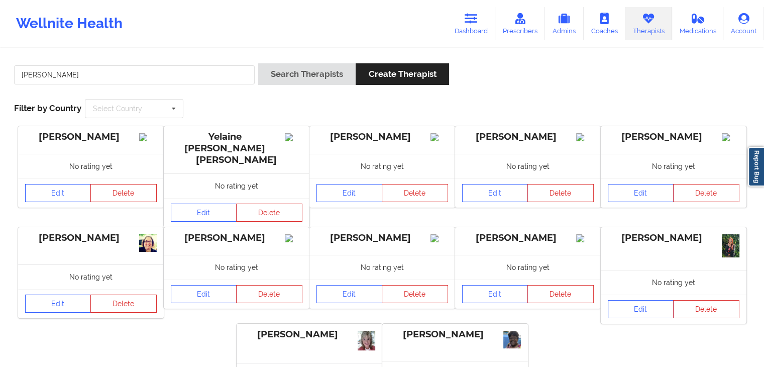
click at [478, 251] on div "Stacy Elaine Finch" at bounding box center [528, 241] width 146 height 28
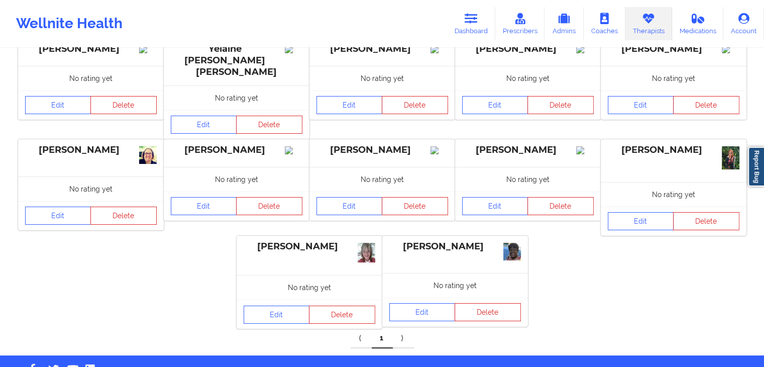
scroll to position [87, 0]
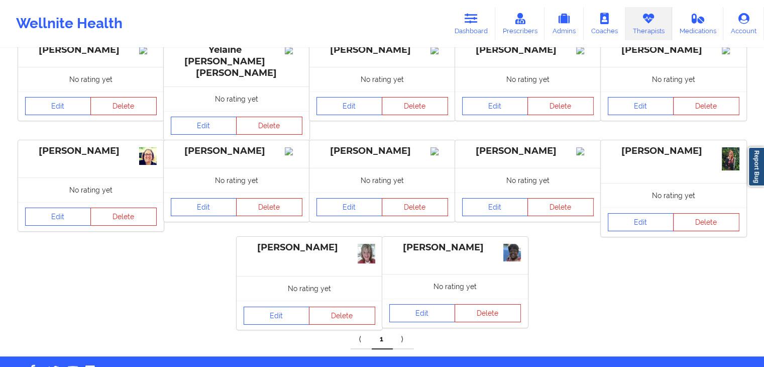
click at [661, 26] on link "Therapists" at bounding box center [649, 23] width 47 height 33
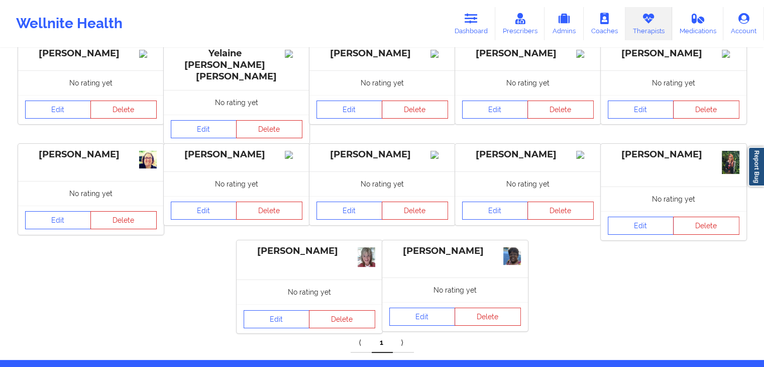
scroll to position [0, 0]
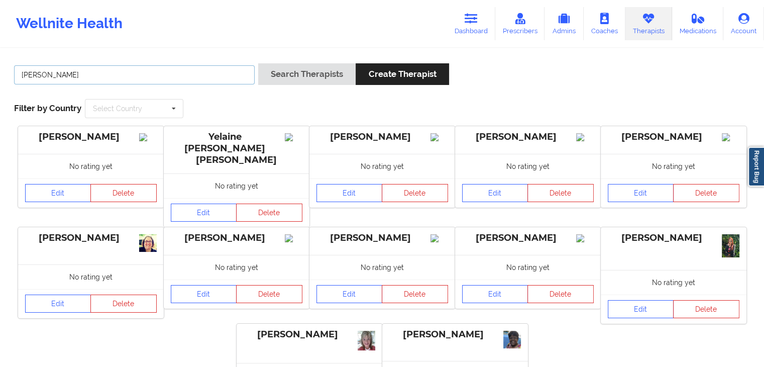
click at [125, 80] on input "elaine" at bounding box center [134, 74] width 241 height 19
type input "e"
type input "jeannie"
click at [258, 63] on button "Search Therapists" at bounding box center [306, 74] width 97 height 22
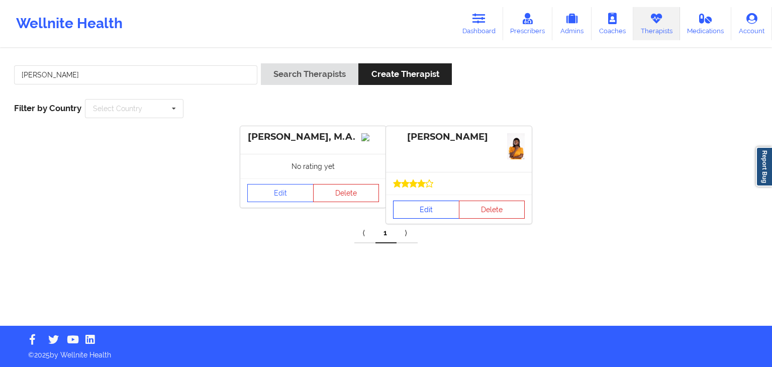
click at [426, 211] on link "Edit" at bounding box center [426, 210] width 66 height 18
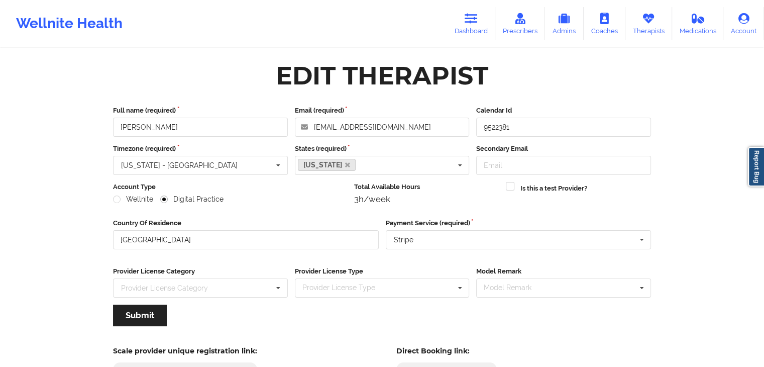
scroll to position [83, 0]
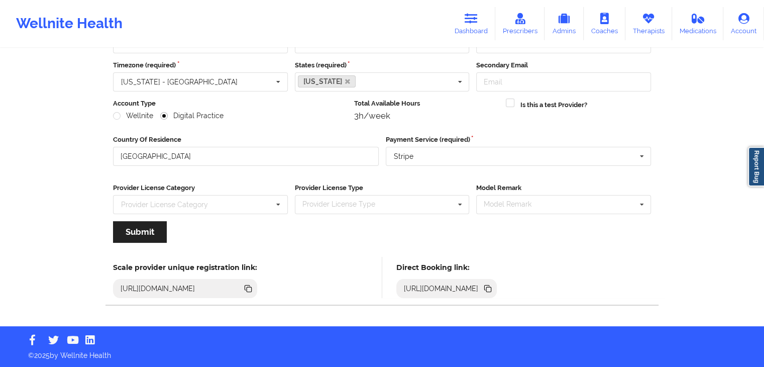
click at [490, 286] on icon at bounding box center [487, 287] width 5 height 5
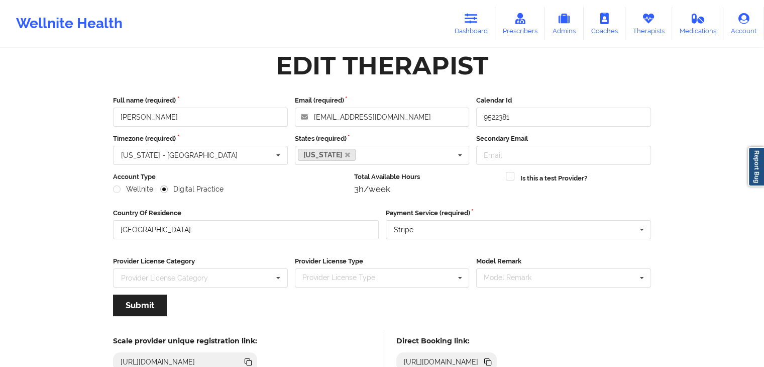
scroll to position [0, 0]
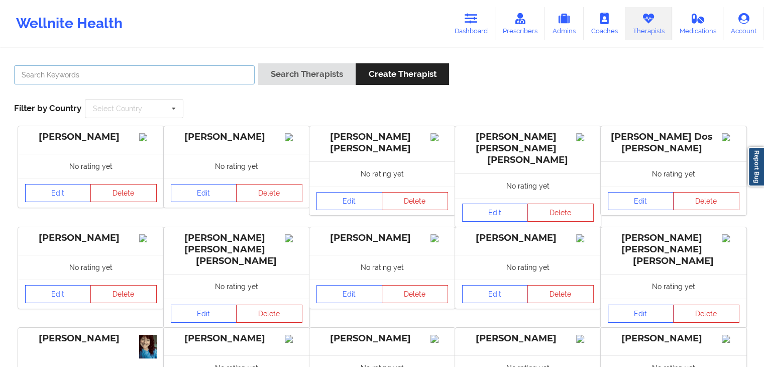
click at [133, 79] on input "text" at bounding box center [134, 74] width 241 height 19
type input "[PERSON_NAME]"
click at [258, 63] on button "Search Therapists" at bounding box center [306, 74] width 97 height 22
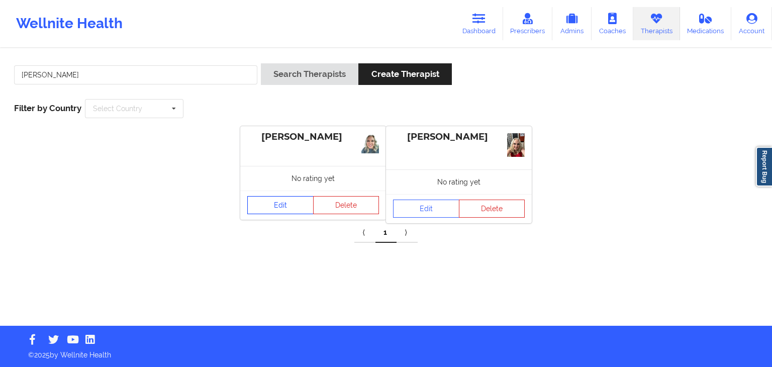
click at [275, 210] on link "Edit" at bounding box center [280, 205] width 66 height 18
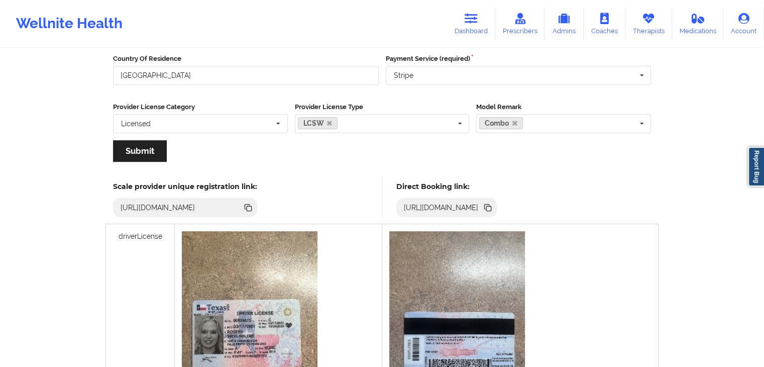
scroll to position [137, 0]
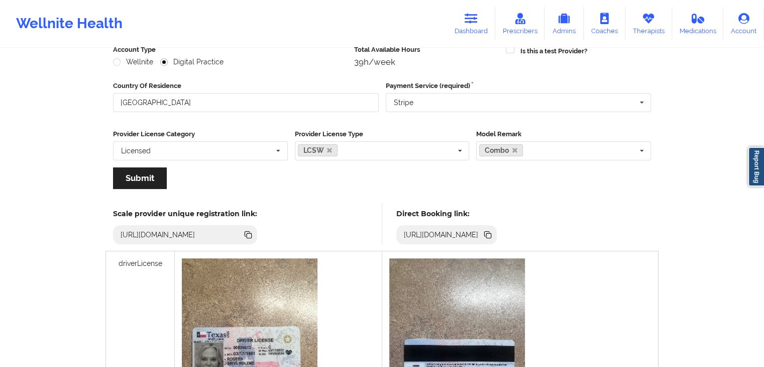
click at [491, 233] on icon at bounding box center [488, 235] width 5 height 5
click at [657, 25] on link "Therapists" at bounding box center [649, 23] width 47 height 33
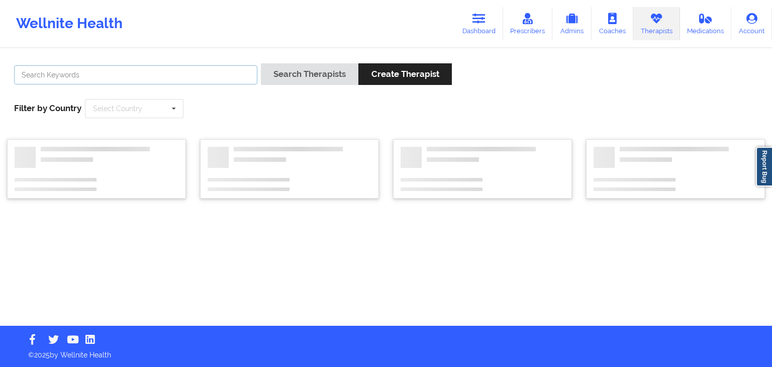
click at [129, 82] on input "text" at bounding box center [135, 74] width 243 height 19
type input "brown"
click at [261, 63] on button "Search Therapists" at bounding box center [309, 74] width 97 height 22
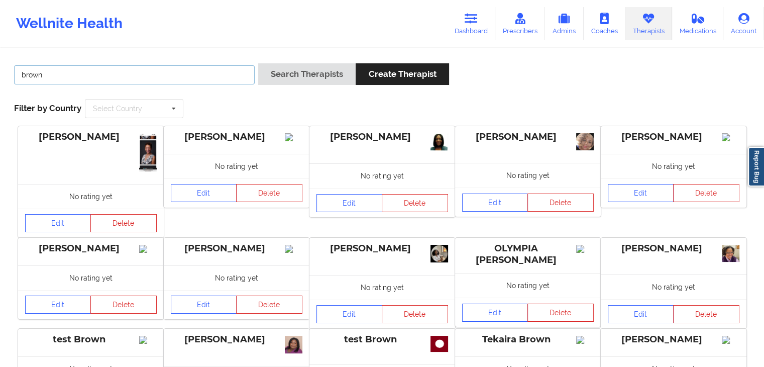
click at [129, 82] on input "brown" at bounding box center [134, 74] width 241 height 19
click at [258, 63] on button "Search Therapists" at bounding box center [306, 74] width 97 height 22
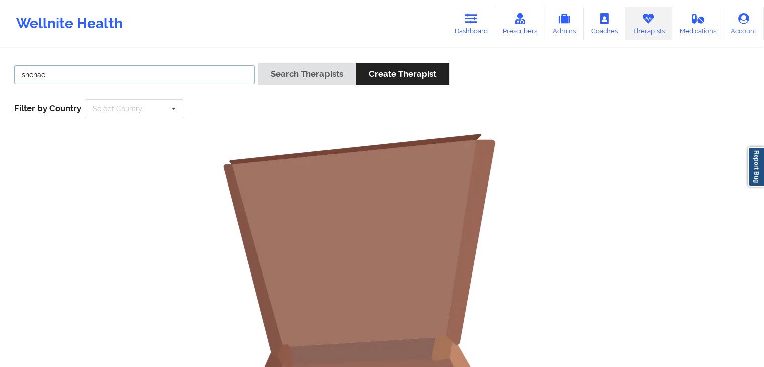
type input "shenae"
click at [258, 63] on button "Search Therapists" at bounding box center [306, 74] width 97 height 22
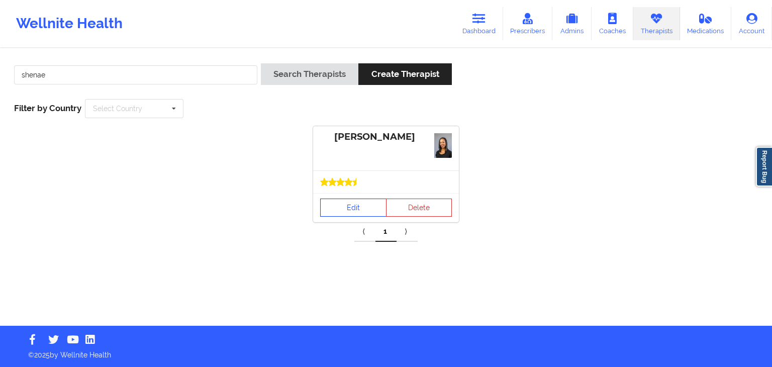
click at [334, 214] on link "Edit" at bounding box center [353, 208] width 66 height 18
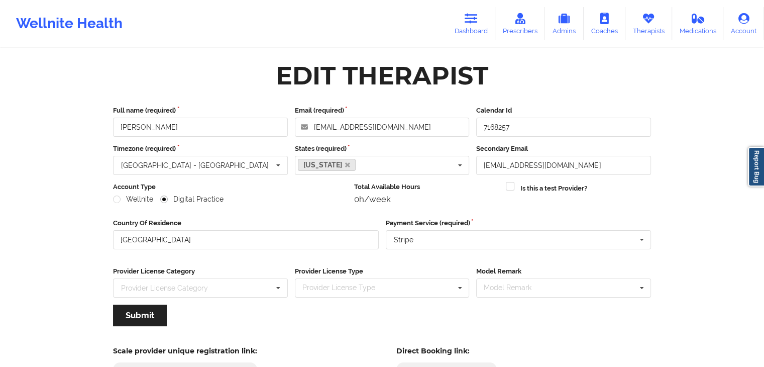
scroll to position [83, 0]
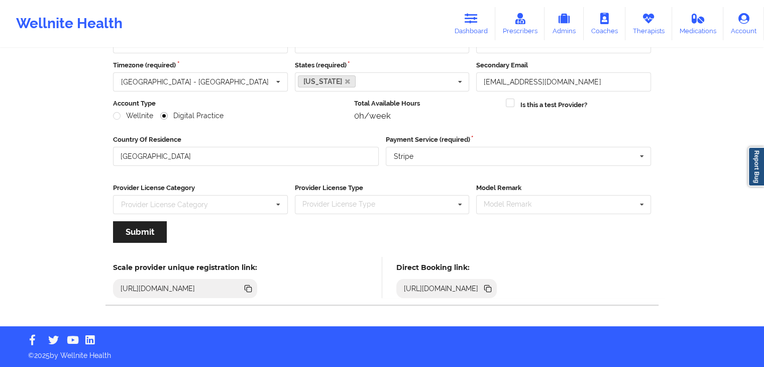
click at [491, 289] on icon at bounding box center [488, 289] width 5 height 5
click at [462, 25] on link "Dashboard" at bounding box center [471, 23] width 48 height 33
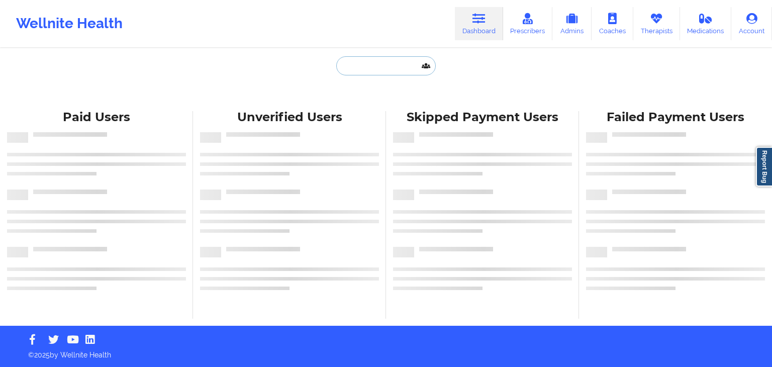
click at [354, 68] on input "text" at bounding box center [386, 65] width 100 height 19
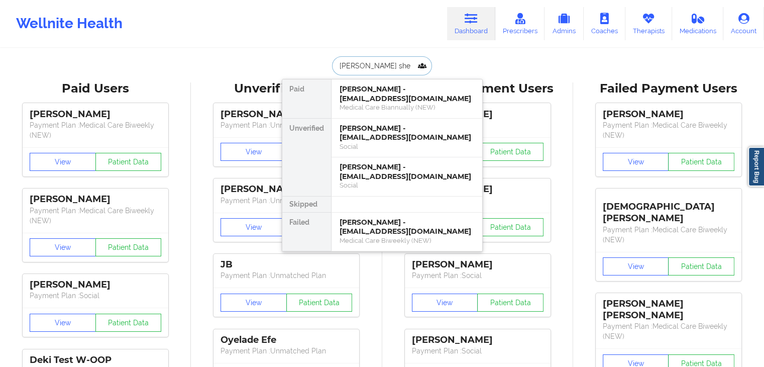
type input "adam c shee"
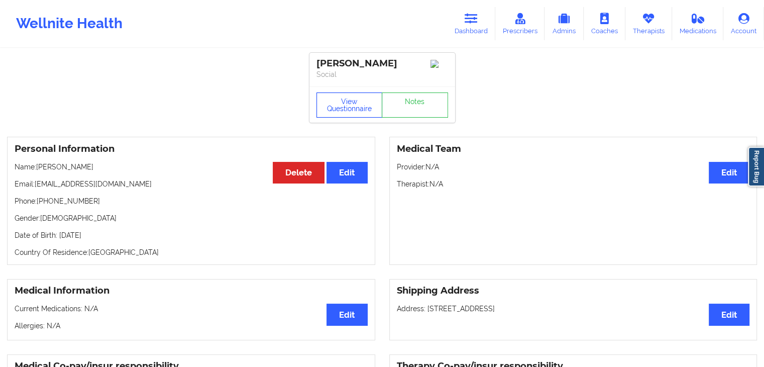
click at [347, 113] on button "View Questionnaire" at bounding box center [350, 104] width 66 height 25
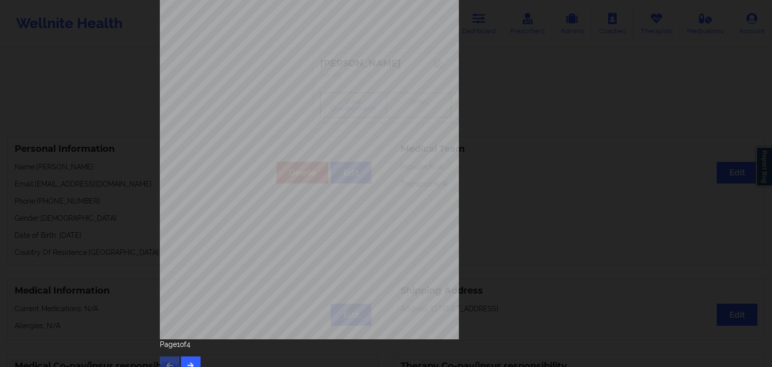
scroll to position [113, 0]
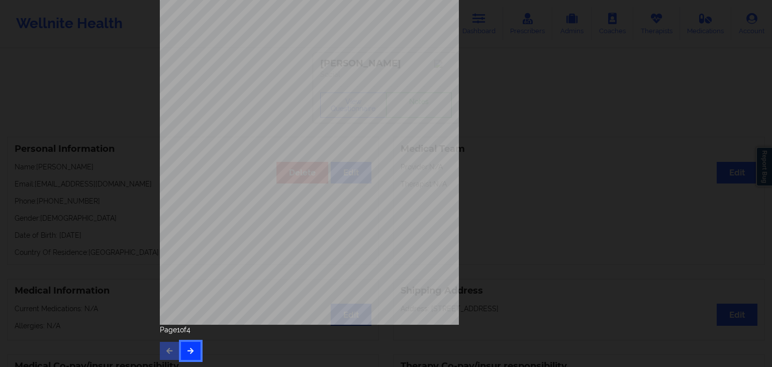
click at [181, 355] on button "button" at bounding box center [191, 351] width 20 height 18
click at [184, 354] on button "button" at bounding box center [191, 351] width 20 height 18
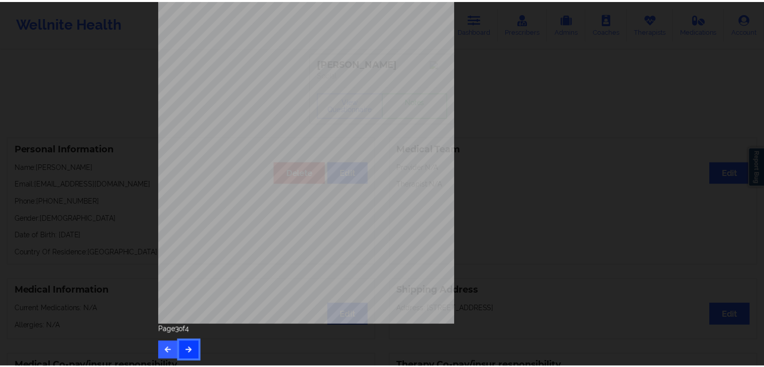
scroll to position [0, 0]
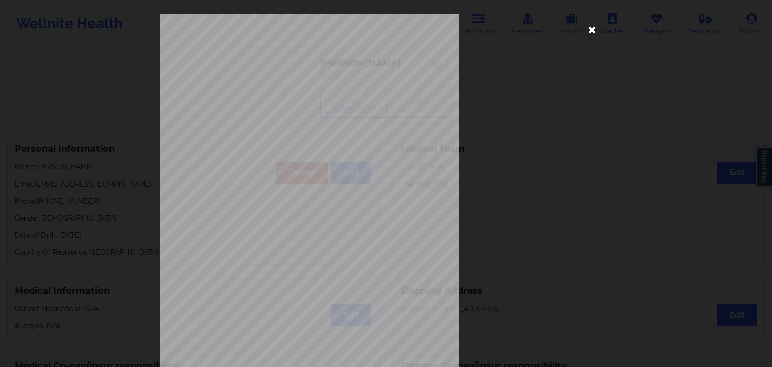
click at [584, 26] on icon at bounding box center [592, 29] width 16 height 16
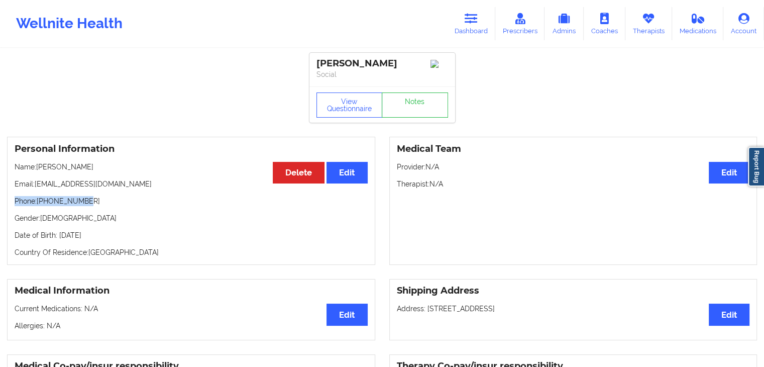
drag, startPoint x: 15, startPoint y: 203, endPoint x: 82, endPoint y: 204, distance: 67.9
click at [82, 204] on p "Phone: +18583544186" at bounding box center [191, 201] width 353 height 10
copy p "Phone: +18583544186"
drag, startPoint x: 37, startPoint y: 186, endPoint x: 111, endPoint y: 184, distance: 73.9
click at [111, 184] on p "Email: sheets186@gmail.com" at bounding box center [191, 184] width 353 height 10
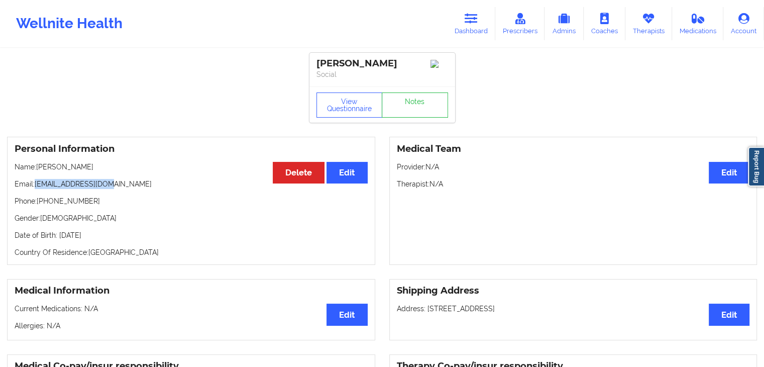
copy p "sheets186@gmail.com"
click at [480, 28] on link "Dashboard" at bounding box center [471, 23] width 48 height 33
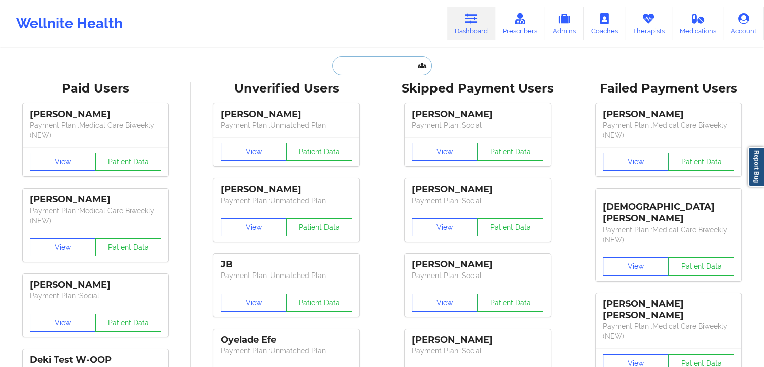
click at [347, 67] on input "text" at bounding box center [382, 65] width 100 height 19
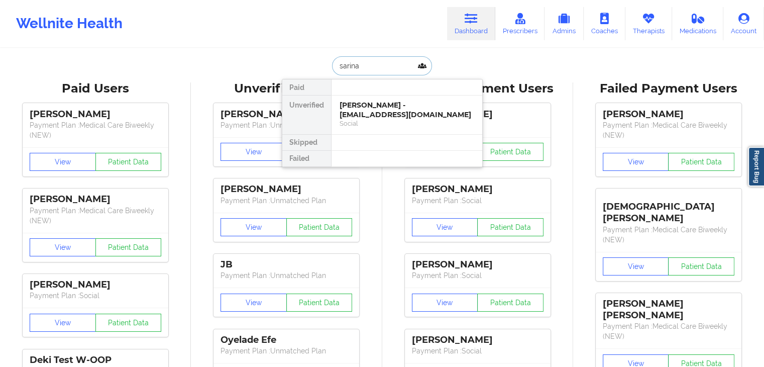
type input "sarina"
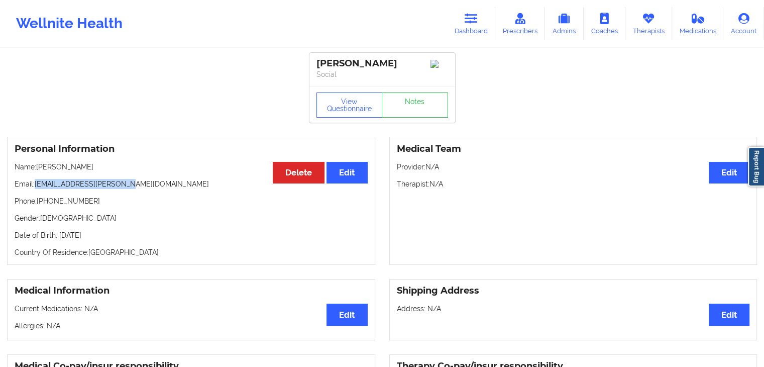
drag, startPoint x: 35, startPoint y: 187, endPoint x: 119, endPoint y: 189, distance: 84.4
click at [119, 189] on p "Email: sarina.silvers@yahoo.com" at bounding box center [191, 184] width 353 height 10
copy p "sarina.silvers@yahoo.com"
click at [638, 22] on link "Therapists" at bounding box center [649, 23] width 47 height 33
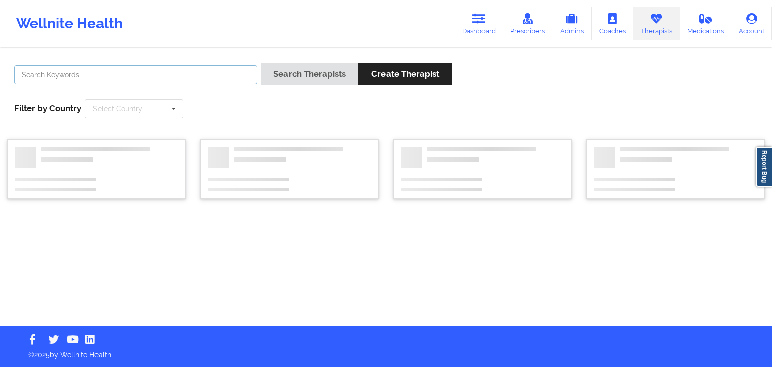
click at [237, 79] on input "text" at bounding box center [135, 74] width 243 height 19
click at [261, 63] on button "Search Therapists" at bounding box center [309, 74] width 97 height 22
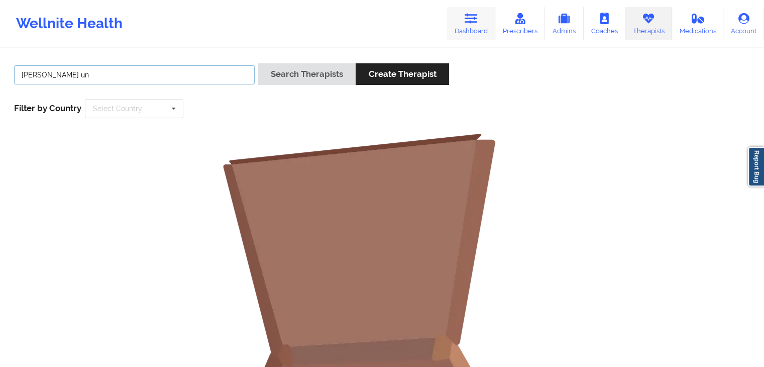
type input "dean un"
drag, startPoint x: 485, startPoint y: 14, endPoint x: 405, endPoint y: 19, distance: 80.6
click at [485, 14] on link "Dashboard" at bounding box center [471, 23] width 48 height 33
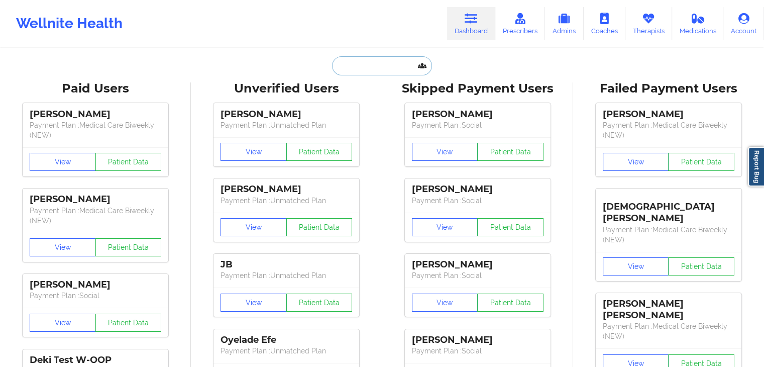
click at [370, 61] on input "text" at bounding box center [382, 65] width 100 height 19
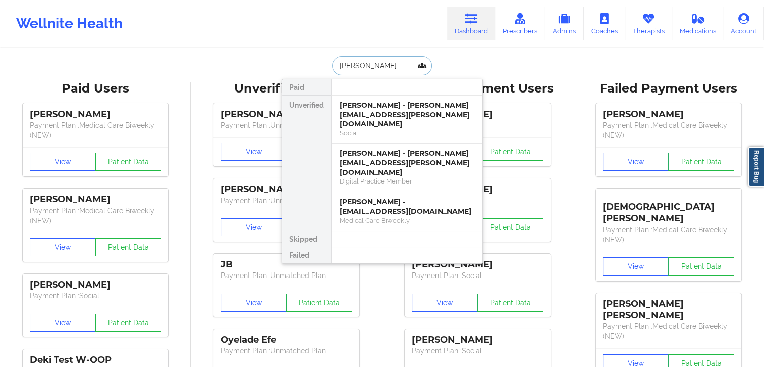
type input "dean unger"
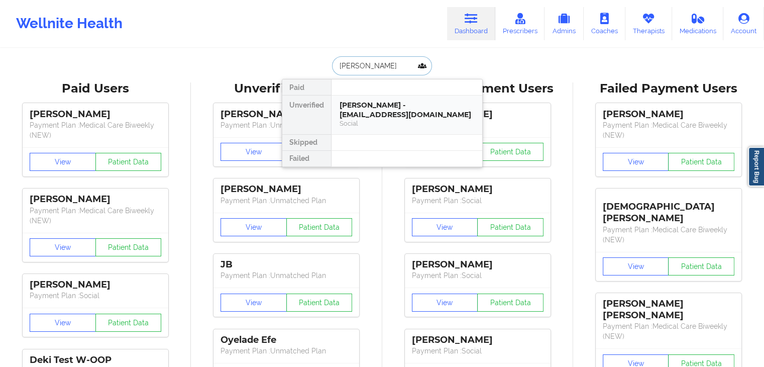
click at [380, 130] on div "Dean Unger - deanur2021@gmail.com Social" at bounding box center [407, 114] width 151 height 39
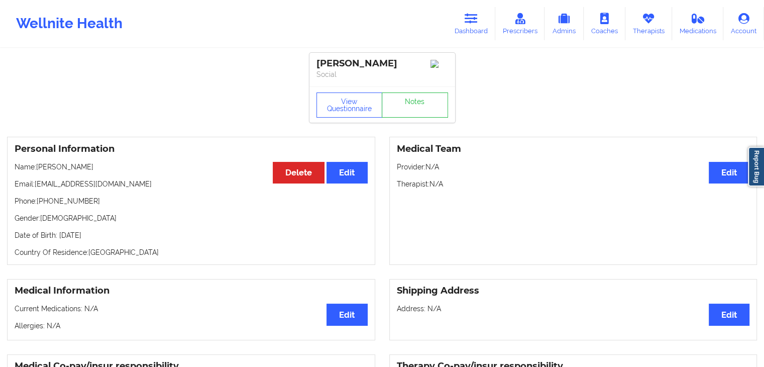
drag, startPoint x: 122, startPoint y: 238, endPoint x: 13, endPoint y: 239, distance: 109.1
click at [13, 239] on div "Personal Information Edit Delete Name: Dean Unger Email: deanur2021@gmail.com P…" at bounding box center [191, 201] width 368 height 128
copy p "Date of Birth: 10th of January 1973"
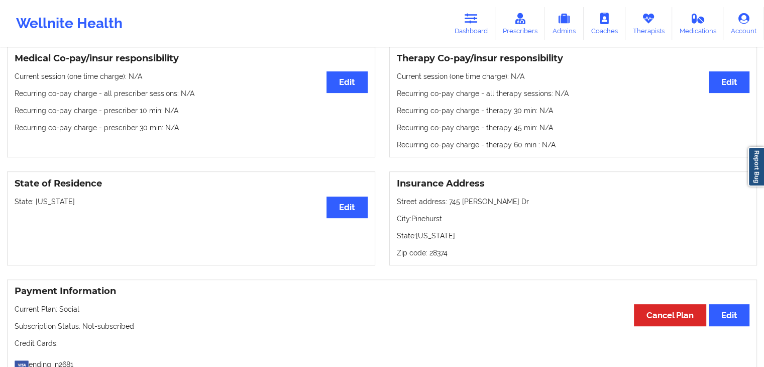
scroll to position [321, 0]
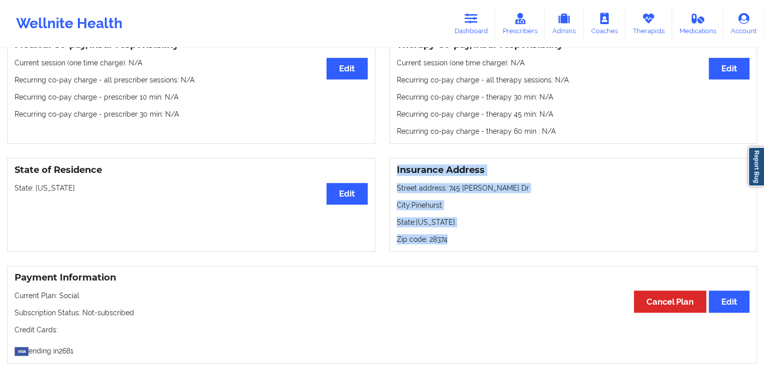
drag, startPoint x: 398, startPoint y: 171, endPoint x: 490, endPoint y: 244, distance: 118.1
click at [490, 244] on div "Insurance Address Street address: 745 Donald Ross Dr City: Pinehurst State: Nor…" at bounding box center [573, 205] width 368 height 94
copy div "Insurance Address Street address: 745 Donald Ross Dr City: Pinehurst State: Nor…"
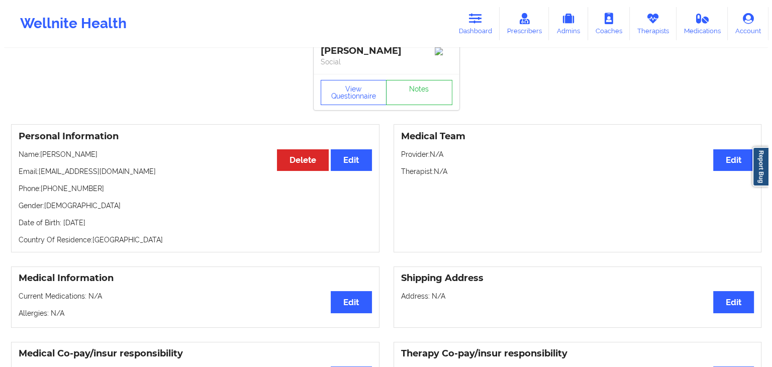
scroll to position [0, 0]
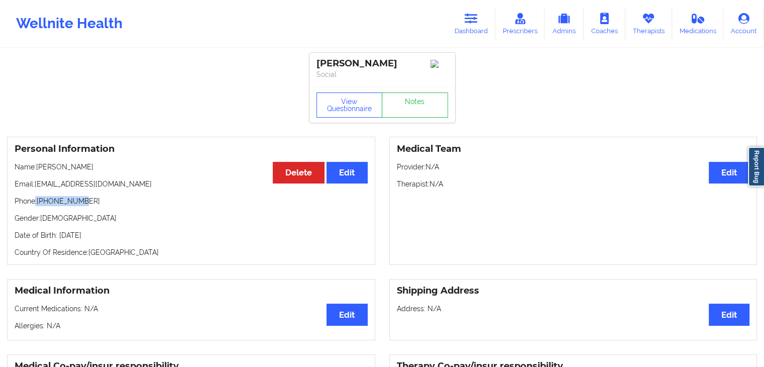
drag, startPoint x: 79, startPoint y: 203, endPoint x: 37, endPoint y: 207, distance: 42.5
click at [37, 206] on p "Phone: +19192659335" at bounding box center [191, 201] width 353 height 10
drag, startPoint x: 82, startPoint y: 203, endPoint x: 38, endPoint y: 207, distance: 44.4
click at [38, 206] on p "Phone: +19192659335" at bounding box center [191, 201] width 353 height 10
copy p "+19192659335"
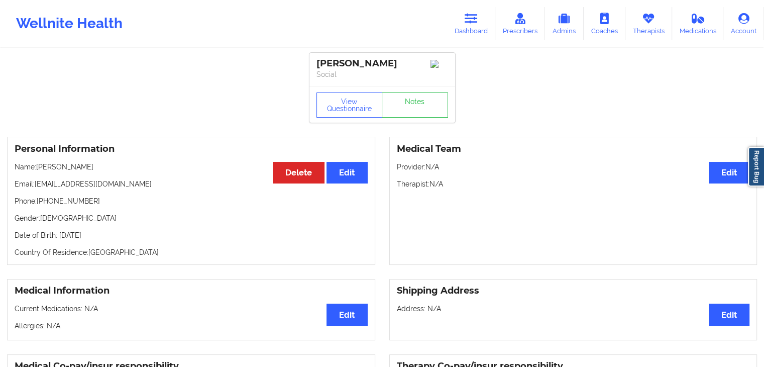
click at [460, 146] on h3 "Medical Team" at bounding box center [573, 149] width 353 height 12
click at [364, 109] on button "View Questionnaire" at bounding box center [350, 104] width 66 height 25
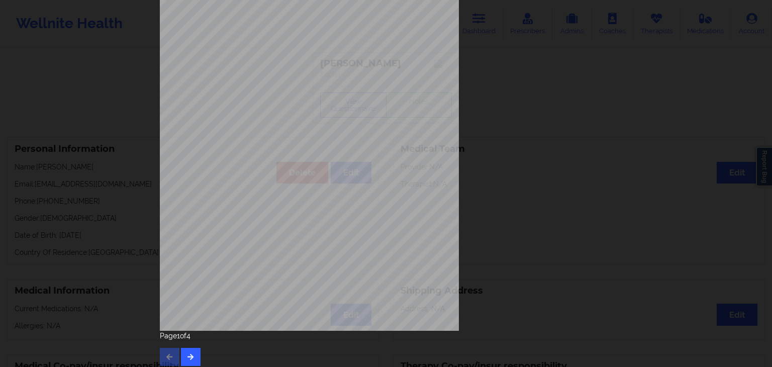
scroll to position [113, 0]
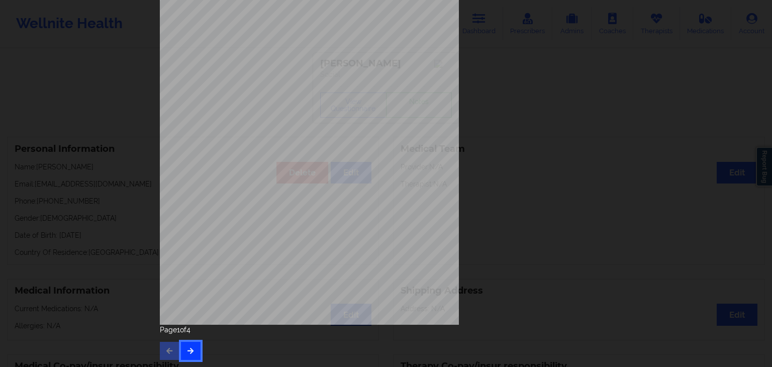
click at [189, 352] on icon "button" at bounding box center [190, 350] width 9 height 6
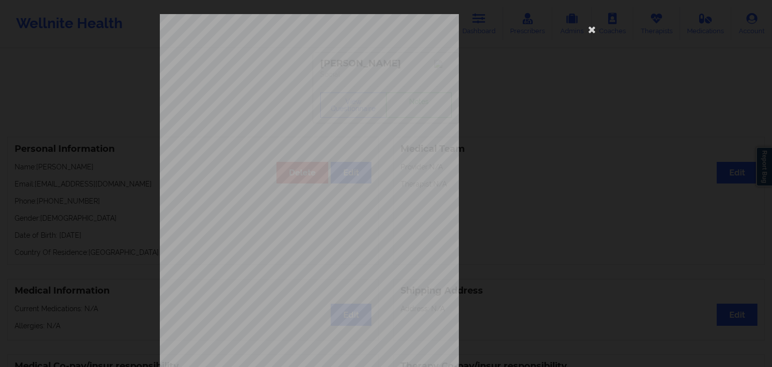
click at [323, 246] on span "Feeling bad about yourself - or that you are a failure or have let yourself or …" at bounding box center [374, 248] width 215 height 6
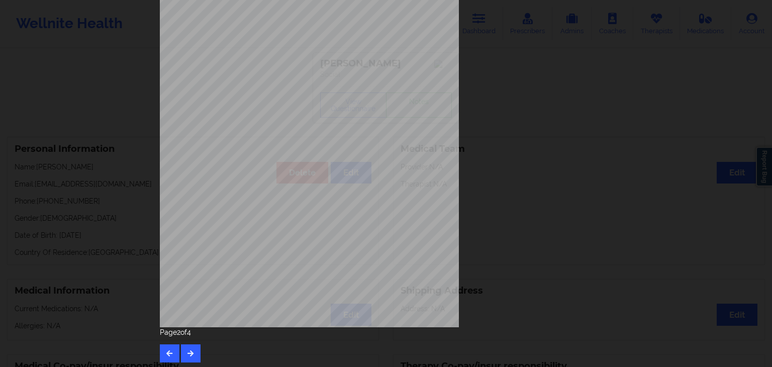
scroll to position [113, 0]
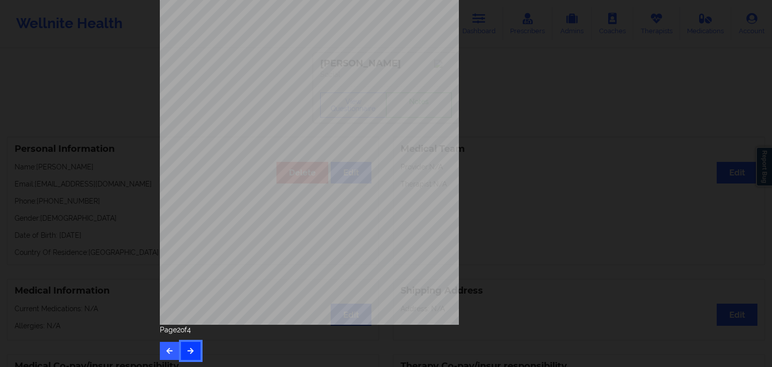
click at [189, 353] on icon "button" at bounding box center [190, 350] width 9 height 6
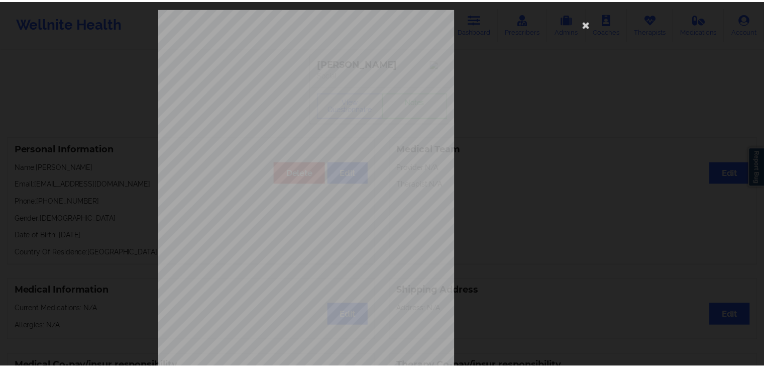
scroll to position [0, 0]
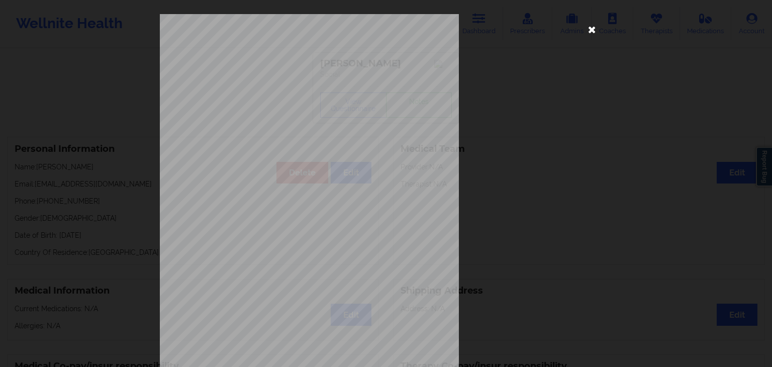
click at [589, 28] on icon at bounding box center [592, 29] width 16 height 16
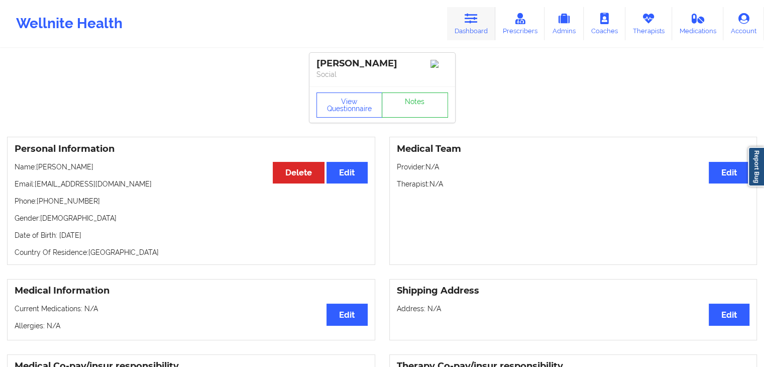
drag, startPoint x: 476, startPoint y: 19, endPoint x: 456, endPoint y: 19, distance: 19.6
click at [476, 19] on icon at bounding box center [471, 18] width 13 height 11
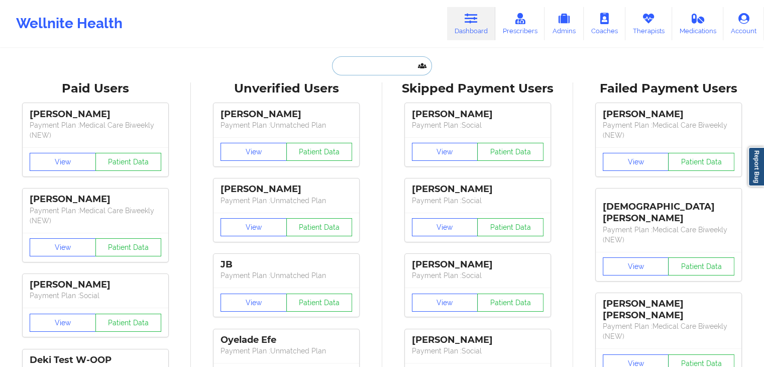
click at [364, 71] on input "text" at bounding box center [382, 65] width 100 height 19
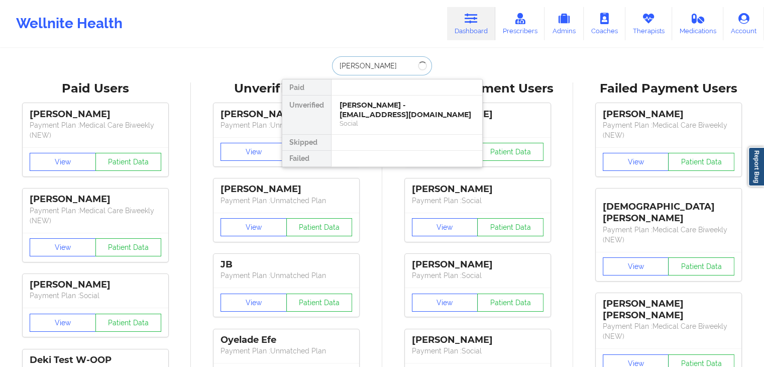
type input "hattie jackson"
click at [361, 109] on div "Hattie Jackson-Pugh - jacksonpughh@gmail.com" at bounding box center [407, 110] width 135 height 19
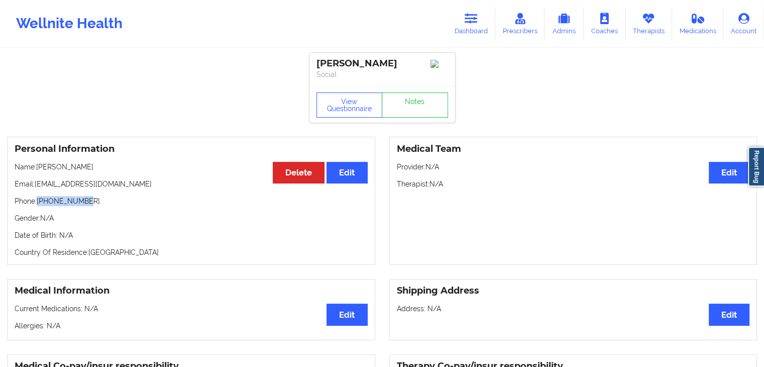
drag, startPoint x: 38, startPoint y: 202, endPoint x: 87, endPoint y: 201, distance: 48.8
click at [87, 201] on p "Phone: +12813896743" at bounding box center [191, 201] width 353 height 10
copy p "+12813896743"
click at [243, 136] on div "Personal Information Edit Delete Name: Hattie Jackson-Pugh Email: jacksonpughh@…" at bounding box center [382, 201] width 764 height 142
drag, startPoint x: 34, startPoint y: 182, endPoint x: 128, endPoint y: 181, distance: 94.0
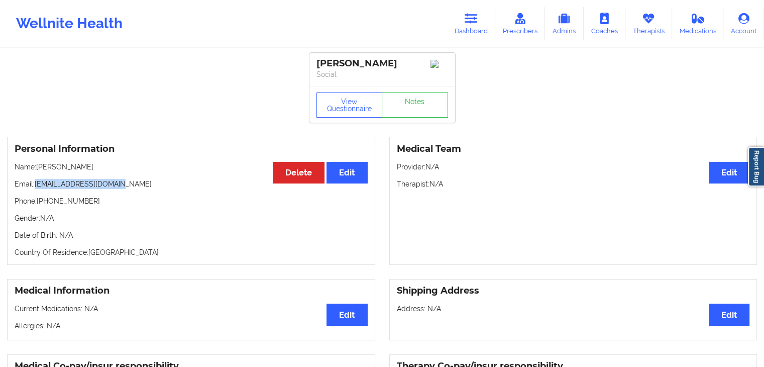
click at [128, 181] on p "Email: jacksonpughh@gmail.com" at bounding box center [191, 184] width 353 height 10
copy p "jacksonpughh@gmail.com"
drag, startPoint x: 478, startPoint y: 22, endPoint x: 408, endPoint y: 43, distance: 72.8
click at [478, 22] on icon at bounding box center [471, 18] width 13 height 11
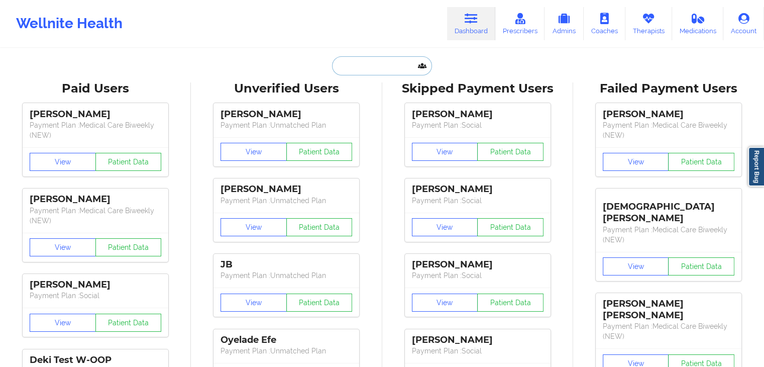
click at [382, 67] on input "text" at bounding box center [382, 65] width 100 height 19
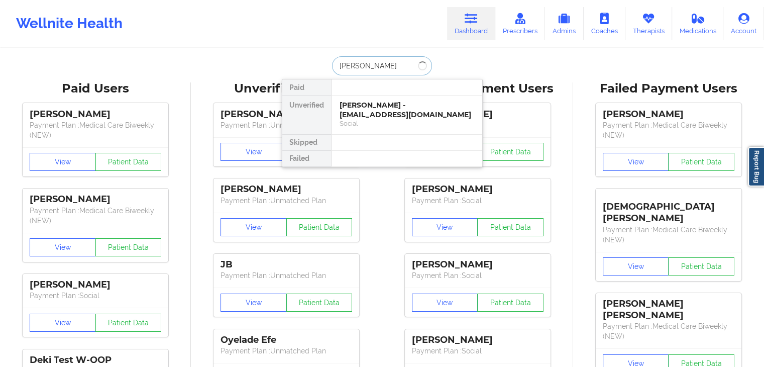
type input "nardos bekele"
click at [379, 106] on div "Nardos Bekele - nardosbekele0607@gmail.com" at bounding box center [407, 110] width 135 height 19
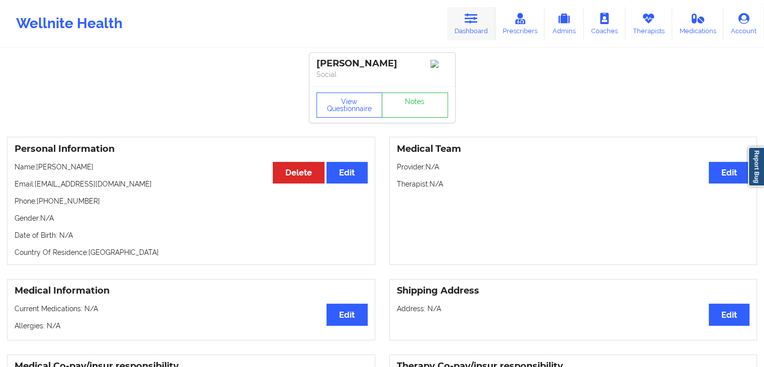
click at [486, 21] on link "Dashboard" at bounding box center [471, 23] width 48 height 33
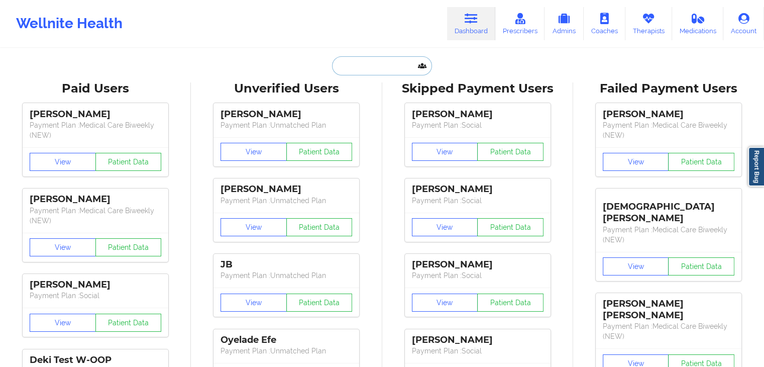
click at [339, 71] on input "text" at bounding box center [382, 65] width 100 height 19
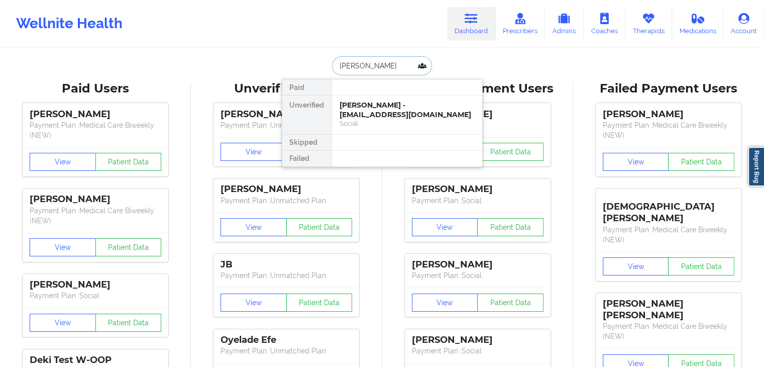
type input "dean unger"
click at [374, 123] on div "Social" at bounding box center [407, 123] width 135 height 9
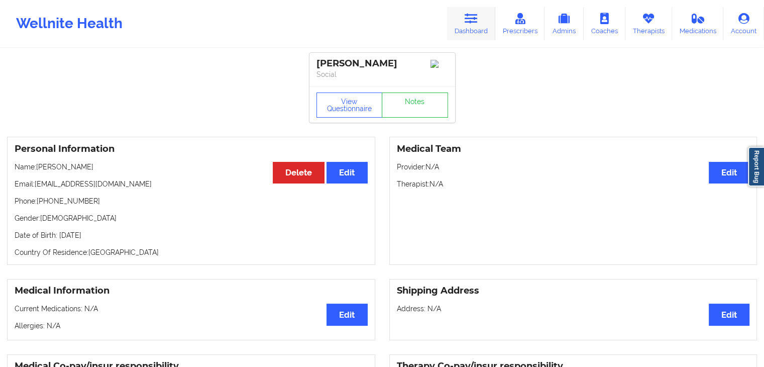
click at [473, 25] on link "Dashboard" at bounding box center [471, 23] width 48 height 33
click at [324, 265] on div "Personal Information Edit Delete Name: Dean Unger Email: deanur2021@gmail.com P…" at bounding box center [191, 201] width 368 height 128
click at [340, 109] on button "View Questionnaire" at bounding box center [350, 104] width 66 height 25
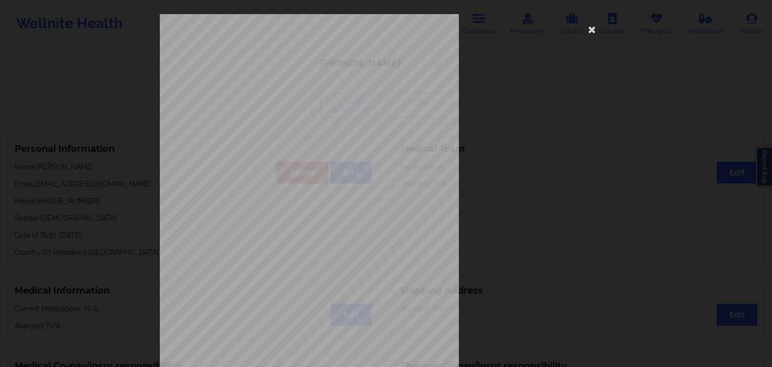
click at [513, 153] on div "1161 Mission St San Francisco, CA, 94103 What state do you live in ? North Caro…" at bounding box center [386, 225] width 452 height 423
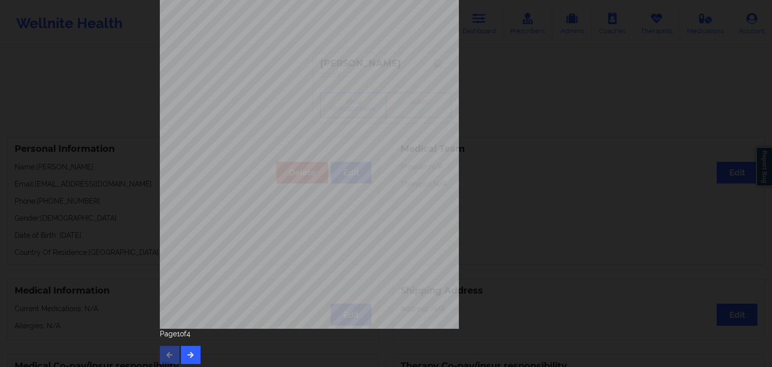
scroll to position [113, 0]
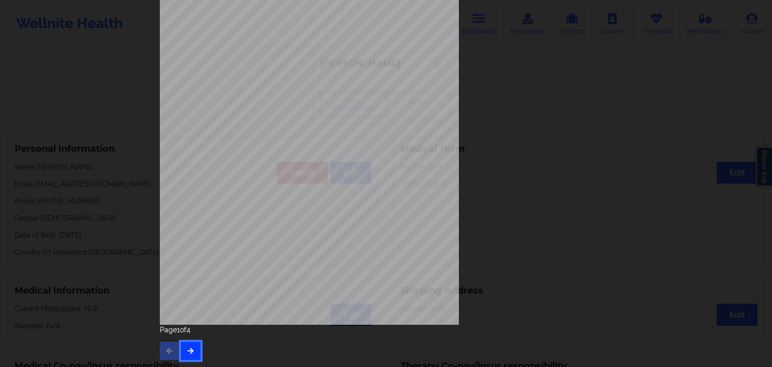
click at [189, 347] on icon "button" at bounding box center [190, 350] width 9 height 6
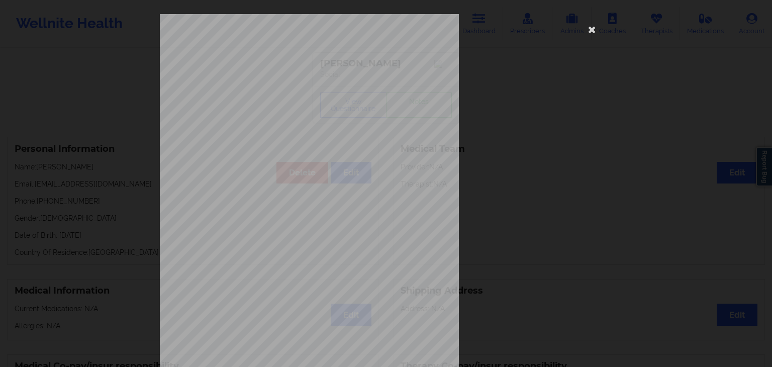
click at [355, 261] on span "Trouble concentrating on things, such as reading the newspaper or watching tele…" at bounding box center [368, 262] width 202 height 6
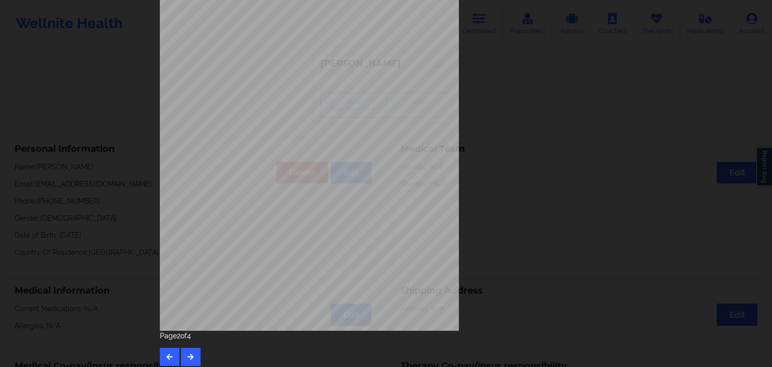
scroll to position [113, 0]
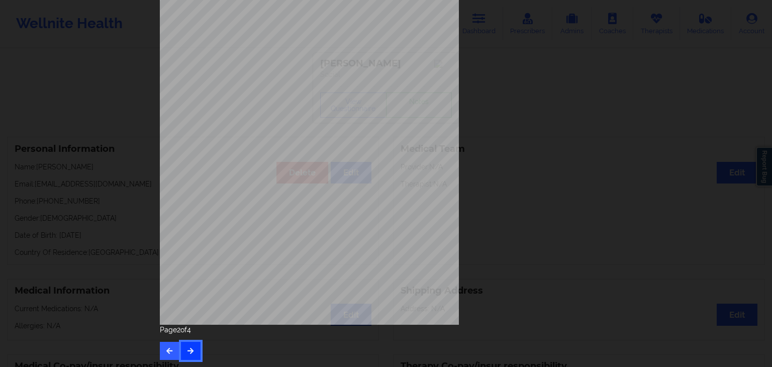
click at [191, 352] on icon "button" at bounding box center [190, 350] width 9 height 6
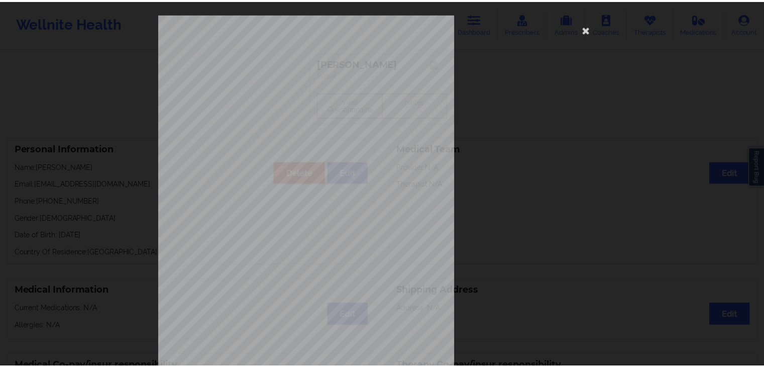
scroll to position [0, 0]
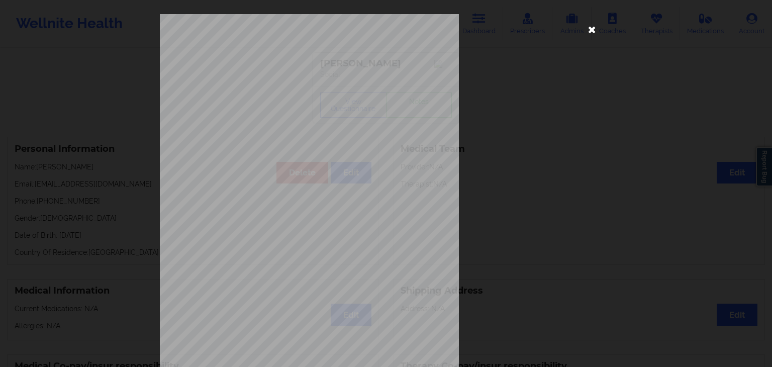
click at [589, 29] on icon at bounding box center [592, 29] width 16 height 16
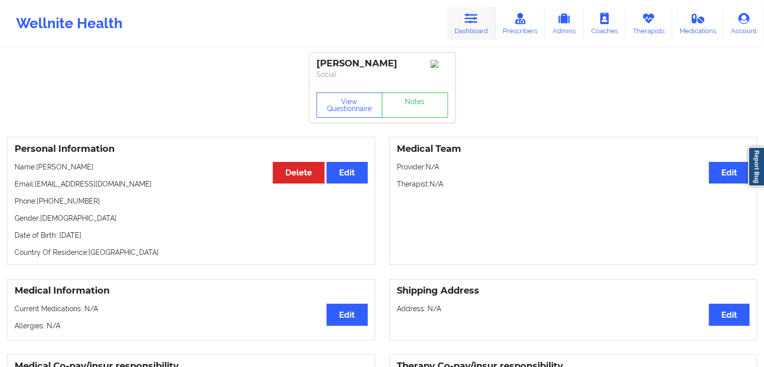
click at [484, 21] on link "Dashboard" at bounding box center [471, 23] width 48 height 33
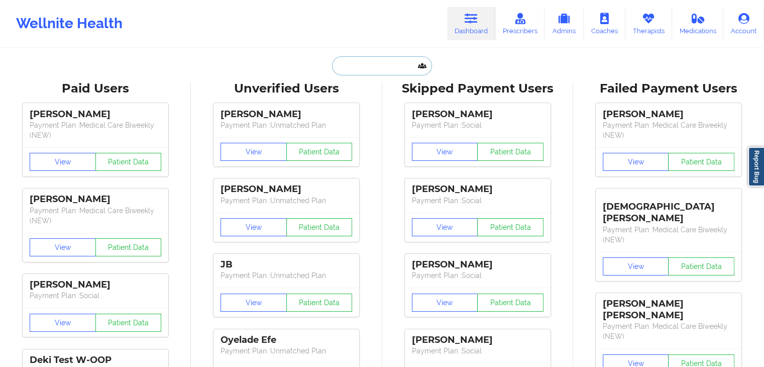
click at [360, 67] on input "text" at bounding box center [382, 65] width 100 height 19
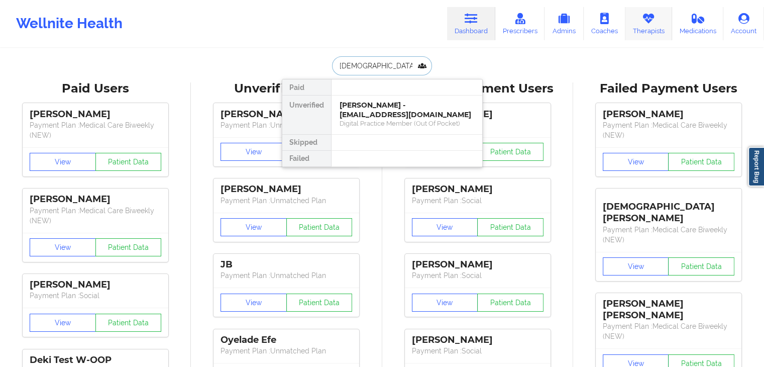
type input "kristen swi"
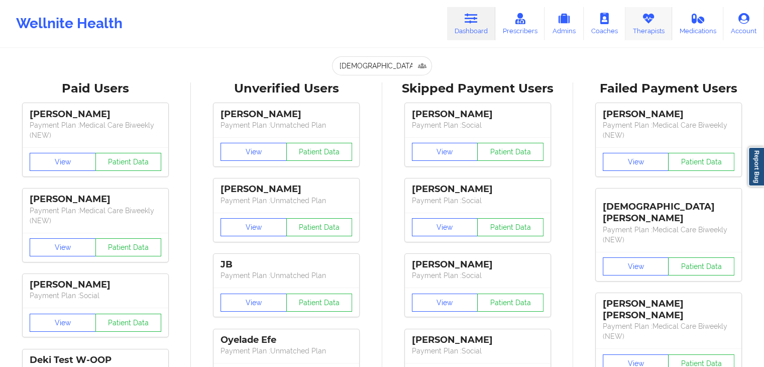
click at [649, 14] on icon at bounding box center [648, 18] width 13 height 11
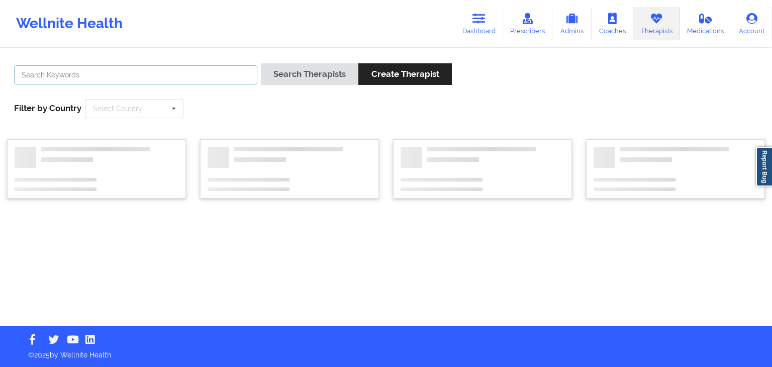
click at [165, 70] on input "text" at bounding box center [135, 74] width 243 height 19
type input "kristen swin"
click at [261, 63] on button "Search Therapists" at bounding box center [309, 74] width 97 height 22
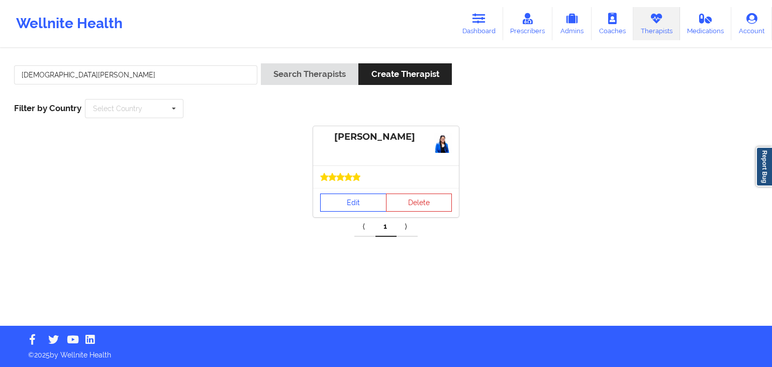
click at [346, 196] on link "Edit" at bounding box center [353, 202] width 66 height 18
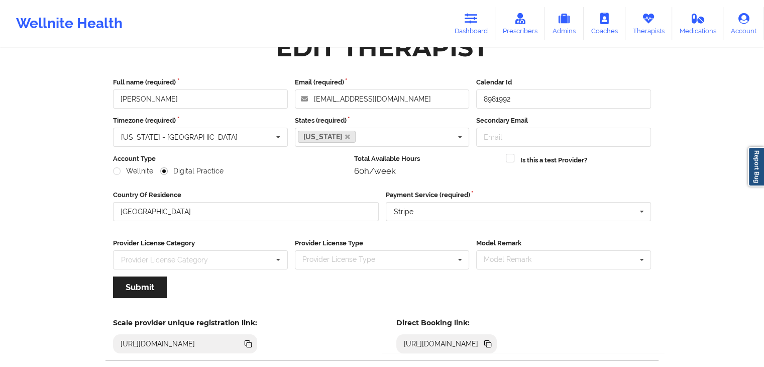
scroll to position [83, 0]
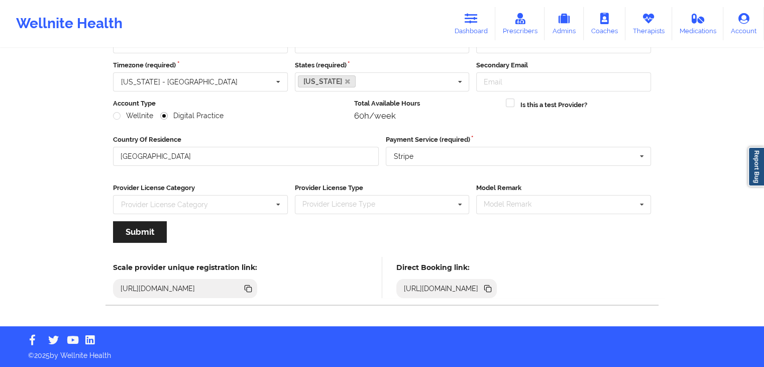
click at [491, 287] on icon at bounding box center [488, 289] width 5 height 5
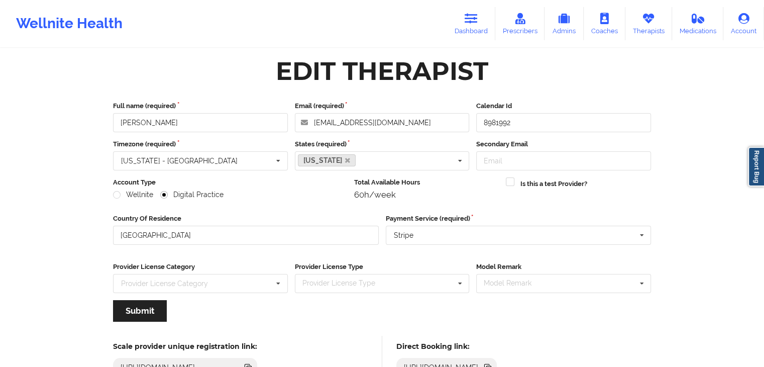
scroll to position [0, 0]
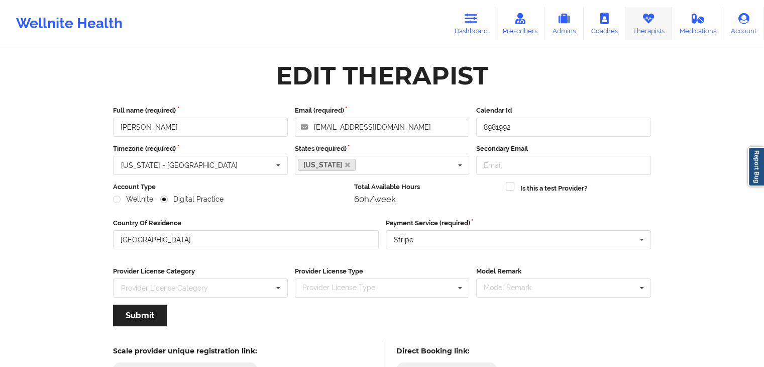
click at [646, 21] on icon at bounding box center [648, 18] width 13 height 11
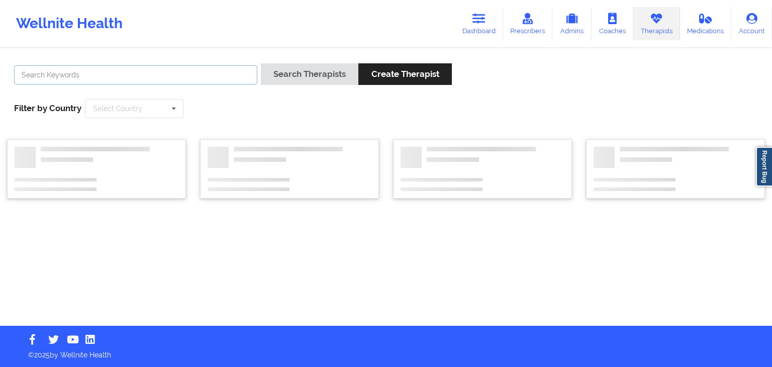
click at [128, 73] on input "text" at bounding box center [135, 74] width 243 height 19
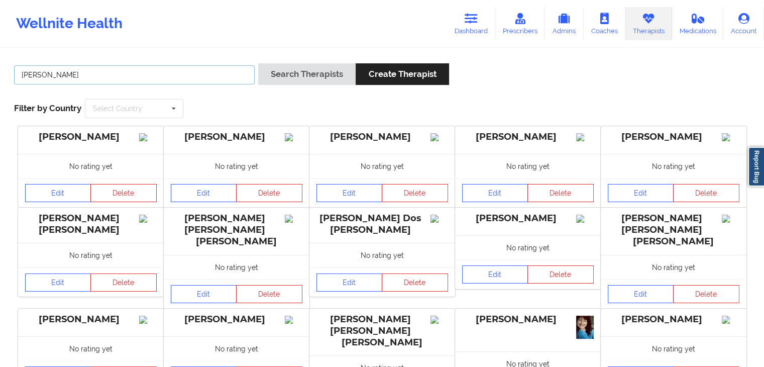
click at [258, 63] on button "Search Therapists" at bounding box center [306, 74] width 97 height 22
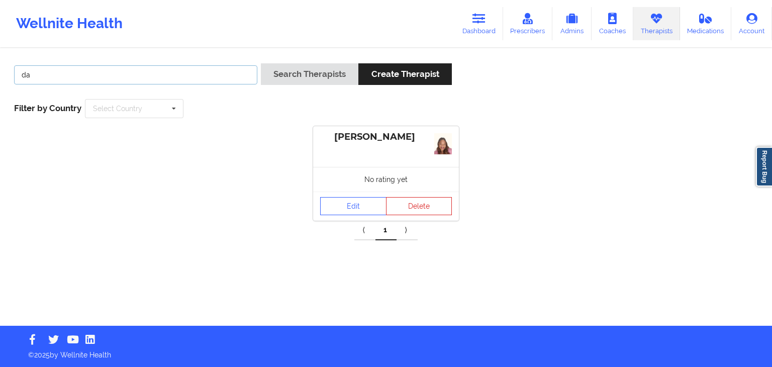
type input "d"
click at [261, 63] on button "Search Therapists" at bounding box center [309, 74] width 97 height 22
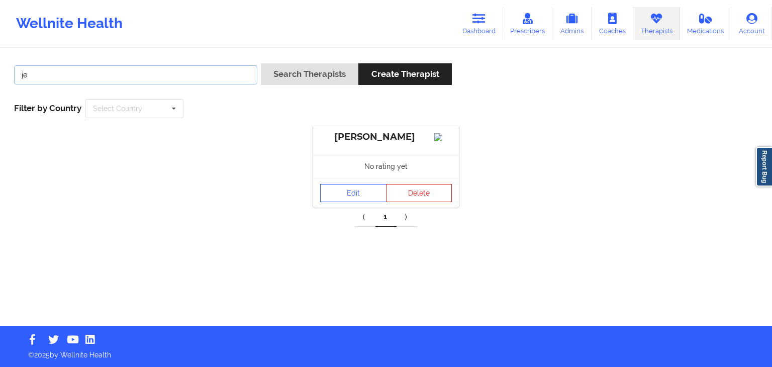
type input "j"
type input "lynette"
click at [261, 63] on button "Search Therapists" at bounding box center [309, 74] width 97 height 22
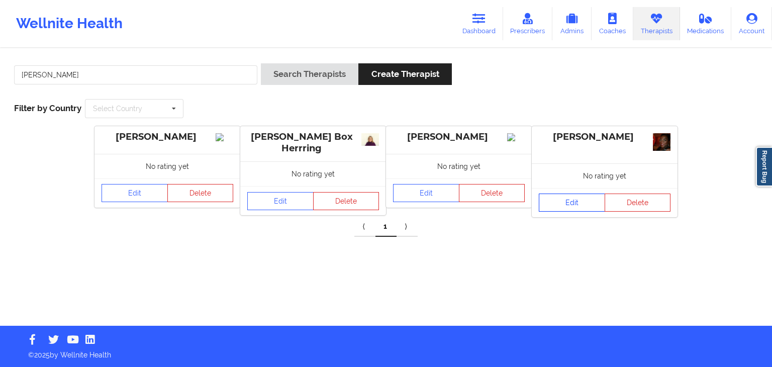
click at [560, 205] on link "Edit" at bounding box center [572, 202] width 66 height 18
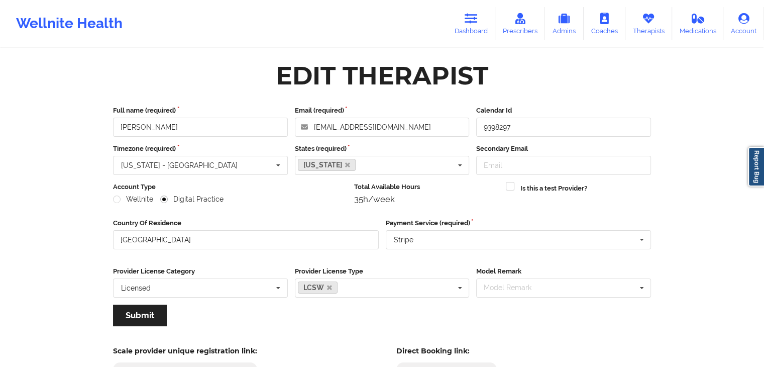
scroll to position [83, 0]
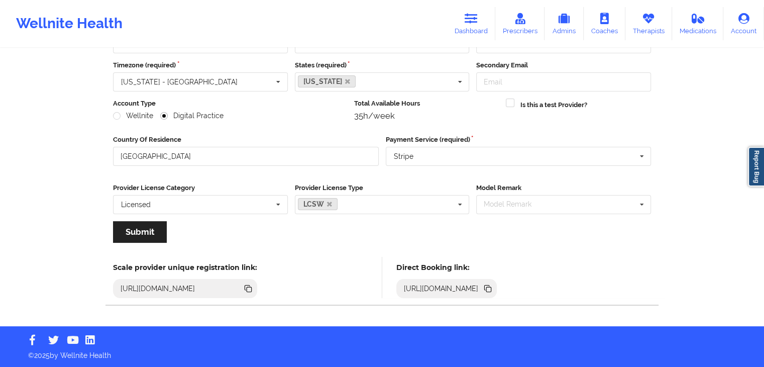
click at [491, 287] on icon at bounding box center [488, 289] width 5 height 5
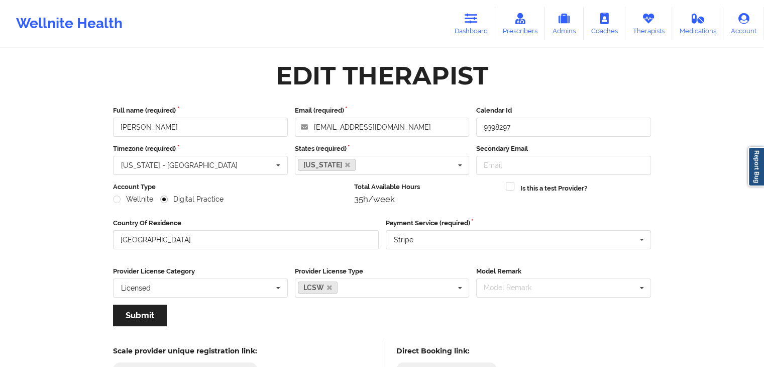
scroll to position [4, 0]
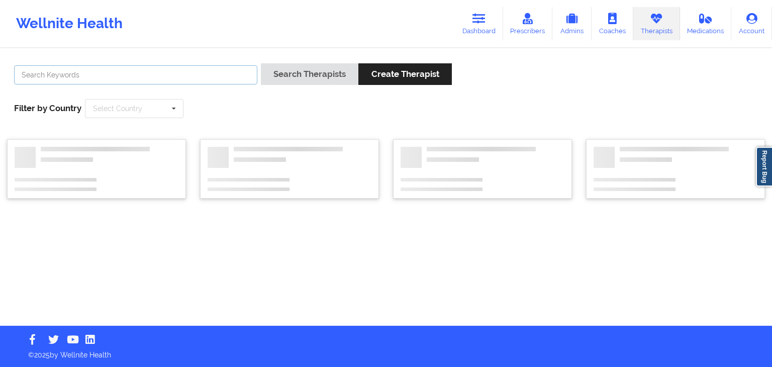
click at [189, 74] on input "text" at bounding box center [135, 74] width 243 height 19
type input "ranovy"
click at [261, 63] on button "Search Therapists" at bounding box center [309, 74] width 97 height 22
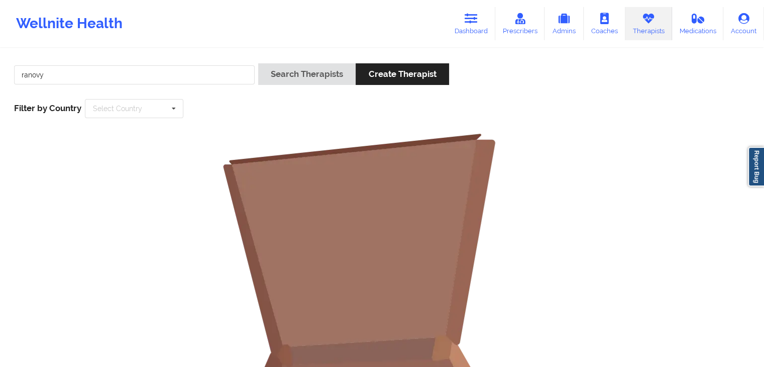
click at [448, 15] on div "Wellnite Health Dashboard Prescribers Admins Coaches Therapists Medications Acc…" at bounding box center [382, 24] width 764 height 40
click at [477, 23] on icon at bounding box center [471, 18] width 13 height 11
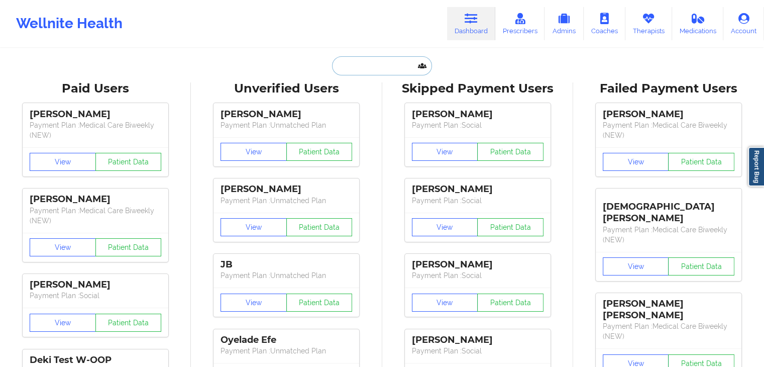
click at [391, 67] on input "text" at bounding box center [382, 65] width 100 height 19
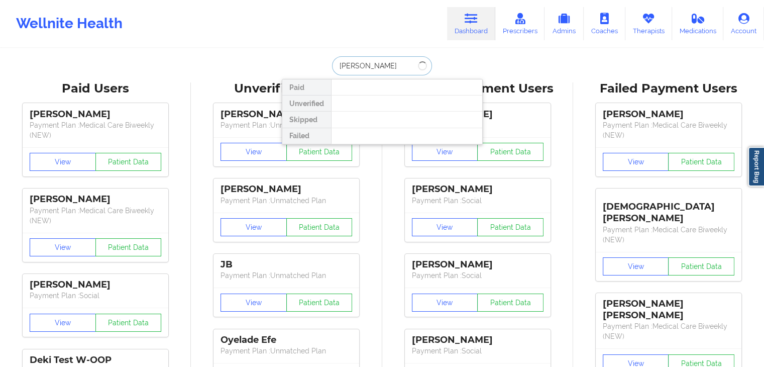
type input "hattie"
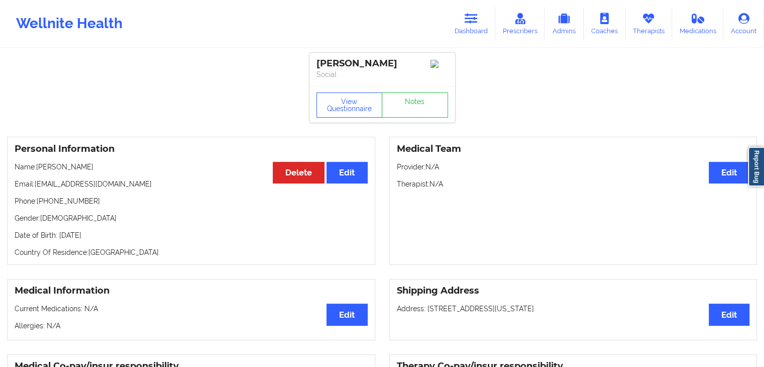
click at [348, 123] on div "View Questionnaire Notes" at bounding box center [383, 104] width 146 height 36
click at [350, 108] on button "View Questionnaire" at bounding box center [350, 104] width 66 height 25
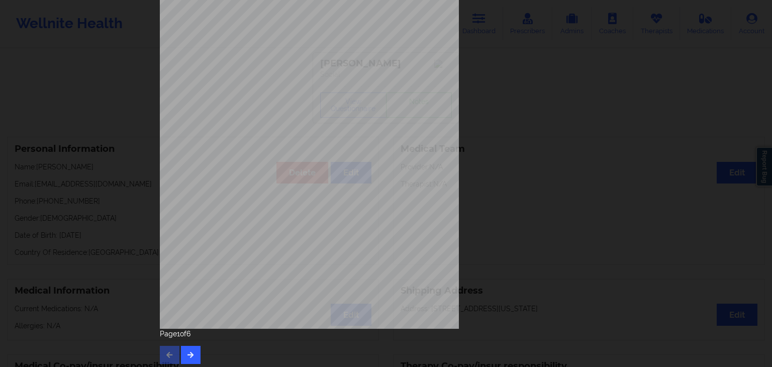
scroll to position [113, 0]
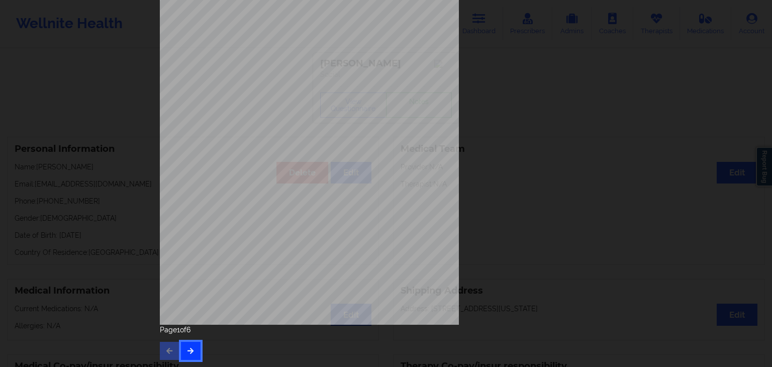
click at [189, 342] on button "button" at bounding box center [191, 351] width 20 height 18
click at [186, 353] on icon "button" at bounding box center [190, 350] width 9 height 6
click at [181, 352] on button "button" at bounding box center [191, 351] width 20 height 18
click at [195, 346] on button "button" at bounding box center [191, 351] width 20 height 18
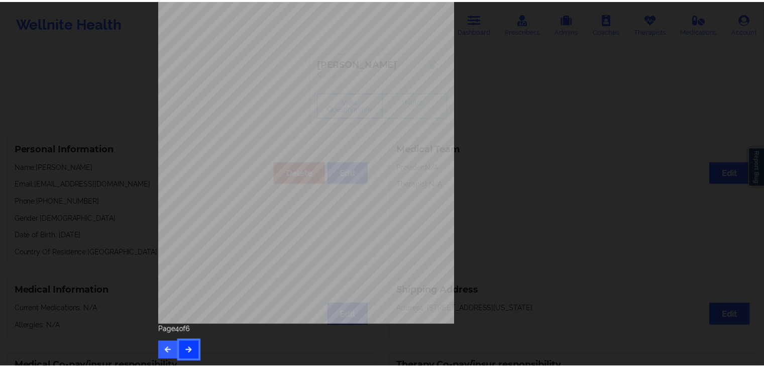
scroll to position [0, 0]
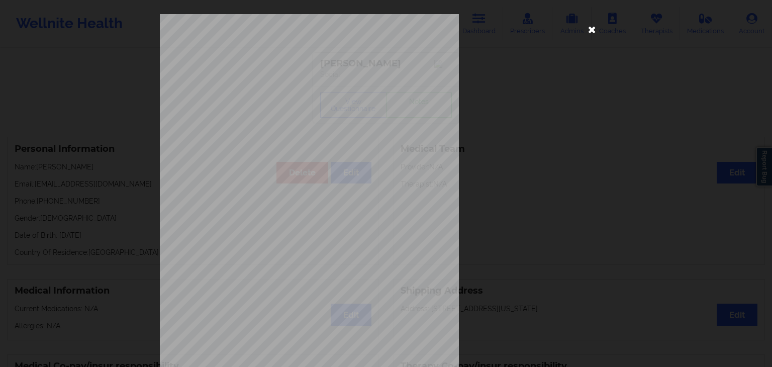
click at [594, 33] on icon at bounding box center [592, 29] width 16 height 16
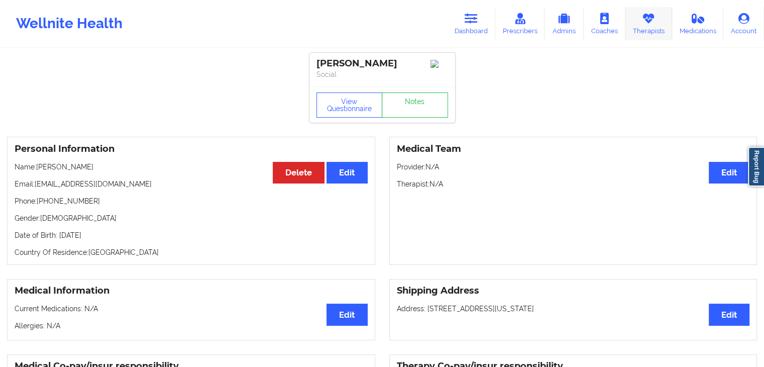
click at [640, 29] on link "Therapists" at bounding box center [649, 23] width 47 height 33
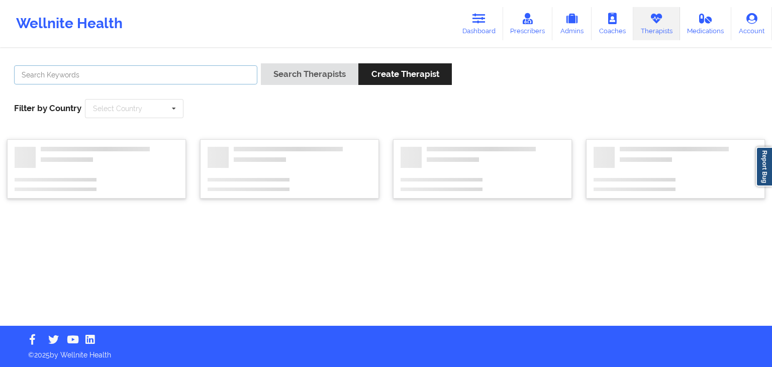
click at [54, 70] on input "text" at bounding box center [135, 74] width 243 height 19
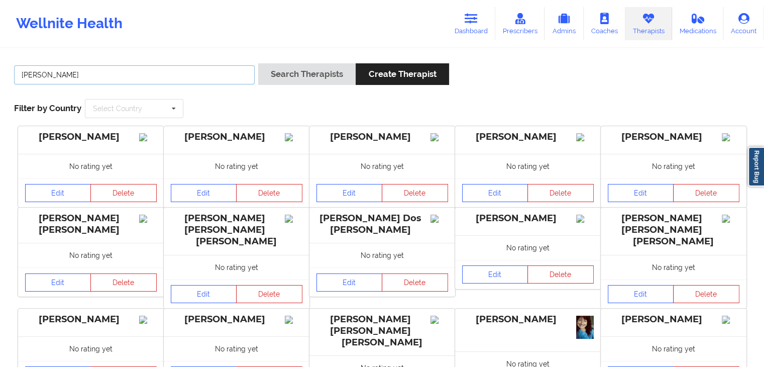
click at [258, 63] on button "Search Therapists" at bounding box center [306, 74] width 97 height 22
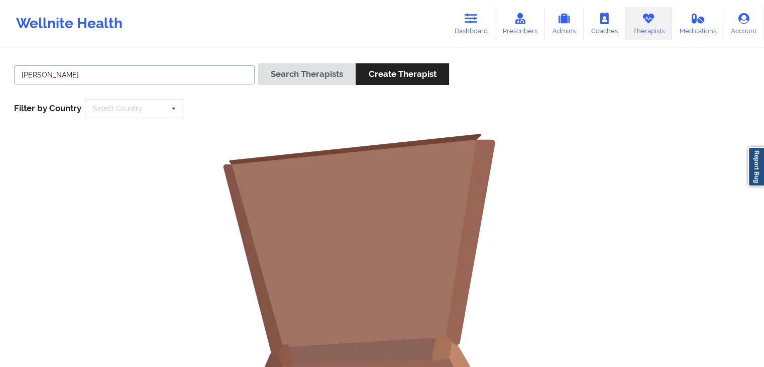
type input "amanda"
click at [258, 63] on button "Search Therapists" at bounding box center [306, 74] width 97 height 22
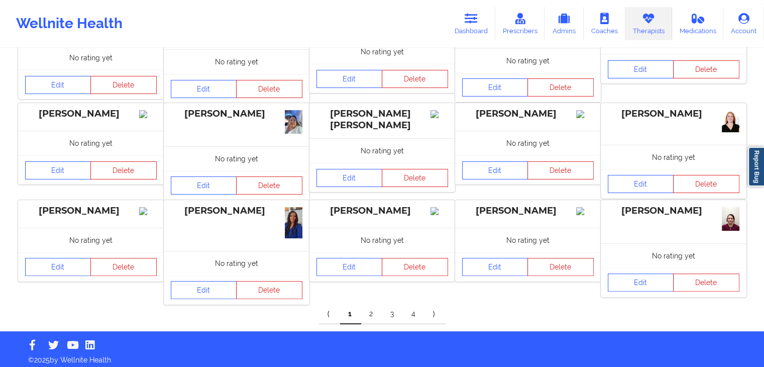
scroll to position [228, 0]
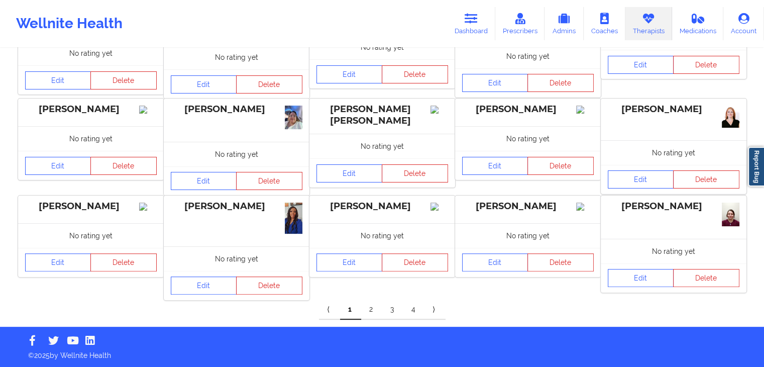
click at [371, 314] on link "2" at bounding box center [371, 310] width 21 height 20
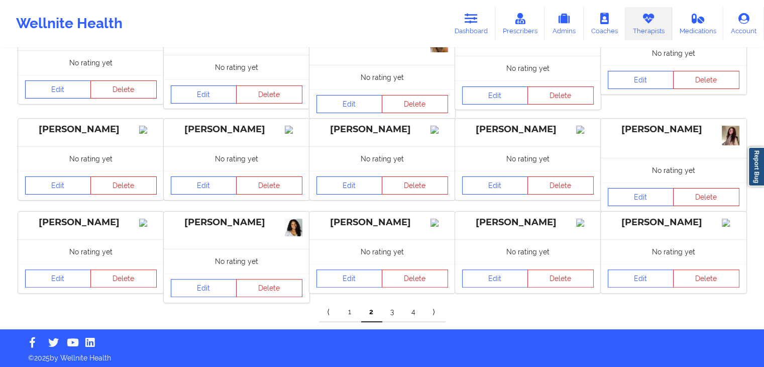
scroll to position [227, 0]
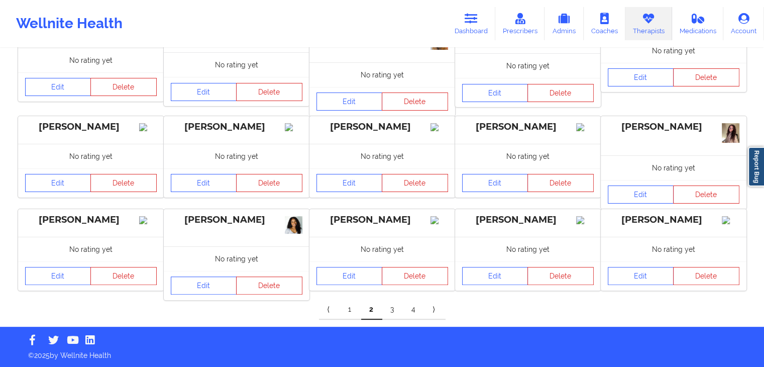
click at [397, 311] on link "3" at bounding box center [392, 310] width 21 height 20
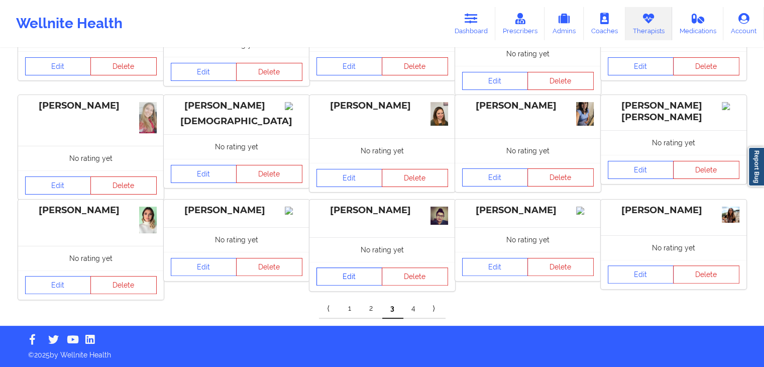
click at [354, 282] on link "Edit" at bounding box center [350, 276] width 66 height 18
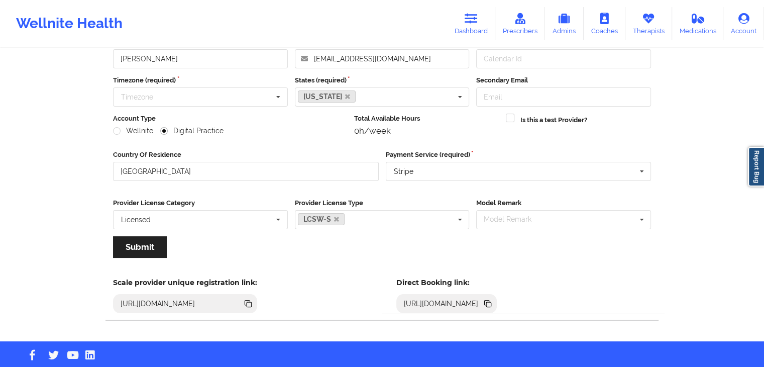
scroll to position [72, 0]
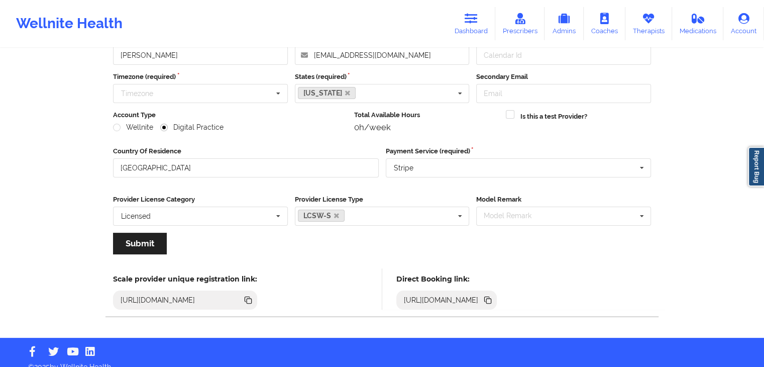
click at [490, 297] on icon at bounding box center [487, 299] width 5 height 5
click at [491, 300] on icon at bounding box center [488, 301] width 5 height 5
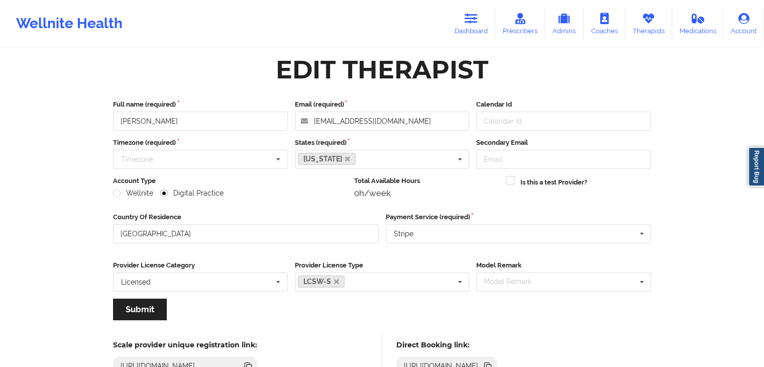
scroll to position [7, 0]
click at [474, 13] on icon at bounding box center [471, 18] width 13 height 11
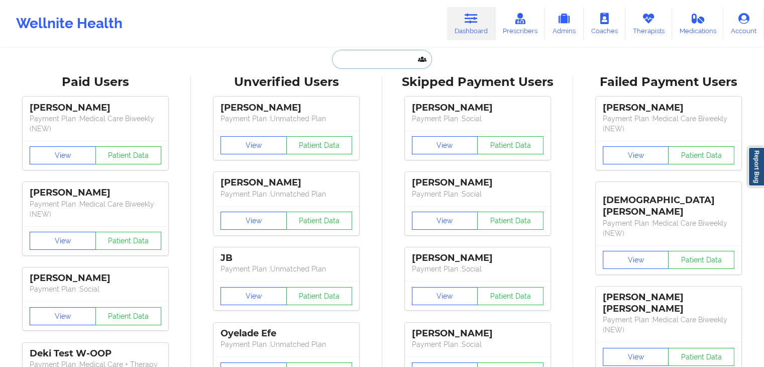
click at [366, 67] on input "text" at bounding box center [382, 59] width 100 height 19
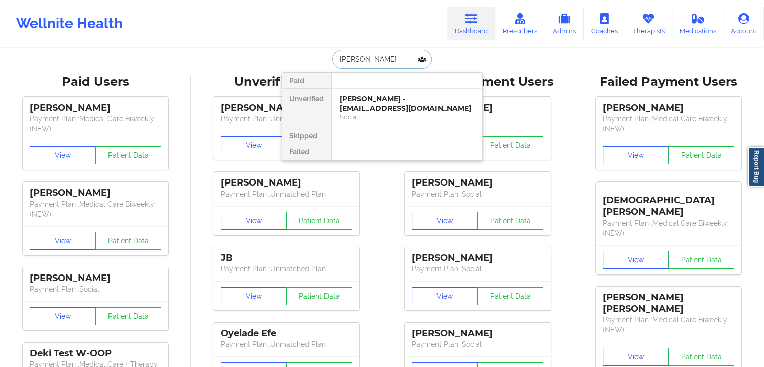
type input "hattie"
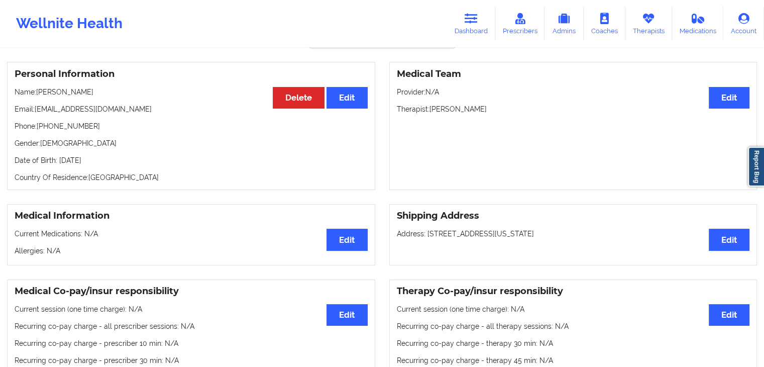
scroll to position [47, 0]
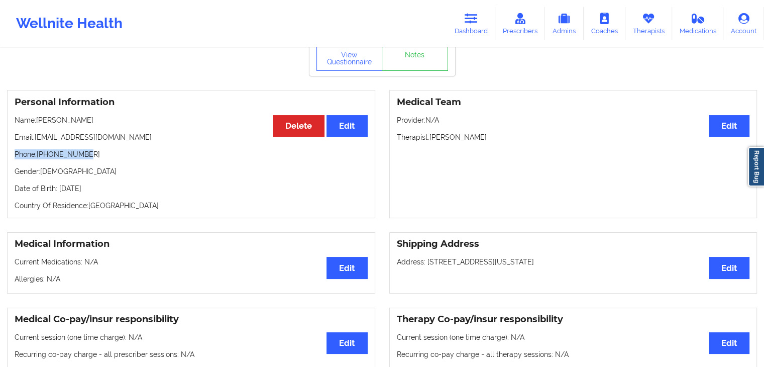
drag, startPoint x: 14, startPoint y: 156, endPoint x: 82, endPoint y: 159, distance: 68.9
click at [82, 159] on div "Personal Information Edit Delete Name: Hattie Jackson-Pugh Email: jacksonpughh@…" at bounding box center [191, 154] width 368 height 128
copy p "Phone: +12813896743"
click at [478, 27] on link "Dashboard" at bounding box center [471, 23] width 48 height 33
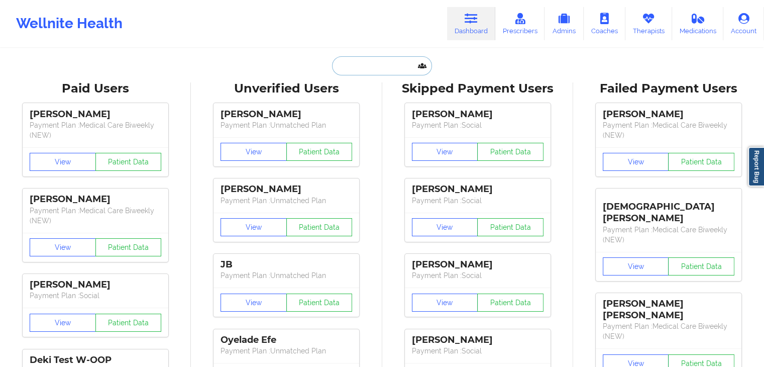
click at [338, 69] on input "text" at bounding box center [382, 65] width 100 height 19
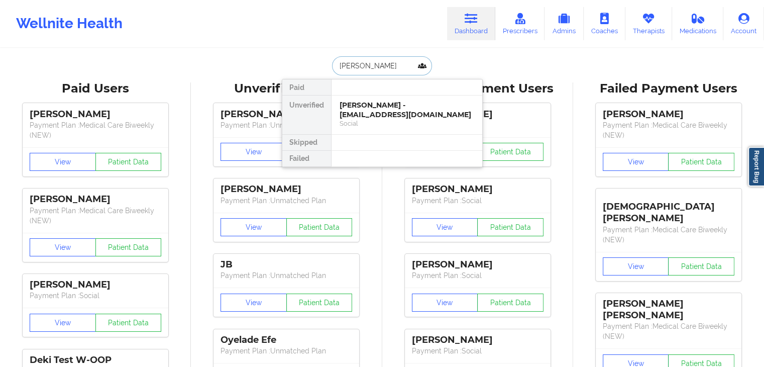
type input "nardos bekele"
click at [388, 109] on div "Nardos Bekele - nardosbekele0607@gmail.com" at bounding box center [407, 110] width 135 height 19
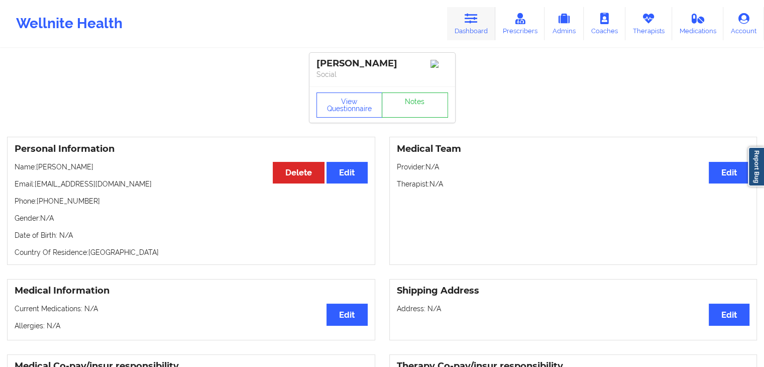
click at [475, 30] on link "Dashboard" at bounding box center [471, 23] width 48 height 33
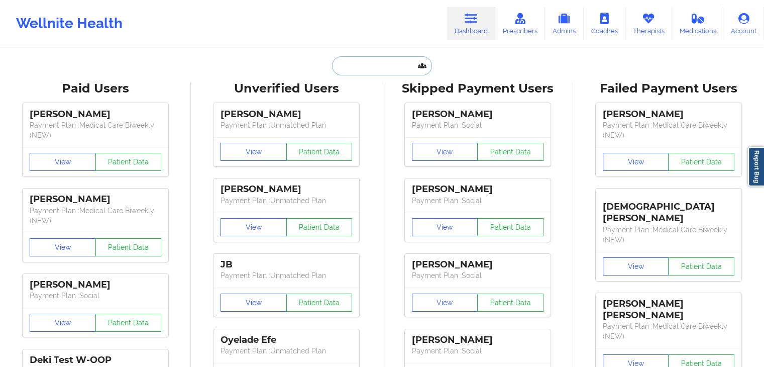
click at [348, 67] on input "text" at bounding box center [382, 65] width 100 height 19
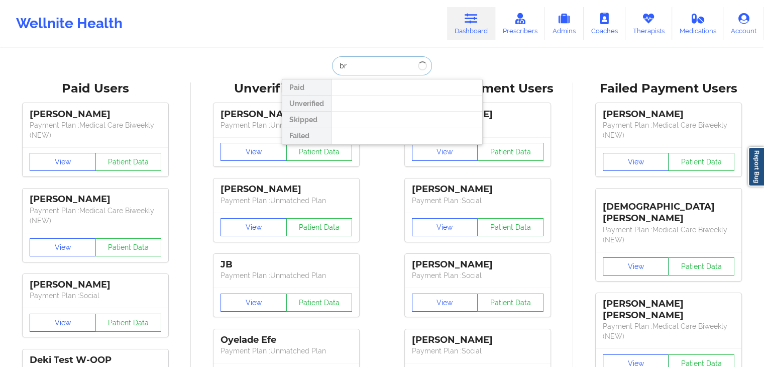
type input "b"
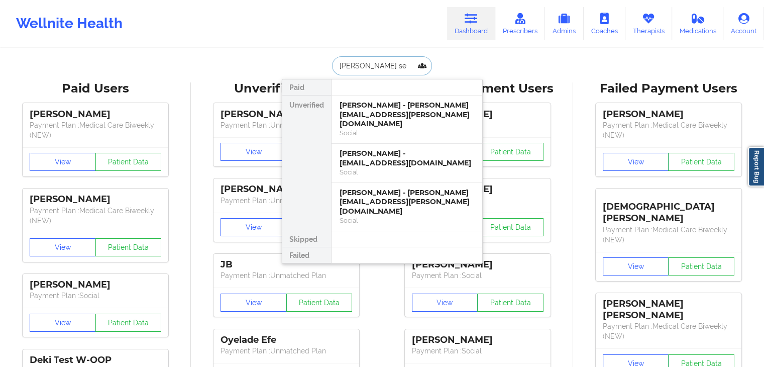
type input "brian c sen"
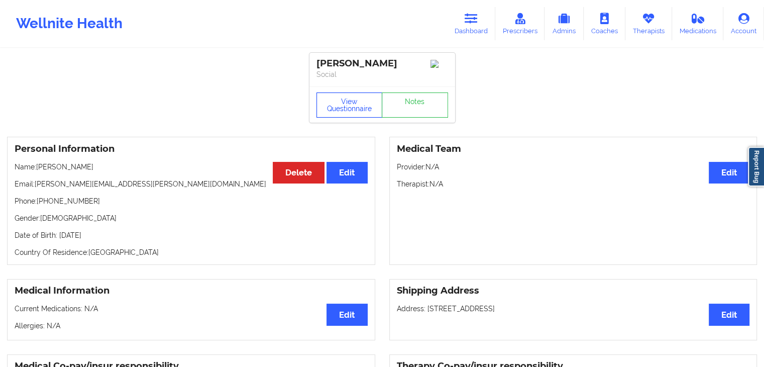
click at [346, 109] on button "View Questionnaire" at bounding box center [350, 104] width 66 height 25
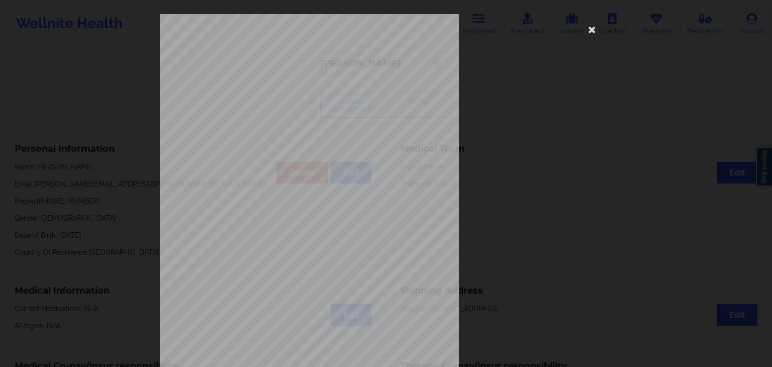
click at [645, 158] on div "1161 Mission St San Francisco, CA, 94103 What state do you live in ? Alabama Fu…" at bounding box center [386, 183] width 772 height 367
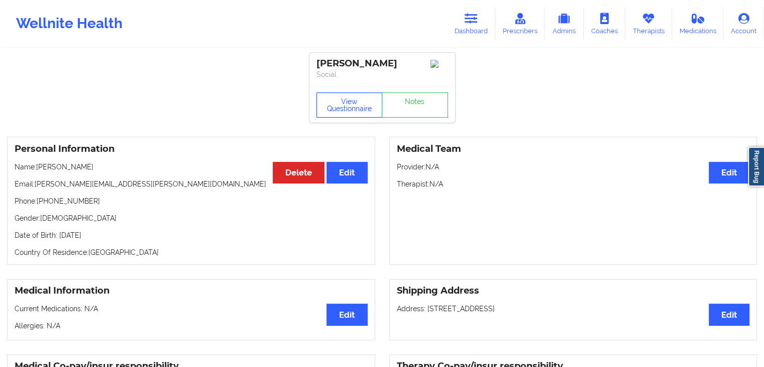
click at [333, 110] on button "View Questionnaire" at bounding box center [350, 104] width 66 height 25
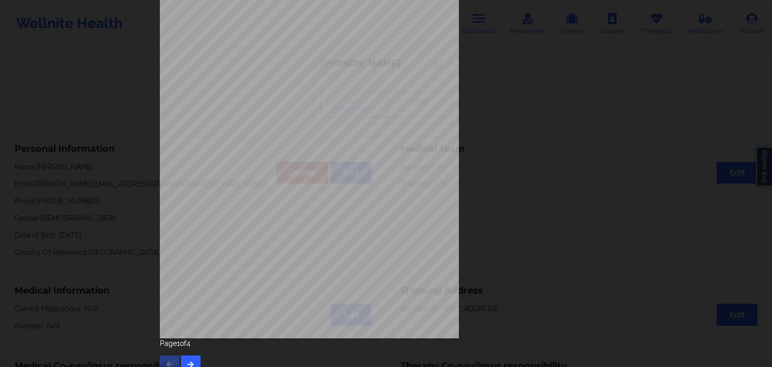
scroll to position [113, 0]
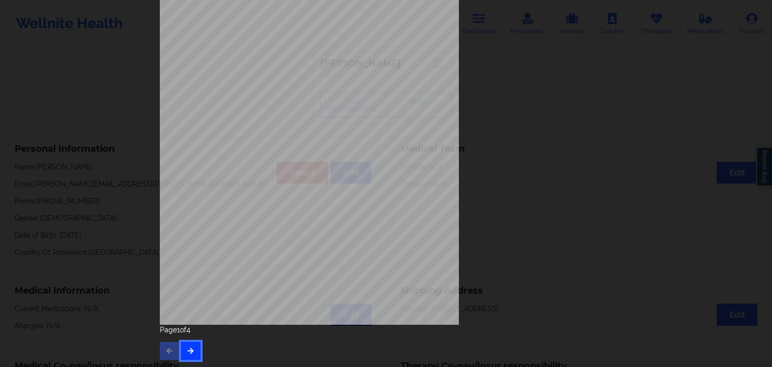
click at [191, 351] on icon "button" at bounding box center [190, 350] width 9 height 6
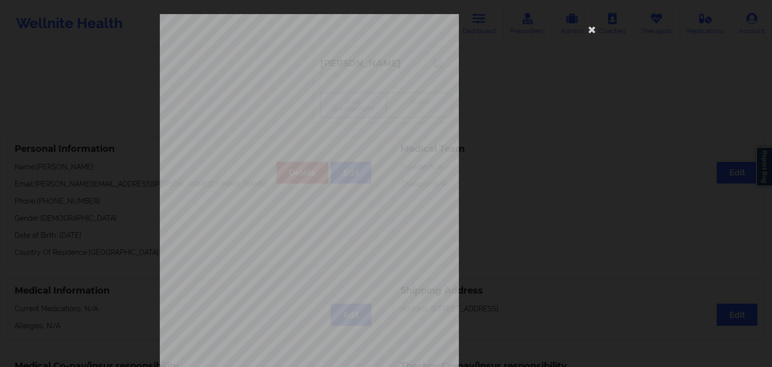
click at [318, 281] on span "have been moving a lot more than usual" at bounding box center [314, 281] width 94 height 6
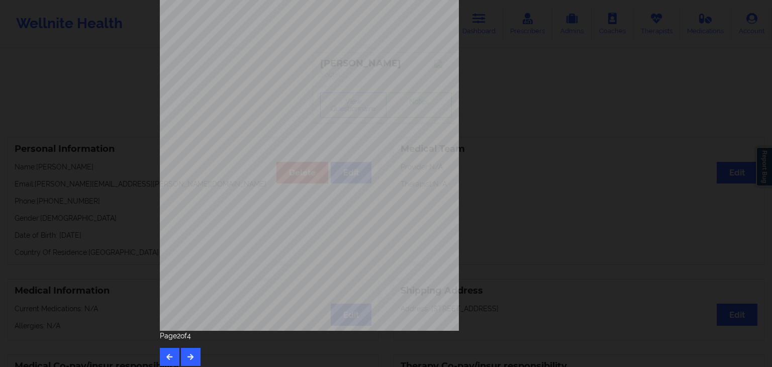
scroll to position [113, 0]
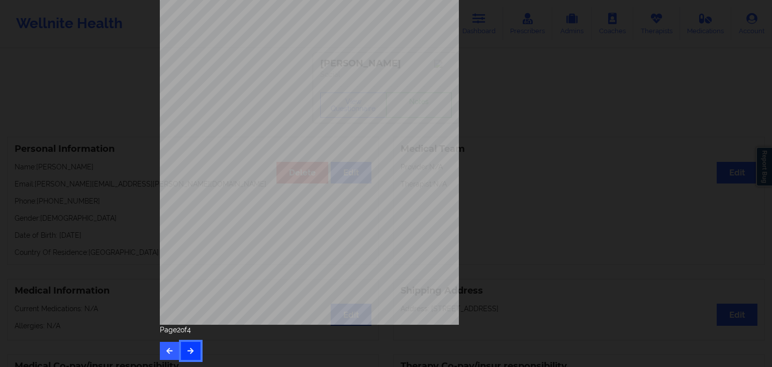
click at [189, 350] on icon "button" at bounding box center [190, 350] width 9 height 6
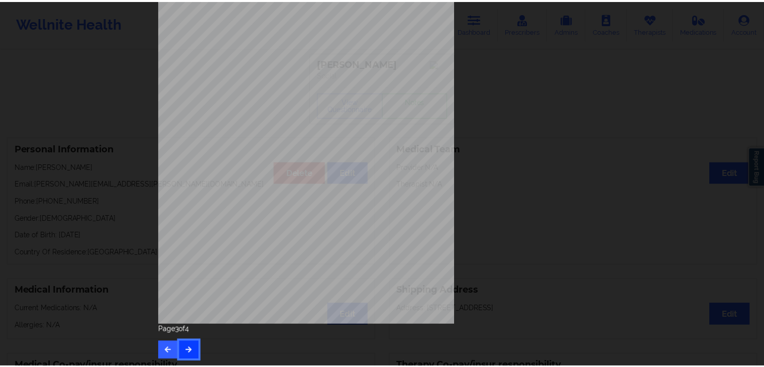
scroll to position [0, 0]
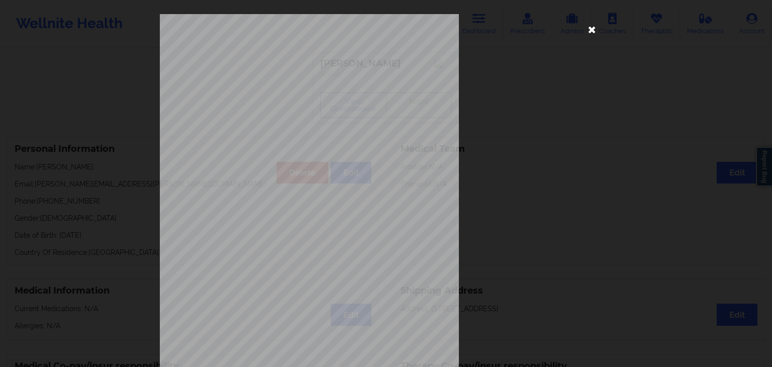
click at [587, 28] on icon at bounding box center [592, 29] width 16 height 16
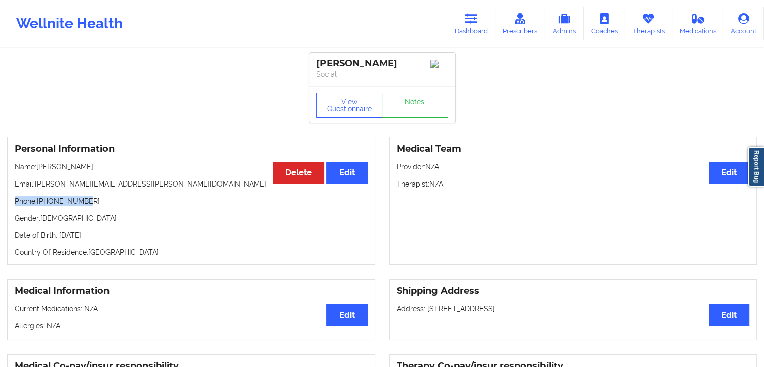
drag, startPoint x: 14, startPoint y: 203, endPoint x: 92, endPoint y: 201, distance: 78.4
click at [92, 201] on p "Phone: +19403951230" at bounding box center [191, 201] width 353 height 10
copy p "Phone: +19403951230"
click at [468, 9] on link "Dashboard" at bounding box center [471, 23] width 48 height 33
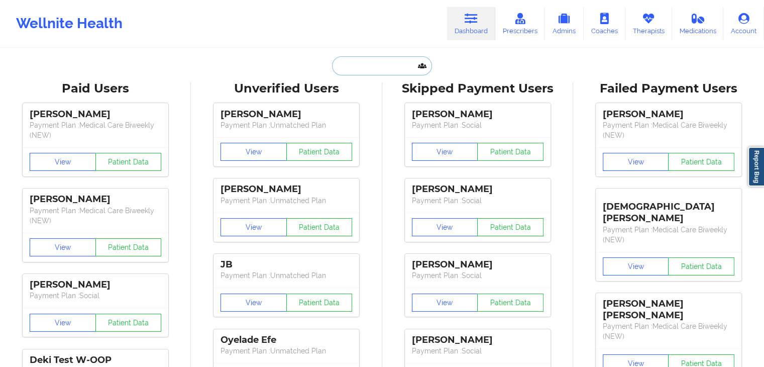
click at [346, 67] on input "text" at bounding box center [382, 65] width 100 height 19
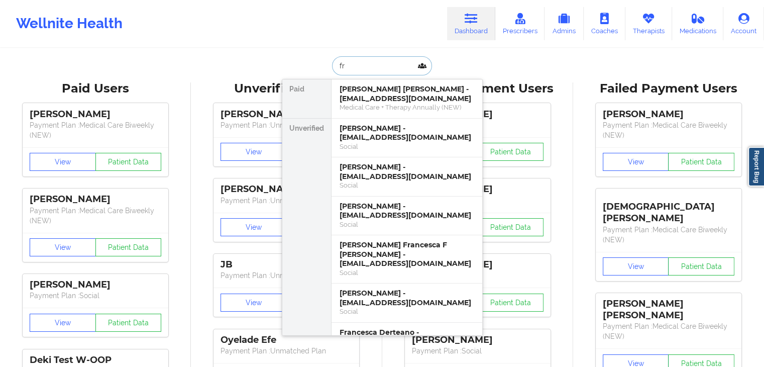
type input "f"
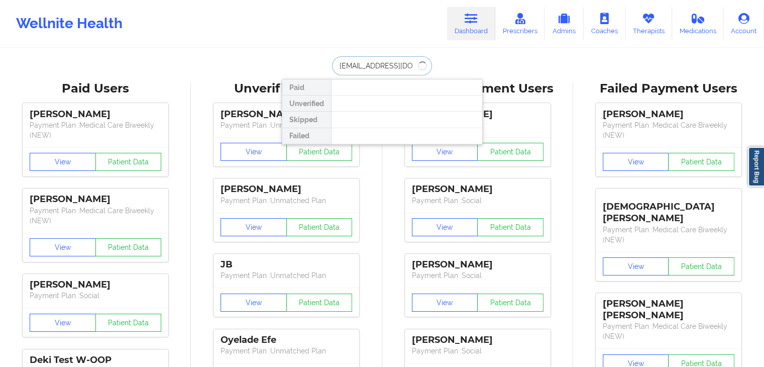
type input "hobbes@gmail.com"
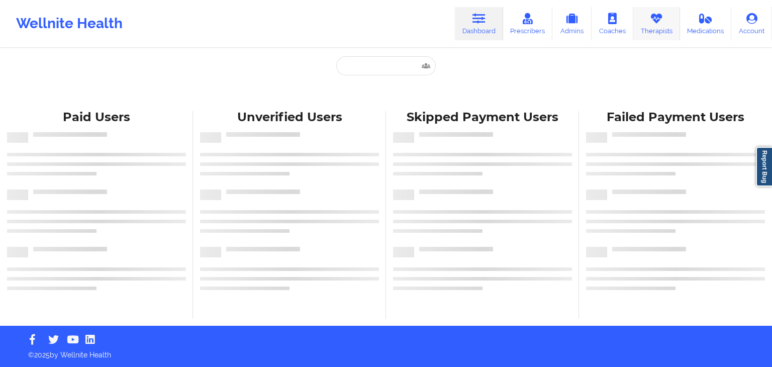
click at [657, 27] on link "Therapists" at bounding box center [656, 23] width 47 height 33
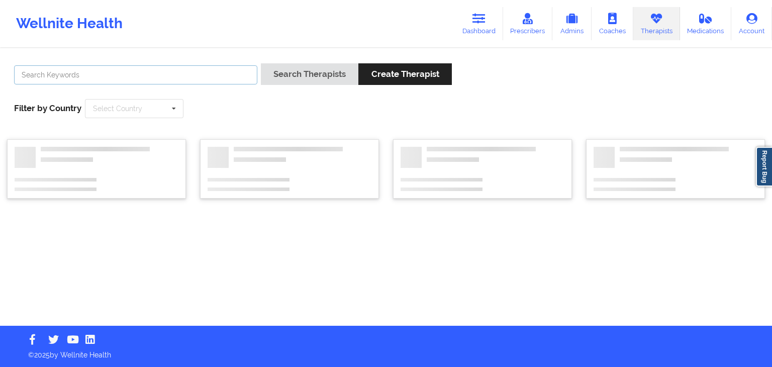
click at [97, 80] on input "text" at bounding box center [135, 74] width 243 height 19
click at [261, 63] on button "Search Therapists" at bounding box center [309, 74] width 97 height 22
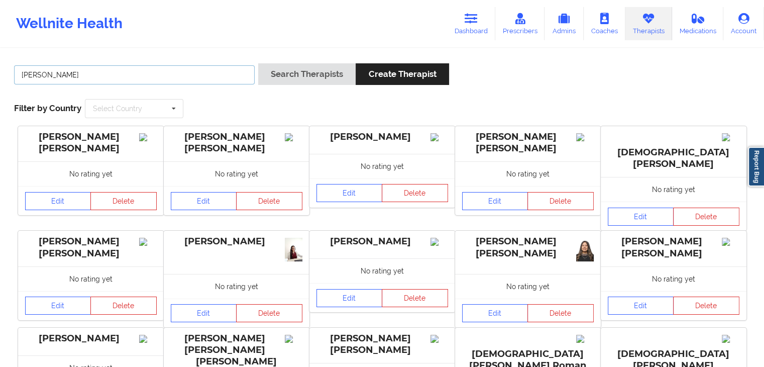
type input "christian puleo"
click at [258, 63] on button "Search Therapists" at bounding box center [306, 74] width 97 height 22
